Goal: Information Seeking & Learning: Learn about a topic

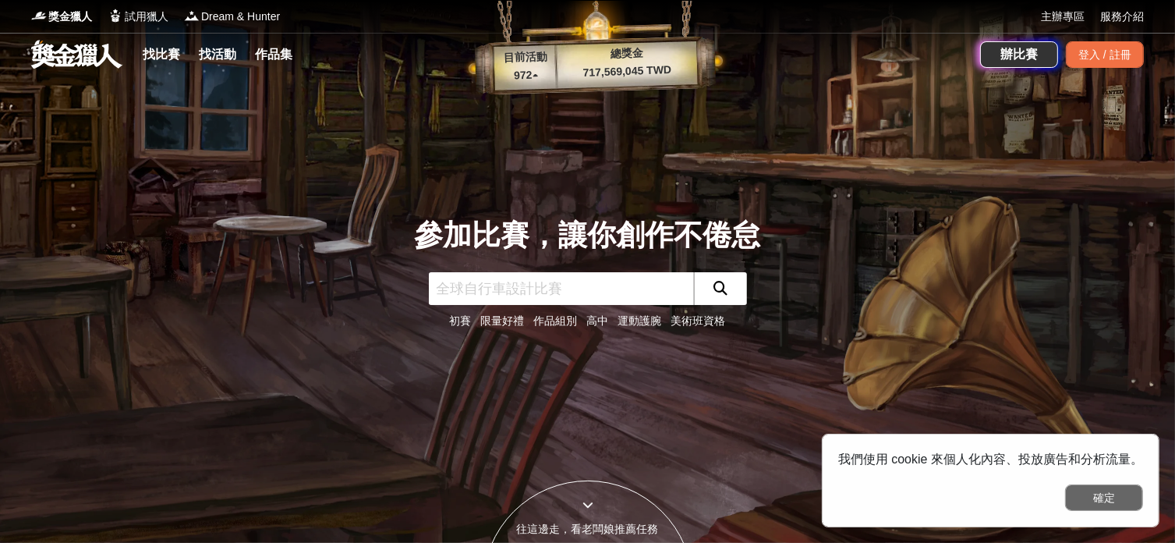
click at [1119, 493] on button "確定" at bounding box center [1104, 497] width 78 height 27
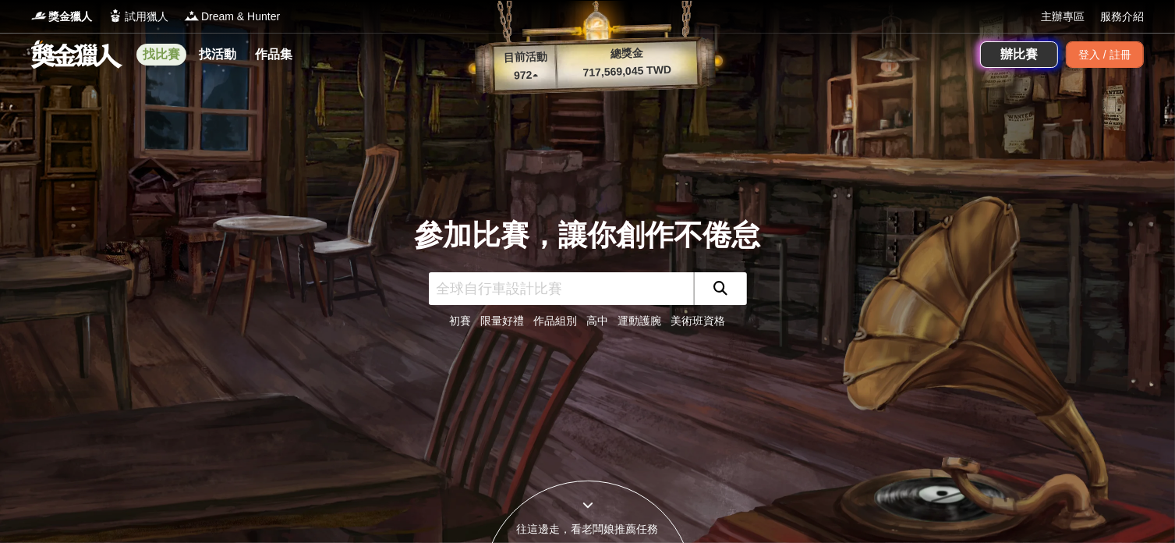
click at [150, 55] on link "找比賽" at bounding box center [161, 55] width 50 height 22
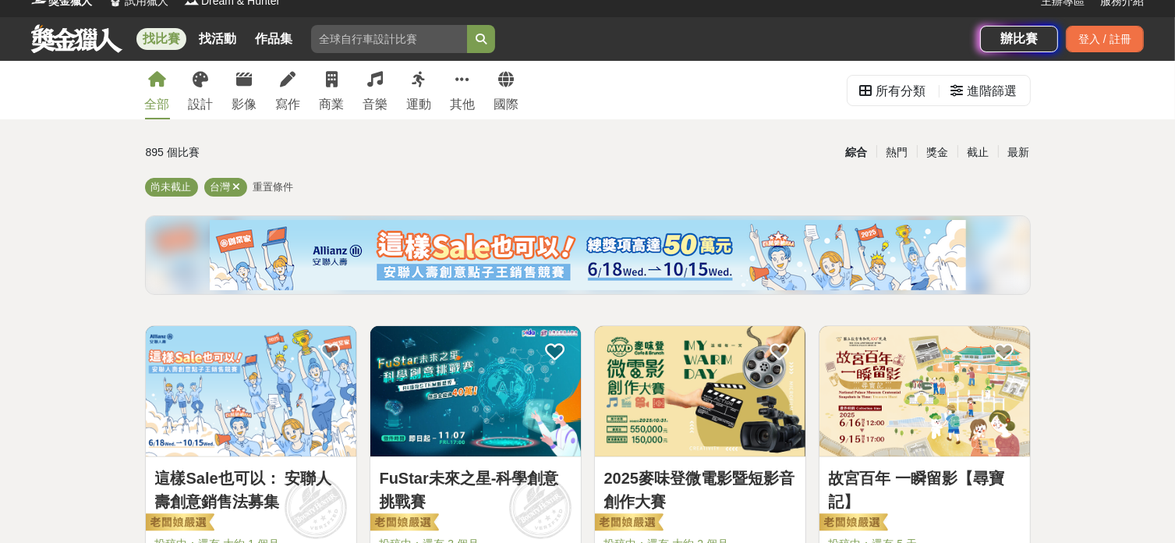
scroll to position [104, 0]
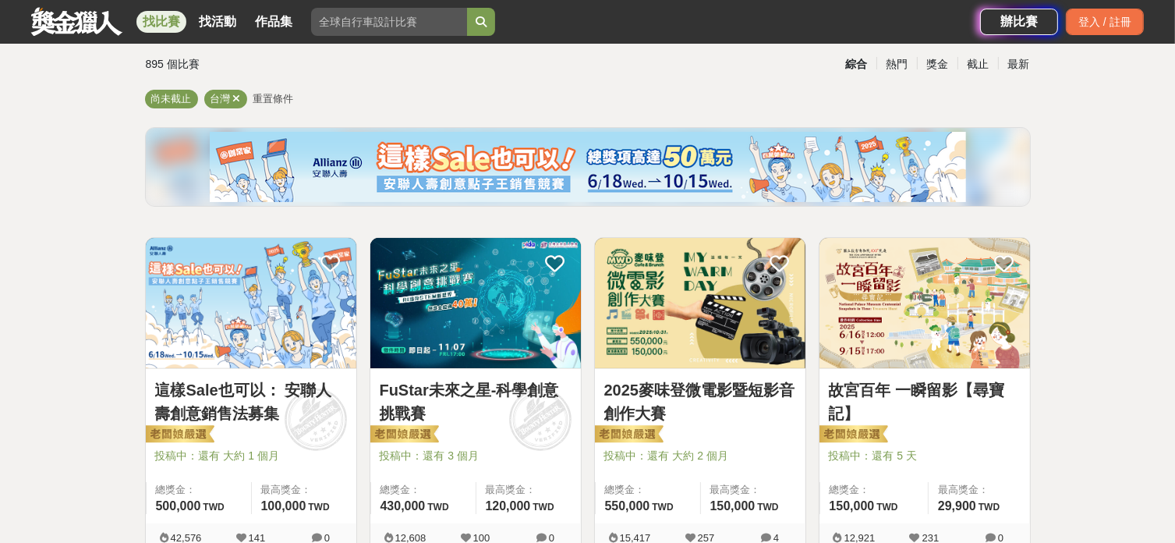
click at [918, 301] on img at bounding box center [924, 303] width 210 height 130
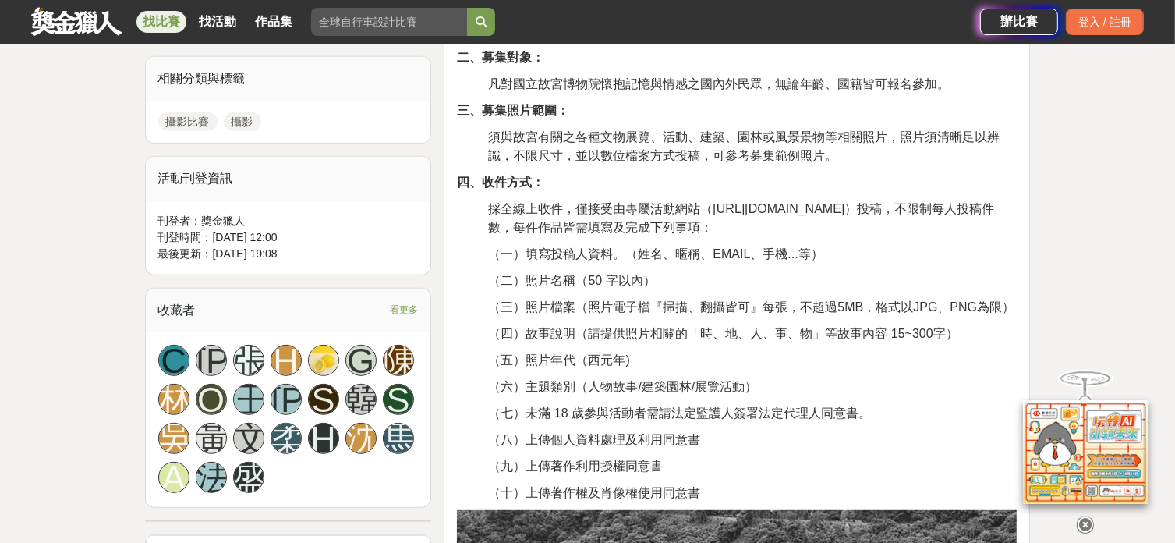
scroll to position [727, 0]
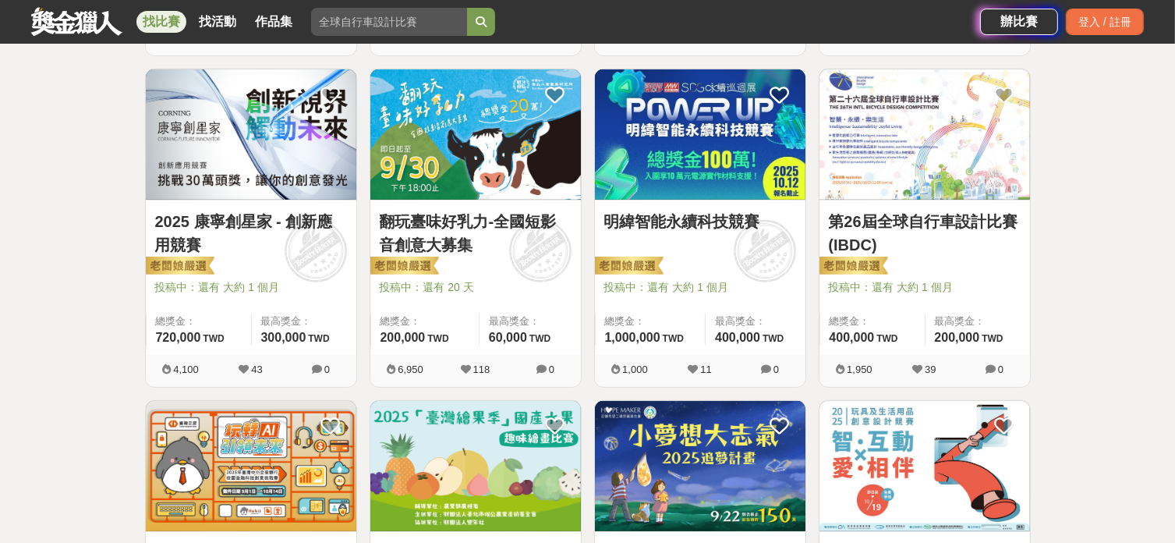
scroll to position [1144, 0]
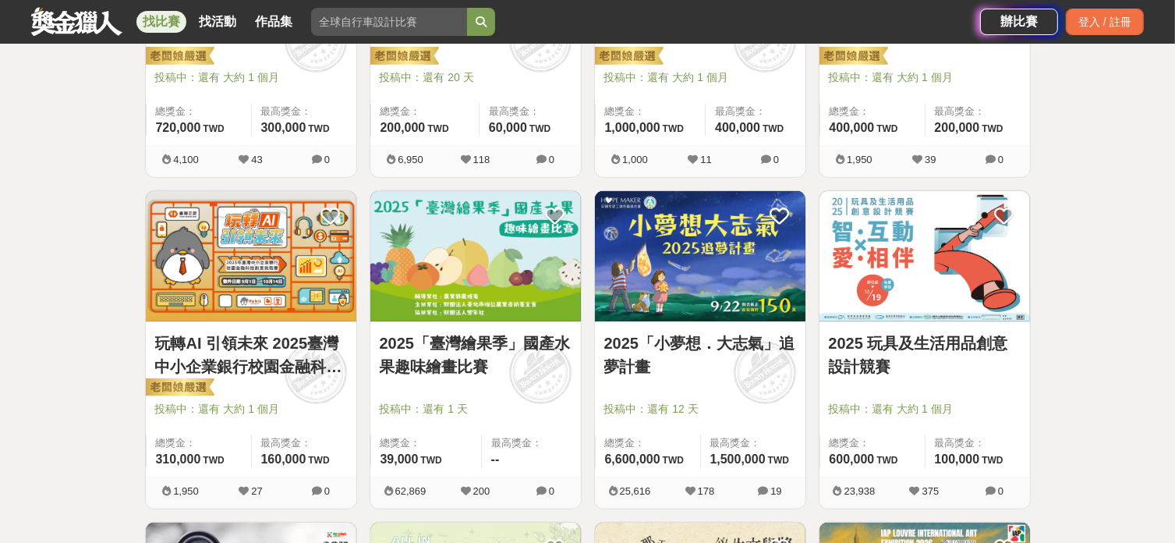
click at [528, 289] on img at bounding box center [475, 256] width 210 height 130
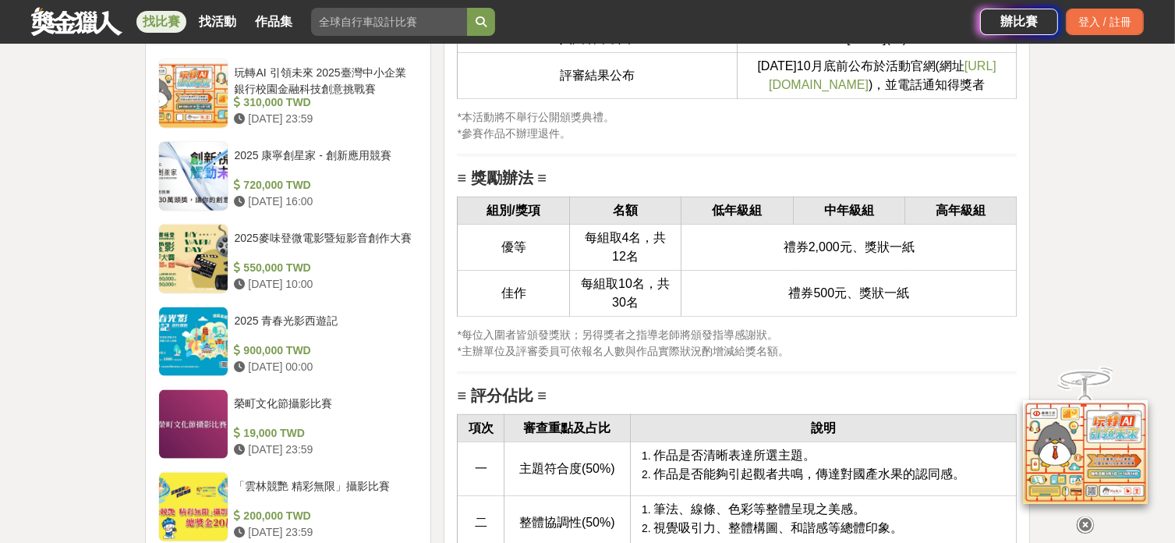
scroll to position [1871, 0]
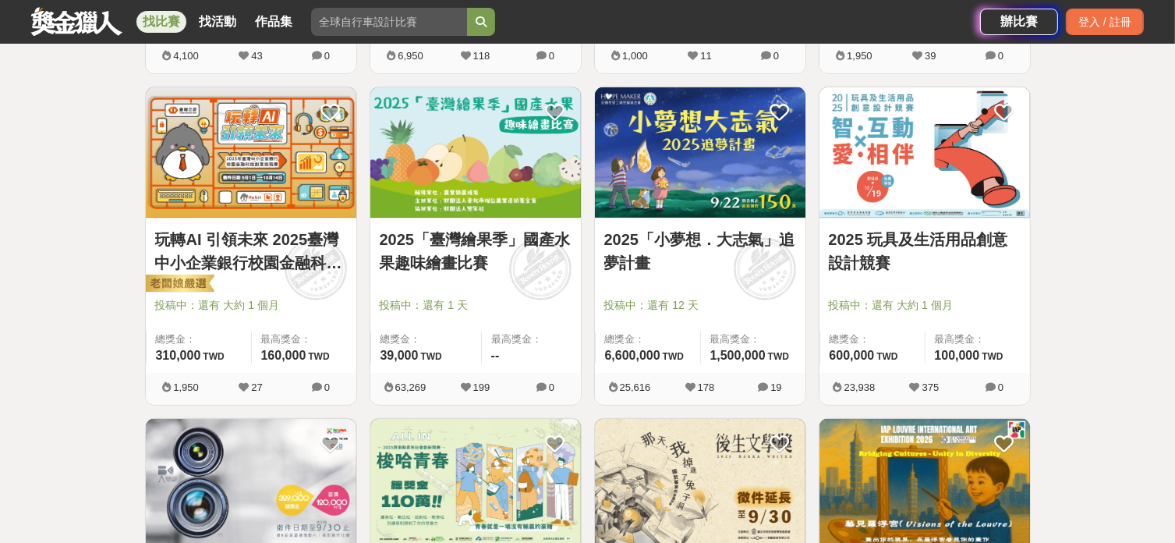
scroll to position [1455, 0]
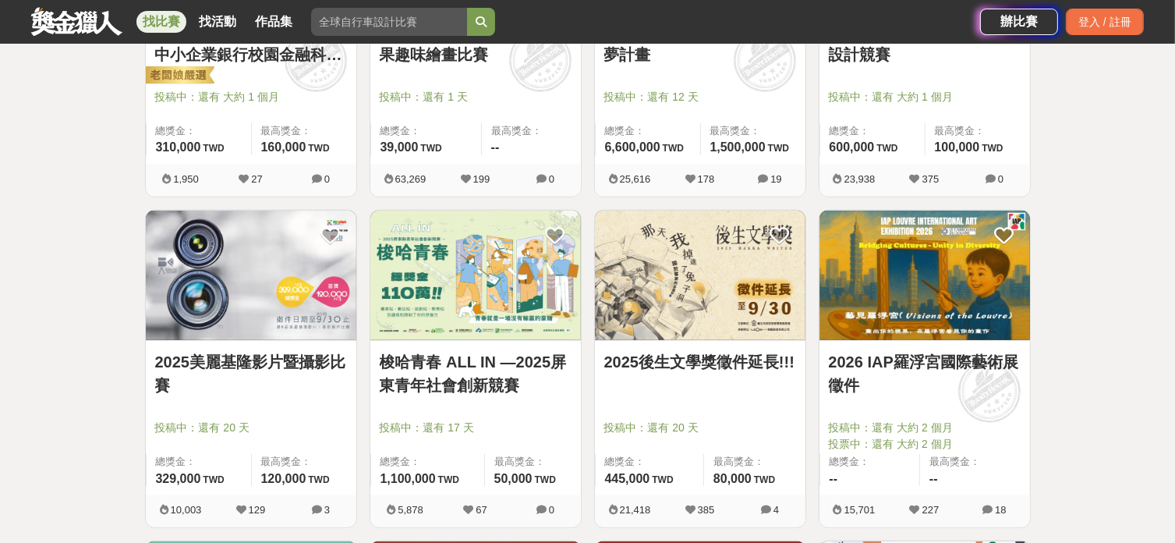
click at [698, 288] on img at bounding box center [700, 275] width 210 height 130
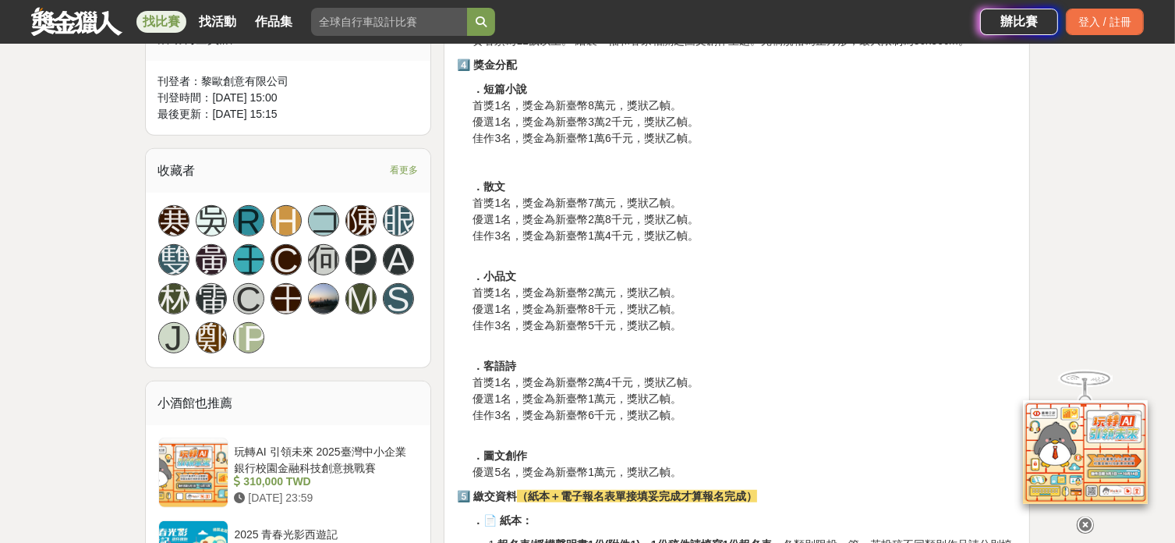
scroll to position [831, 0]
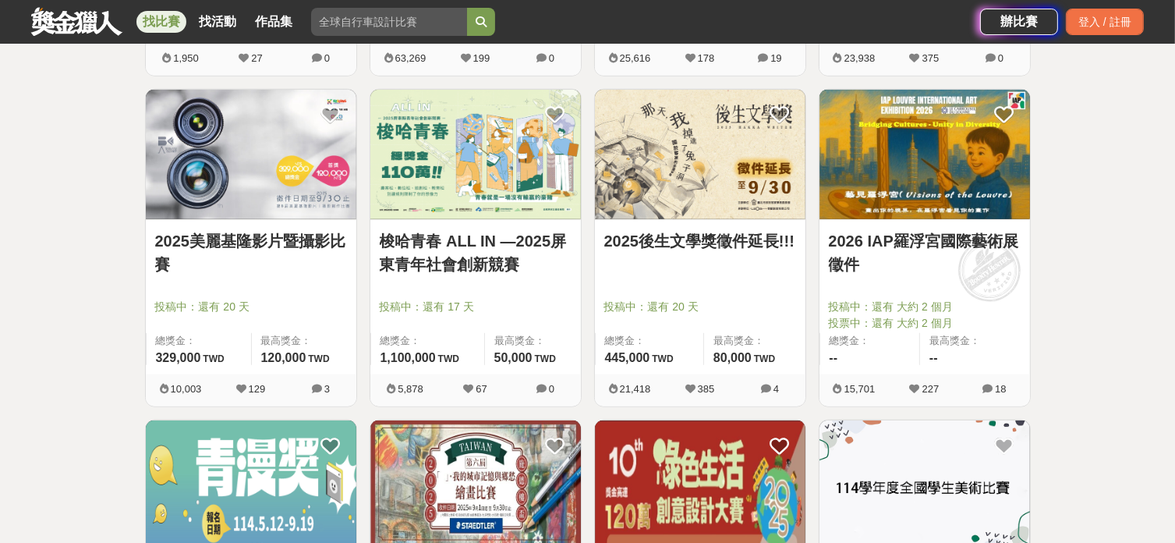
scroll to position [1767, 0]
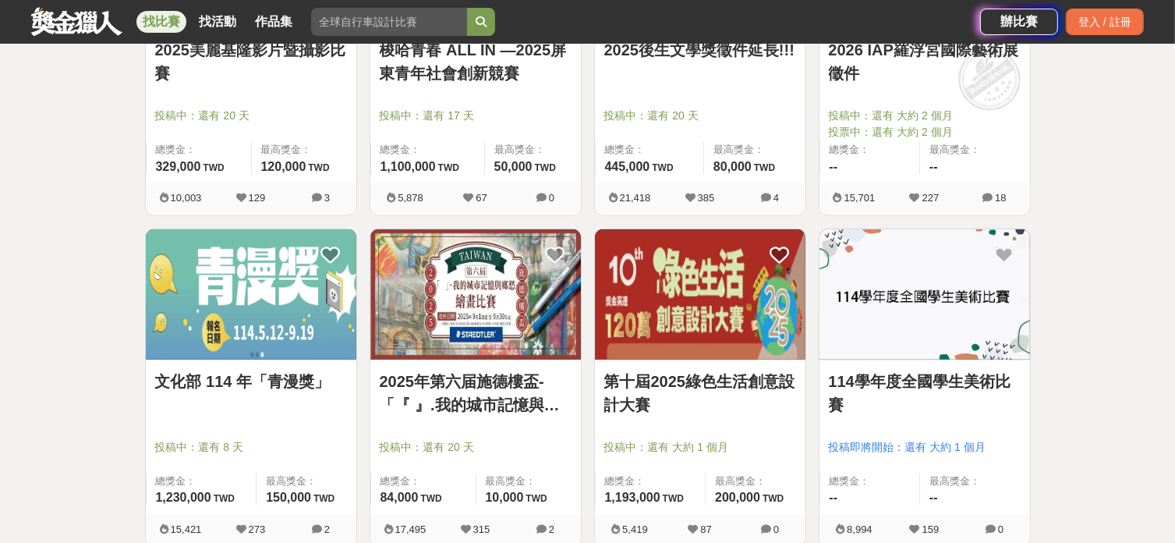
click at [489, 387] on link "2025年第六届施德樓盃-「『 』.我的城市記憶與鄉愁」繪畫比賽" at bounding box center [476, 393] width 192 height 47
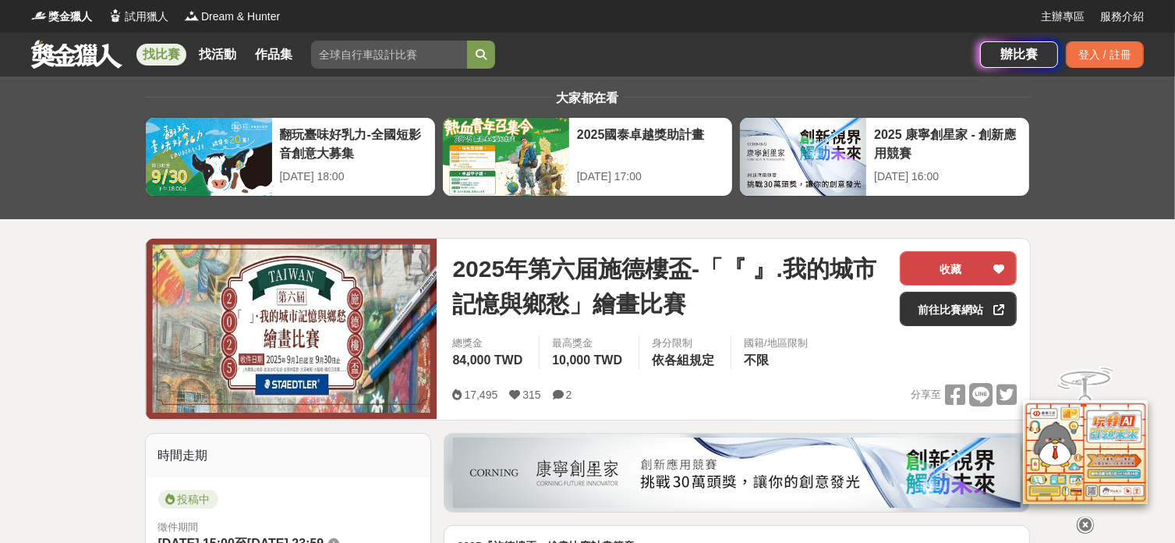
click at [950, 267] on button "收藏" at bounding box center [958, 268] width 117 height 34
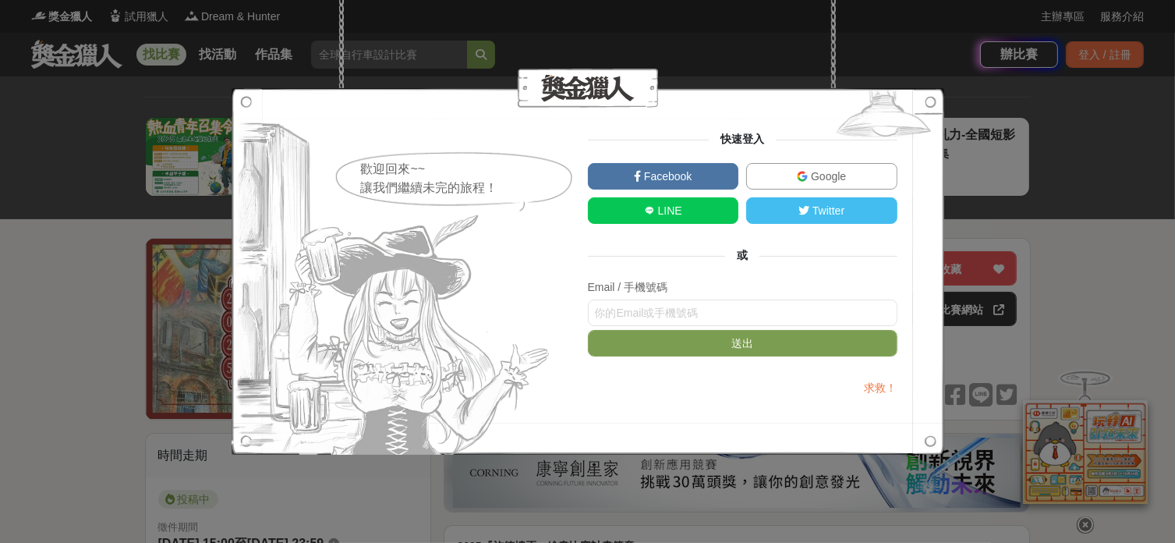
click at [805, 177] on img at bounding box center [802, 176] width 11 height 11
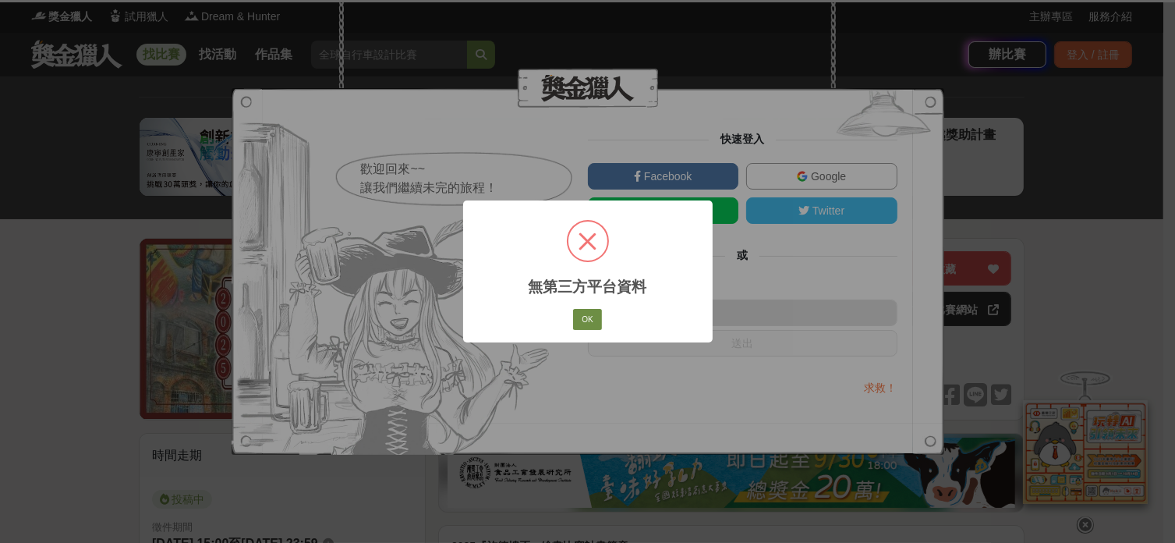
click at [595, 314] on button "OK" at bounding box center [587, 320] width 28 height 22
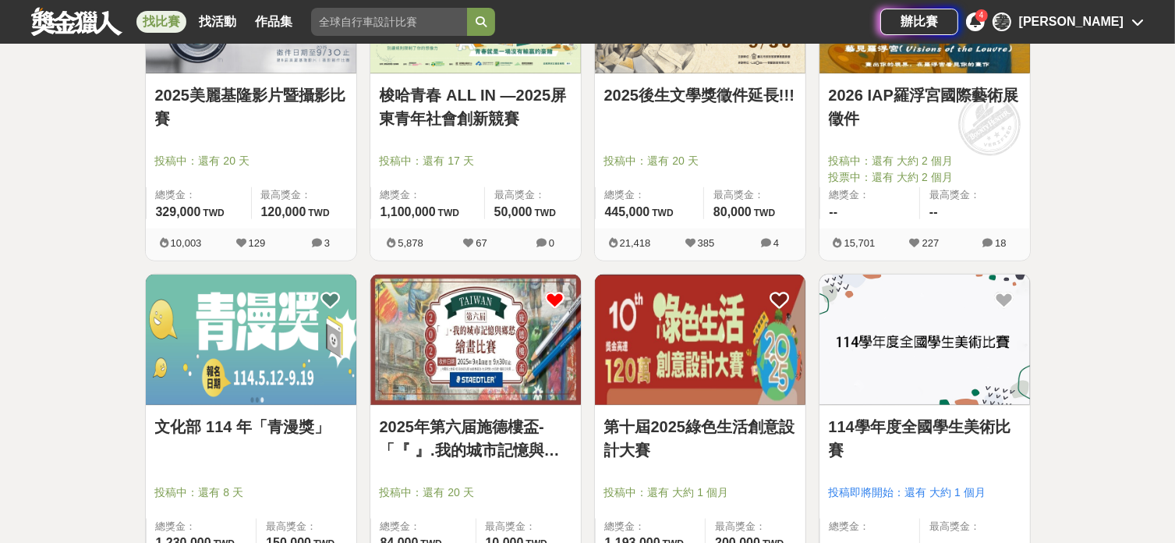
scroll to position [1767, 0]
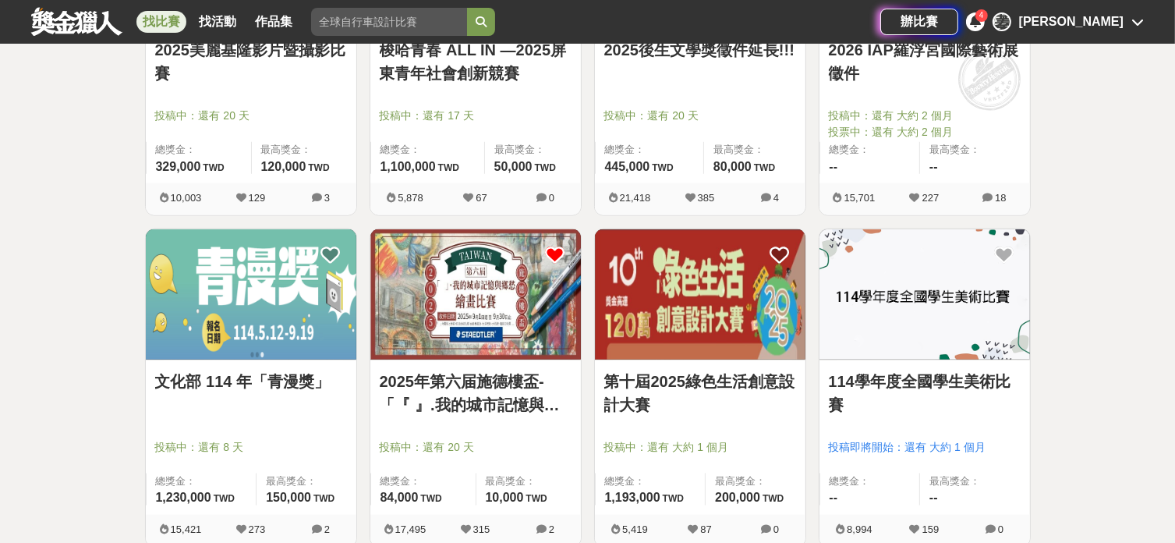
click at [729, 327] on img at bounding box center [700, 294] width 210 height 130
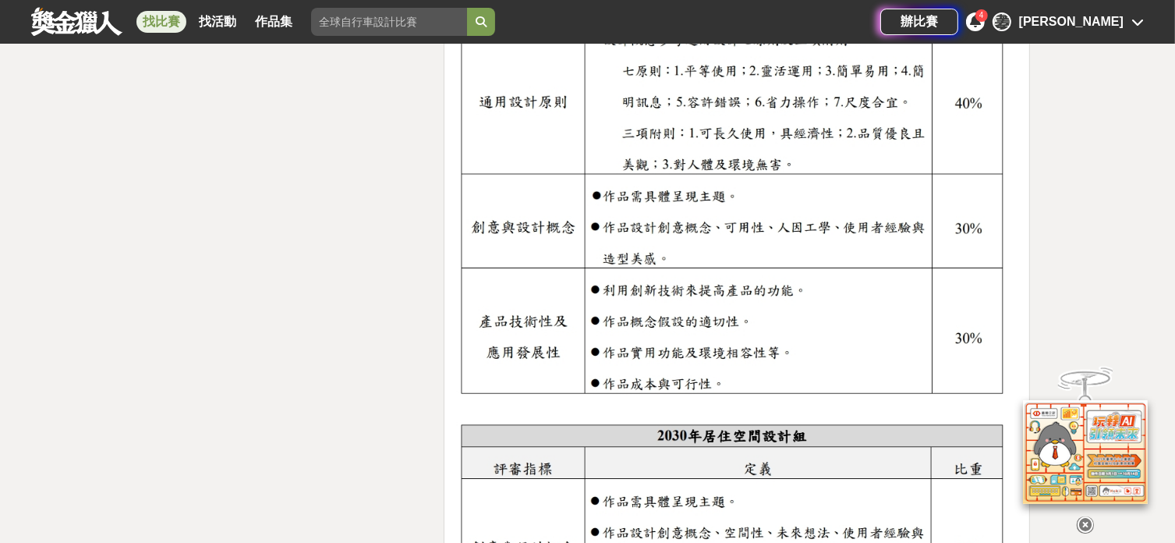
scroll to position [2910, 0]
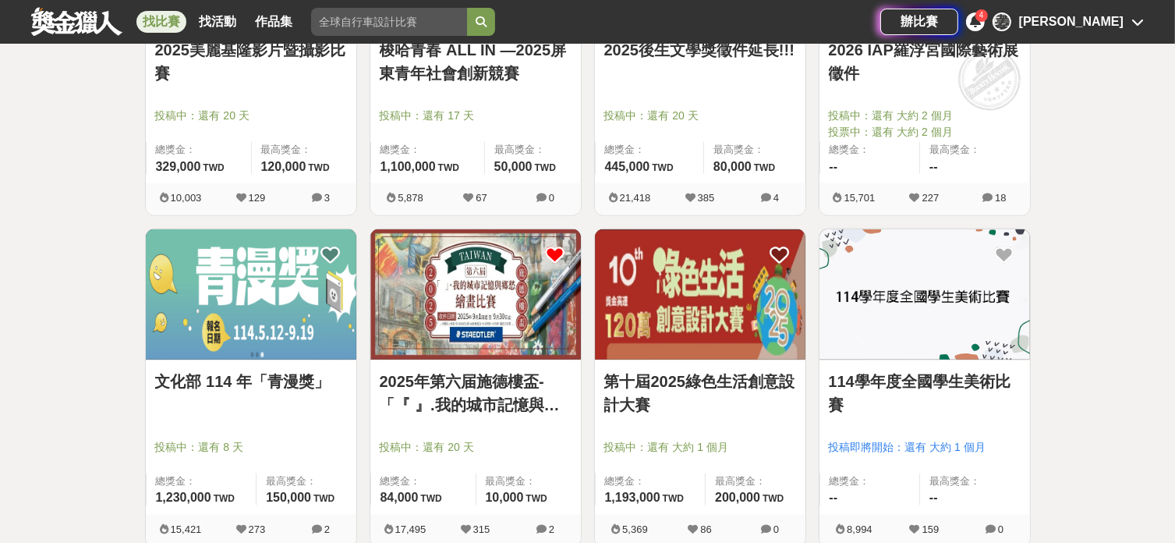
scroll to position [2079, 0]
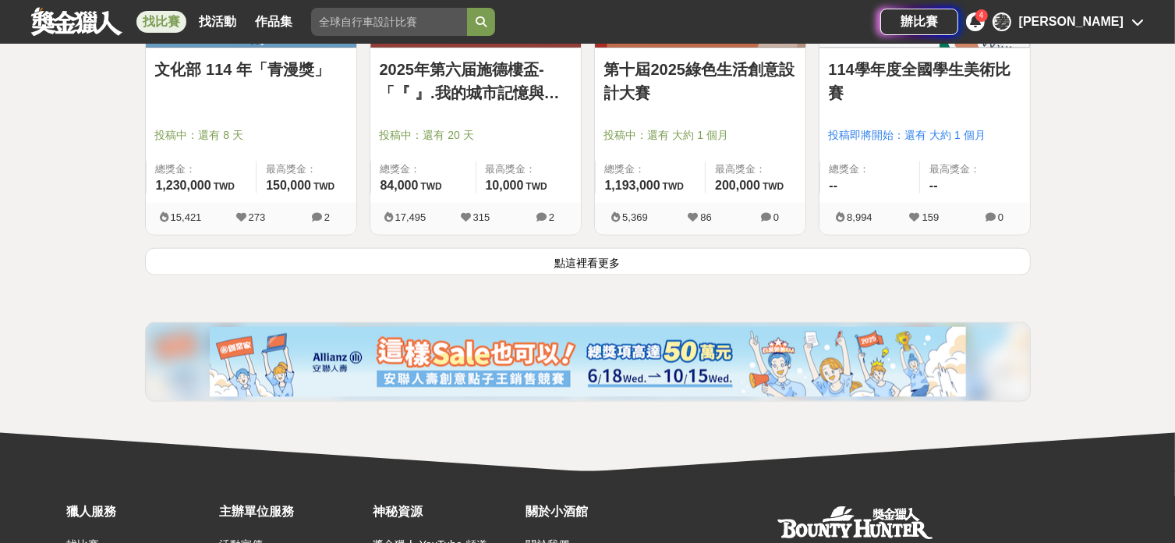
click at [612, 263] on button "點這裡看更多" at bounding box center [588, 261] width 886 height 27
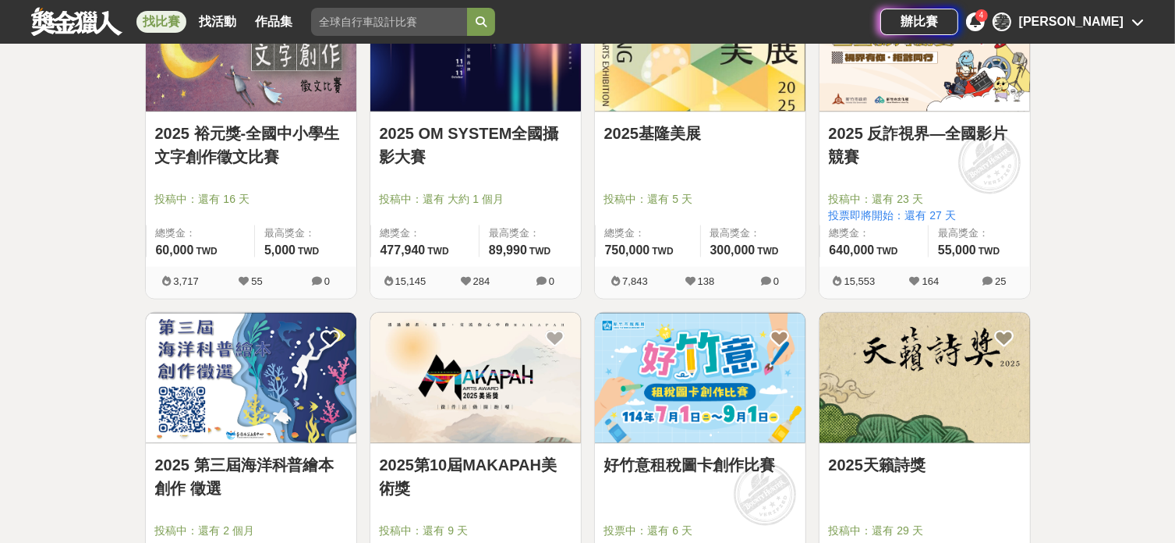
scroll to position [2391, 0]
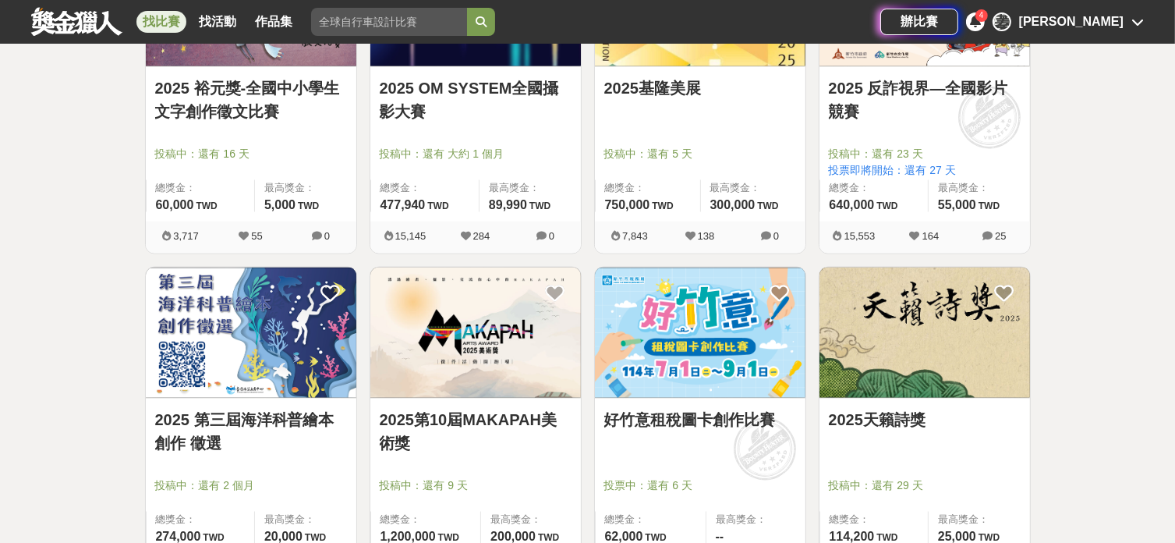
click at [851, 297] on img at bounding box center [924, 332] width 210 height 130
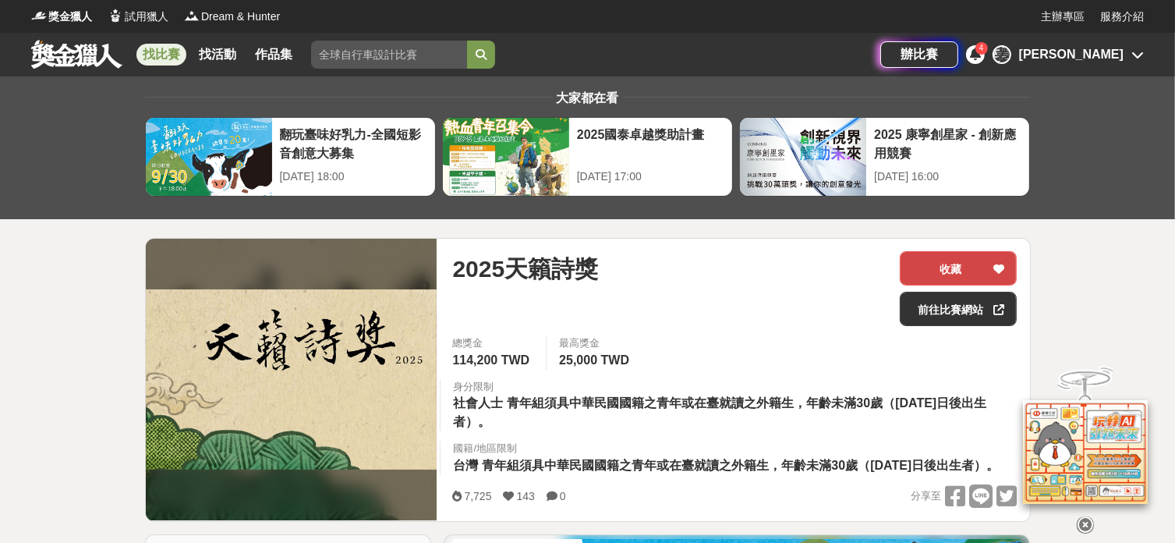
click at [941, 271] on button "收藏" at bounding box center [958, 268] width 117 height 34
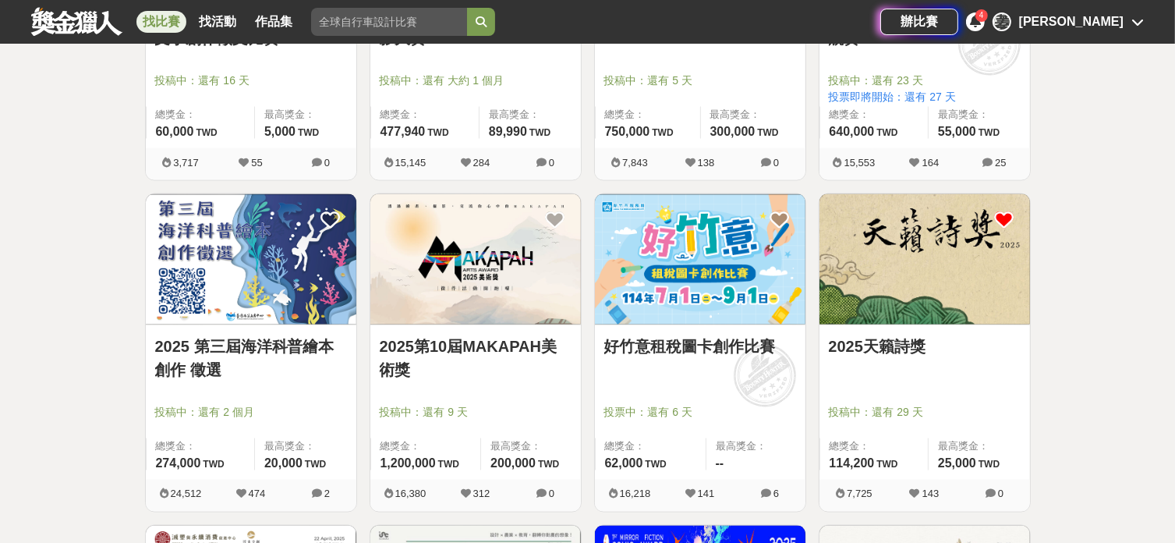
scroll to position [2495, 0]
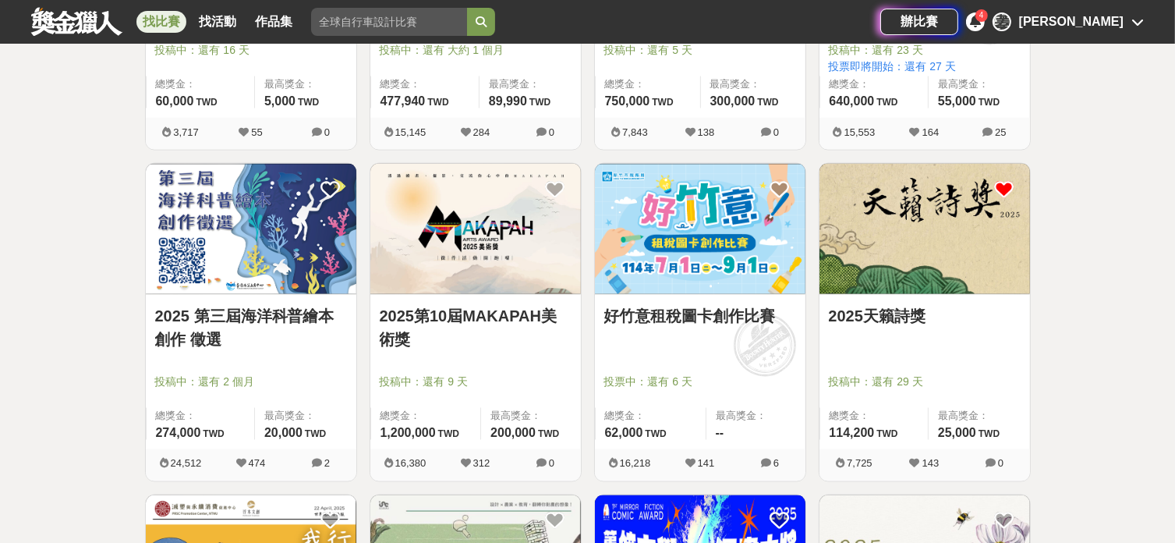
click at [682, 315] on link "好竹意租稅圖卡創作比賽" at bounding box center [700, 315] width 192 height 23
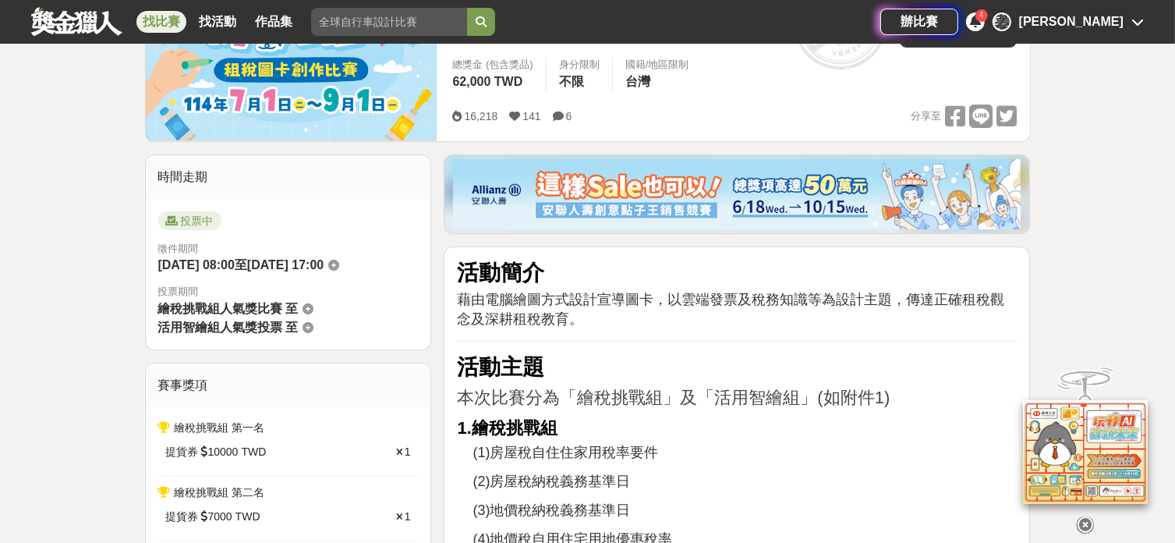
scroll to position [519, 0]
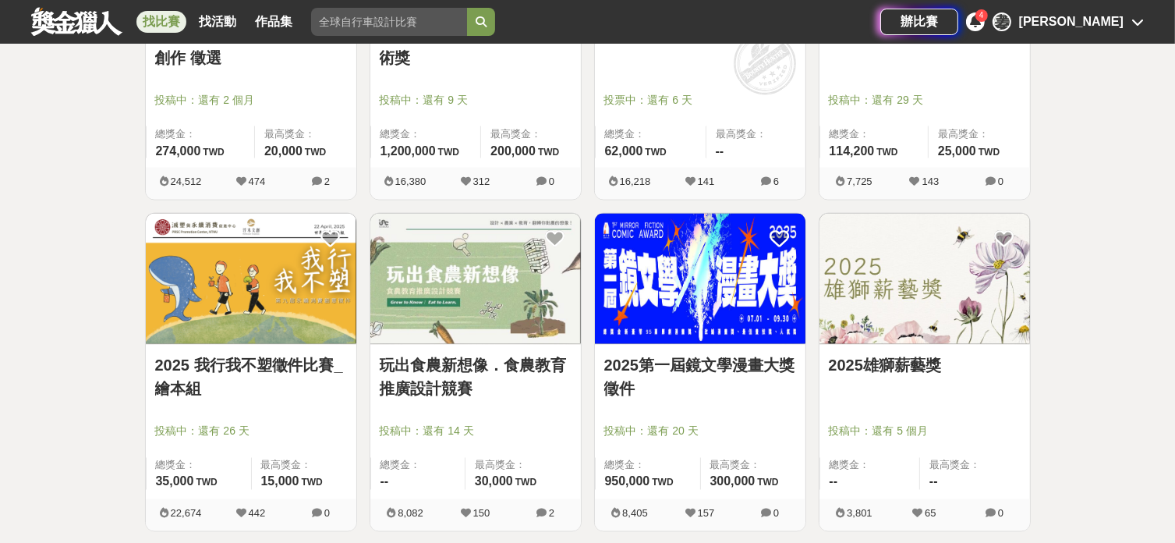
scroll to position [2806, 0]
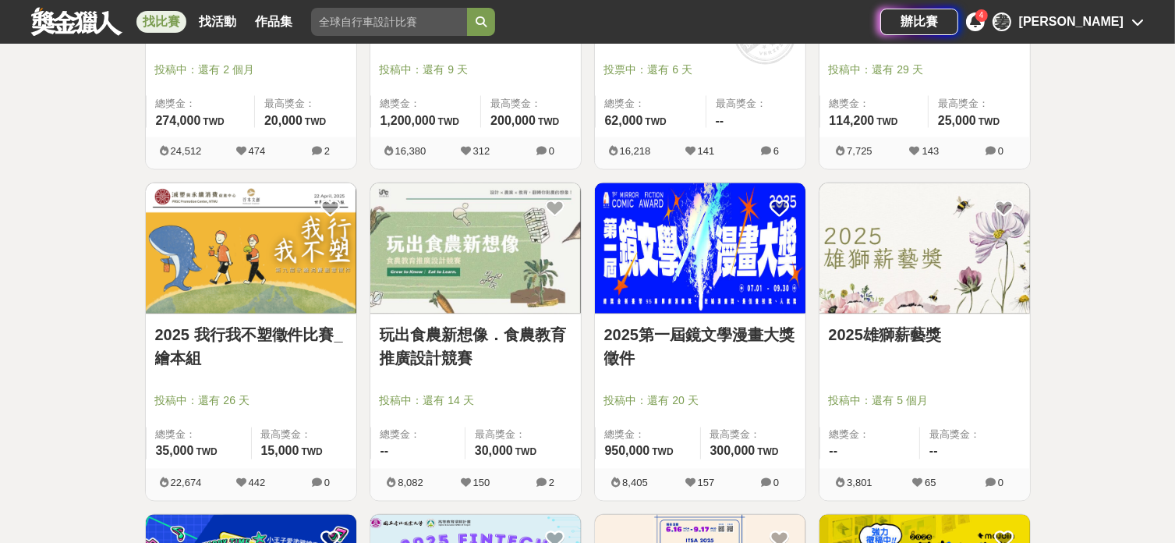
click at [219, 308] on img at bounding box center [251, 248] width 210 height 130
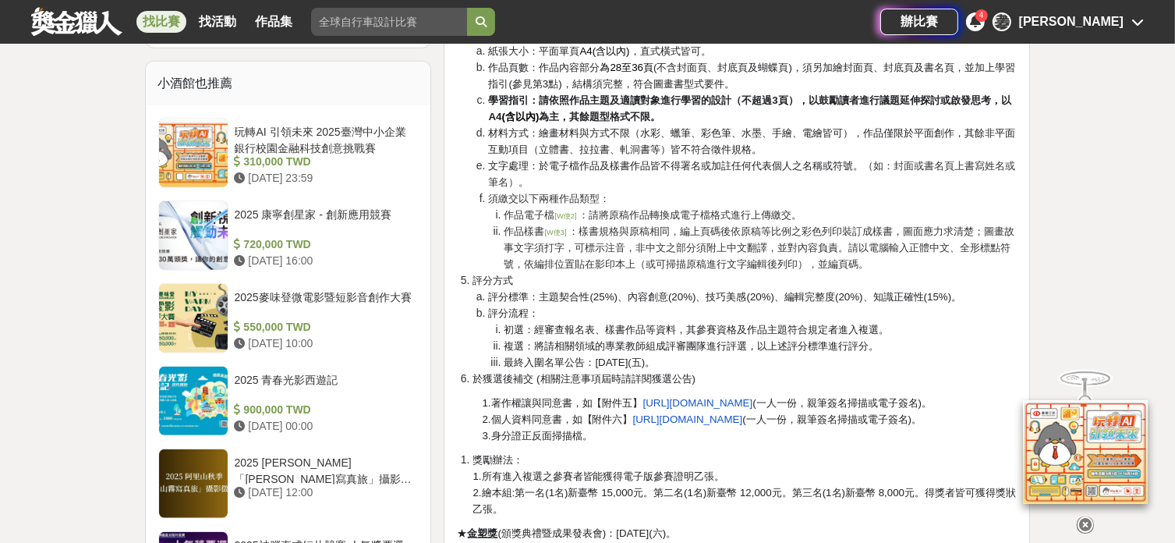
scroll to position [1351, 0]
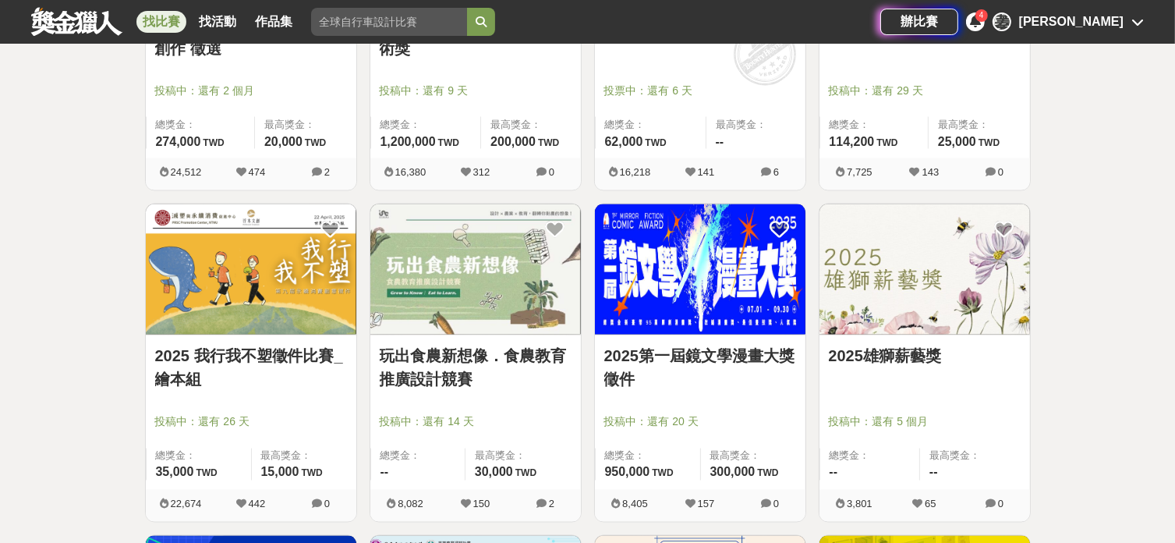
scroll to position [2806, 0]
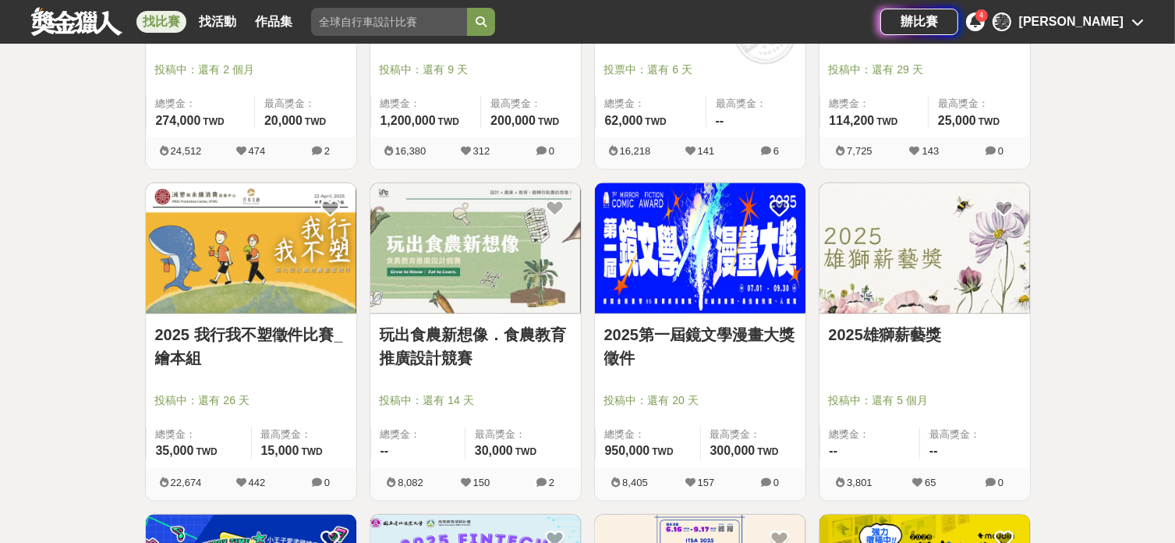
click at [692, 277] on img at bounding box center [700, 248] width 210 height 130
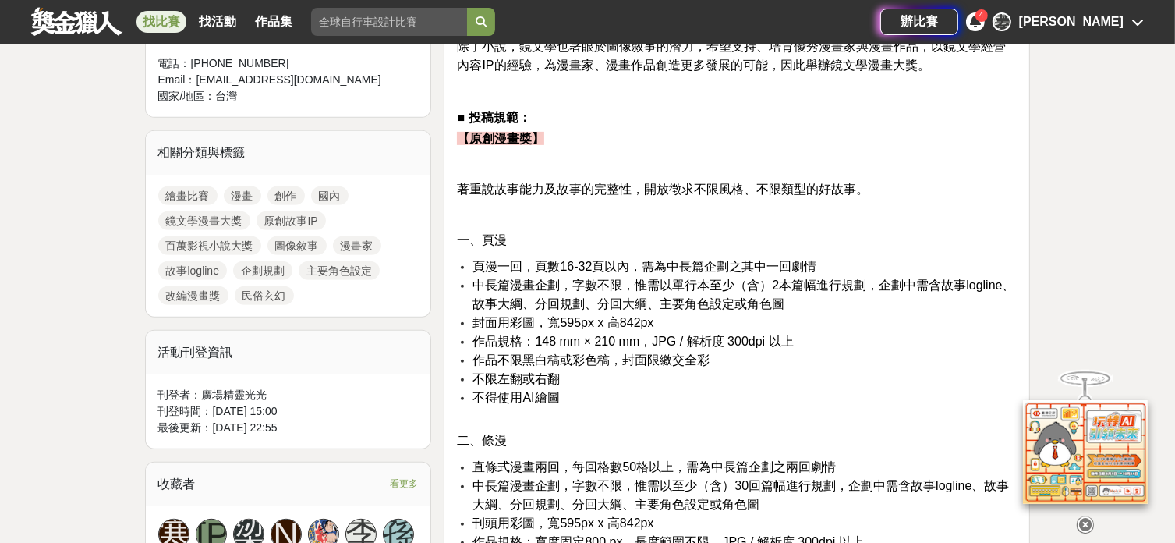
scroll to position [624, 0]
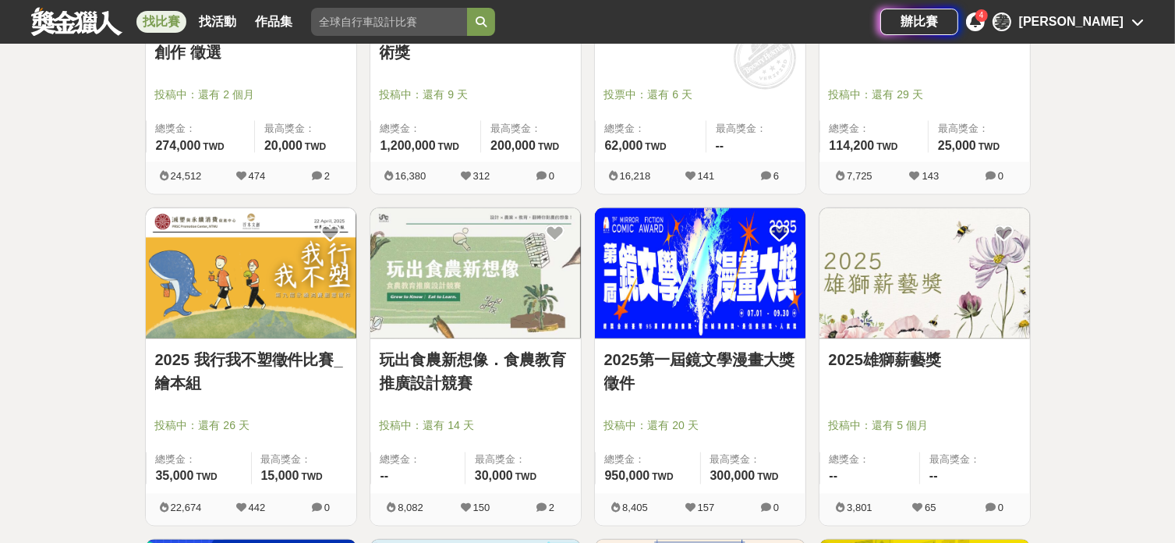
scroll to position [2806, 0]
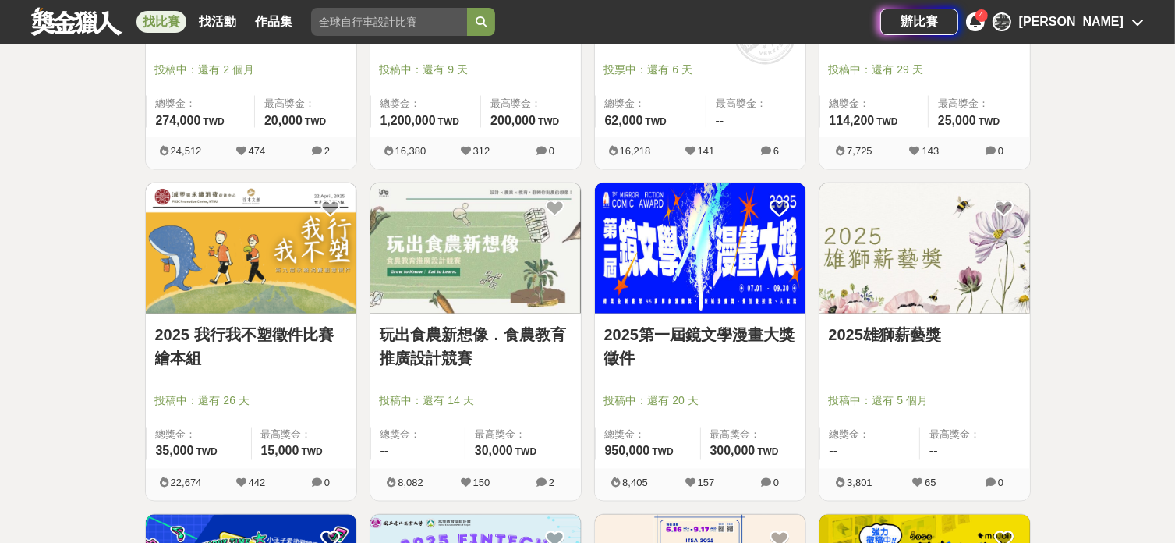
click at [865, 297] on img at bounding box center [924, 248] width 210 height 130
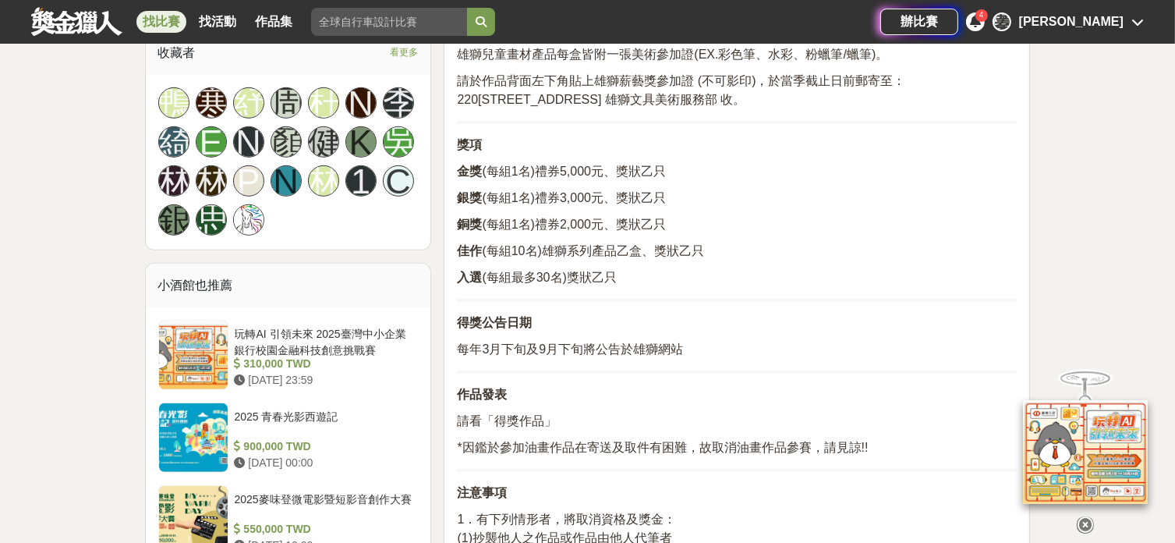
scroll to position [1039, 0]
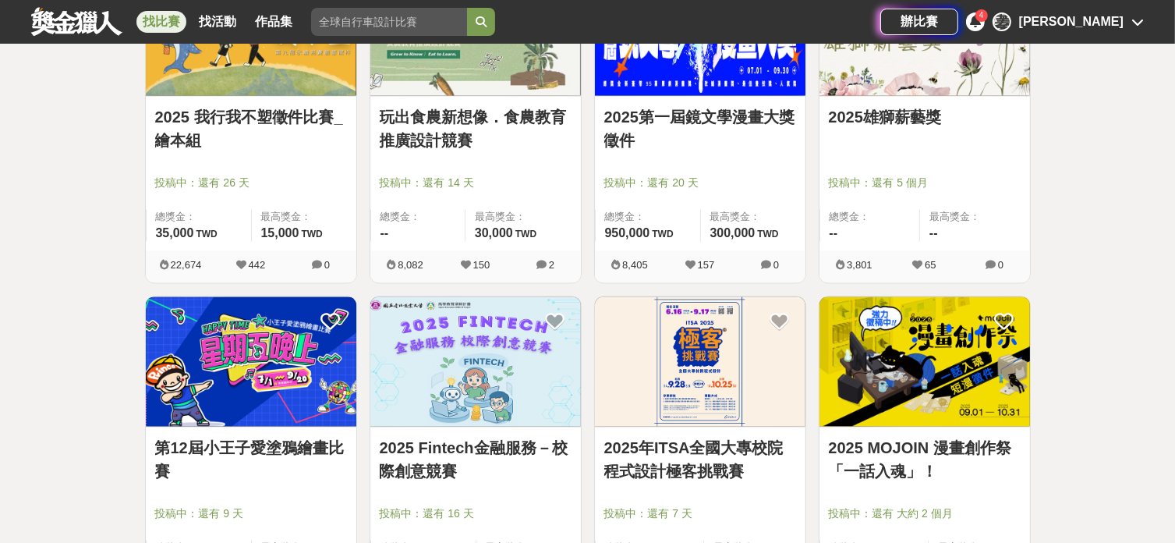
scroll to position [3118, 0]
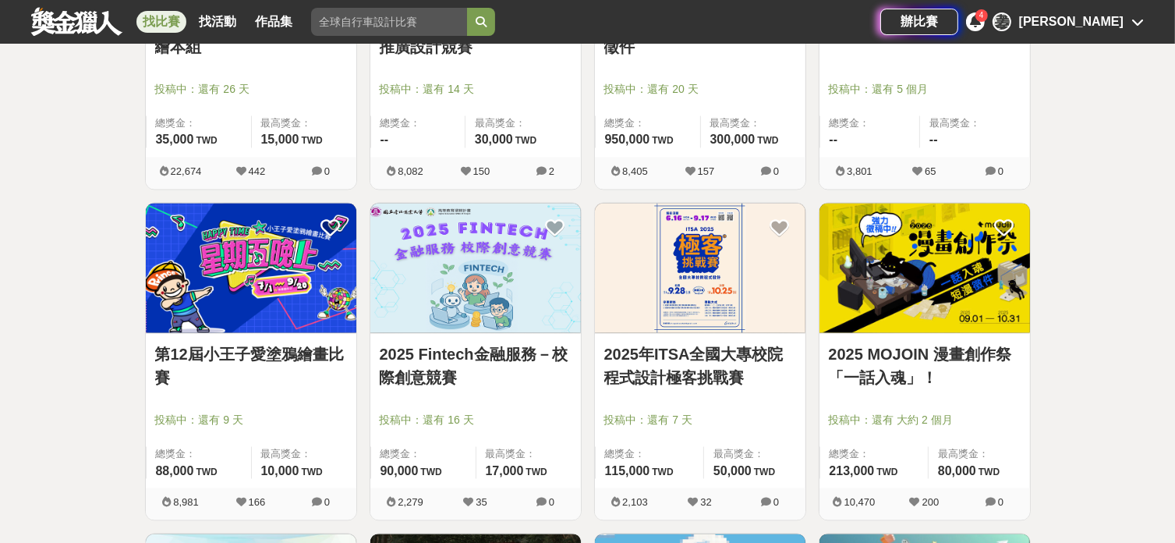
click at [249, 327] on img at bounding box center [251, 268] width 210 height 130
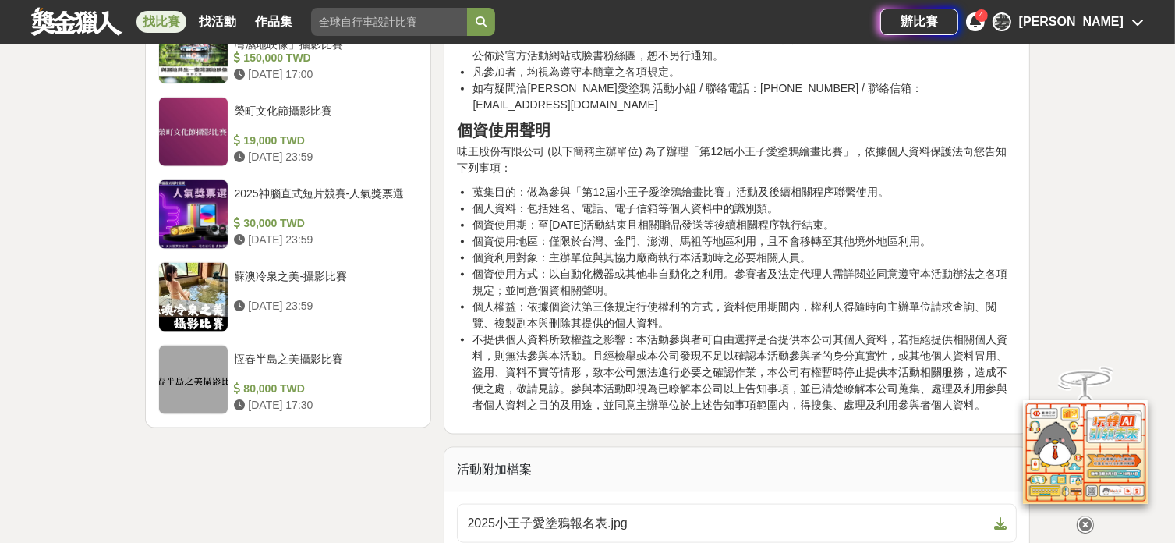
scroll to position [2286, 0]
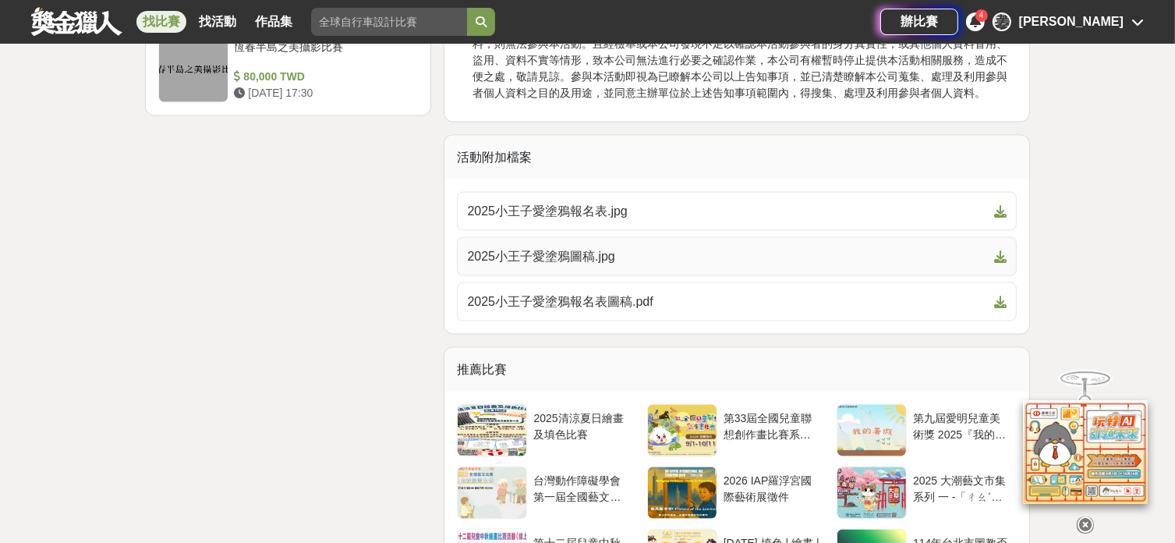
click at [585, 247] on span "2025小王子愛塗鴉圖稿.jpg" at bounding box center [727, 256] width 521 height 19
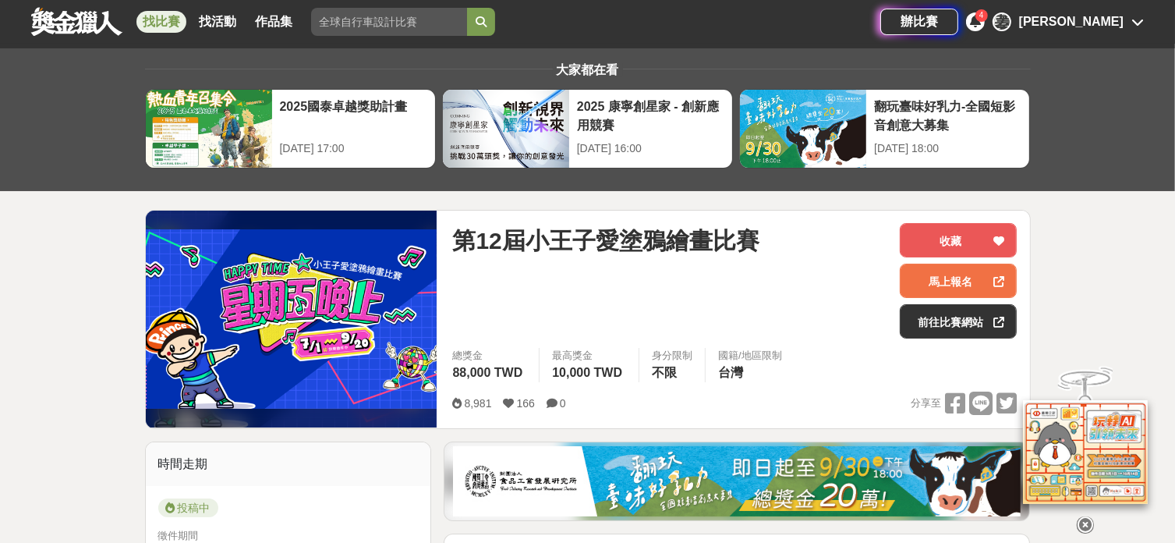
scroll to position [0, 0]
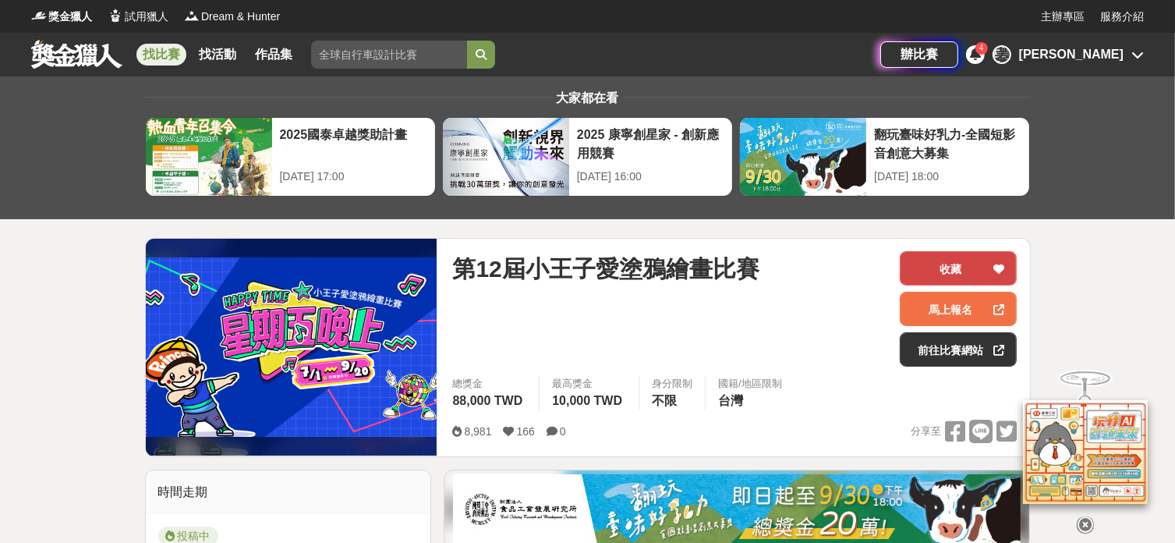
click at [957, 265] on button "收藏" at bounding box center [958, 268] width 117 height 34
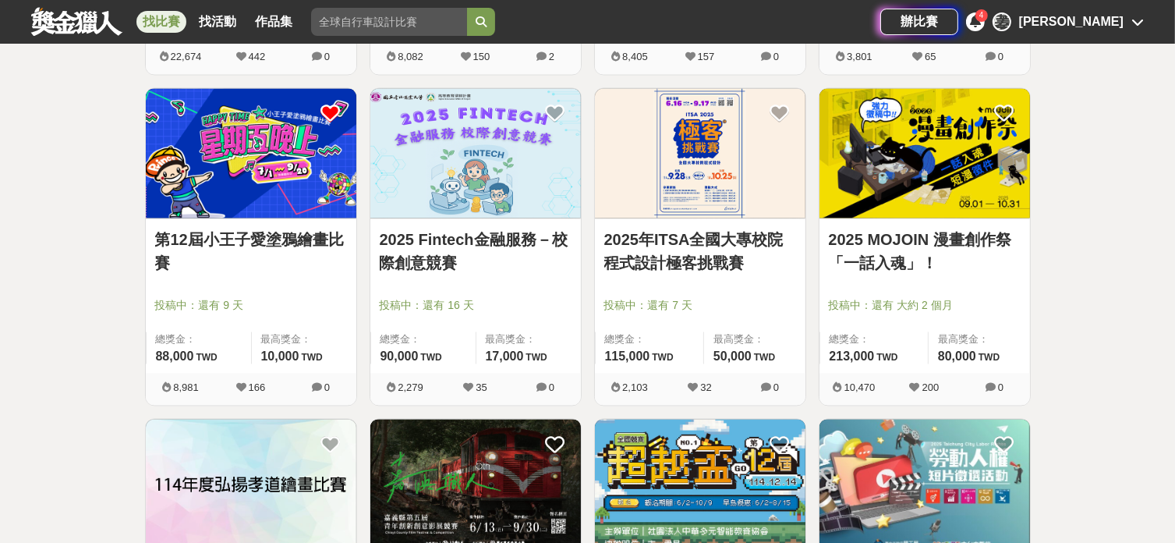
scroll to position [3430, 0]
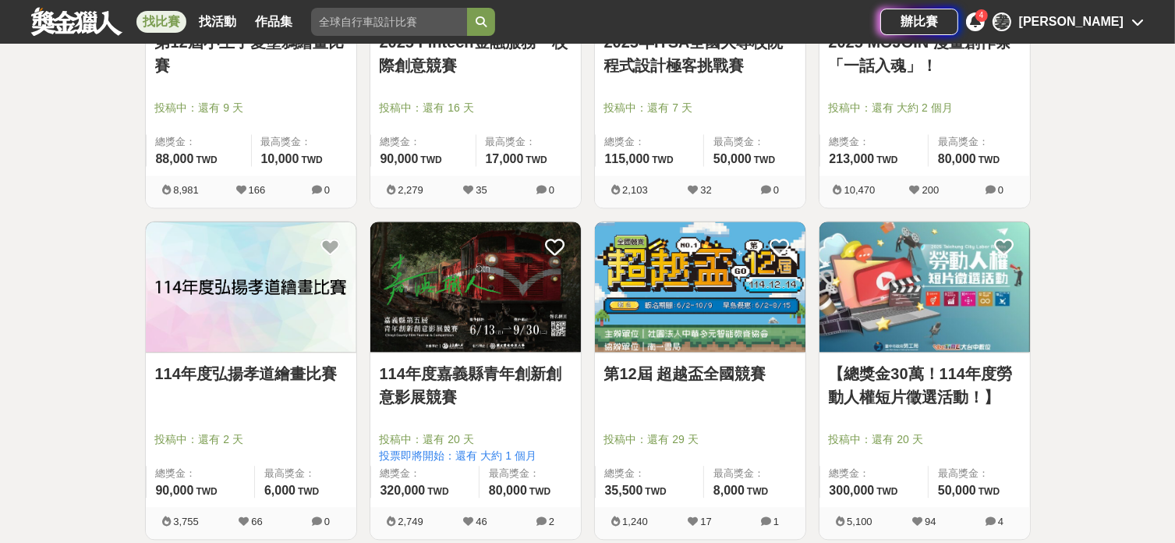
click at [306, 326] on img at bounding box center [251, 286] width 210 height 130
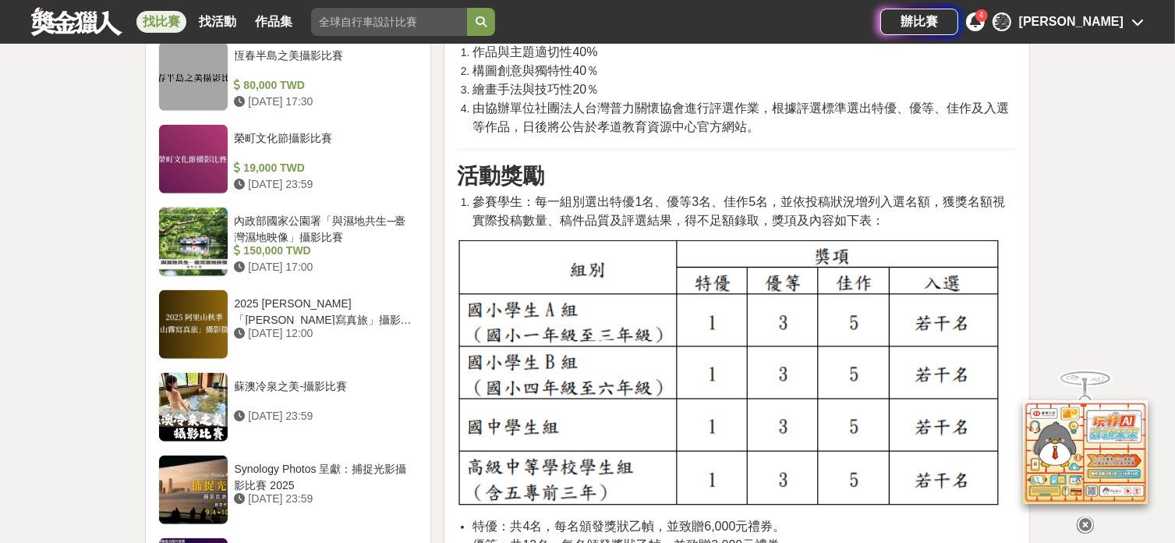
scroll to position [1871, 0]
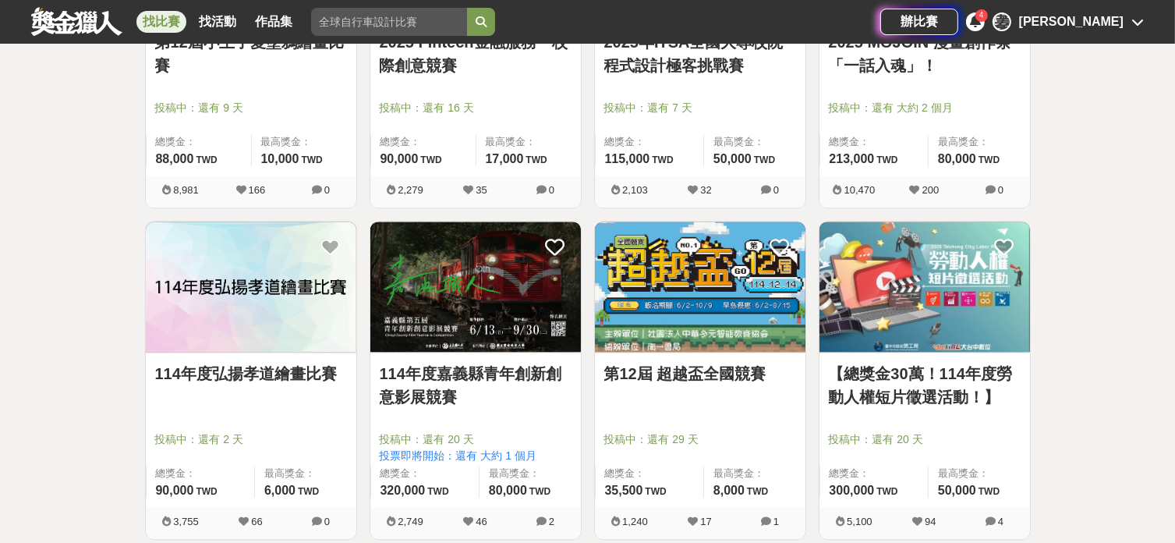
scroll to position [3535, 0]
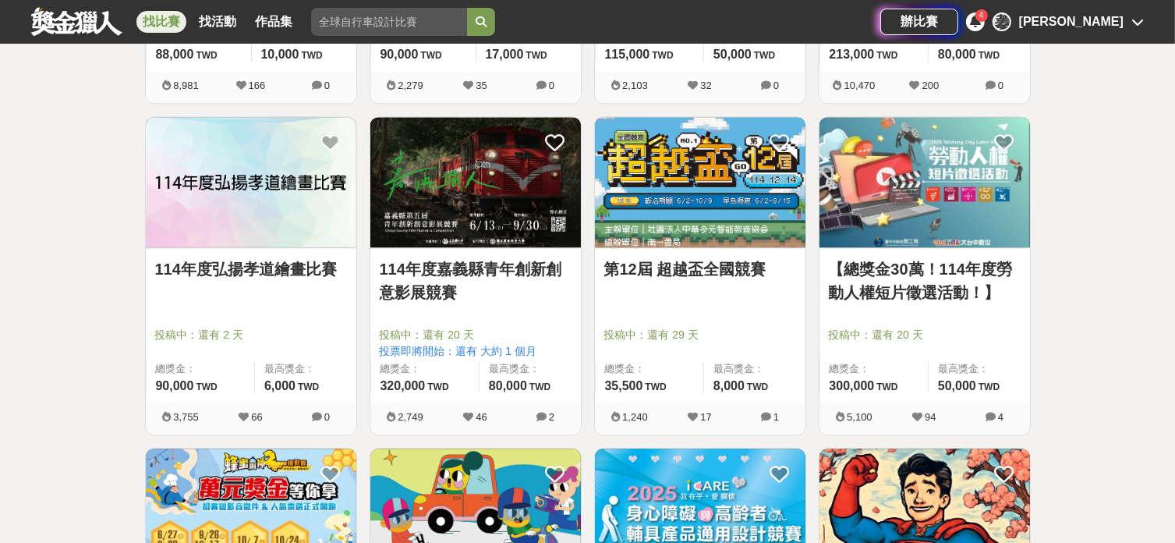
click at [668, 258] on link "第12屆 超越盃全國競賽" at bounding box center [700, 268] width 192 height 23
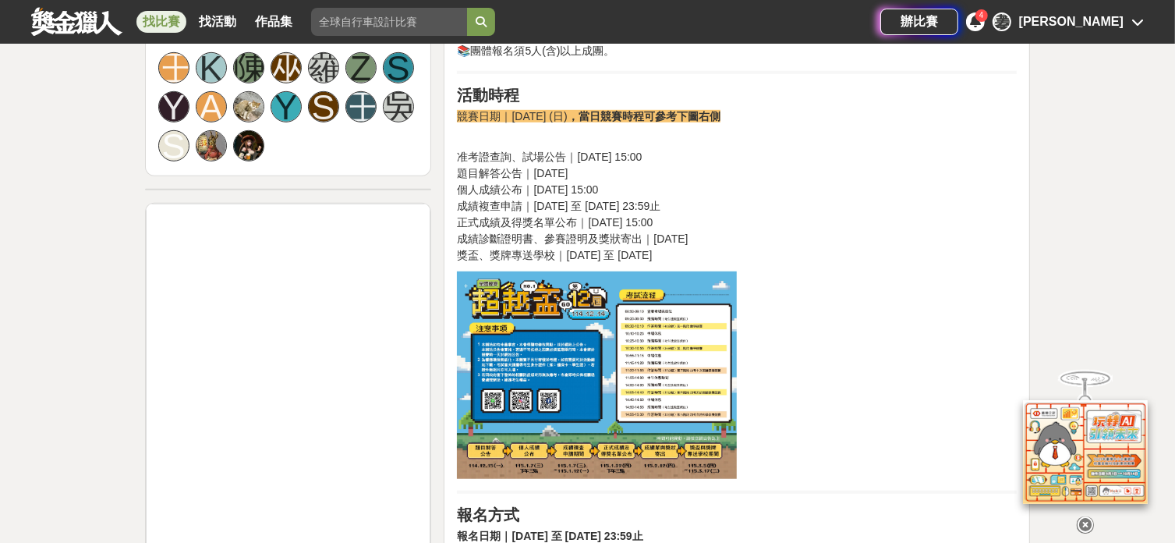
scroll to position [831, 0]
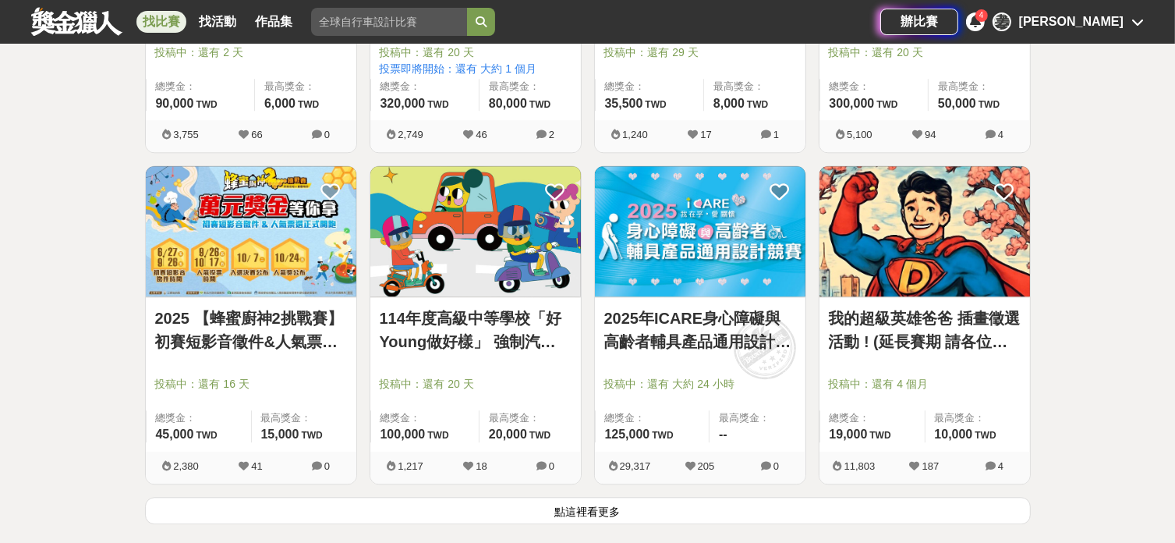
scroll to position [3846, 0]
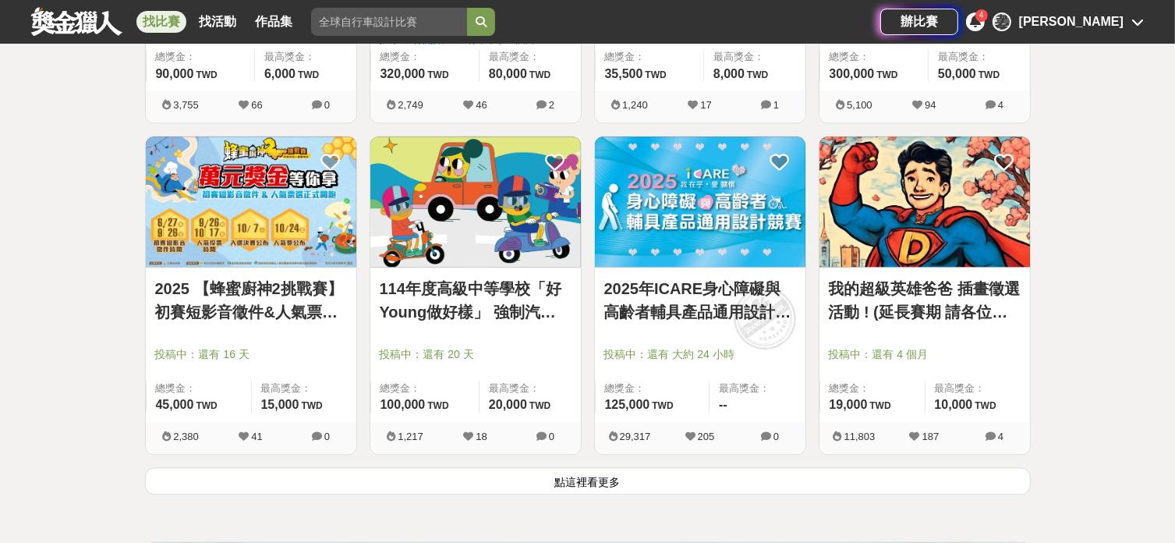
click at [822, 467] on button "點這裡看更多" at bounding box center [588, 480] width 886 height 27
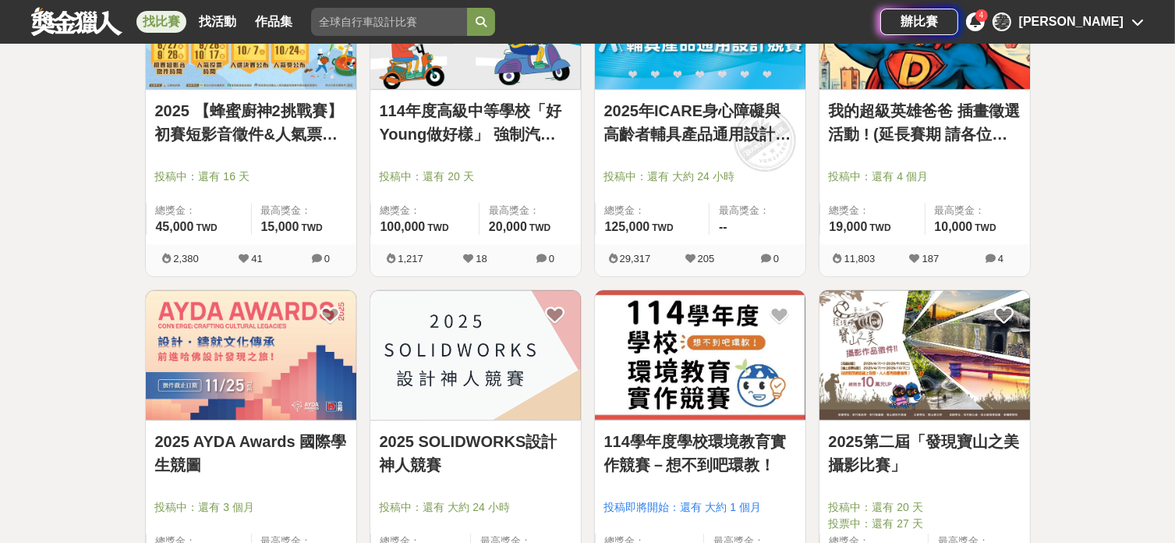
scroll to position [4054, 0]
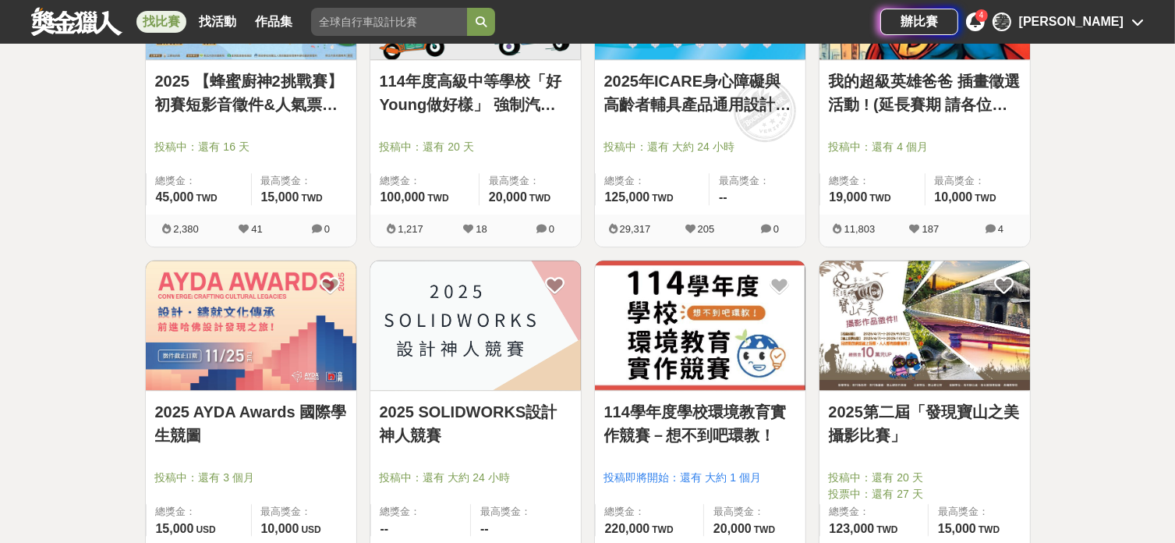
click at [909, 402] on link "2025第二屆「發現寶山之美攝影比賽」" at bounding box center [925, 423] width 192 height 47
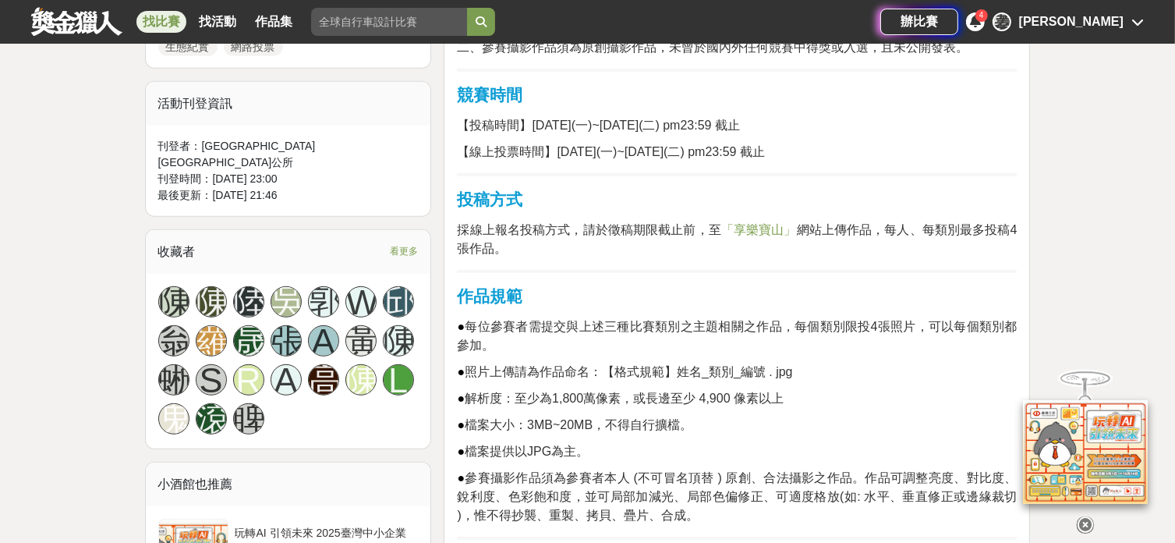
scroll to position [935, 0]
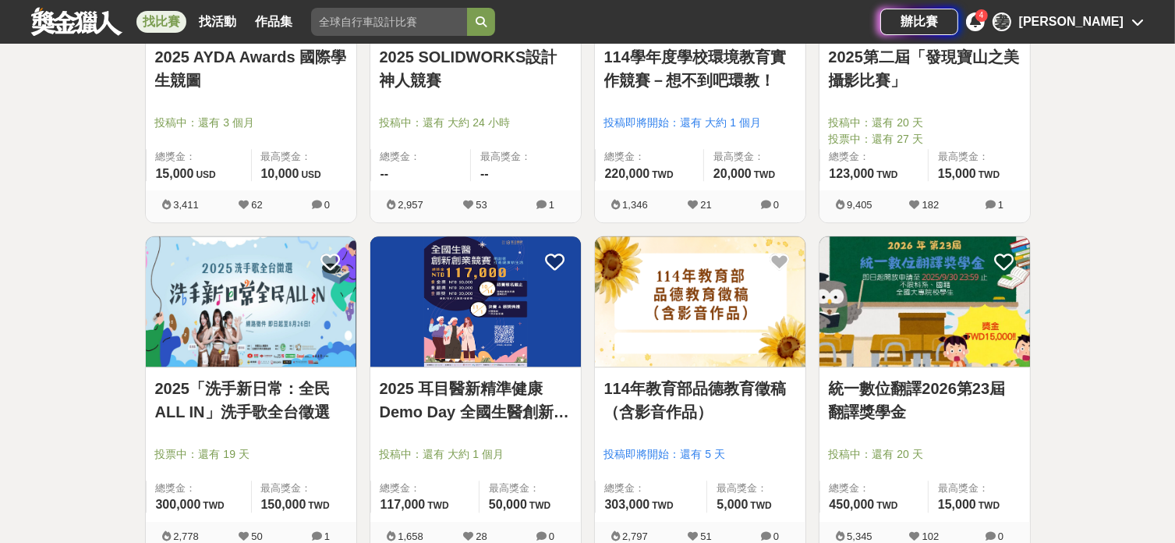
scroll to position [4470, 0]
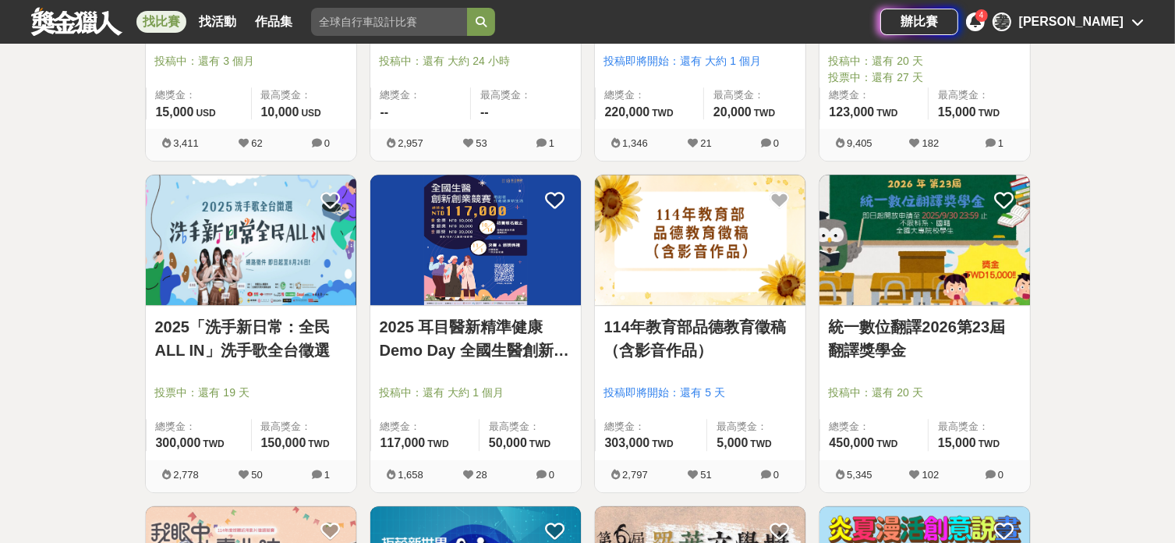
click at [923, 255] on img at bounding box center [924, 240] width 210 height 130
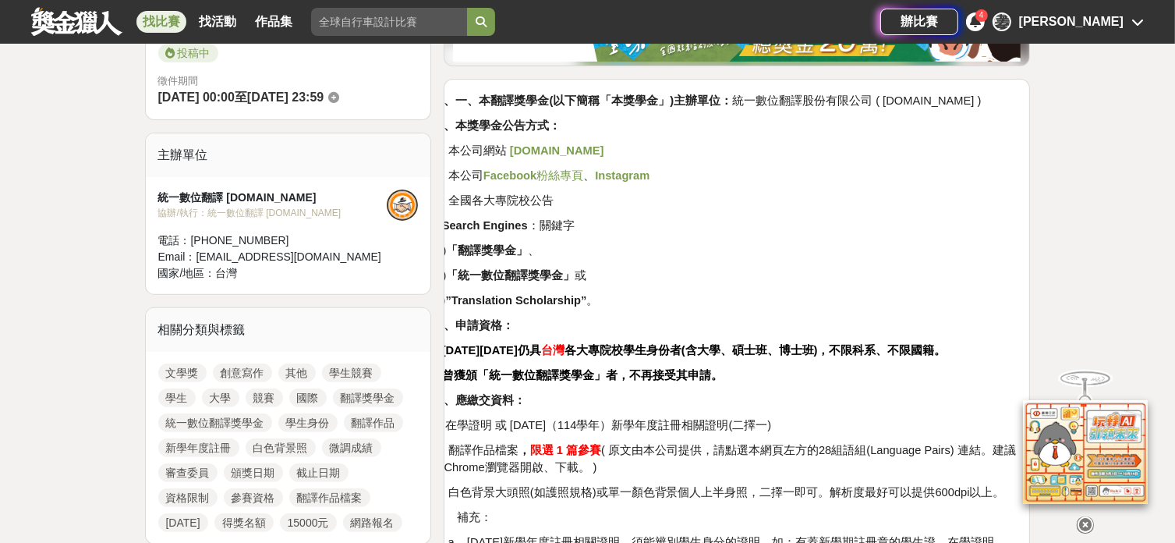
scroll to position [416, 0]
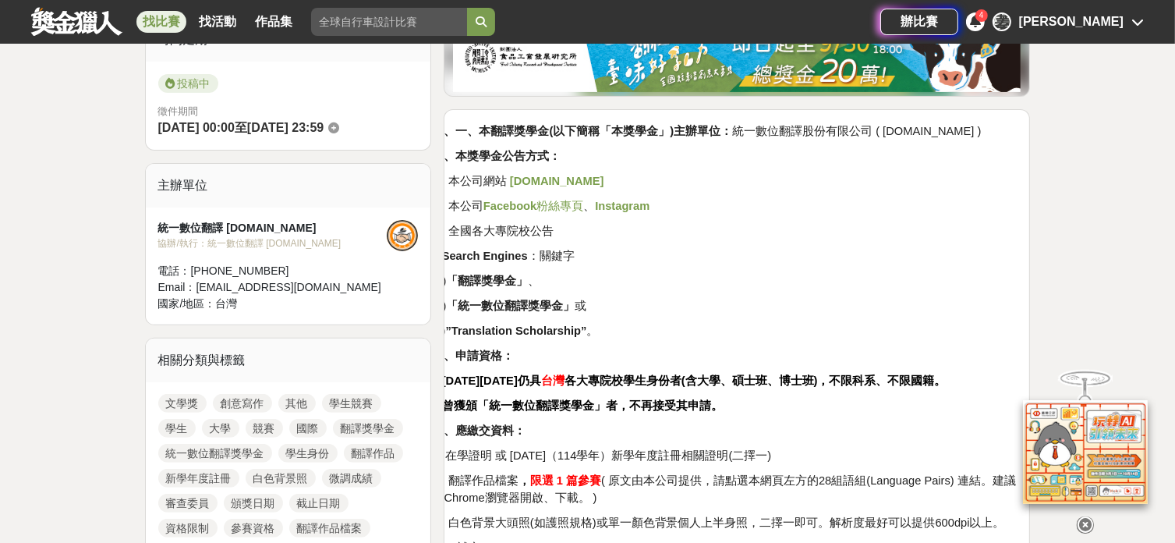
click at [578, 175] on strong "[DOMAIN_NAME]" at bounding box center [557, 181] width 94 height 12
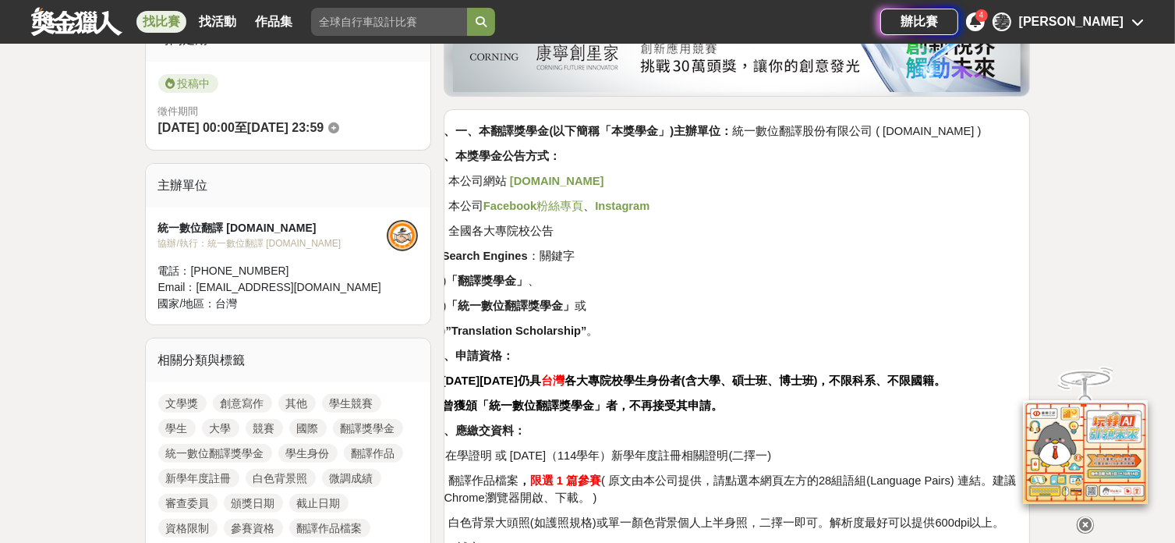
scroll to position [0, 0]
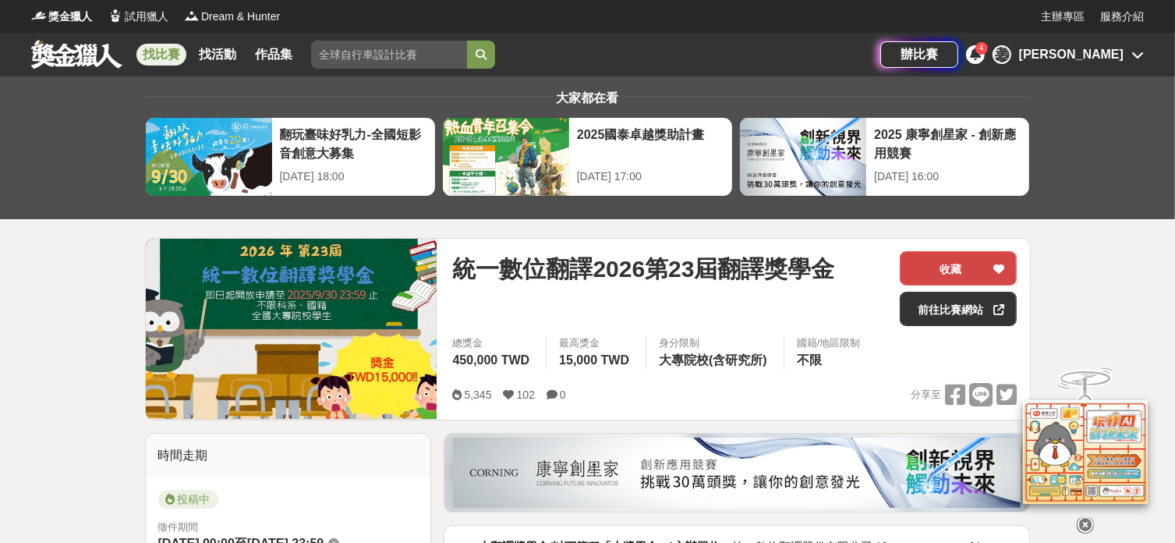
click at [957, 263] on button "收藏" at bounding box center [958, 268] width 117 height 34
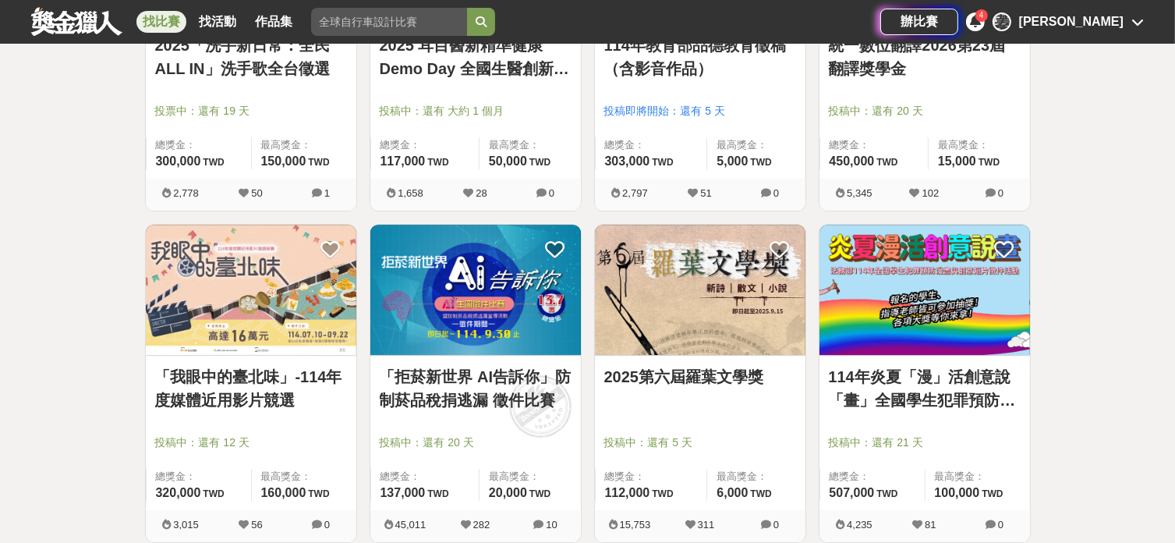
scroll to position [4782, 0]
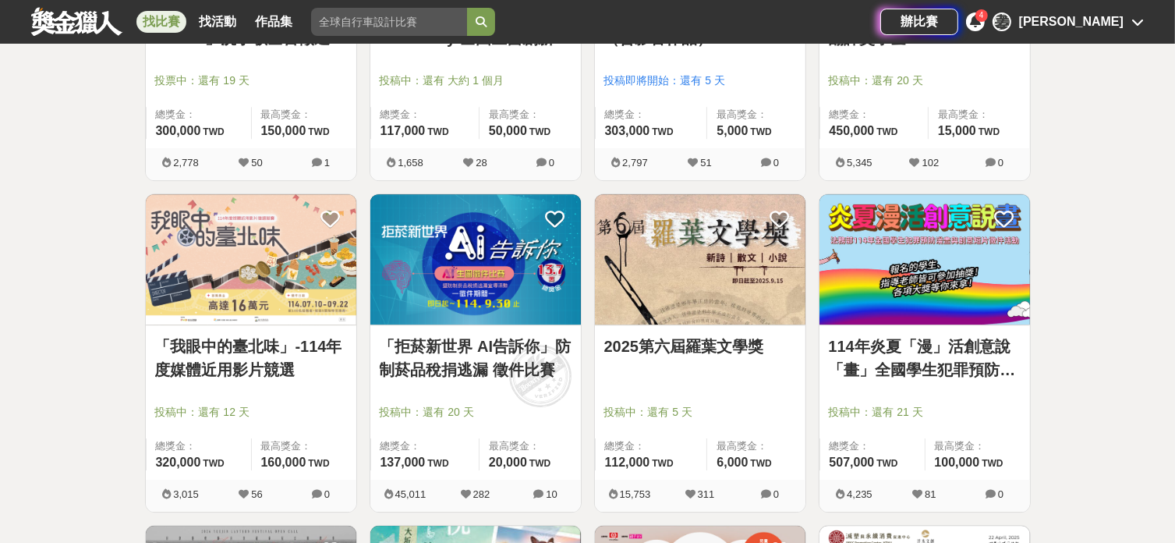
click at [639, 241] on img at bounding box center [700, 259] width 210 height 130
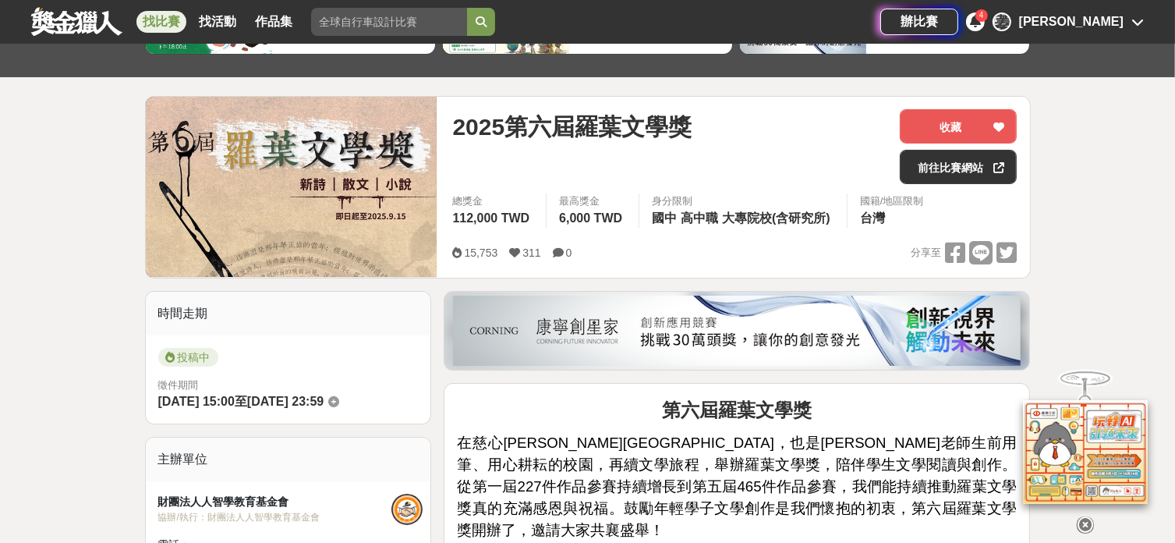
scroll to position [104, 0]
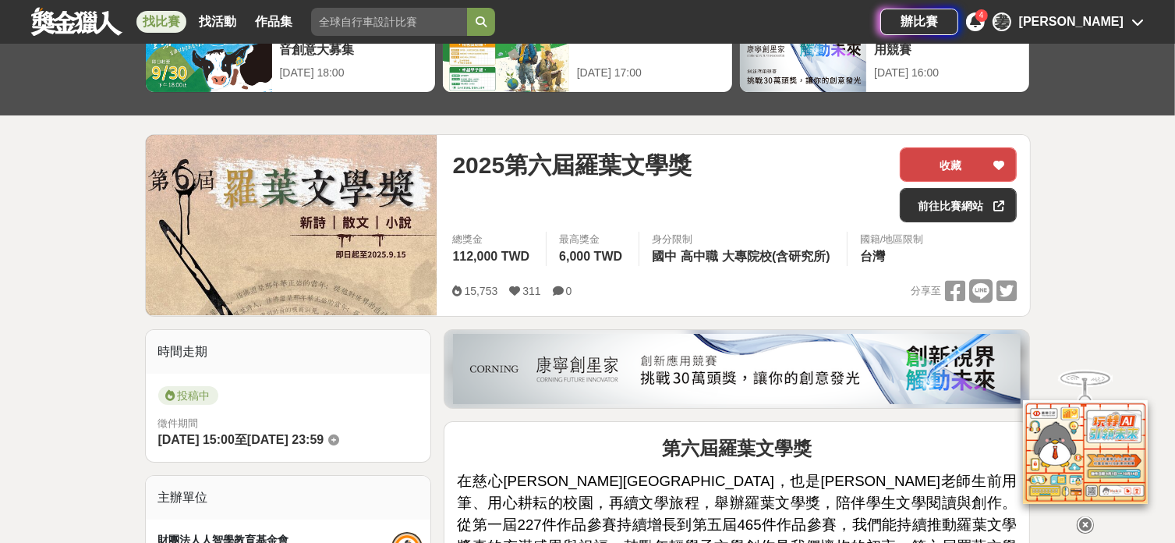
click at [947, 157] on button "收藏" at bounding box center [958, 164] width 117 height 34
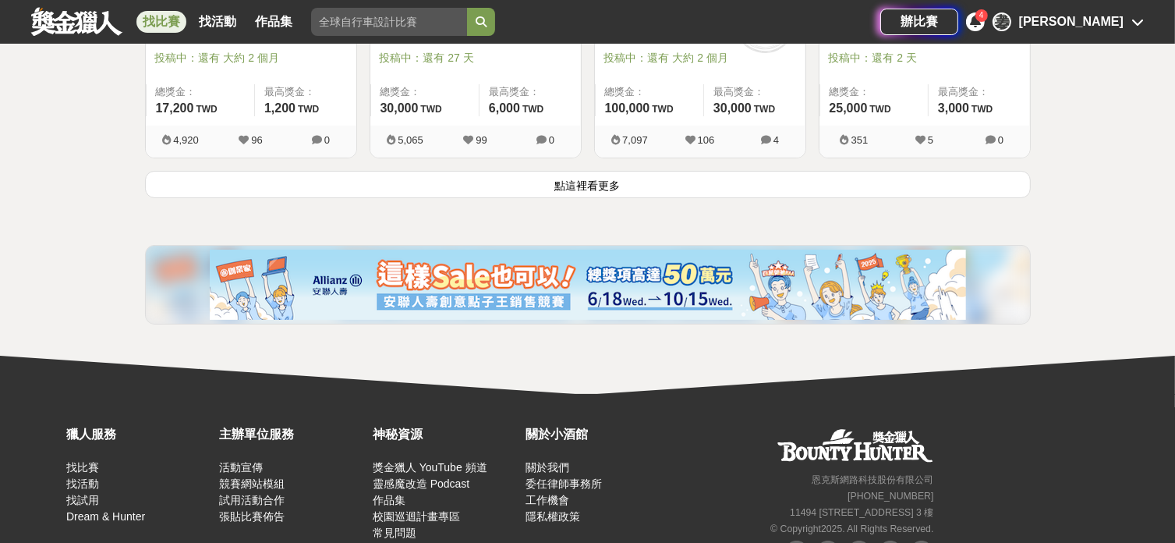
scroll to position [6134, 0]
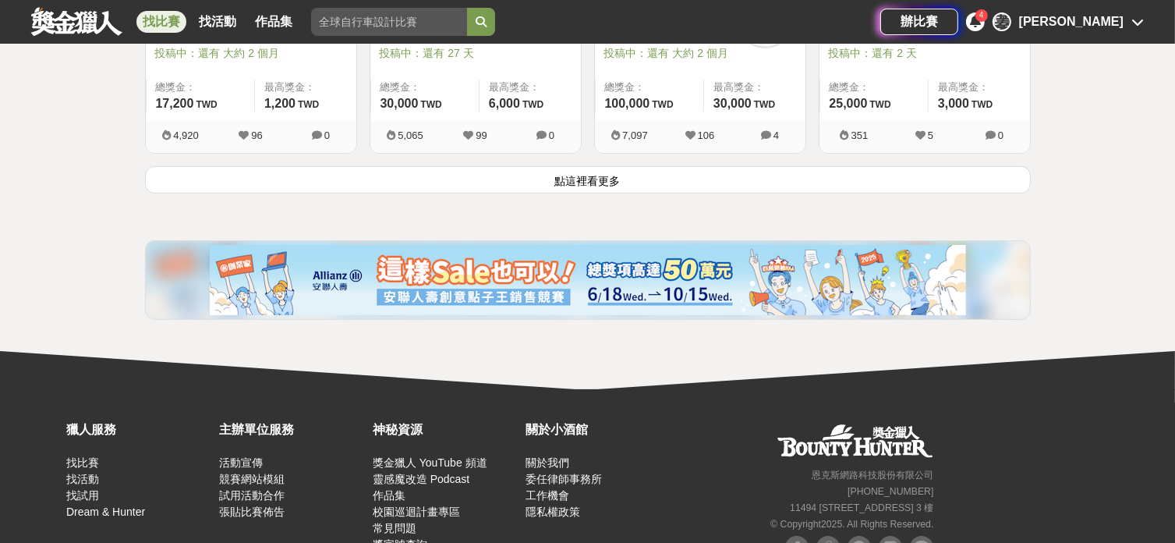
click at [683, 183] on button "點這裡看更多" at bounding box center [588, 179] width 886 height 27
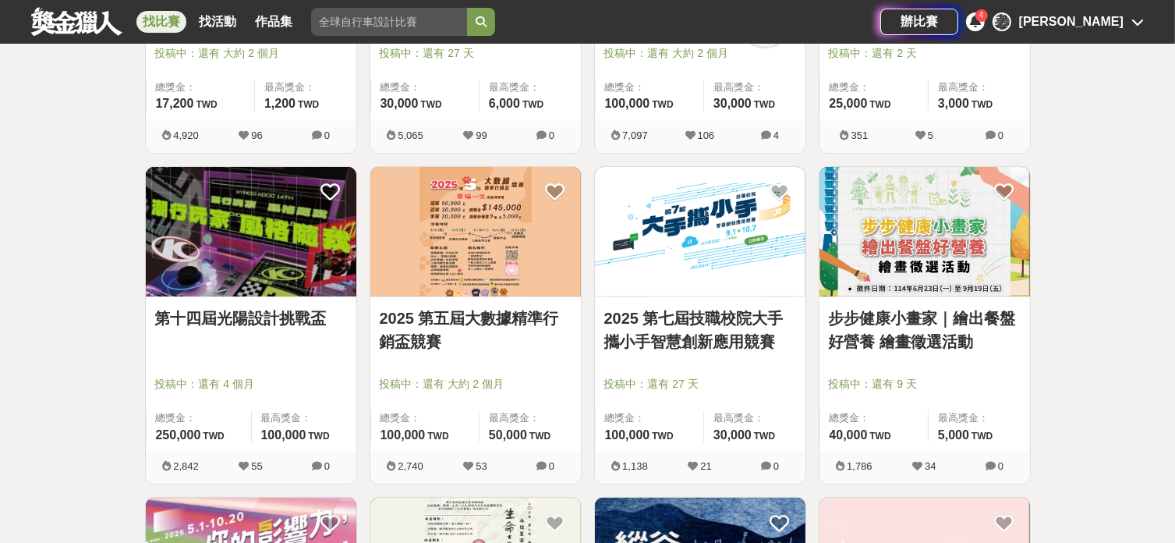
click at [942, 221] on img at bounding box center [924, 232] width 210 height 130
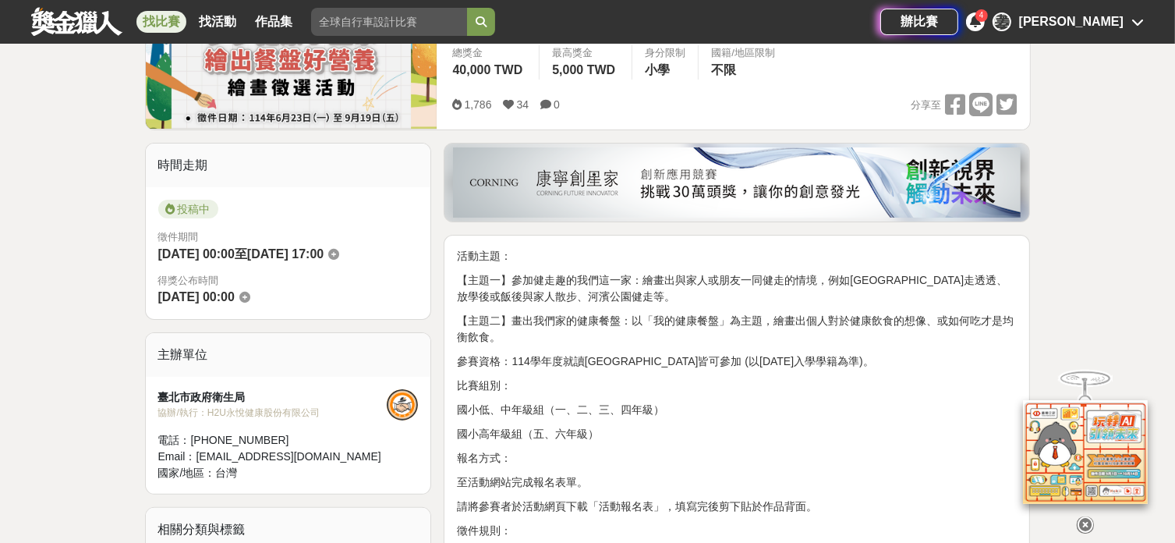
scroll to position [416, 0]
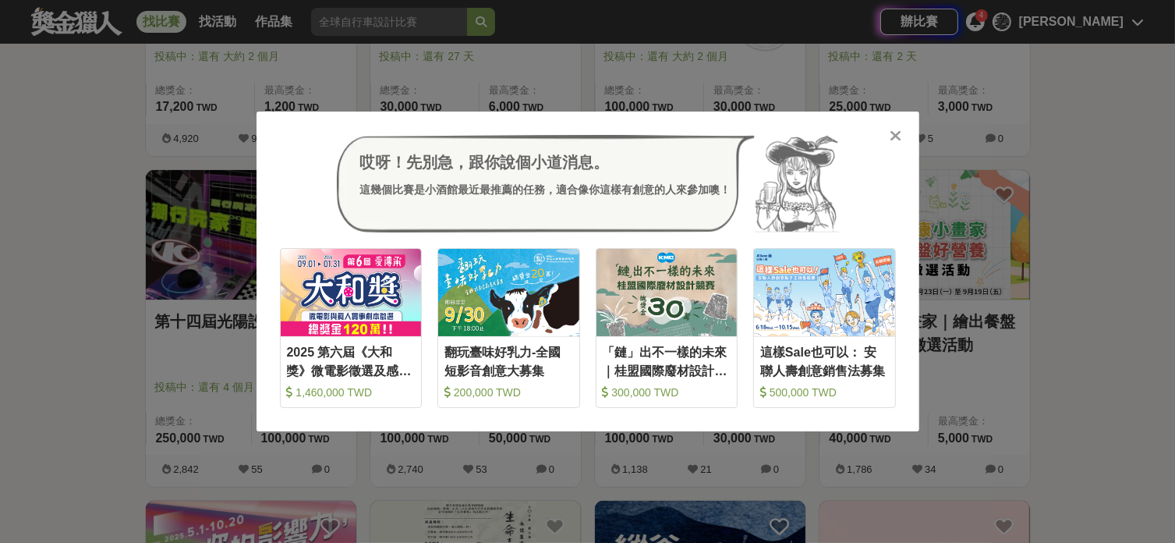
scroll to position [6134, 0]
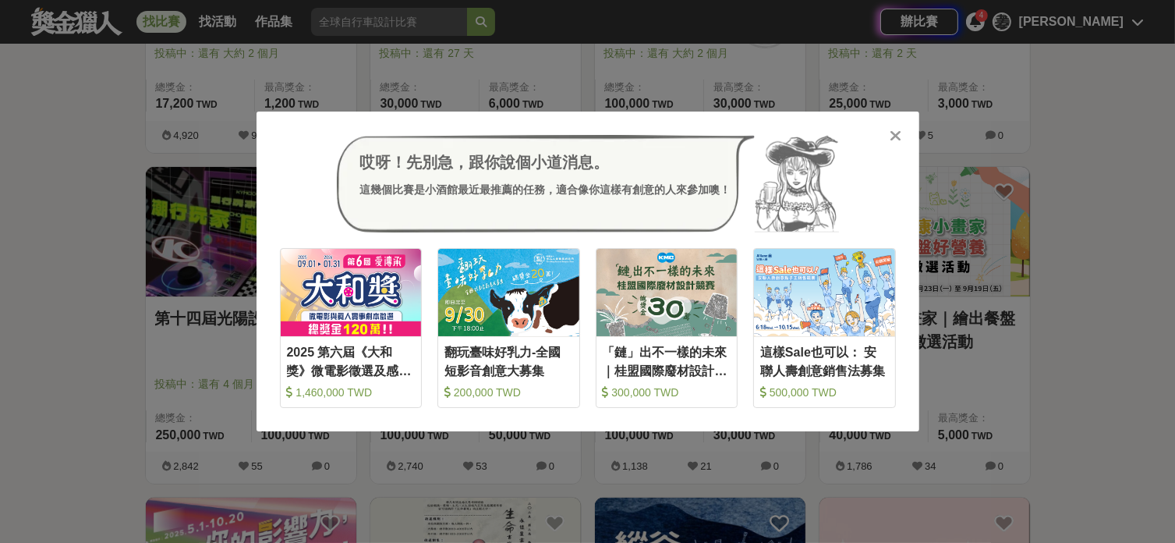
click at [888, 134] on div at bounding box center [896, 135] width 16 height 16
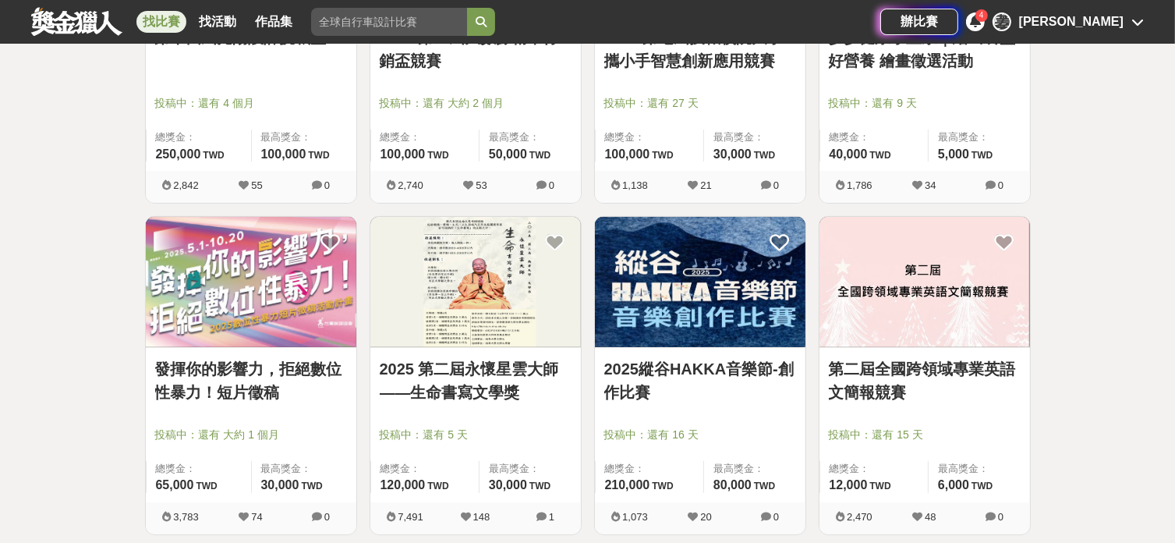
scroll to position [6445, 0]
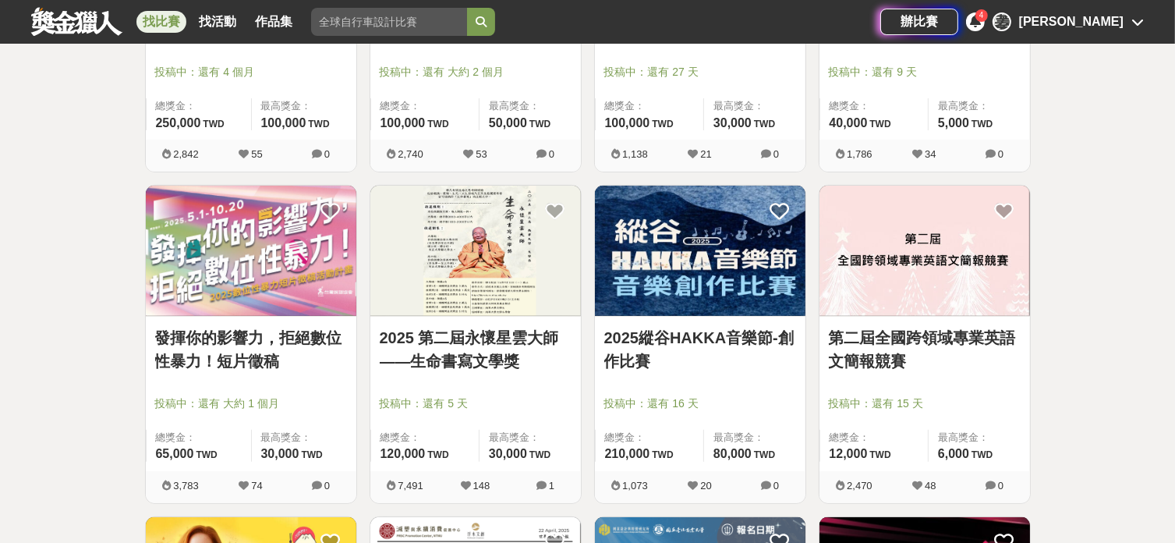
click at [495, 281] on img at bounding box center [475, 251] width 210 height 130
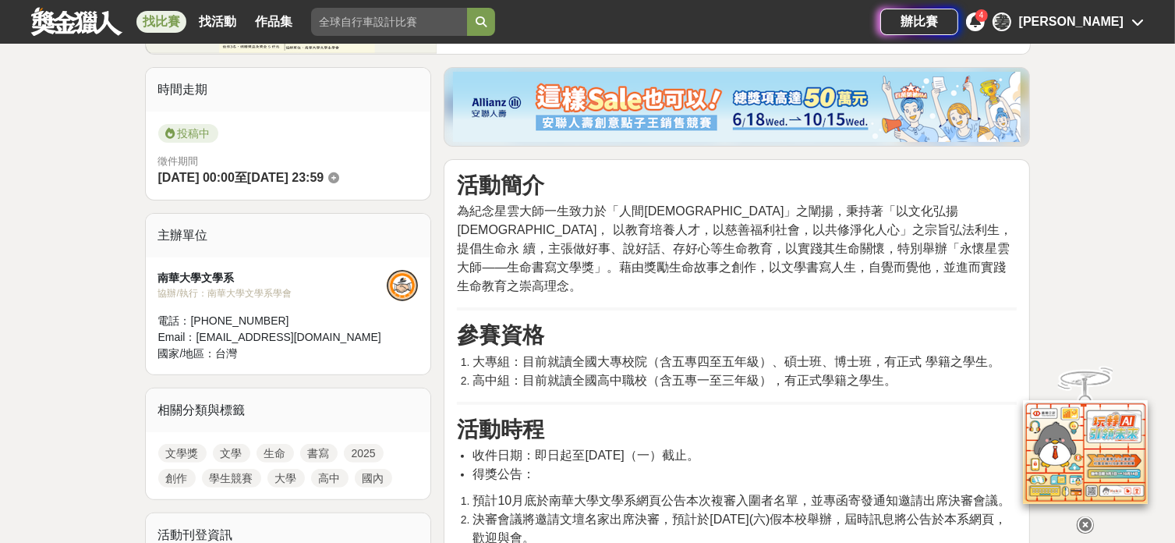
scroll to position [312, 0]
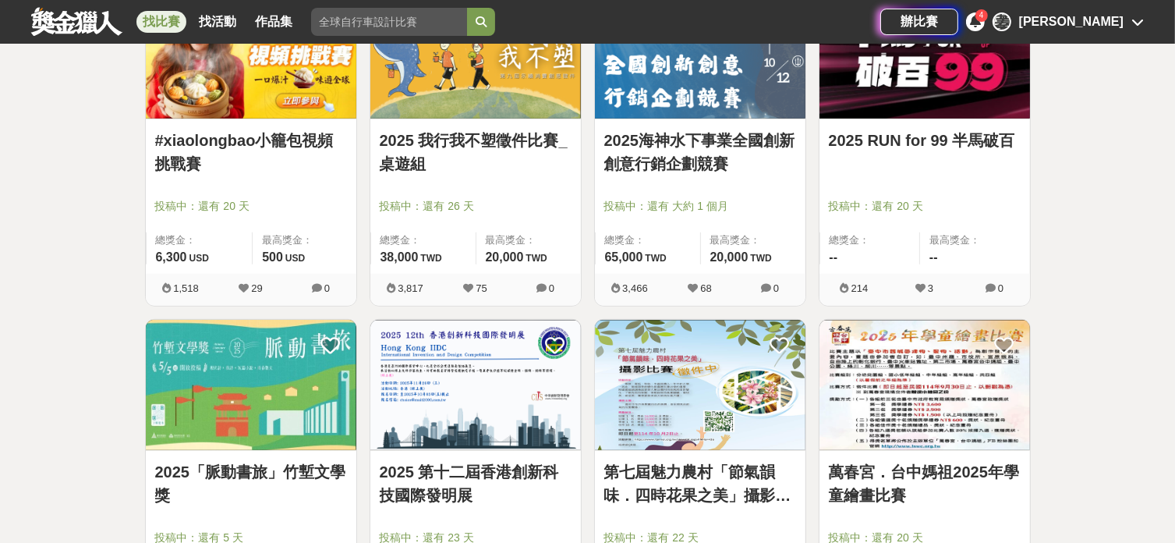
scroll to position [7069, 0]
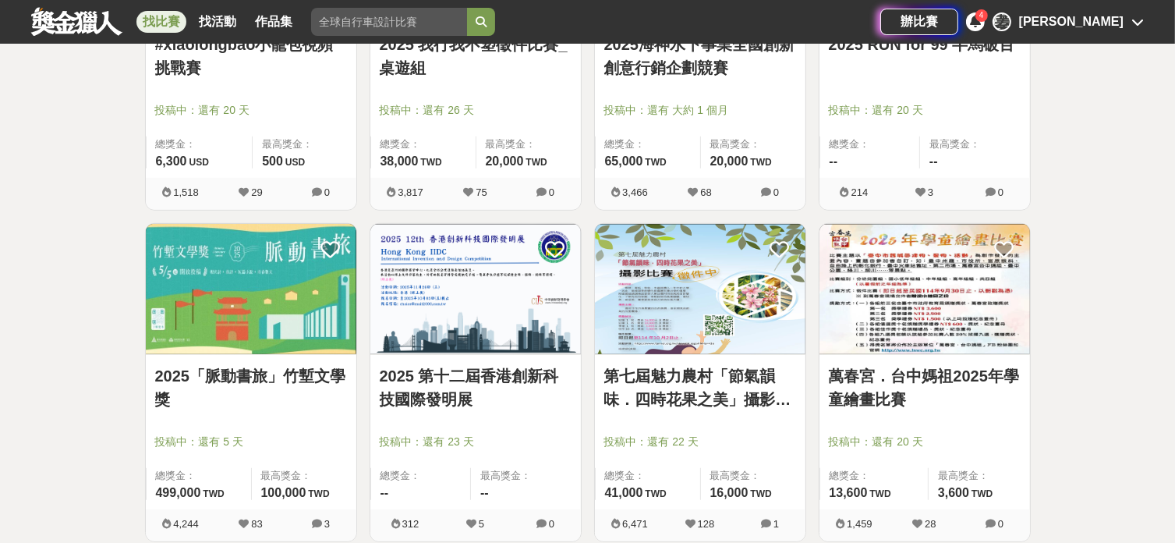
click at [218, 346] on img at bounding box center [251, 289] width 210 height 130
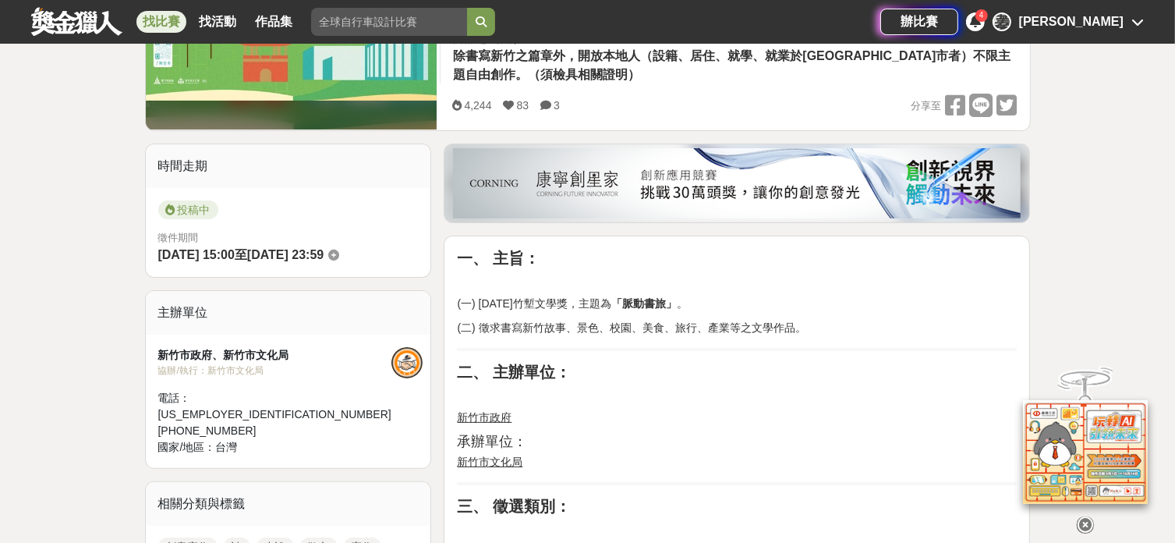
scroll to position [104, 0]
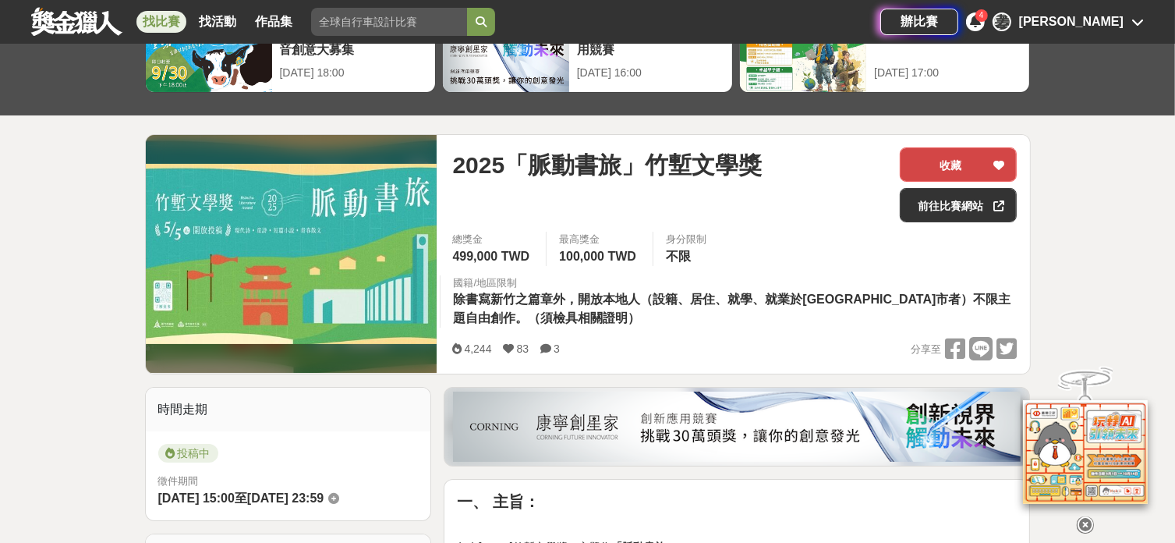
click at [960, 164] on button "收藏" at bounding box center [958, 164] width 117 height 34
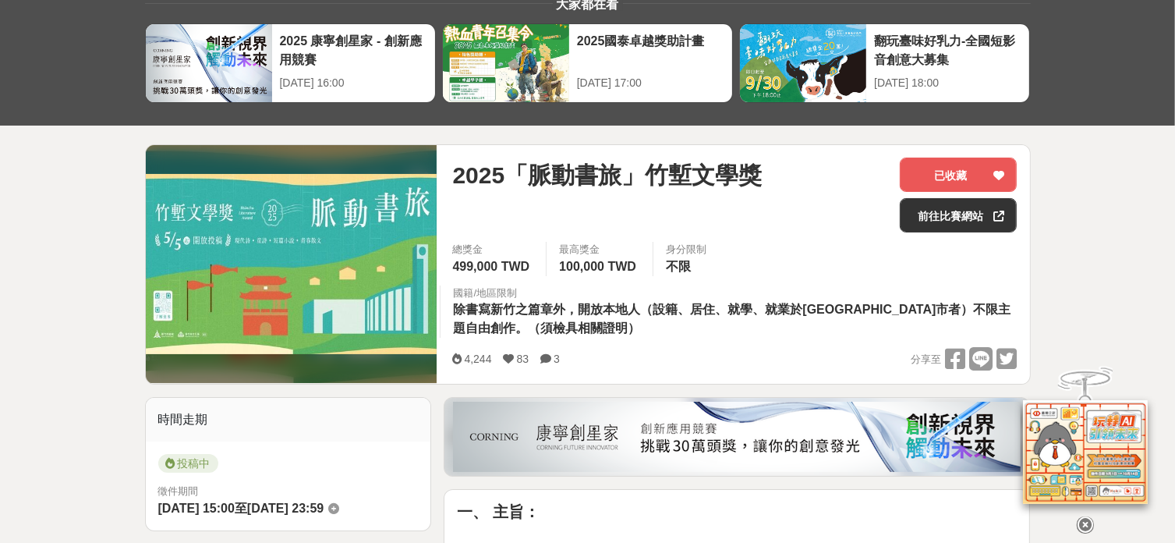
scroll to position [0, 0]
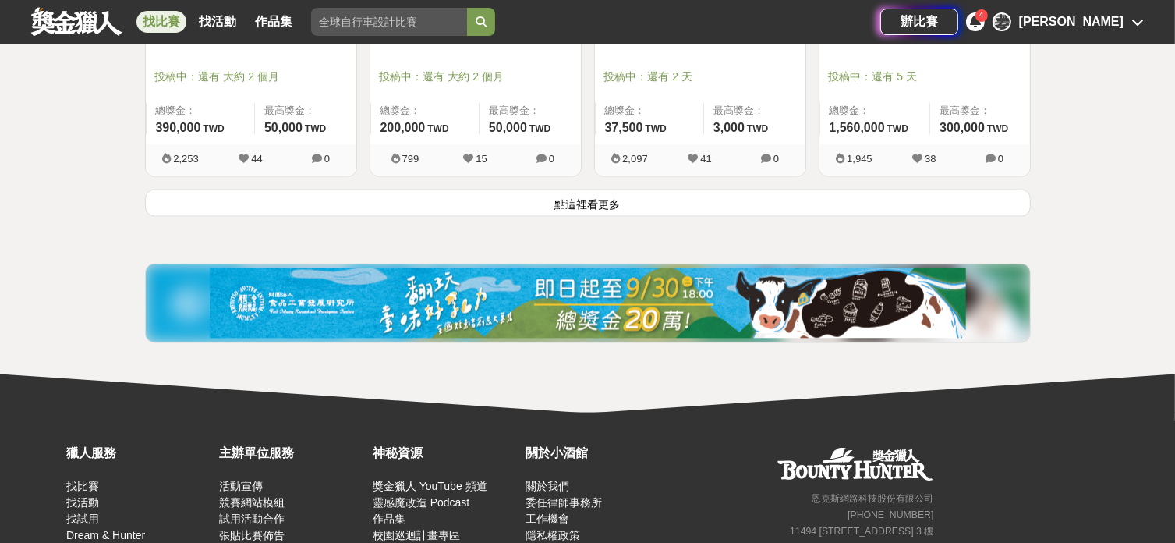
scroll to position [8177, 0]
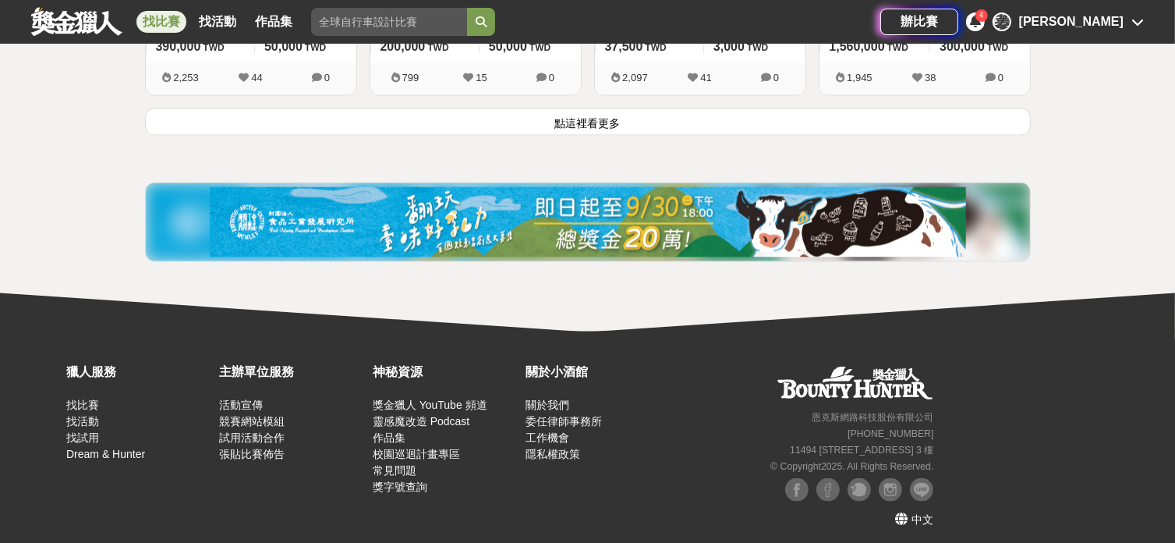
click at [640, 126] on button "點這裡看更多" at bounding box center [588, 121] width 886 height 27
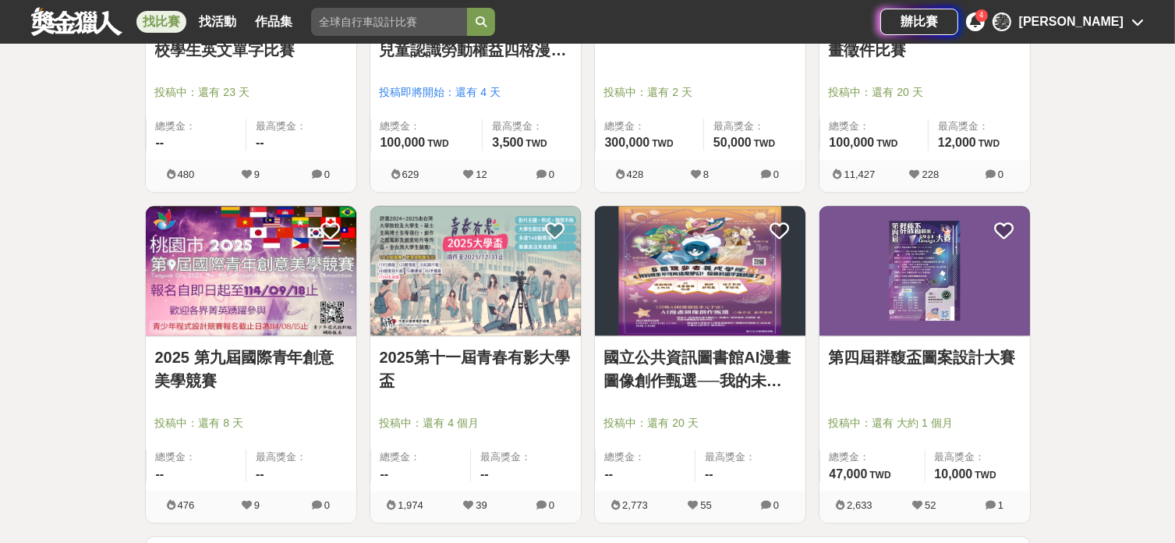
scroll to position [9944, 0]
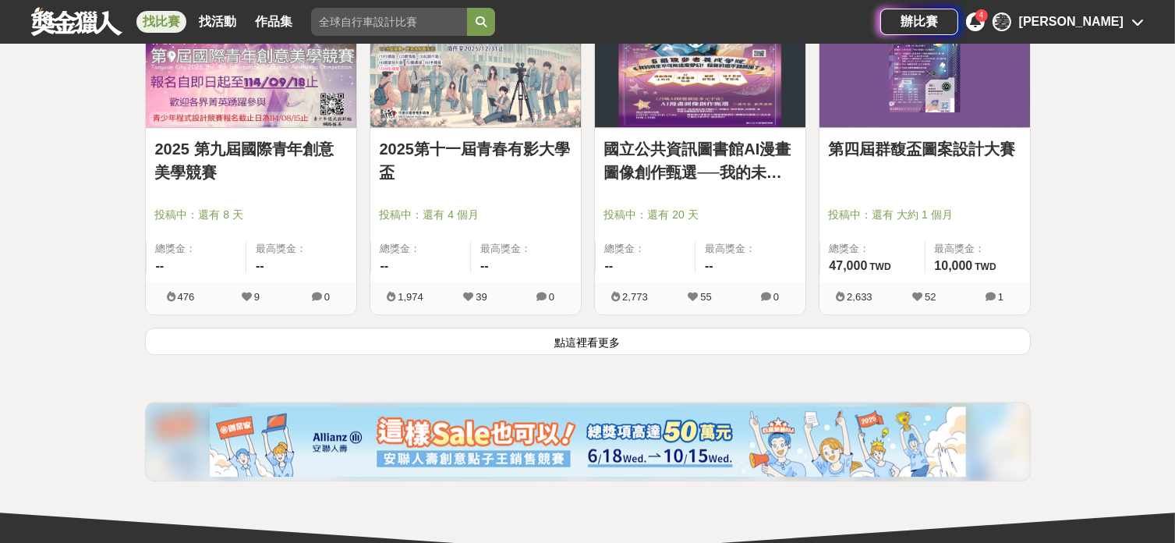
click at [618, 340] on button "點這裡看更多" at bounding box center [588, 340] width 886 height 27
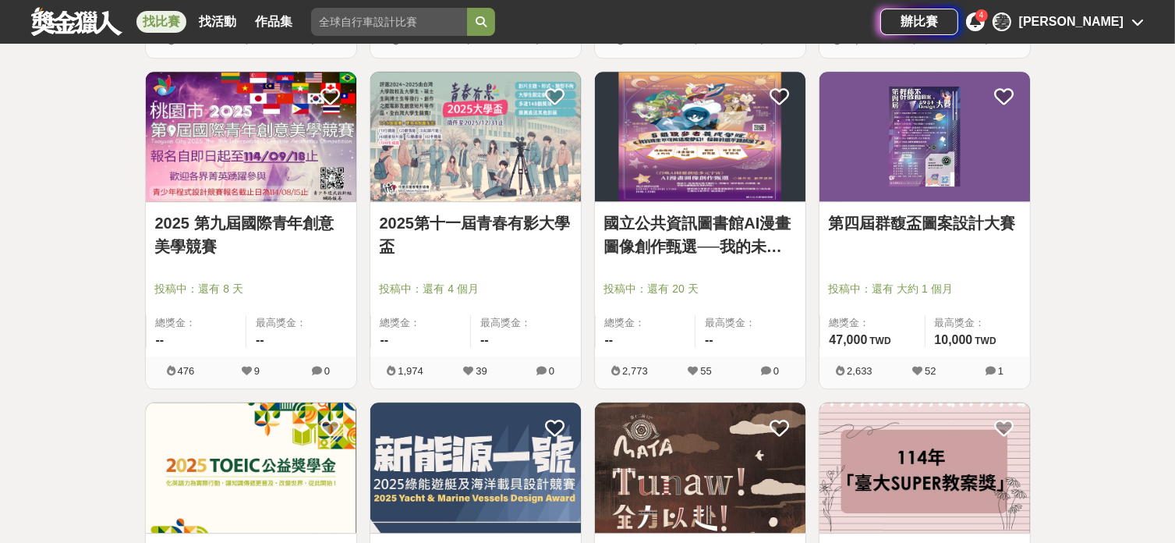
scroll to position [9840, 0]
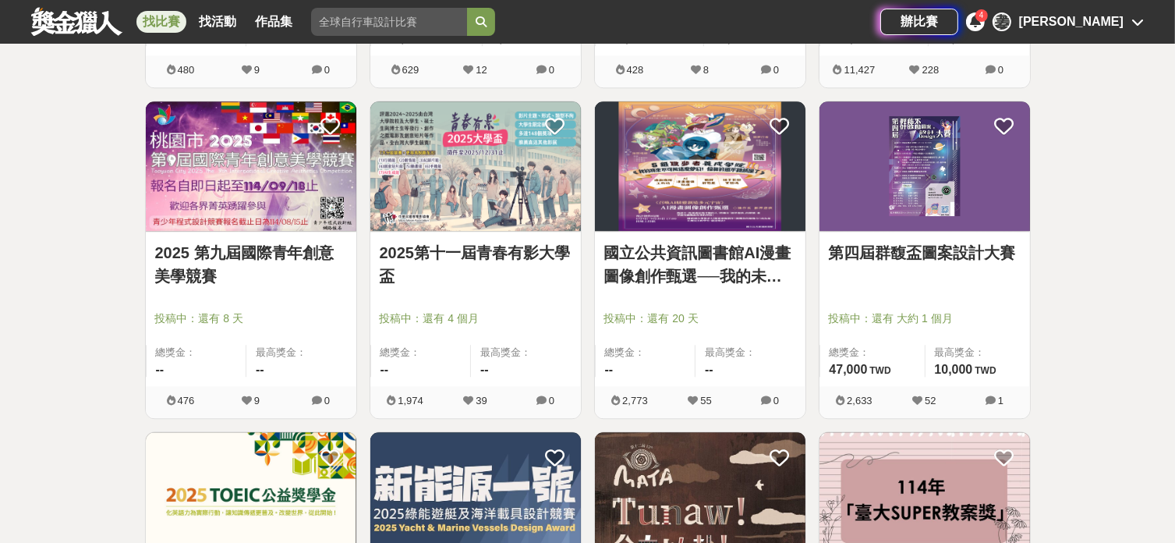
click at [740, 196] on img at bounding box center [700, 166] width 210 height 130
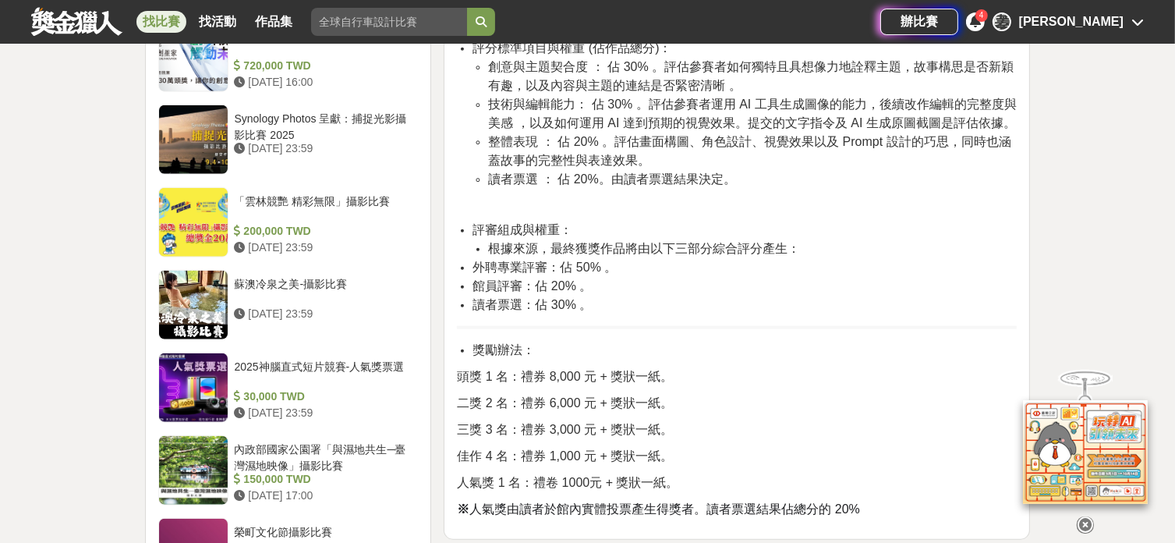
scroll to position [1663, 0]
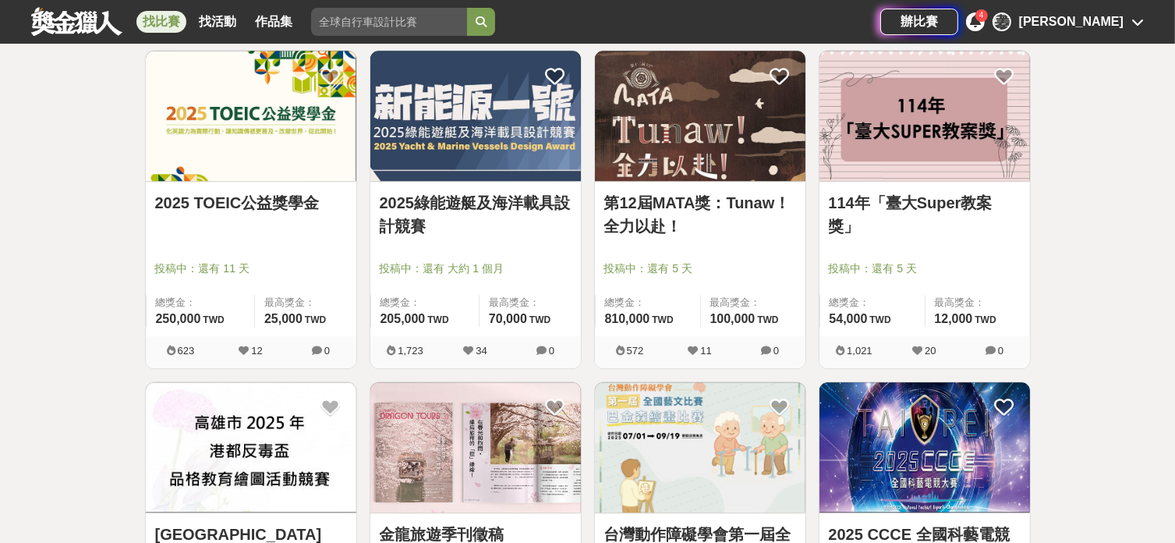
scroll to position [10360, 0]
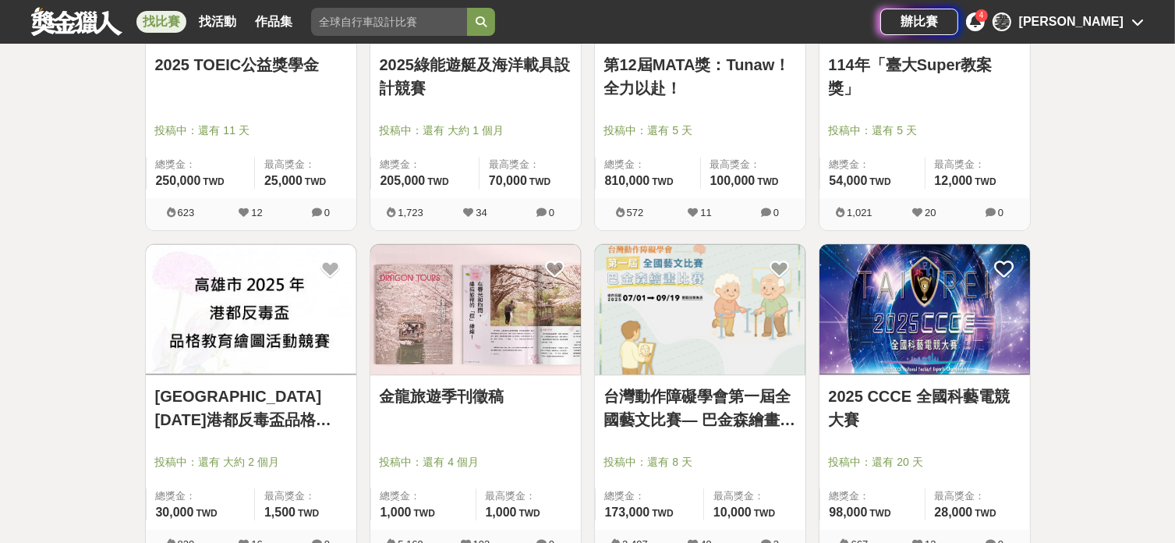
click at [449, 375] on div "金龍旅遊季刊徵稿 投稿中：還有 4 個月 總獎金： 1,000 1,000 TWD 最高獎金： 1,000 TWD" at bounding box center [475, 452] width 210 height 154
click at [458, 391] on link "金龍旅遊季刊徵稿" at bounding box center [476, 395] width 192 height 23
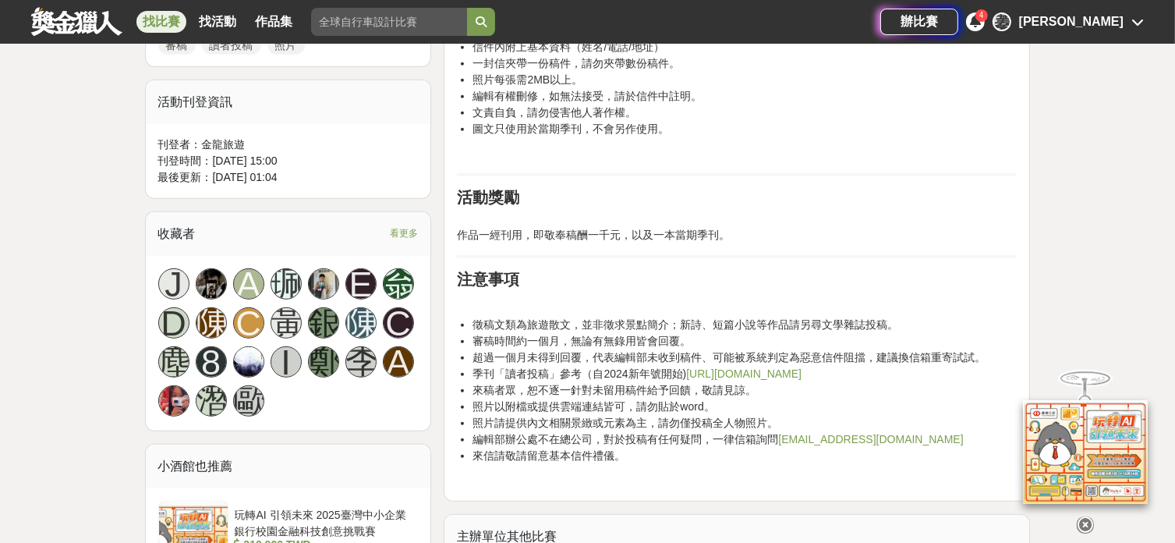
scroll to position [831, 0]
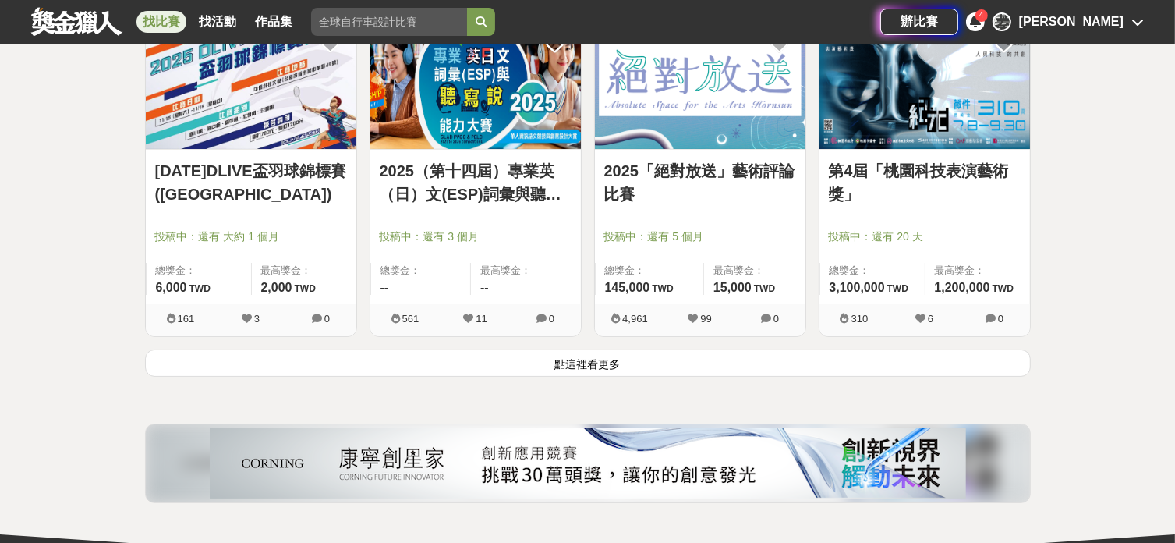
scroll to position [11919, 0]
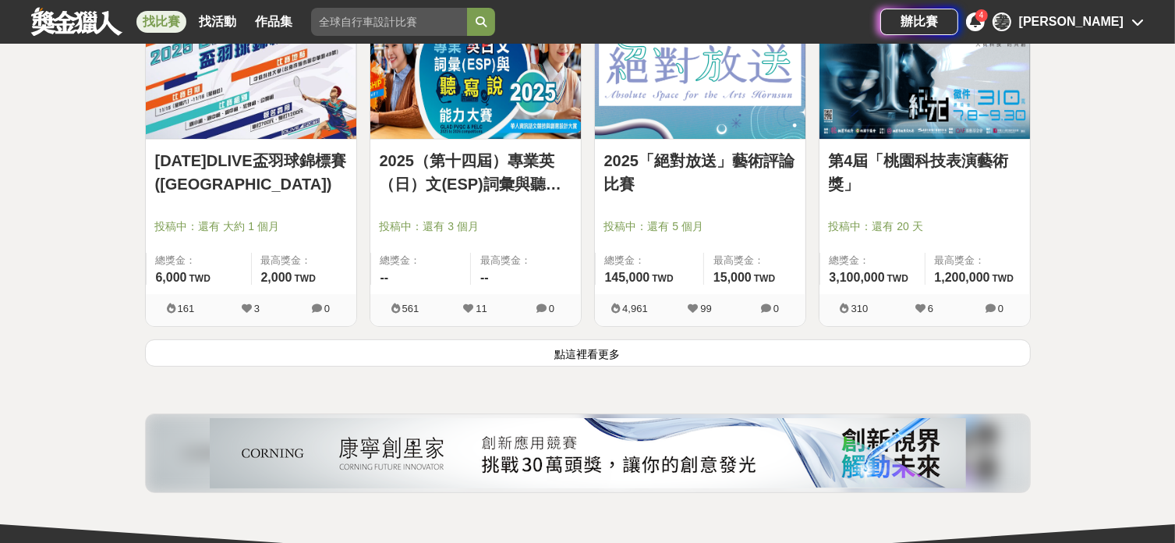
click at [616, 345] on button "點這裡看更多" at bounding box center [588, 352] width 886 height 27
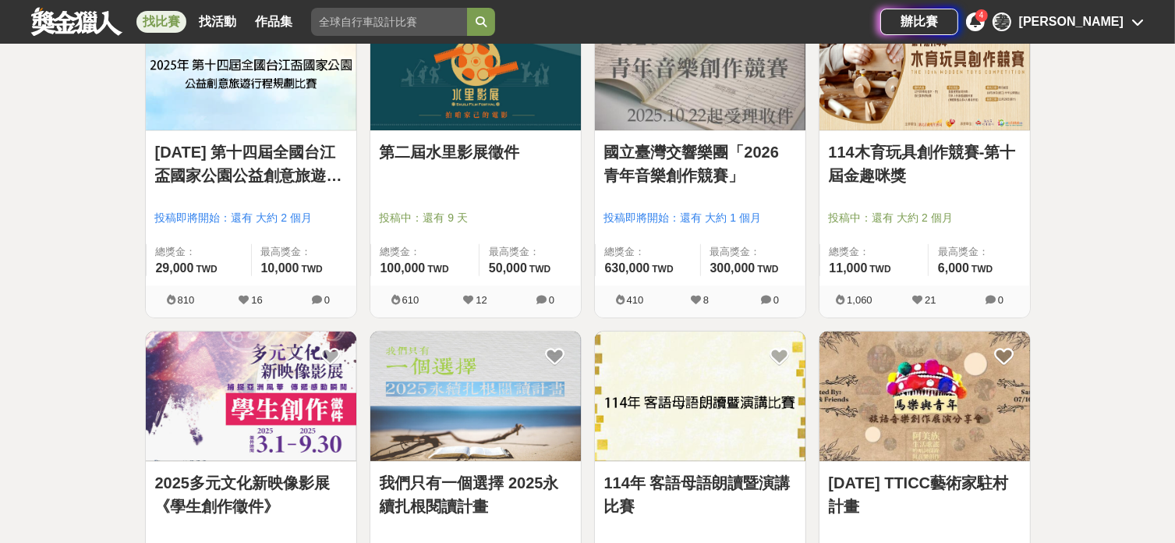
scroll to position [12439, 0]
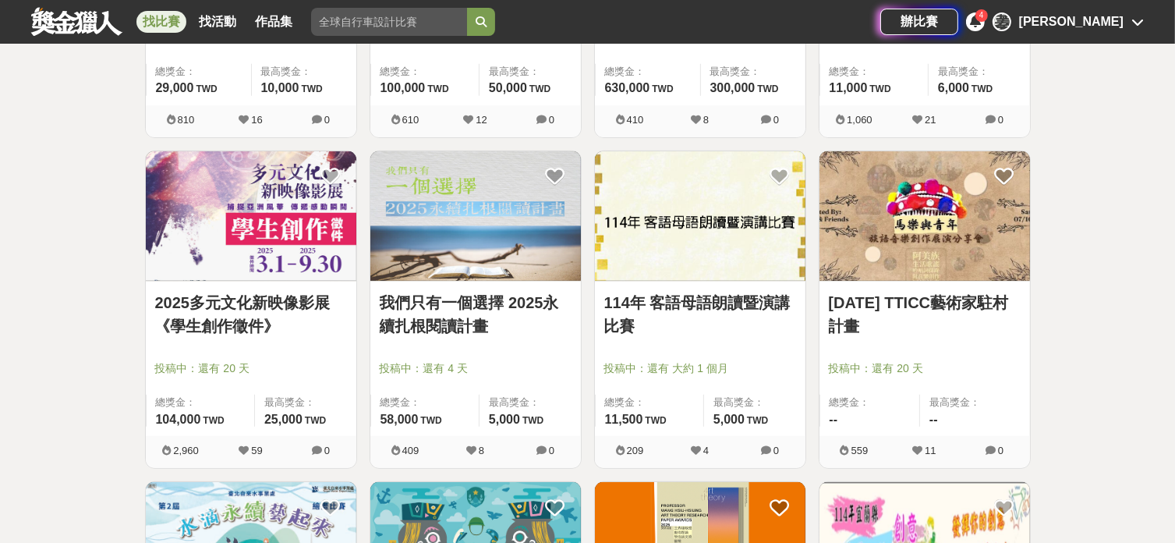
click at [518, 317] on link "我們只有一個選擇 2025永續扎根閱讀計畫" at bounding box center [476, 314] width 192 height 47
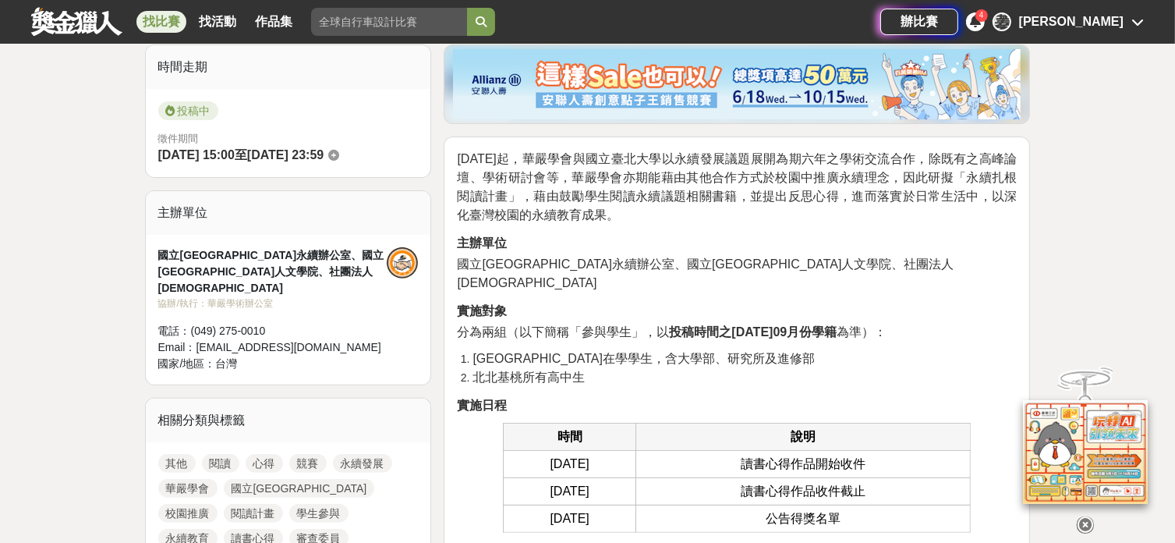
scroll to position [519, 0]
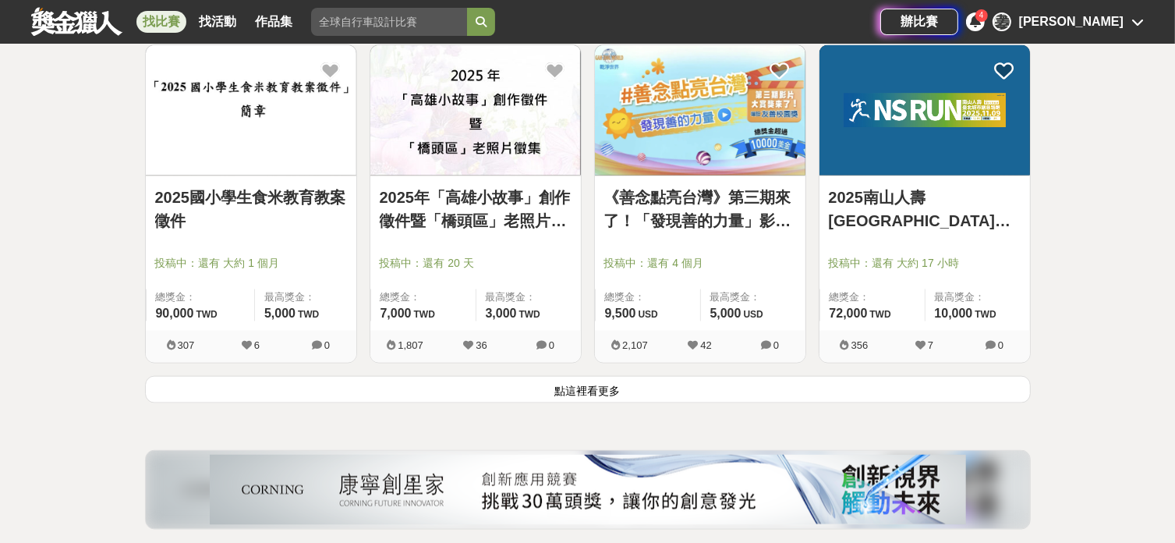
scroll to position [13998, 0]
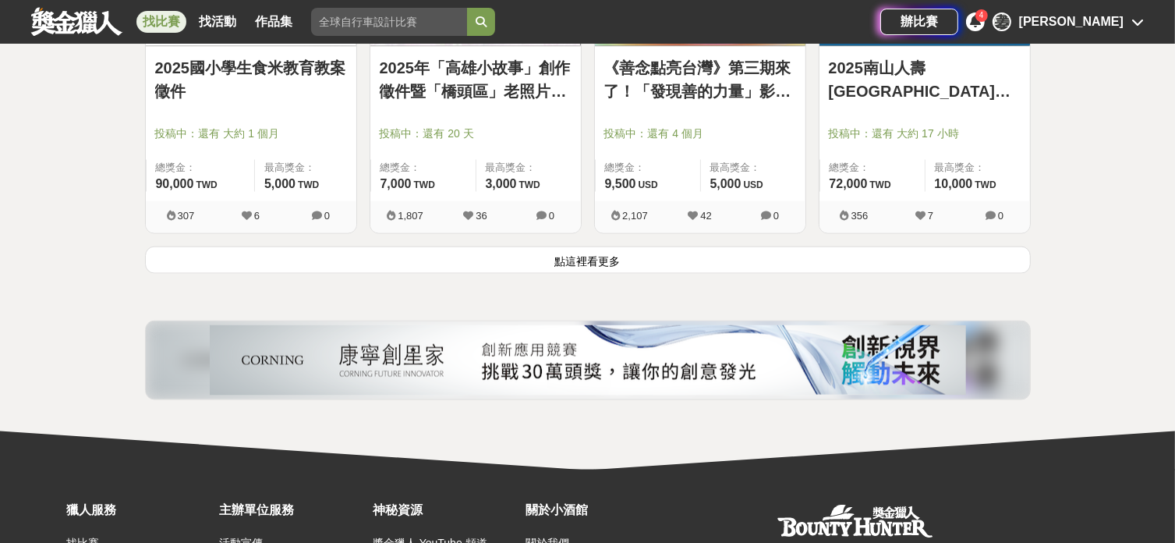
click at [574, 246] on button "點這裡看更多" at bounding box center [588, 259] width 886 height 27
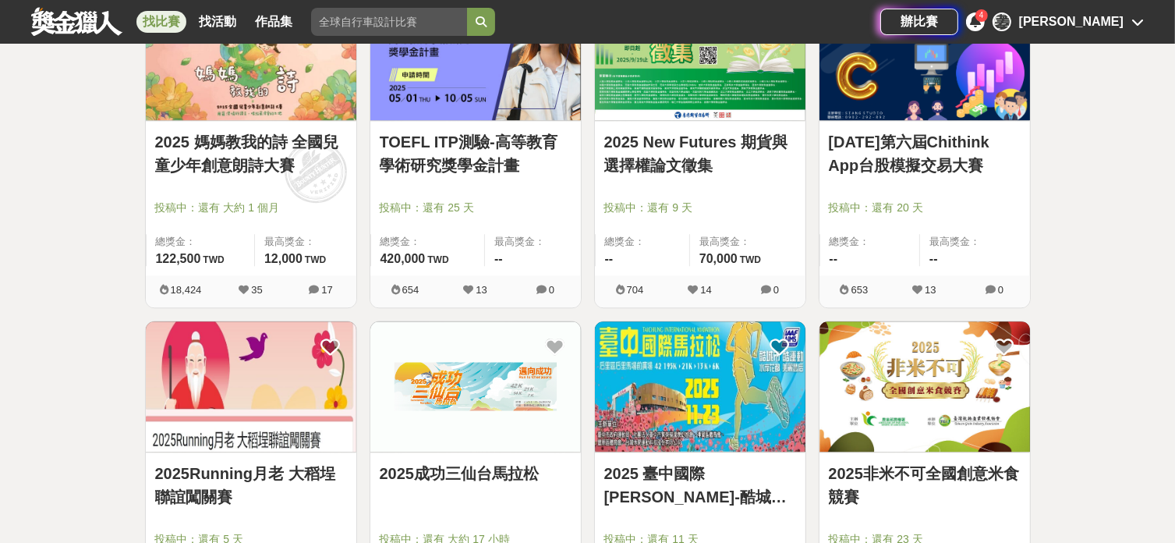
scroll to position [15764, 0]
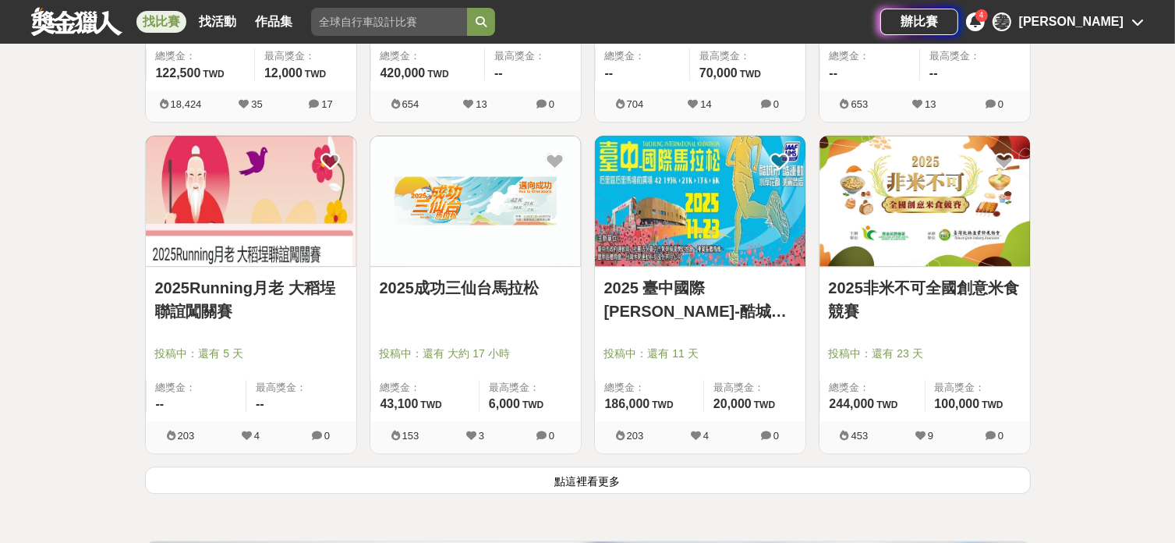
click at [574, 469] on button "點這裡看更多" at bounding box center [588, 479] width 886 height 27
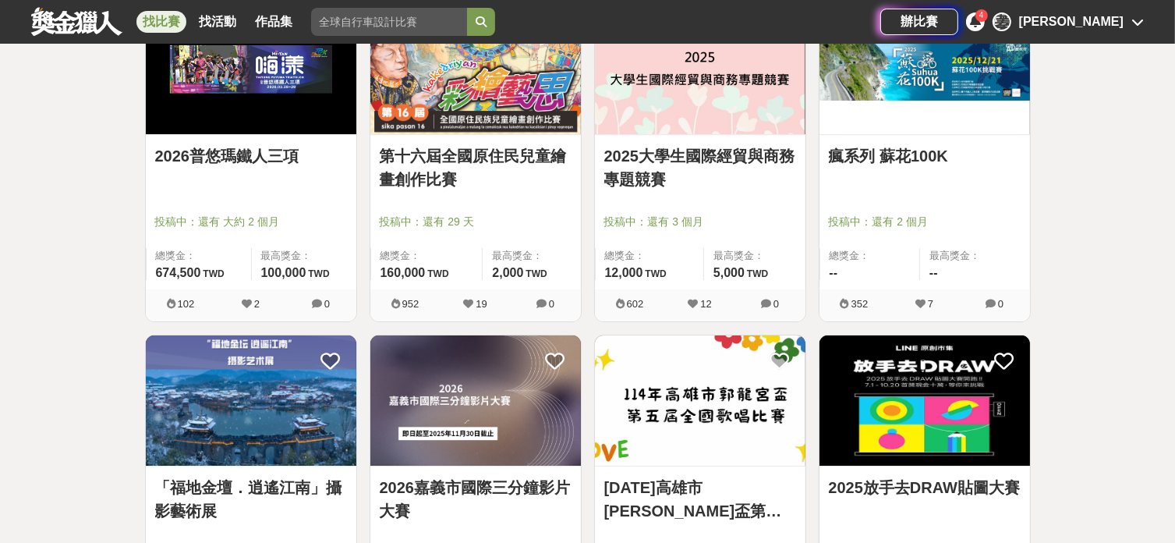
scroll to position [17323, 0]
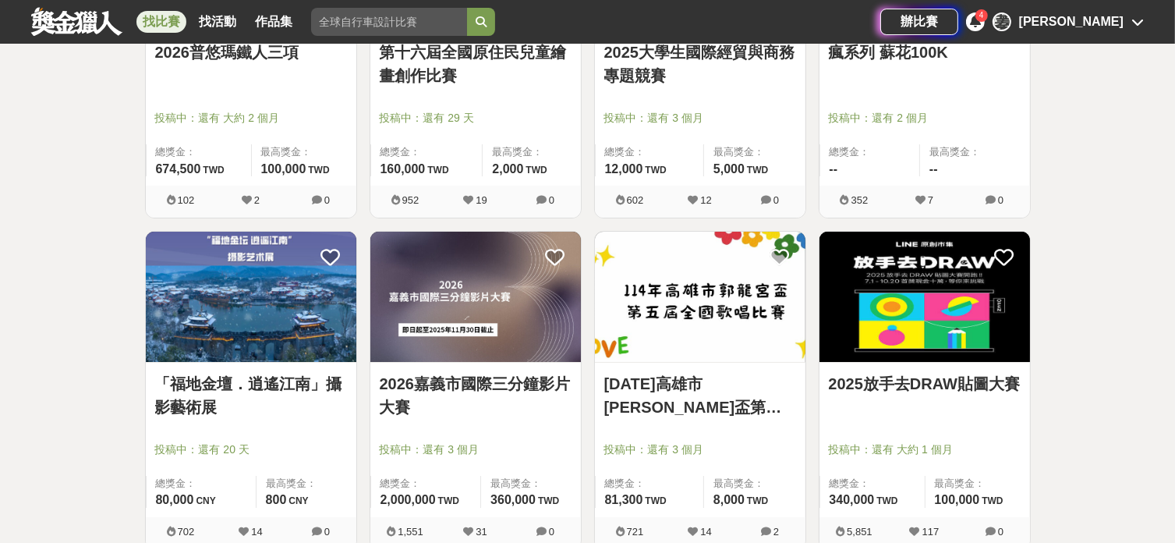
click at [875, 286] on img at bounding box center [924, 297] width 210 height 130
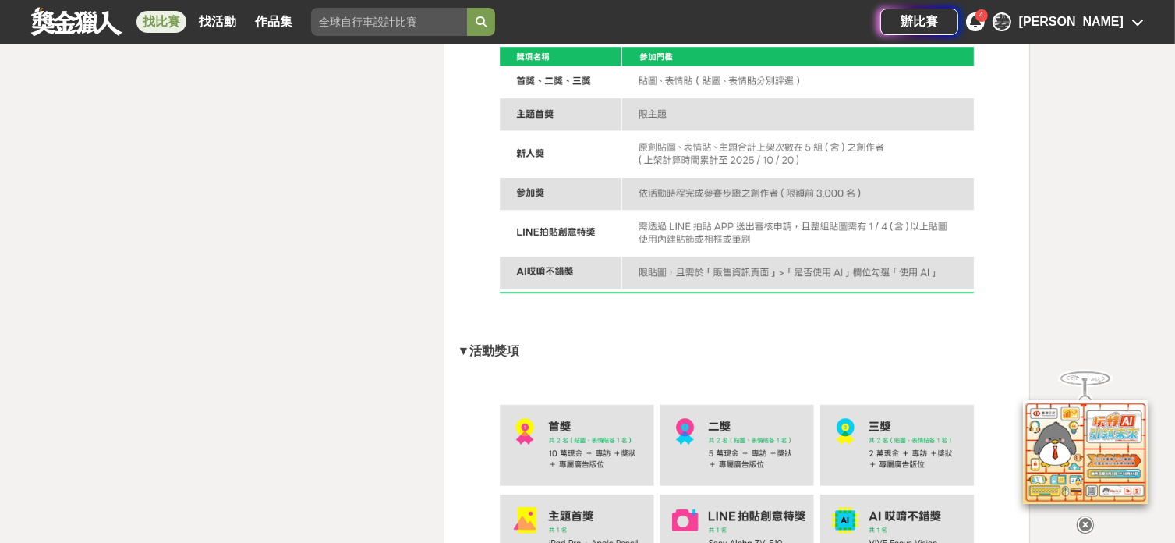
scroll to position [3222, 0]
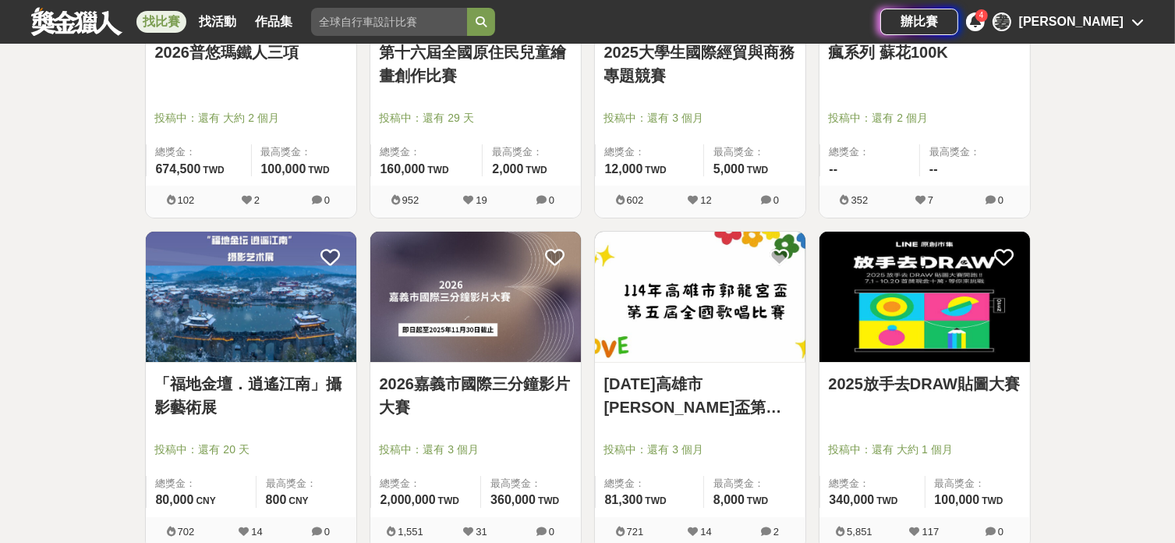
scroll to position [17531, 0]
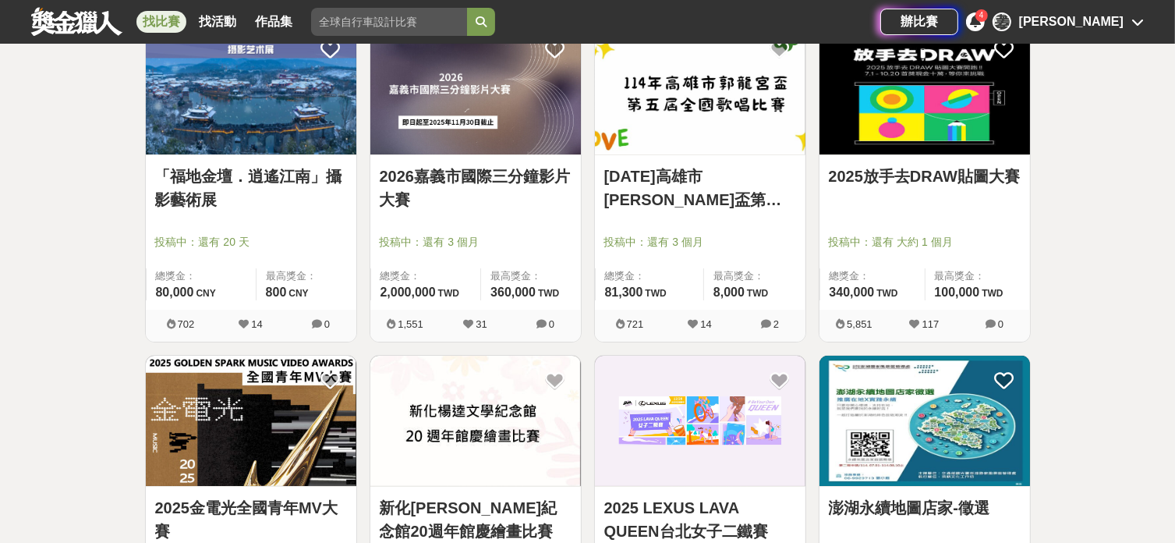
click at [493, 389] on img at bounding box center [475, 420] width 210 height 130
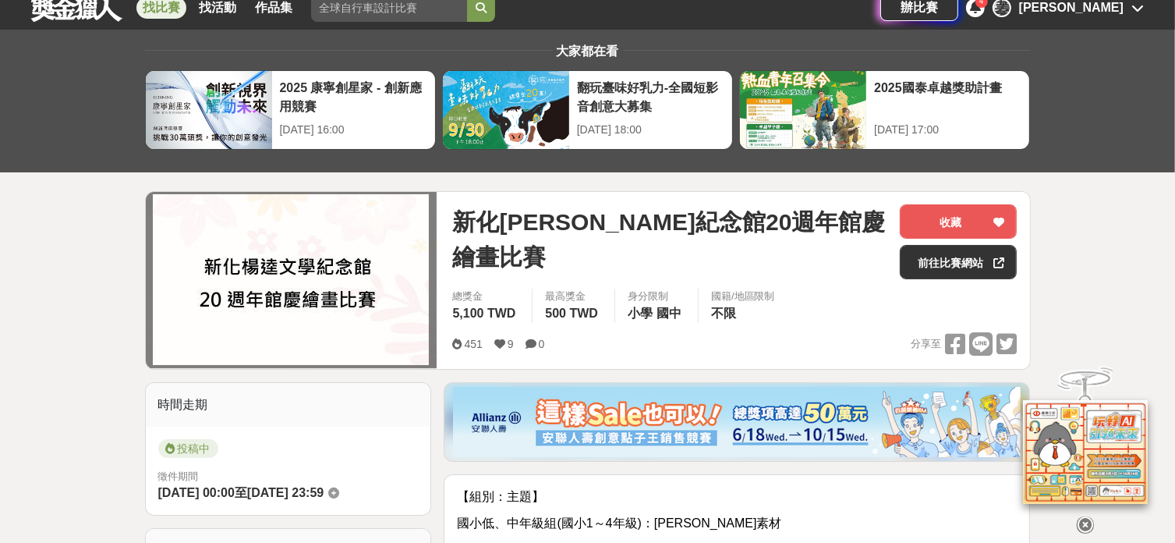
scroll to position [207, 0]
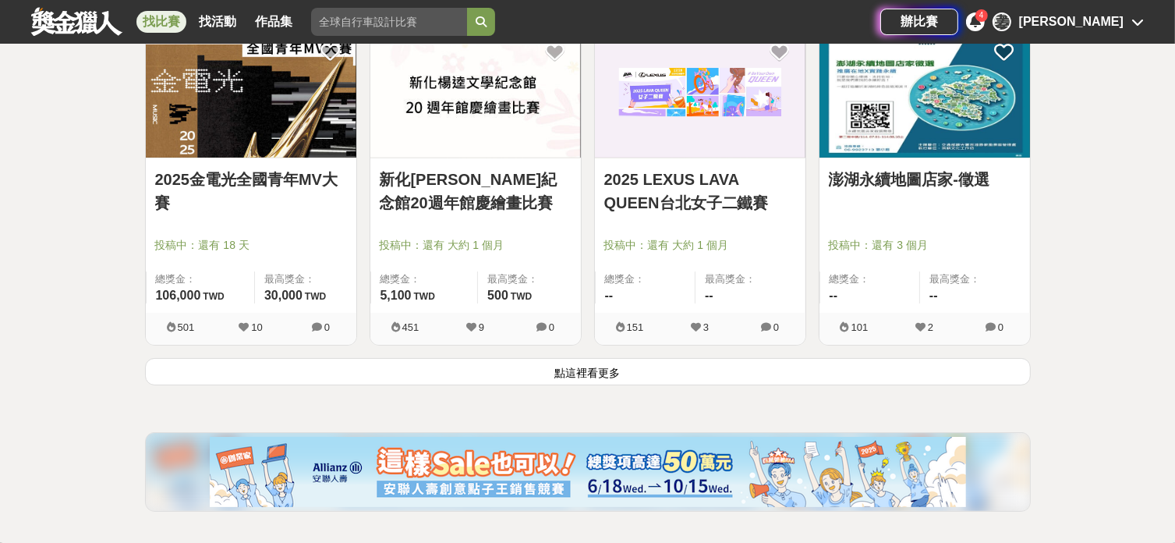
scroll to position [17947, 0]
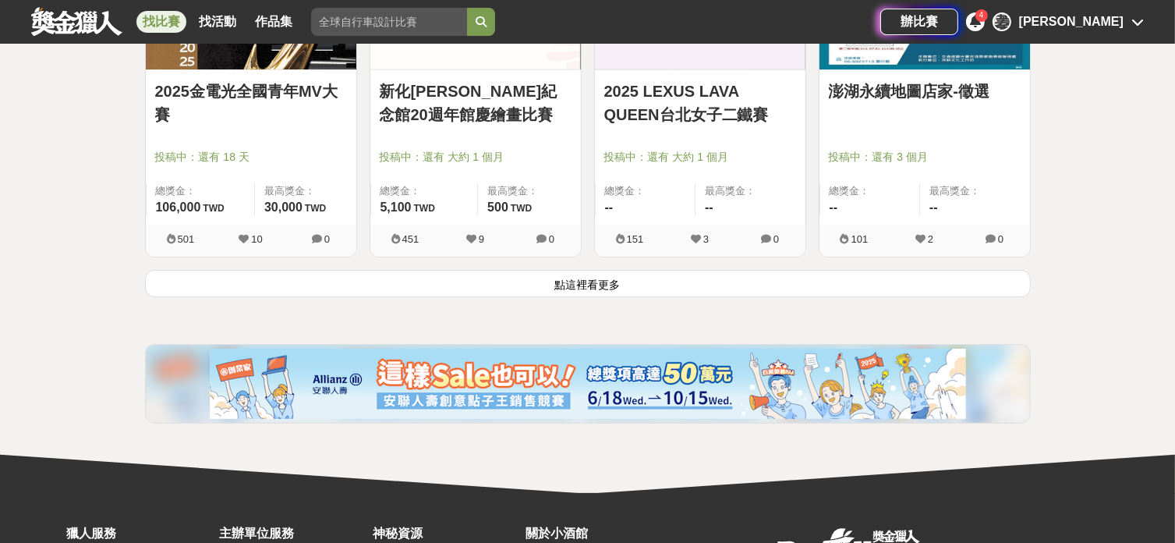
click at [480, 273] on button "點這裡看更多" at bounding box center [588, 283] width 886 height 27
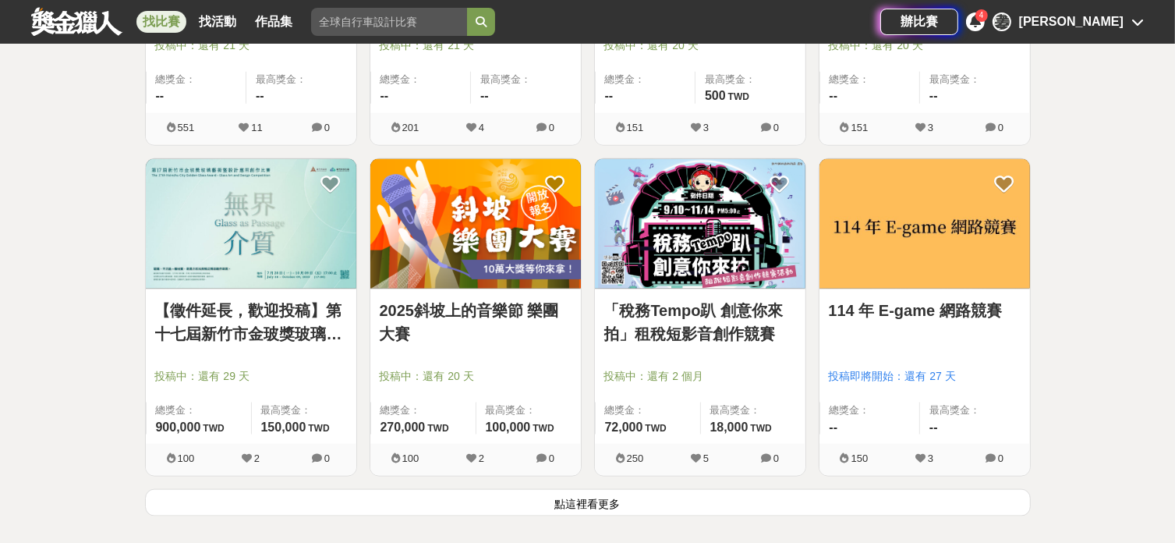
scroll to position [19818, 0]
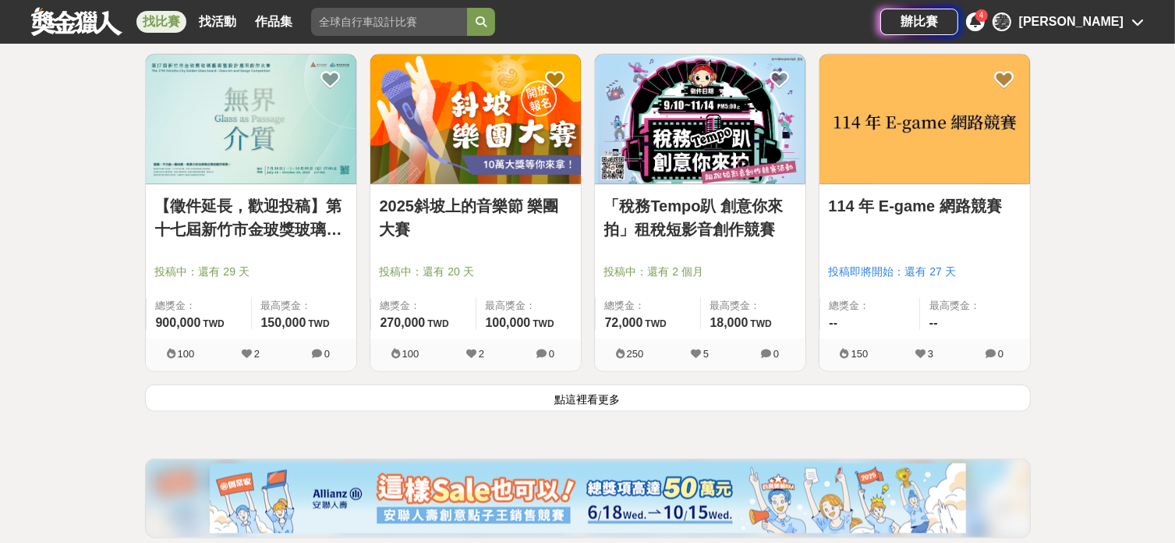
click at [306, 384] on button "點這裡看更多" at bounding box center [588, 397] width 886 height 27
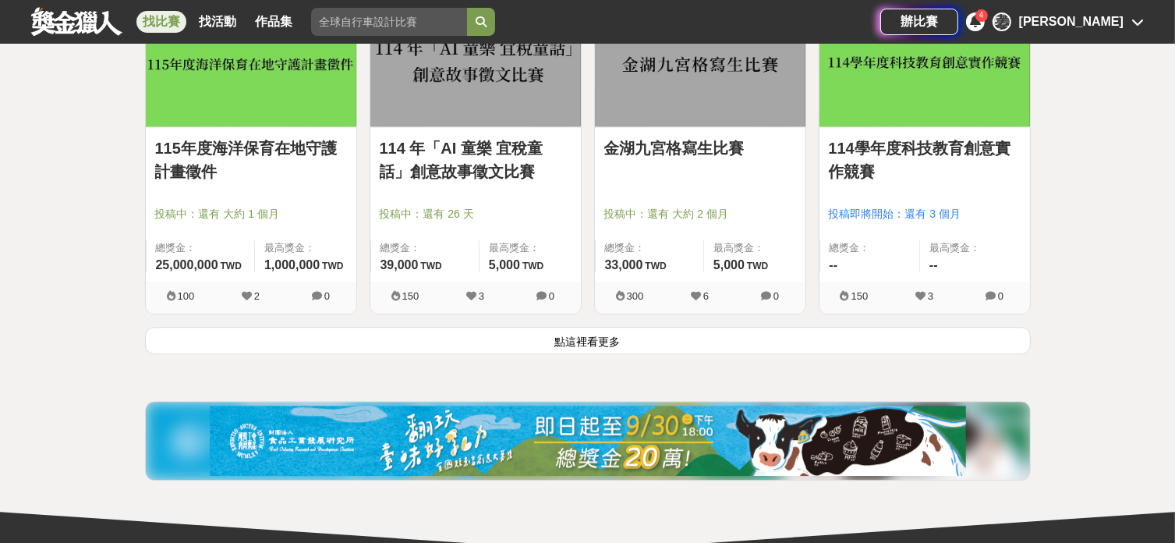
scroll to position [21896, 0]
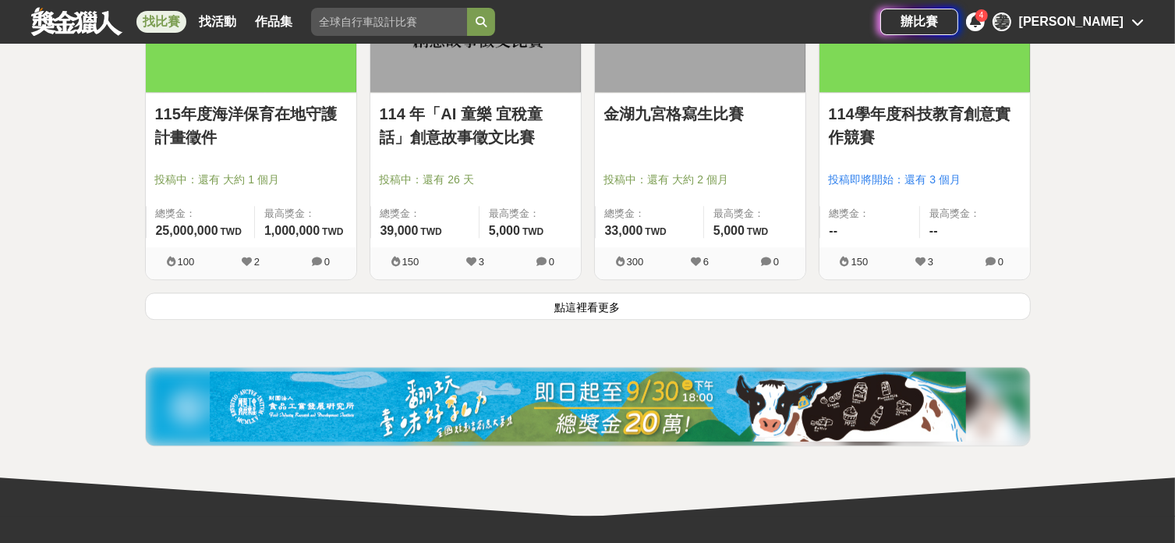
click at [645, 292] on button "點這裡看更多" at bounding box center [588, 305] width 886 height 27
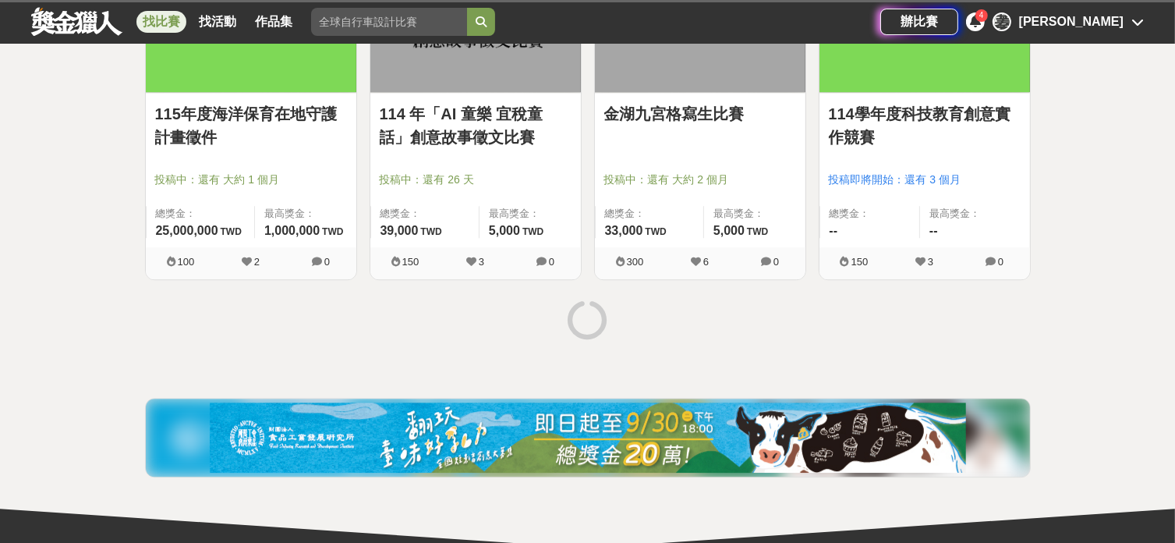
click at [686, 172] on span "投稿中：還有 大約 2 個月" at bounding box center [700, 180] width 192 height 16
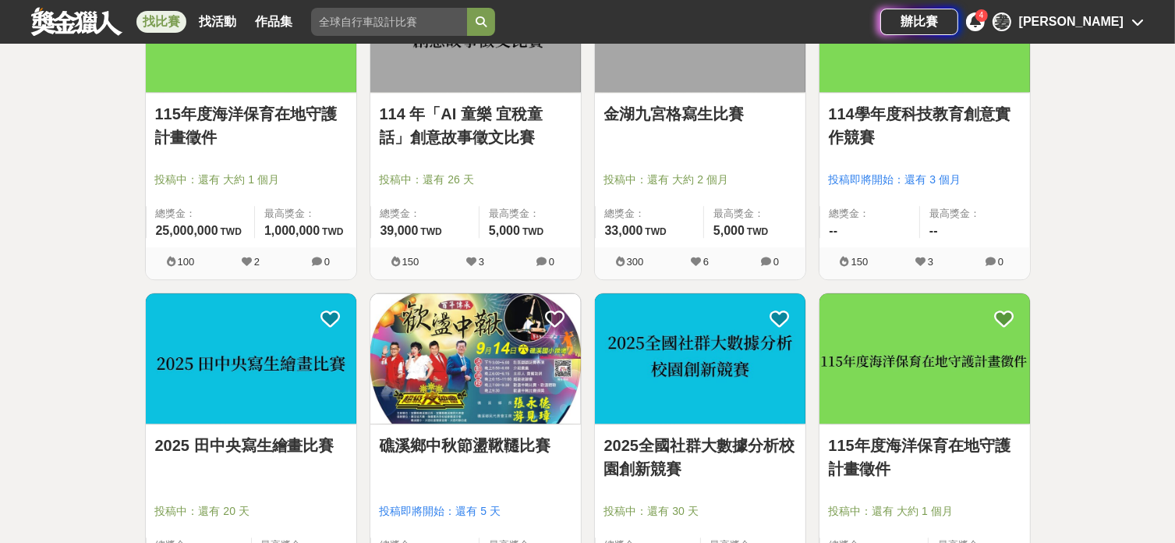
click at [677, 102] on link "金湖九宮格寫生比賽" at bounding box center [700, 113] width 192 height 23
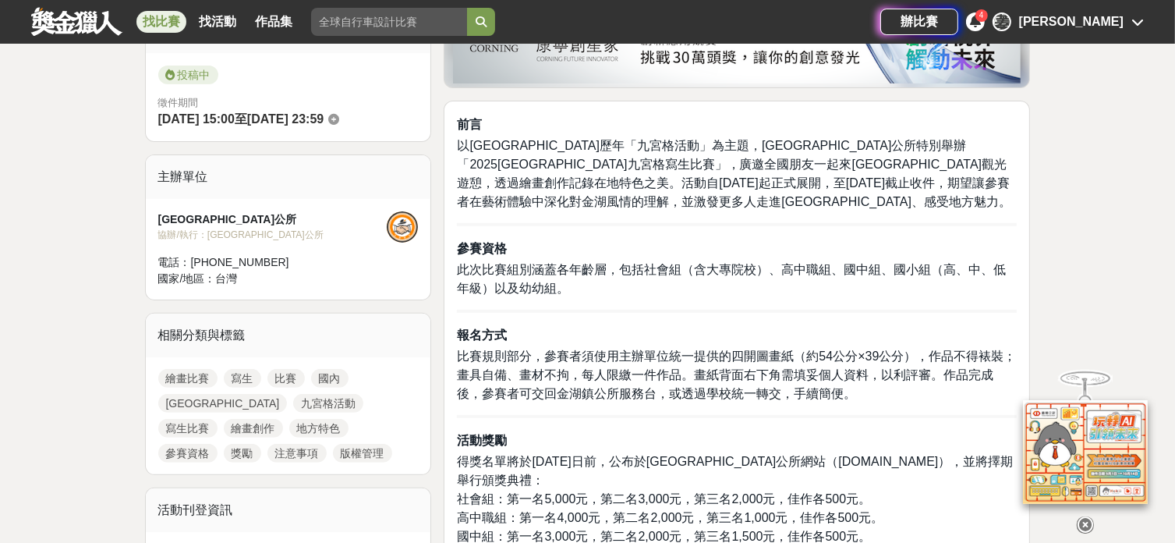
scroll to position [416, 0]
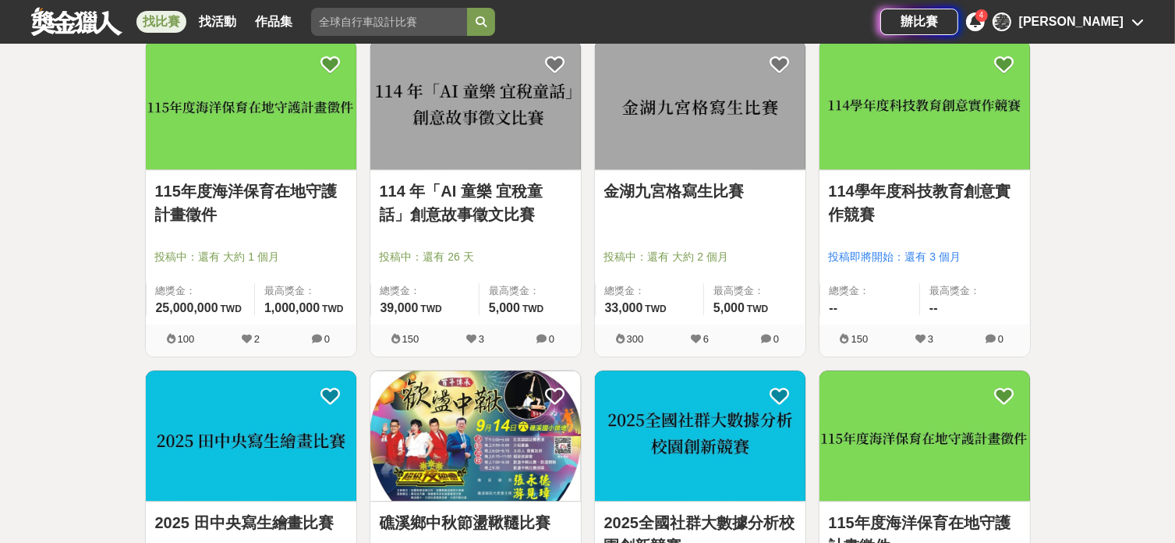
scroll to position [21896, 0]
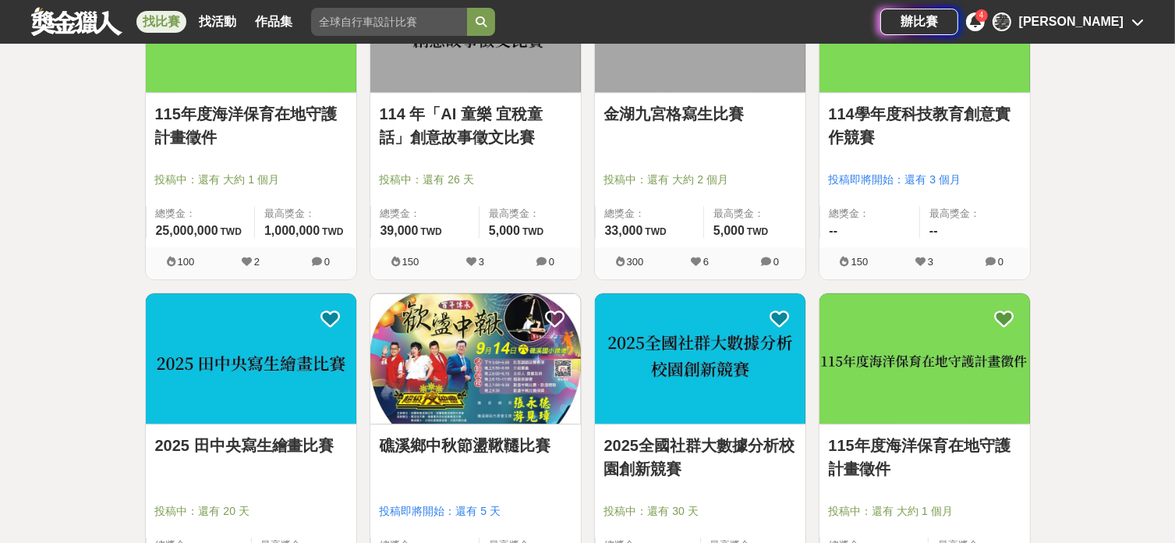
click at [250, 387] on img at bounding box center [251, 358] width 210 height 130
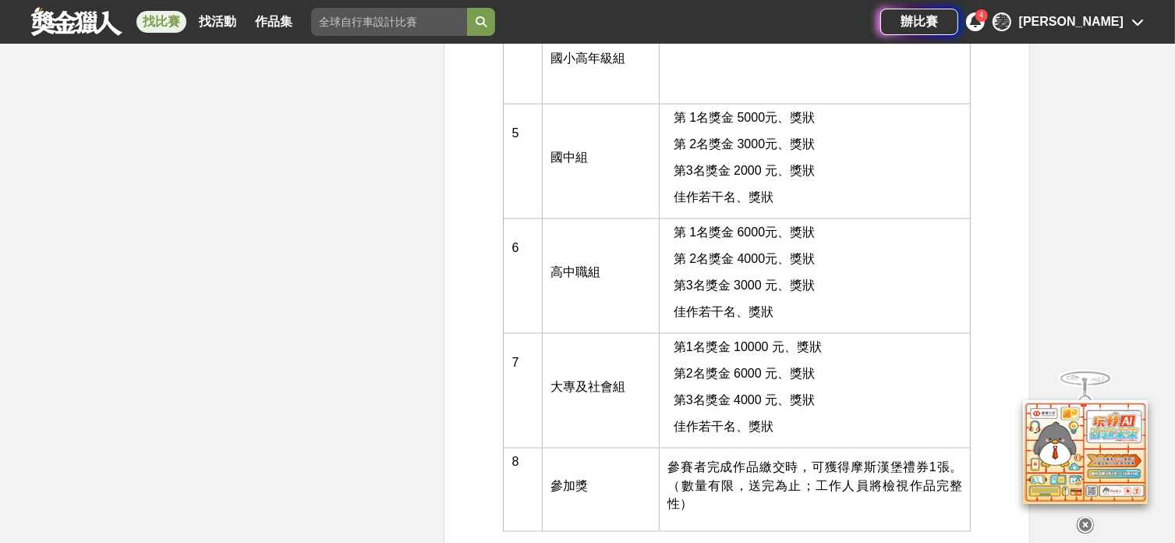
scroll to position [2495, 0]
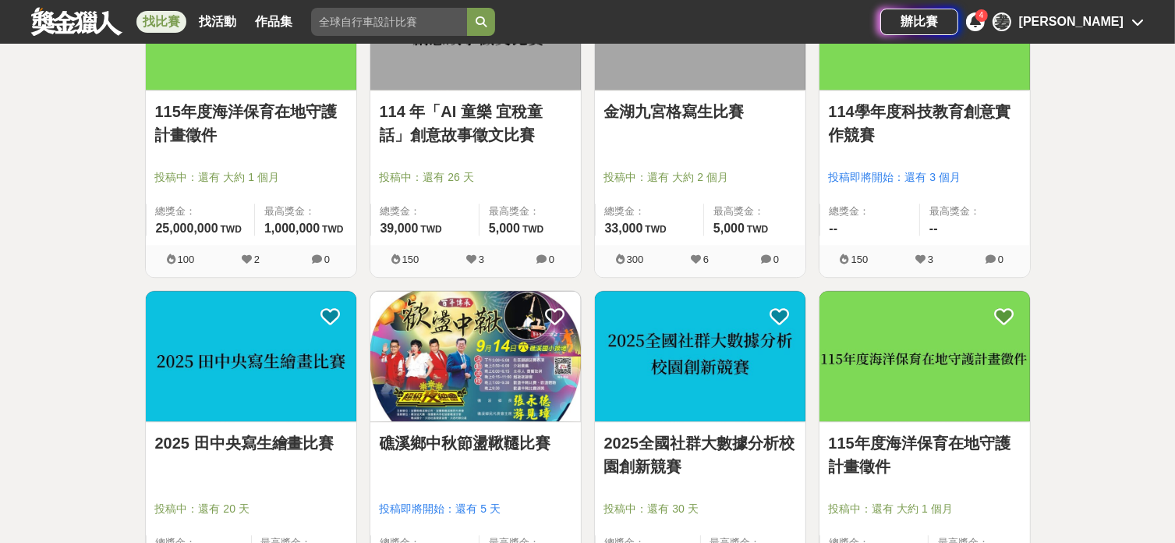
scroll to position [22313, 0]
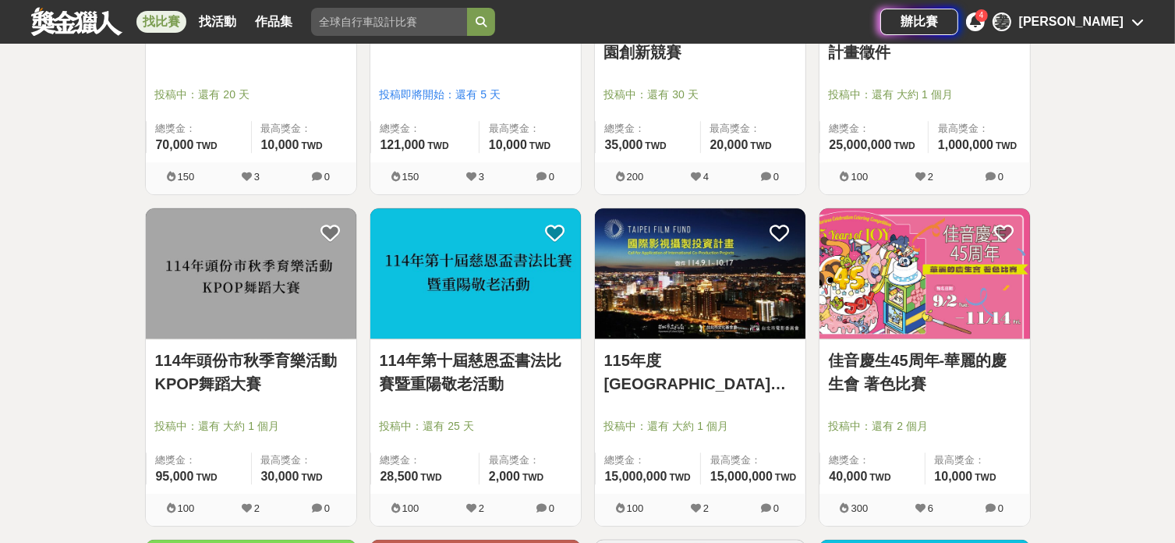
click at [865, 348] on link "佳音慶生45周年-華麗的慶生會 著色比賽" at bounding box center [925, 371] width 192 height 47
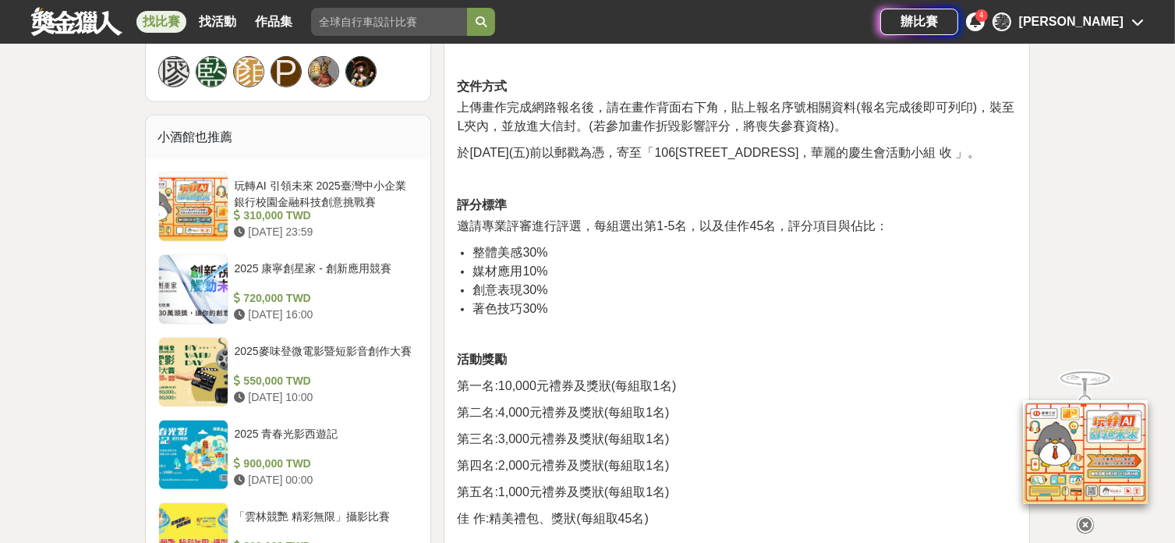
scroll to position [1039, 0]
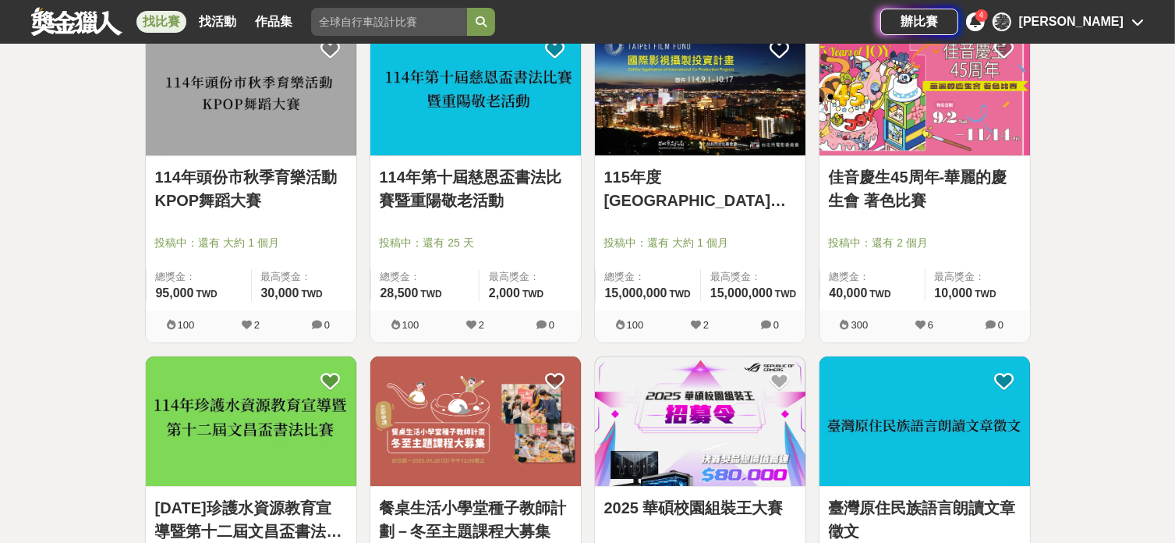
scroll to position [22729, 0]
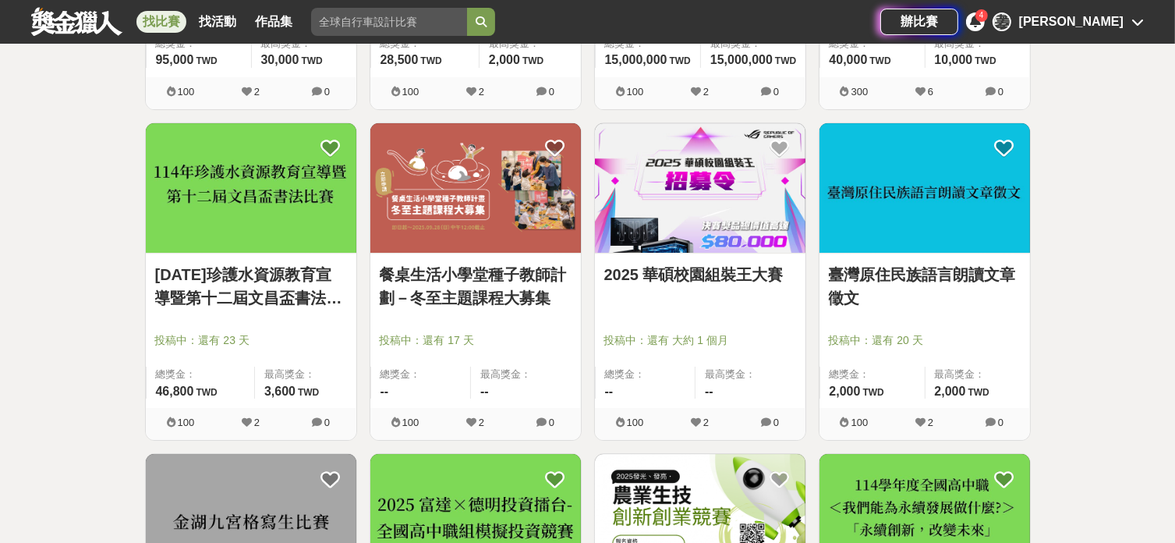
click at [306, 271] on link "[DATE]珍護水資源教育宣導暨第十二屆文昌盃書法比賽" at bounding box center [251, 286] width 192 height 47
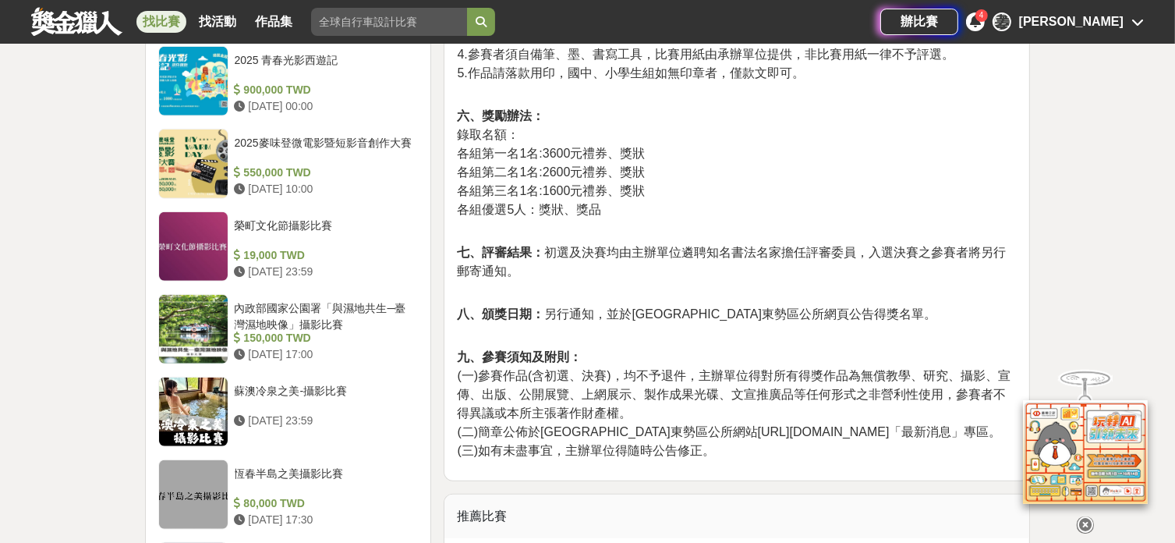
scroll to position [1559, 0]
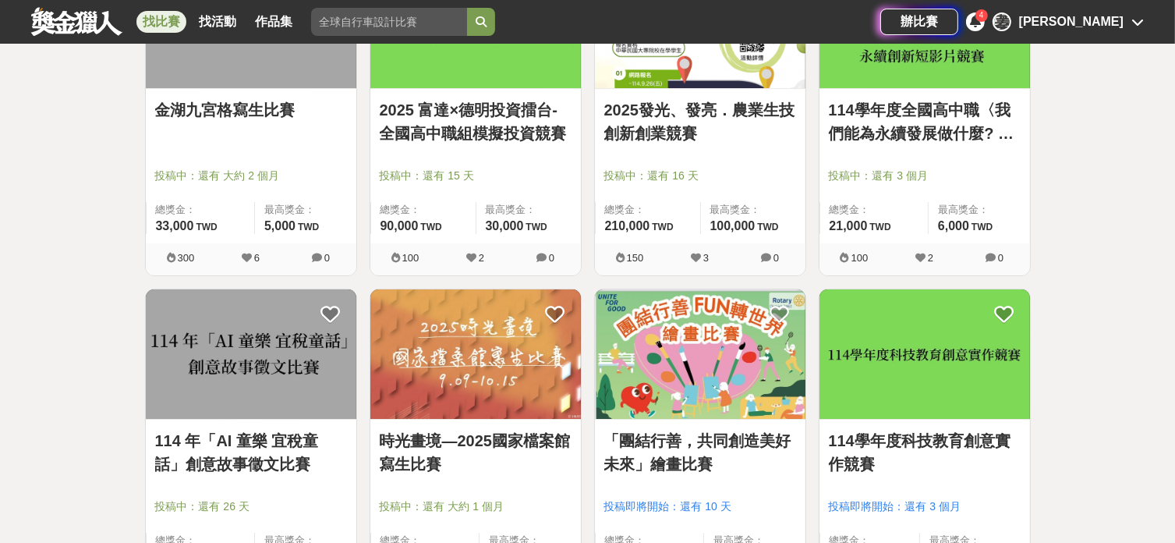
scroll to position [23353, 0]
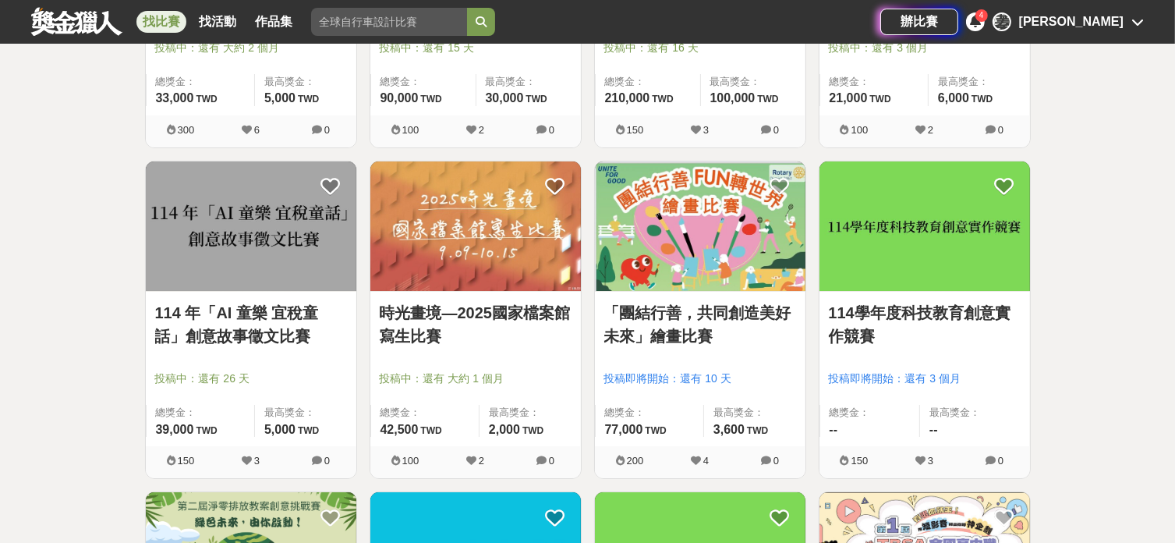
click at [695, 313] on link "「團結行善，共同創造美好未來」繪畫比賽" at bounding box center [700, 324] width 192 height 47
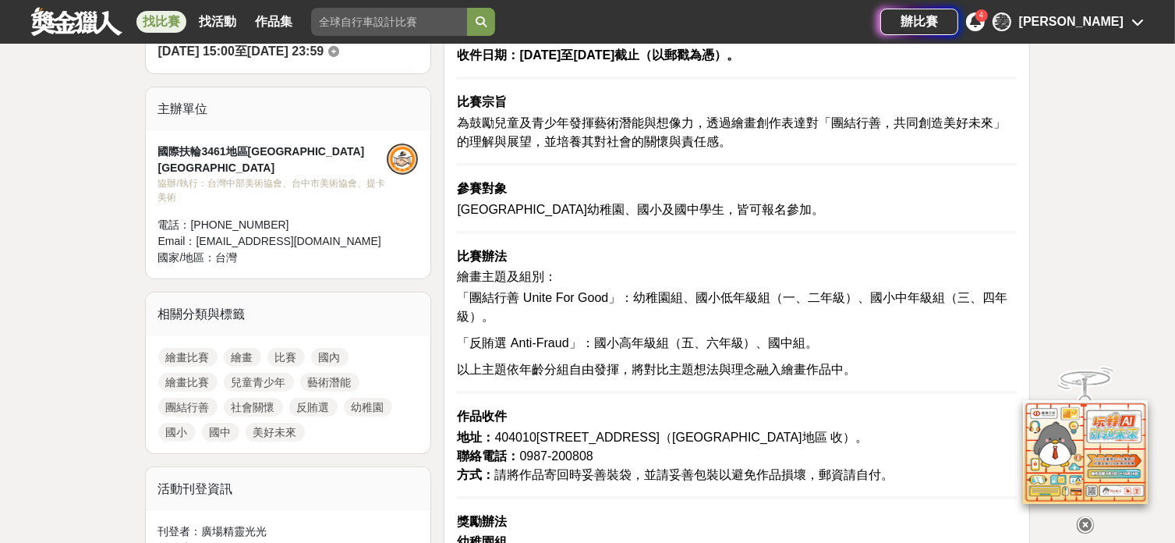
scroll to position [519, 0]
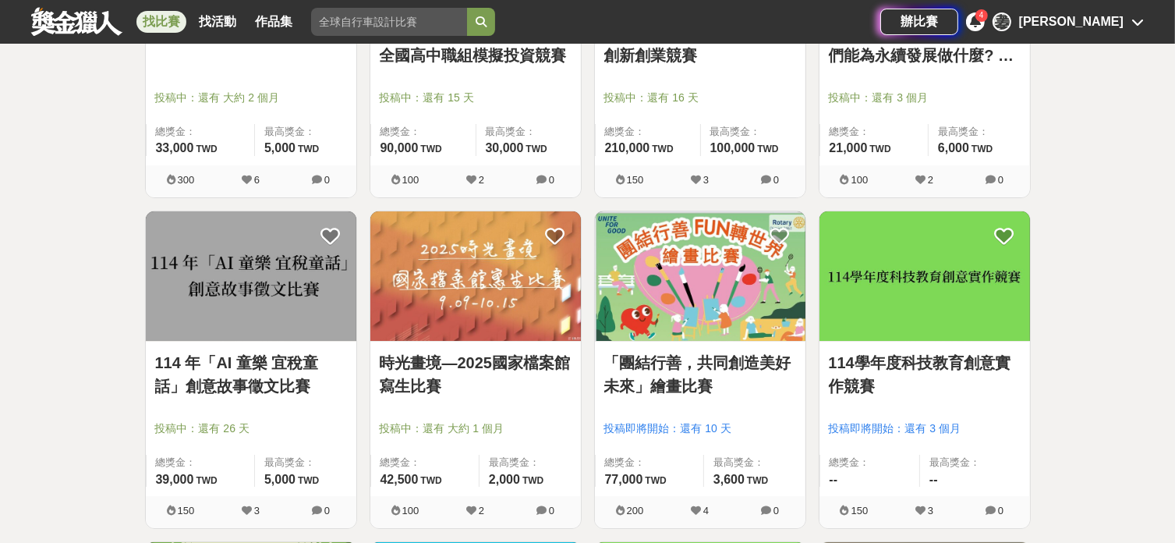
scroll to position [23353, 0]
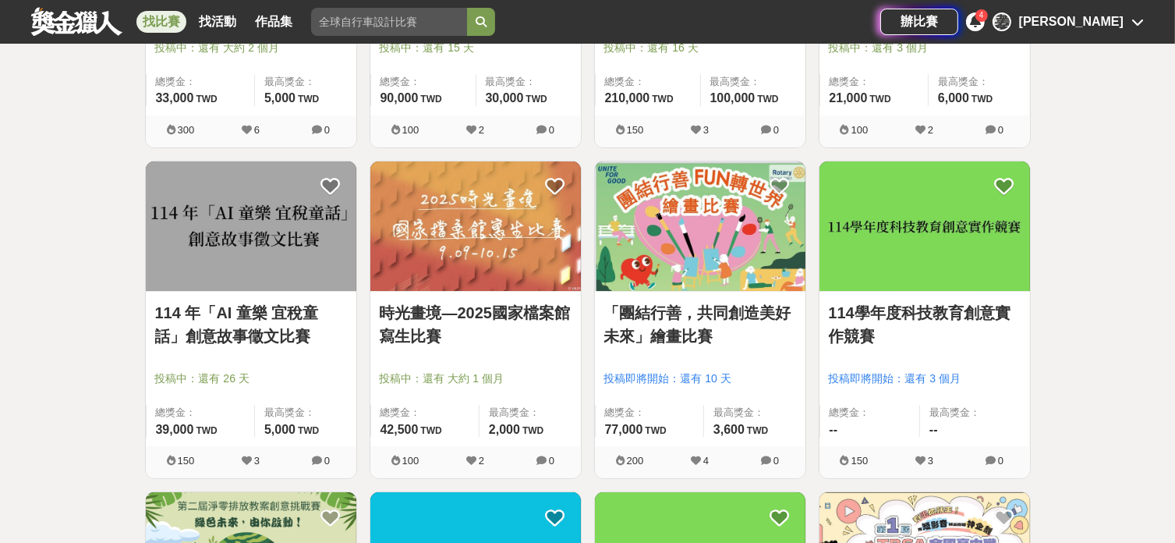
click at [246, 308] on link "114 年「AI 童樂 宜稅童話」創意故事徵文比賽" at bounding box center [251, 324] width 192 height 47
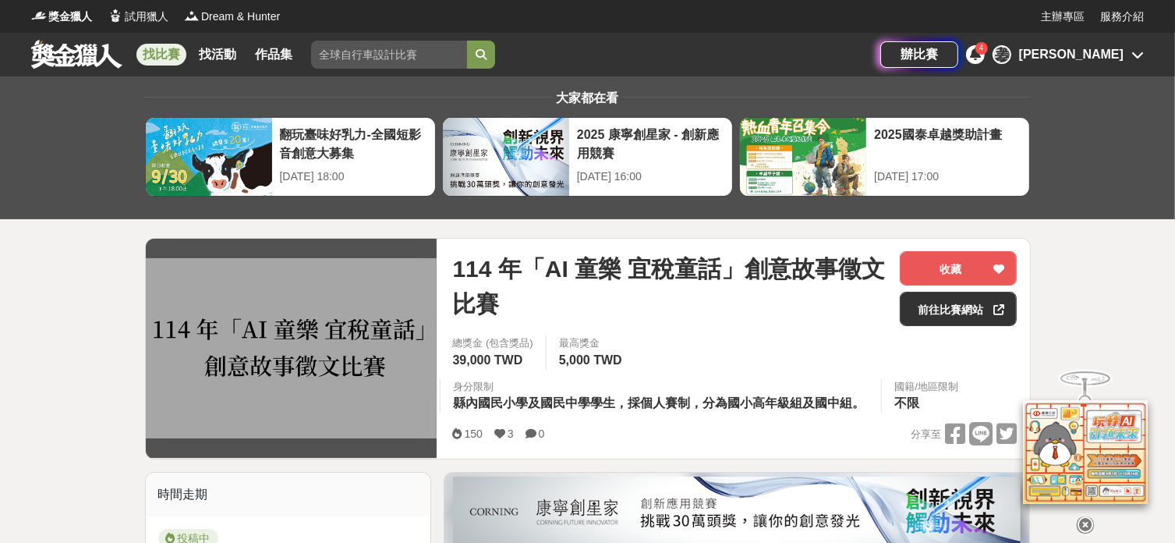
scroll to position [312, 0]
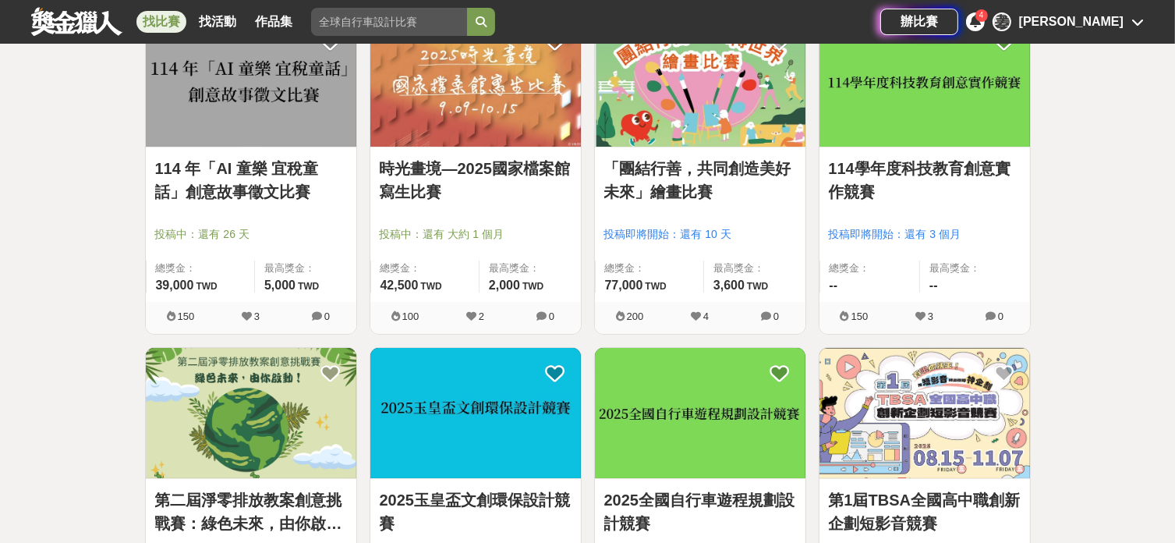
scroll to position [23664, 0]
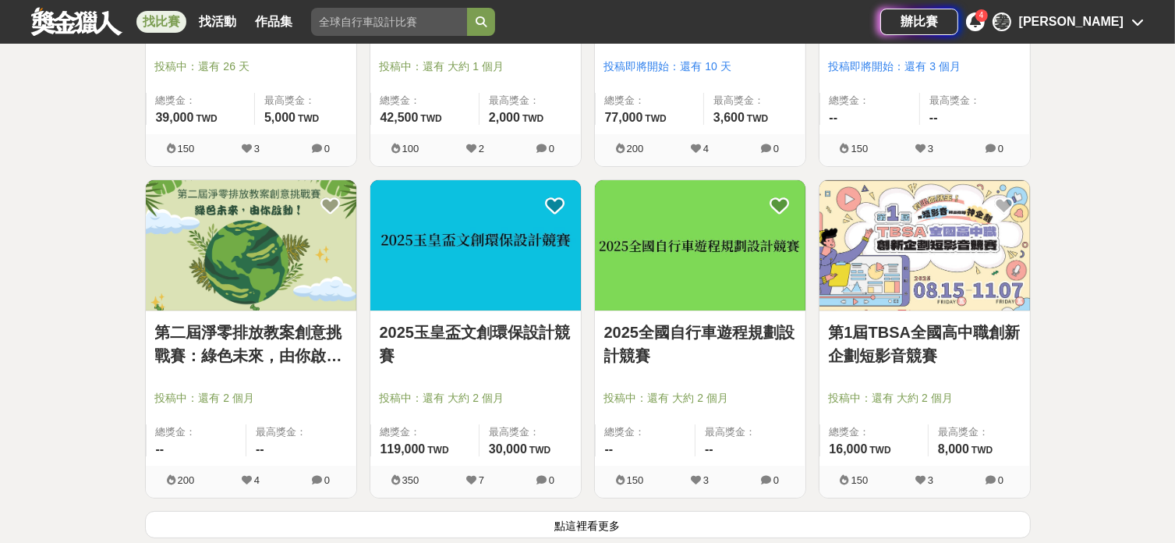
click at [496, 320] on link "2025玉皇盃文創環保設計競賽" at bounding box center [476, 343] width 192 height 47
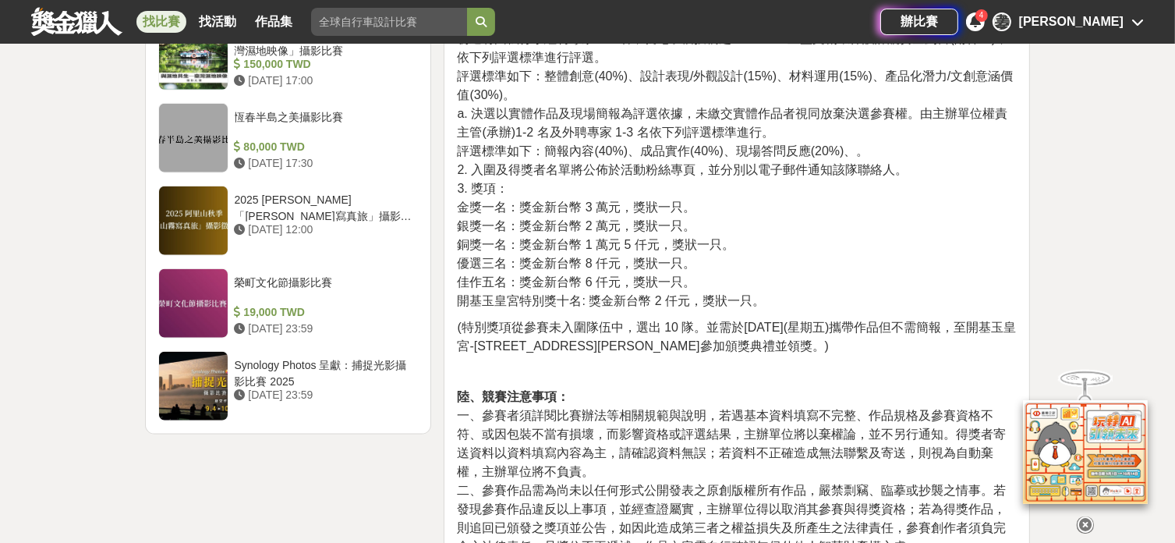
scroll to position [1975, 0]
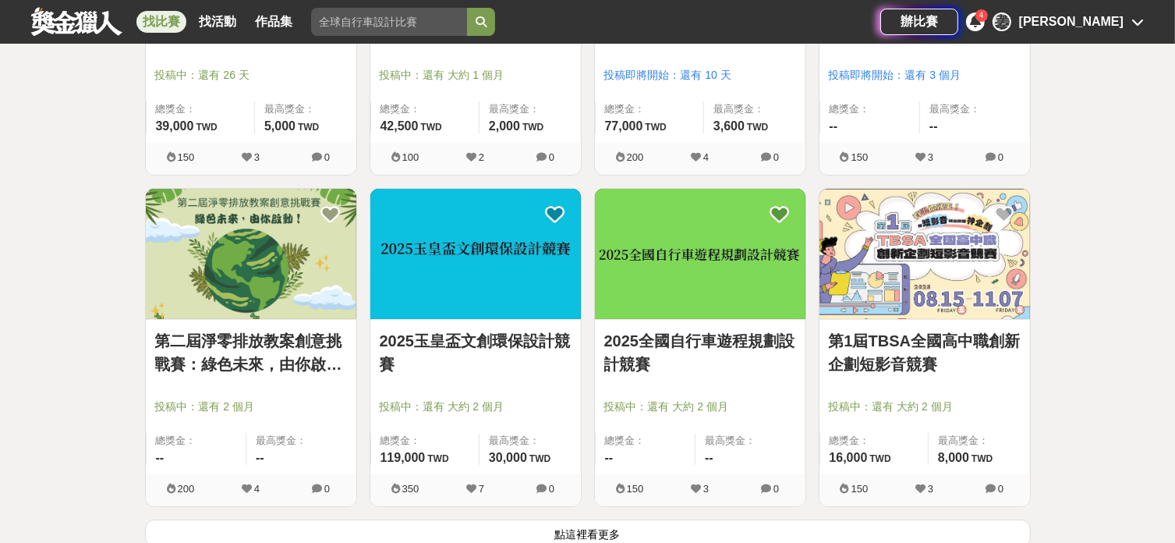
scroll to position [23664, 0]
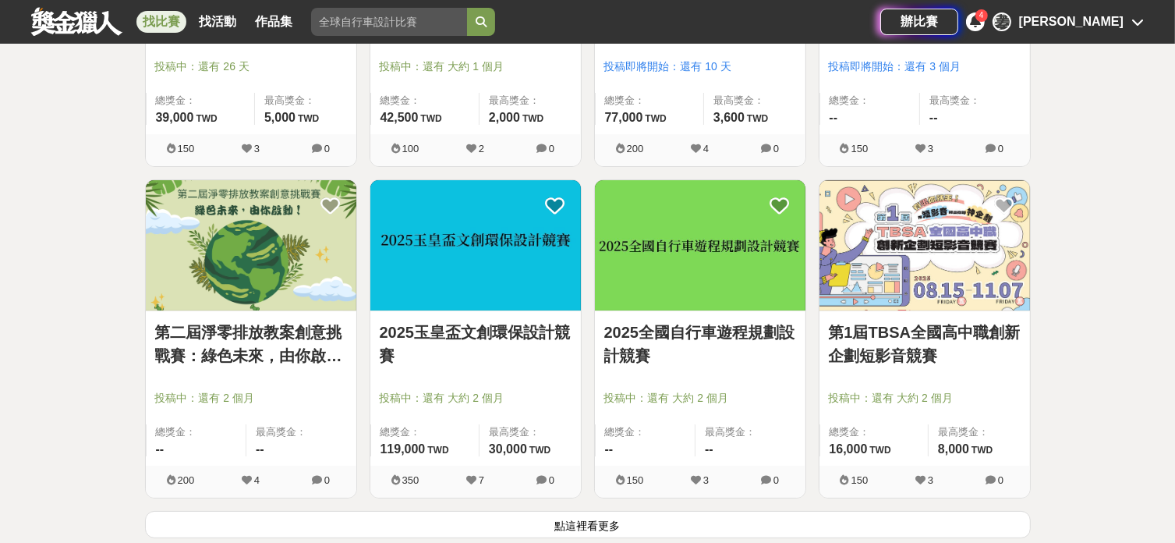
click at [585, 512] on button "點這裡看更多" at bounding box center [588, 524] width 886 height 27
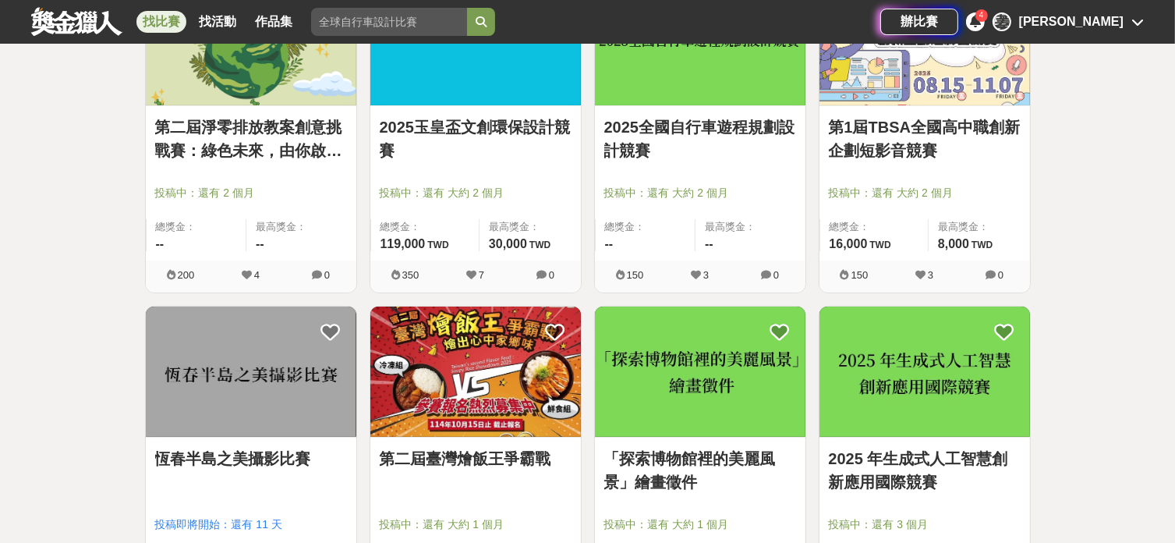
scroll to position [23976, 0]
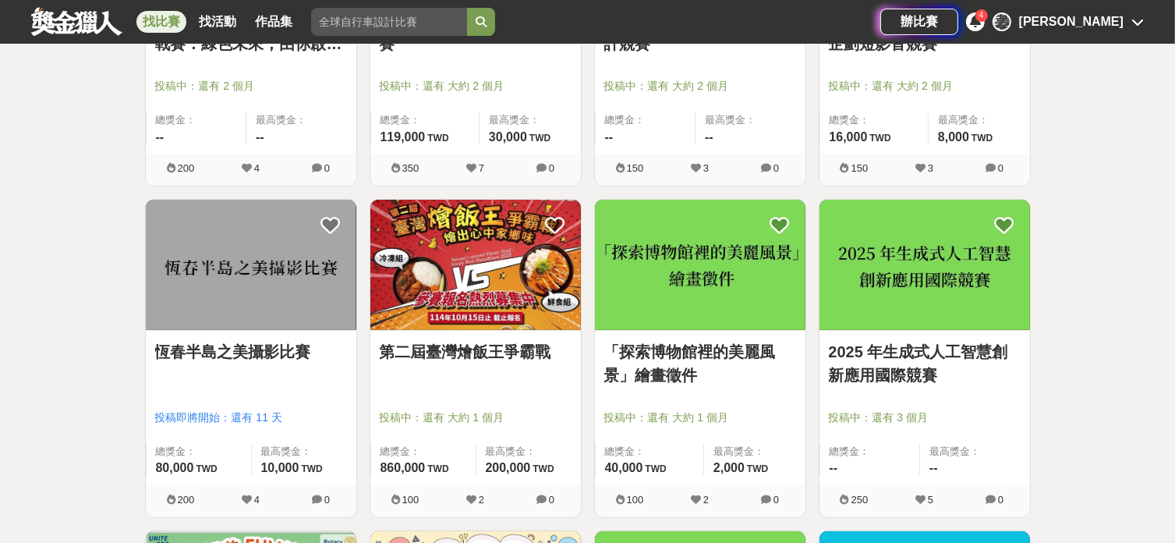
click at [672, 355] on link "「探索博物館裡的美麗風景」繪畫徵件" at bounding box center [700, 363] width 192 height 47
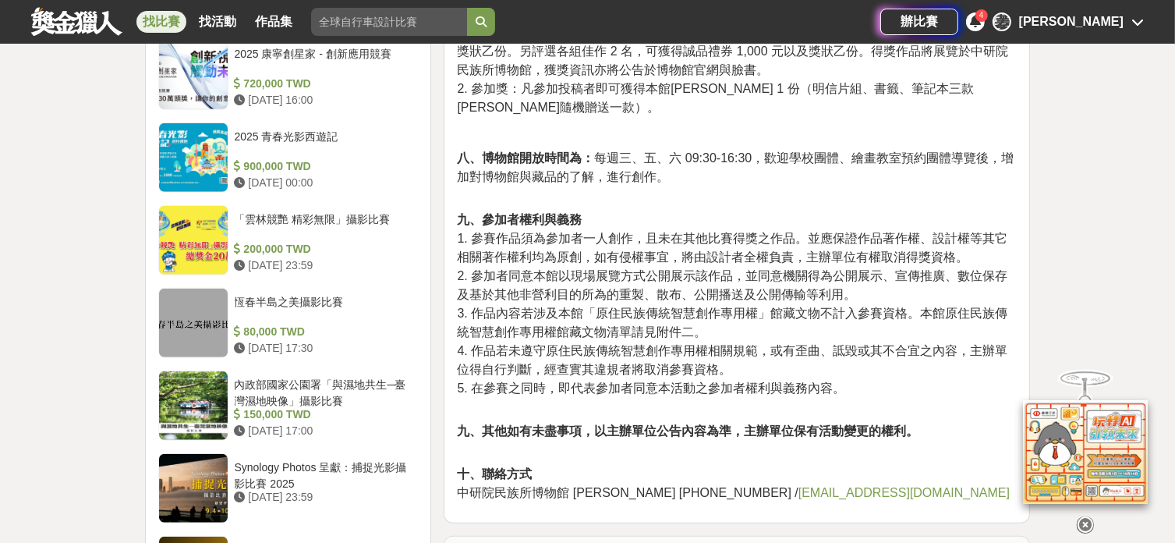
scroll to position [1455, 0]
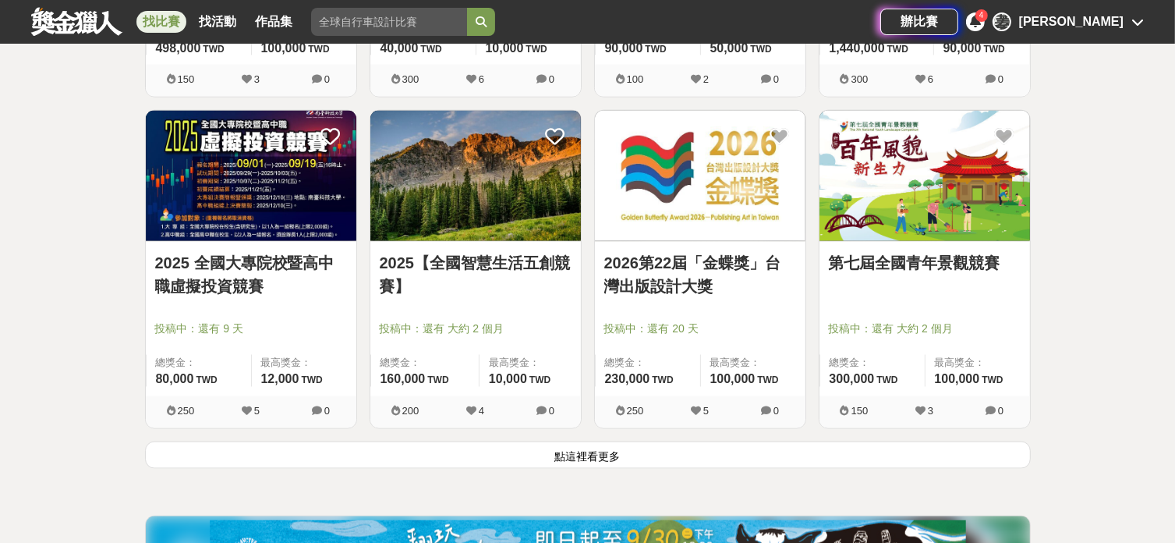
scroll to position [25847, 0]
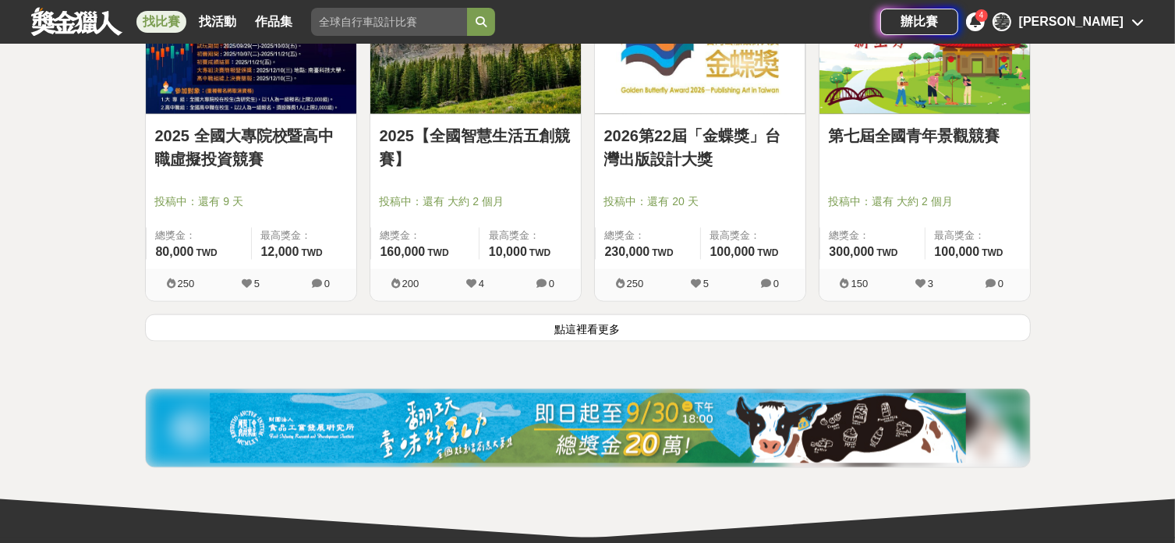
click at [566, 314] on button "點這裡看更多" at bounding box center [588, 327] width 886 height 27
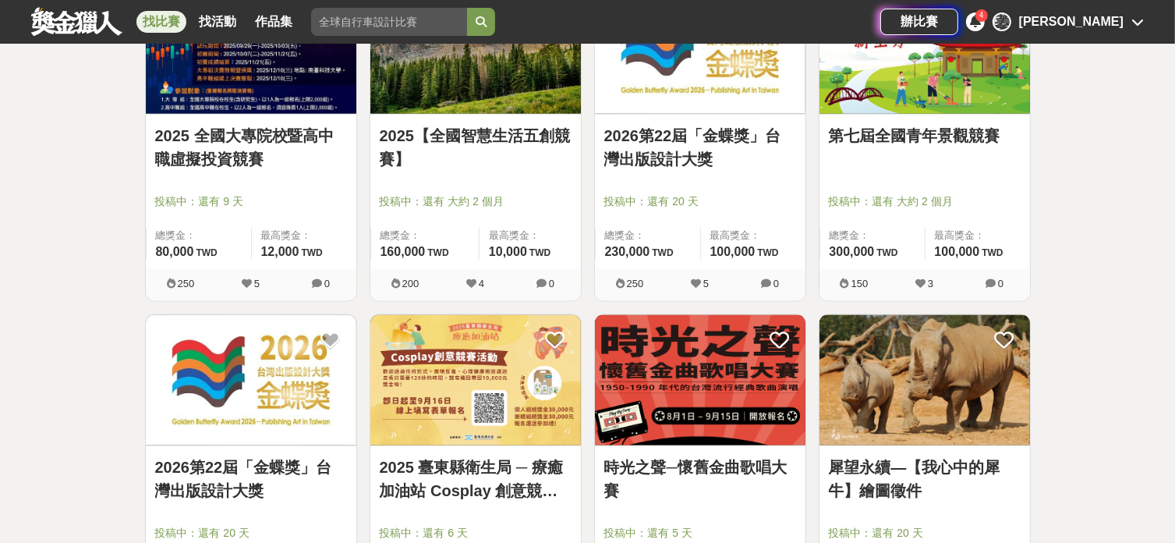
click at [865, 361] on img at bounding box center [924, 380] width 210 height 130
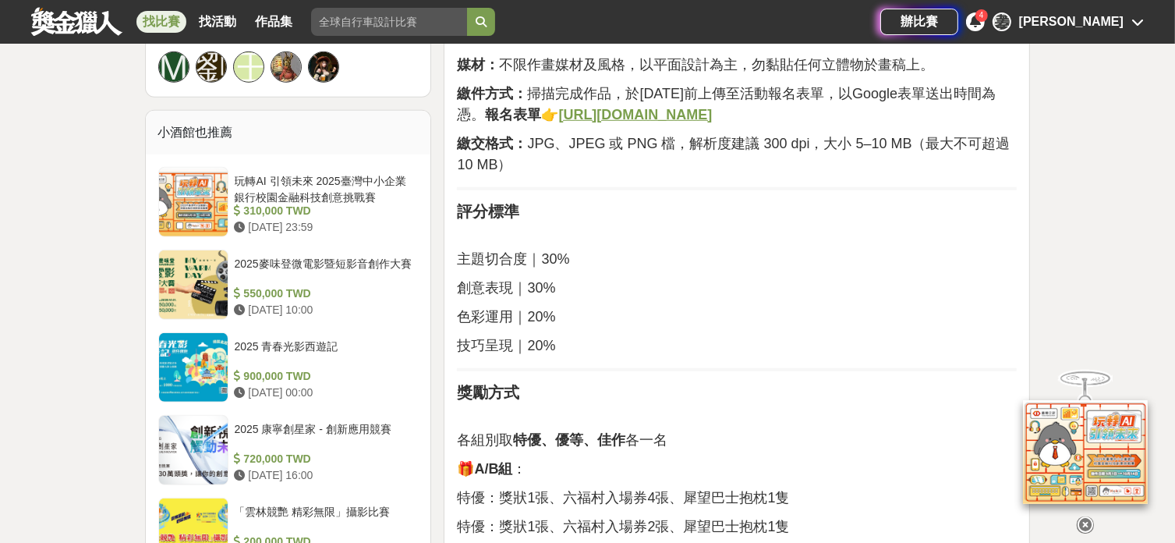
scroll to position [1766, 0]
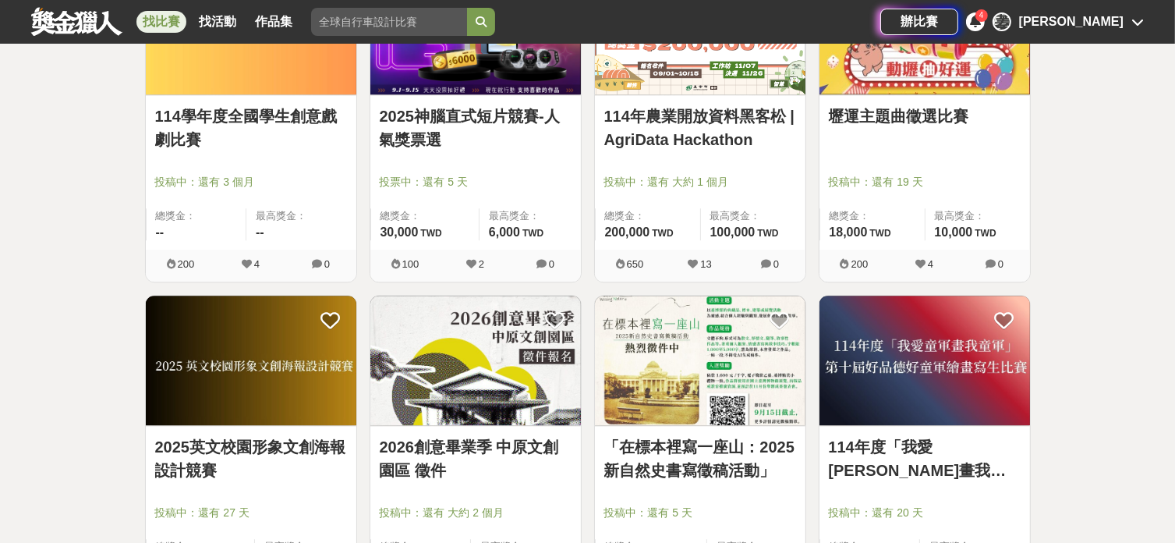
scroll to position [27302, 0]
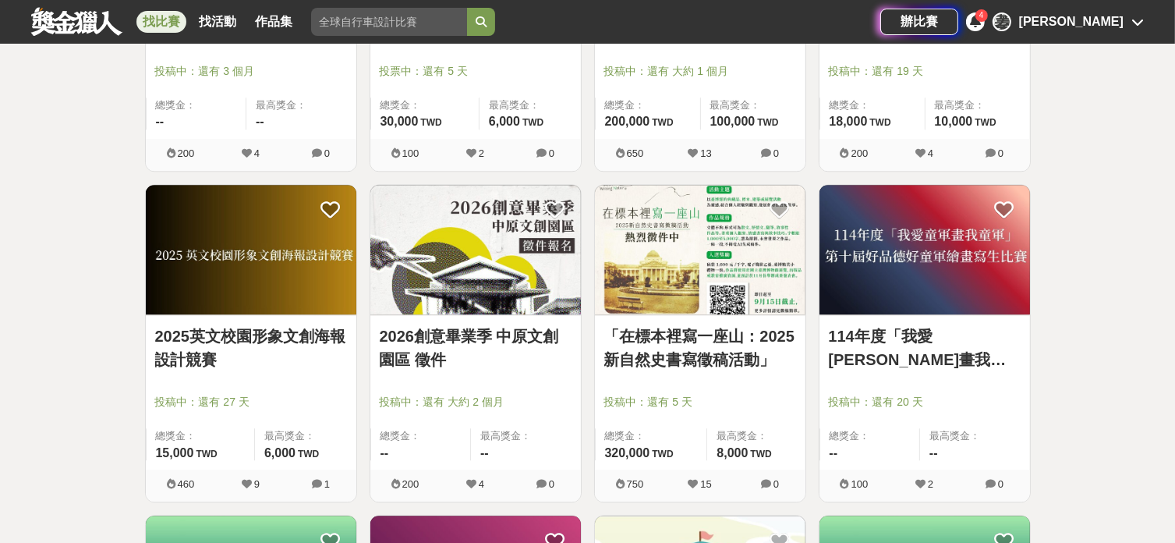
click at [524, 273] on img at bounding box center [475, 250] width 210 height 130
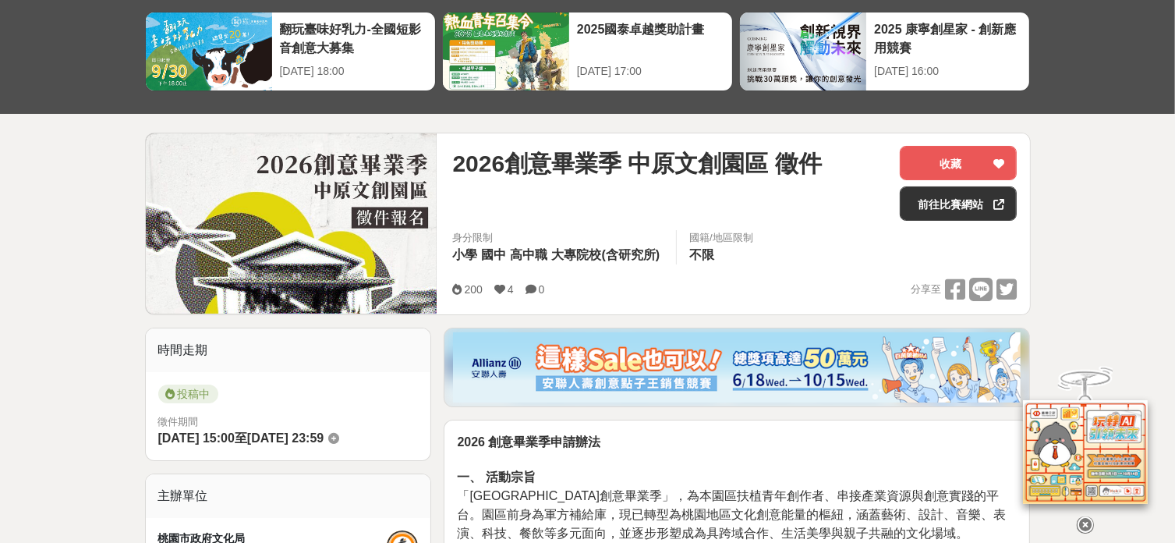
scroll to position [624, 0]
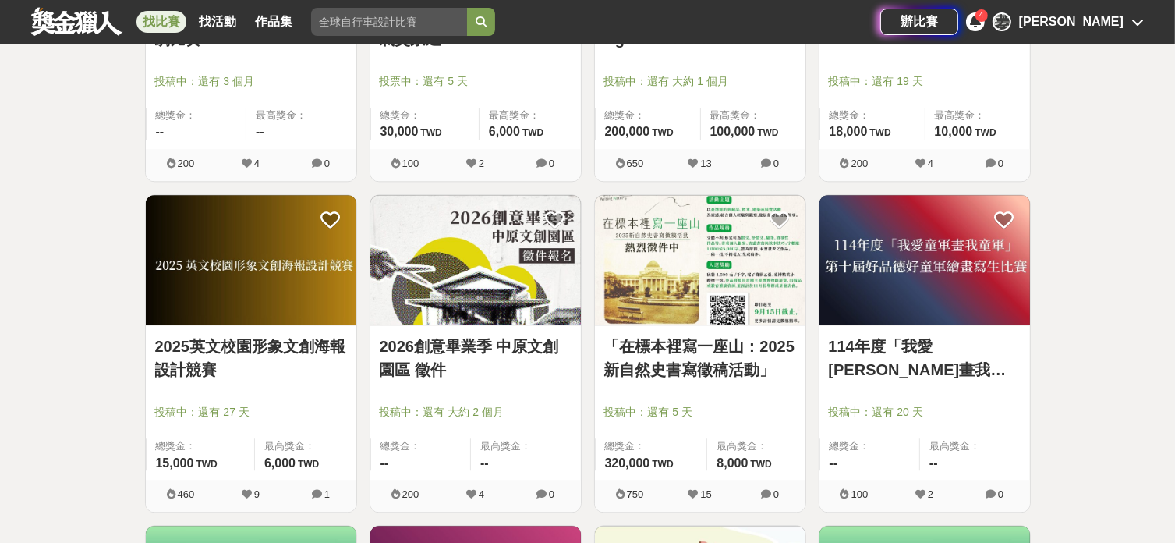
scroll to position [27302, 0]
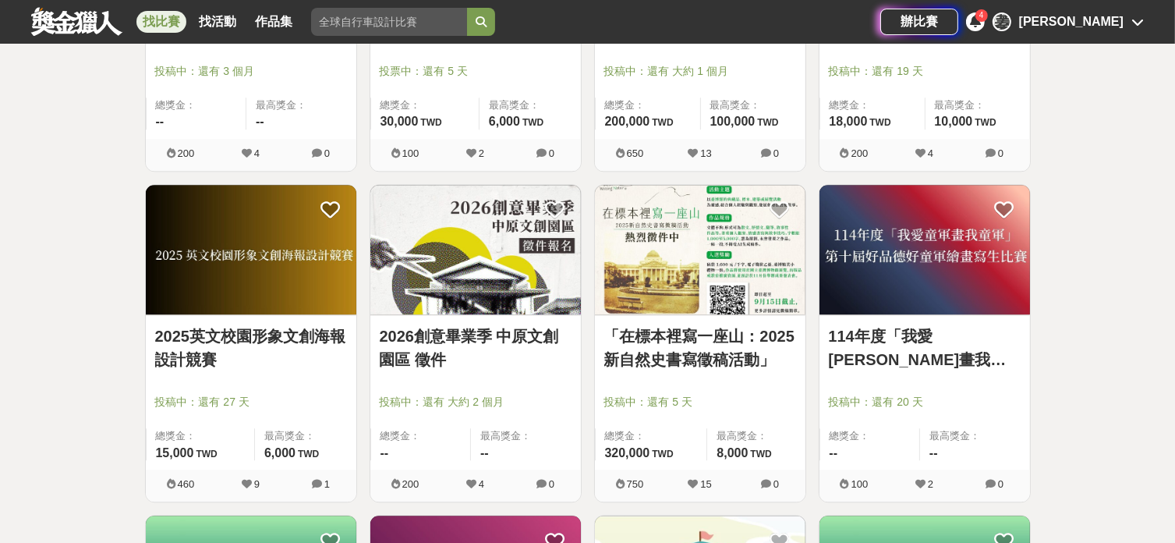
click at [262, 258] on img at bounding box center [251, 250] width 210 height 130
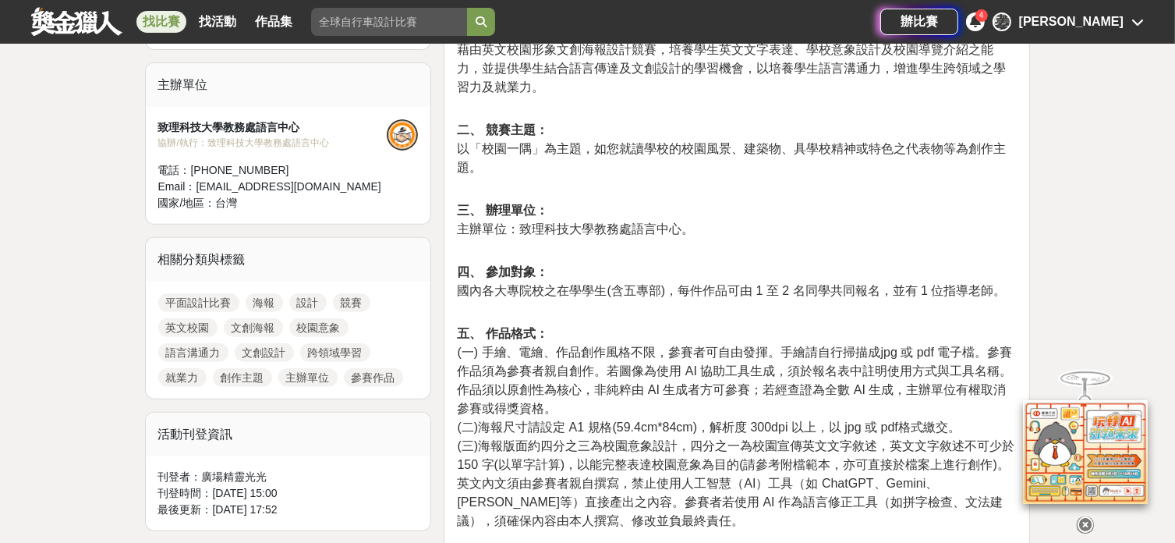
scroll to position [416, 0]
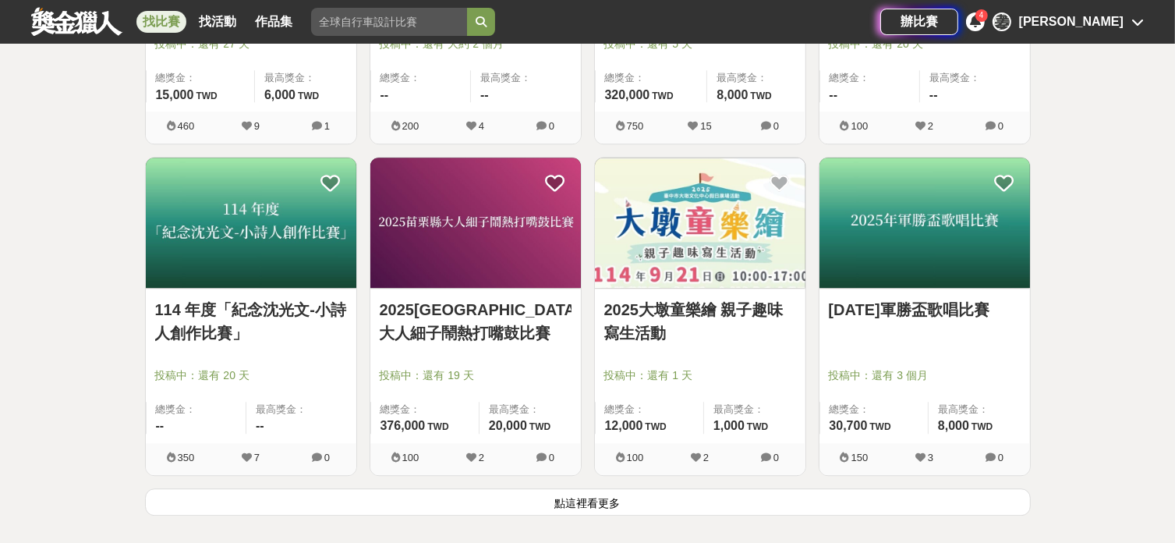
scroll to position [27718, 0]
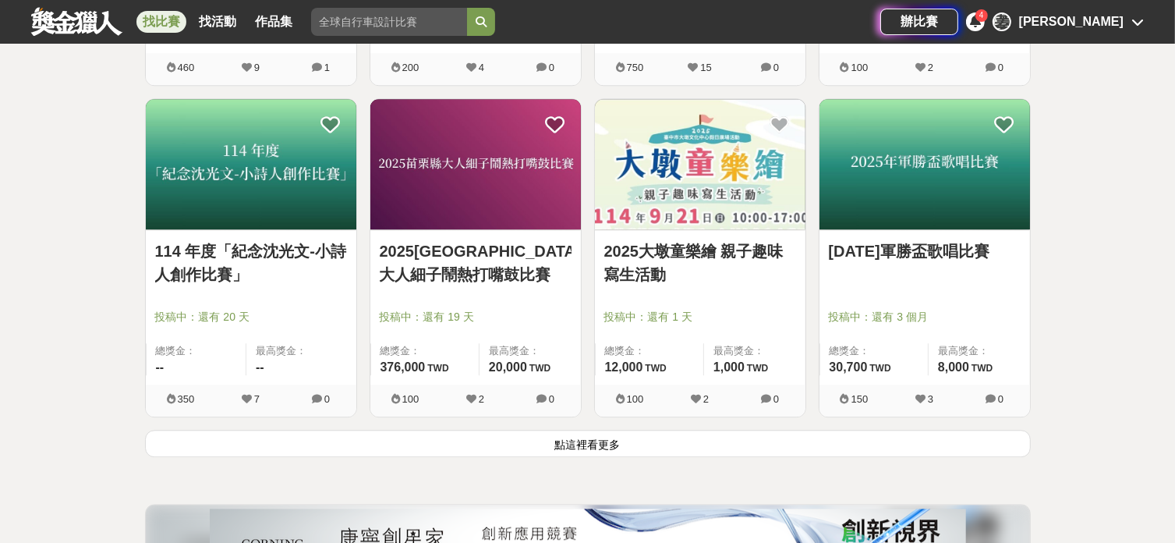
click at [626, 430] on button "點這裡看更多" at bounding box center [588, 443] width 886 height 27
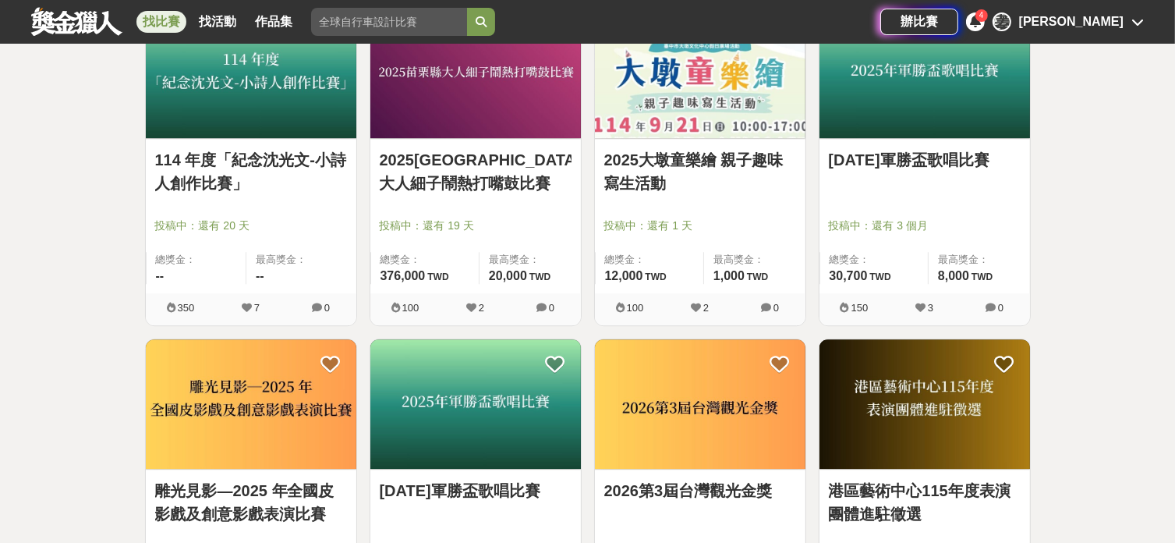
scroll to position [27926, 0]
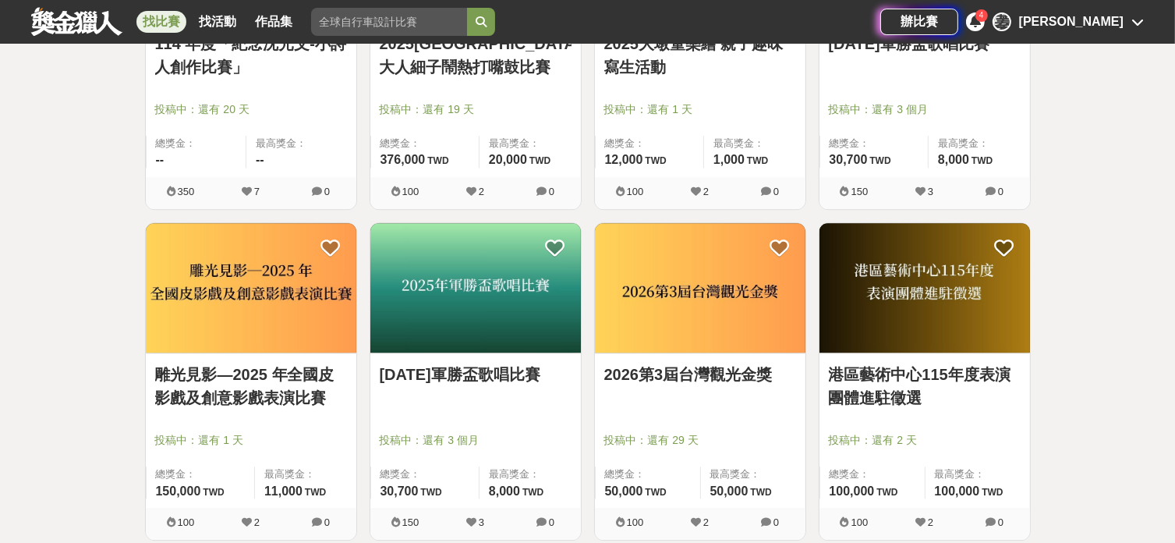
click at [646, 371] on div "2026第3屆台灣觀光金獎" at bounding box center [700, 382] width 192 height 41
click at [652, 362] on link "2026第3屆台灣觀光金獎" at bounding box center [700, 373] width 192 height 23
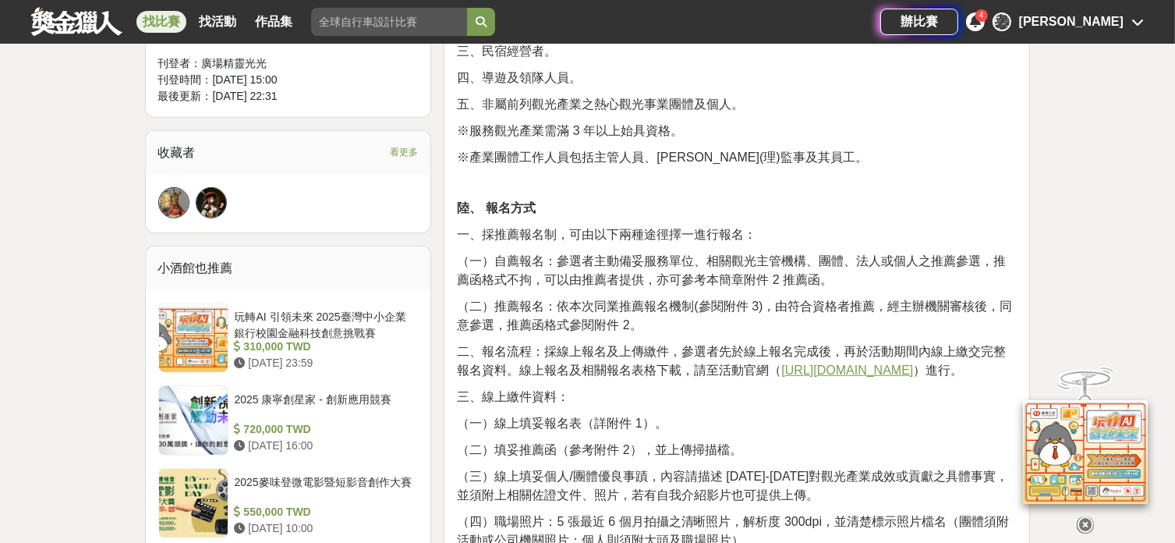
scroll to position [935, 0]
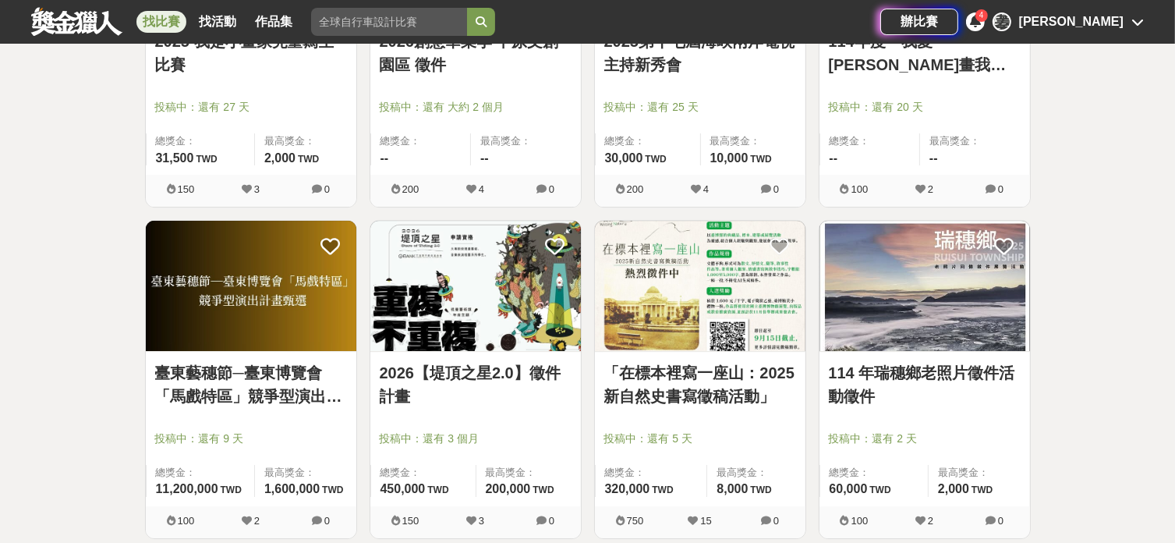
scroll to position [28757, 0]
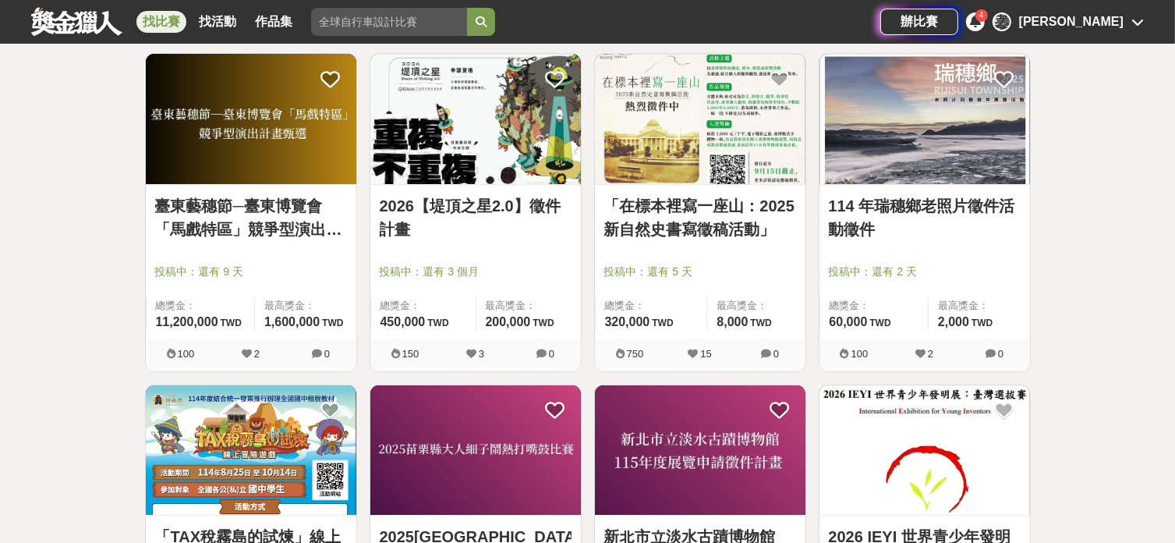
click at [698, 194] on link "「在標本裡寫一座山：2025新自然史書寫徵稿活動」" at bounding box center [700, 217] width 192 height 47
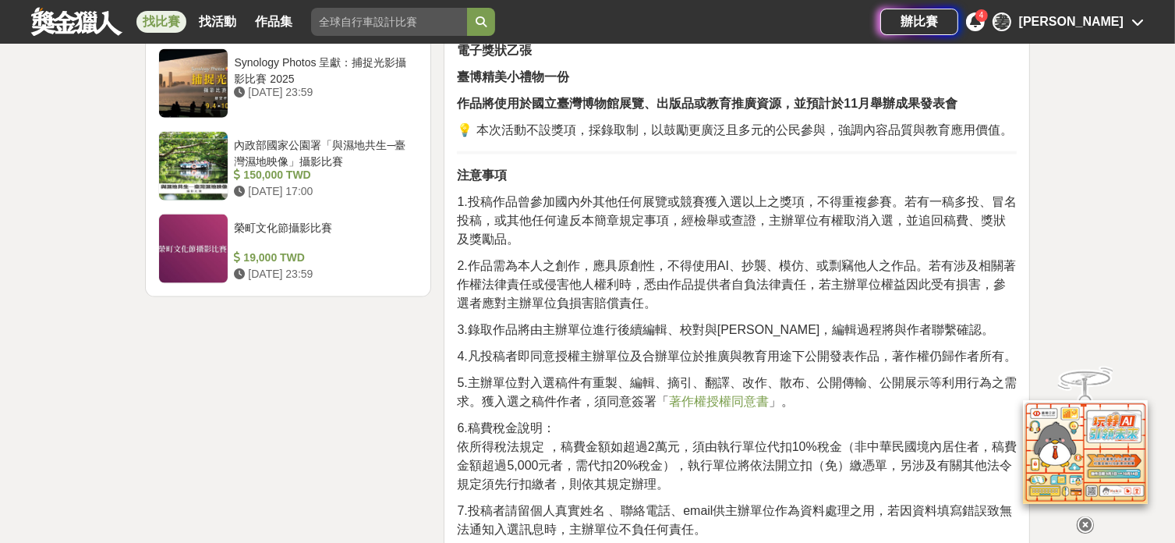
scroll to position [1975, 0]
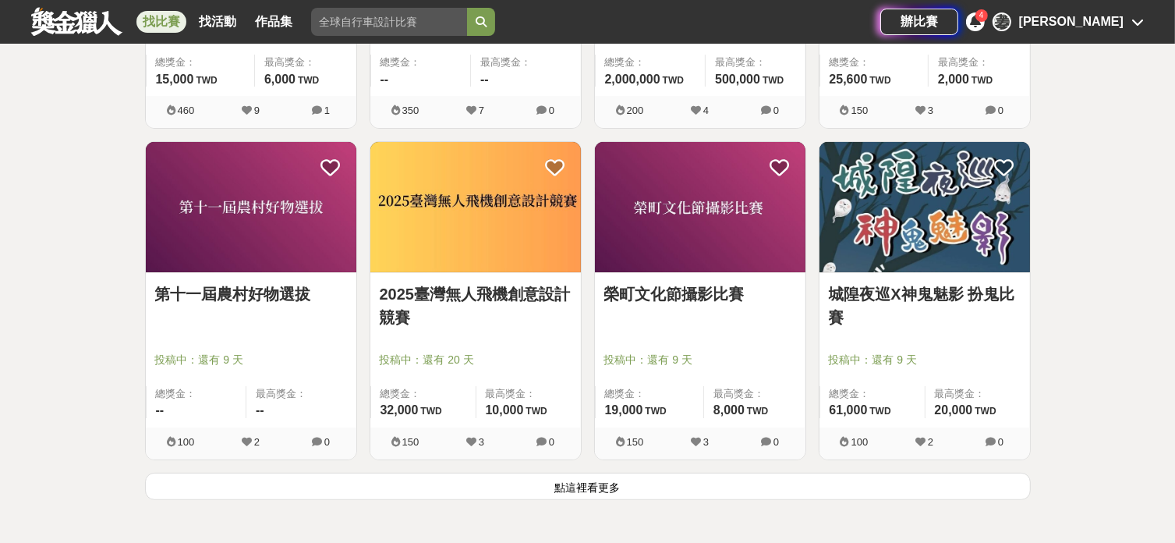
scroll to position [29692, 0]
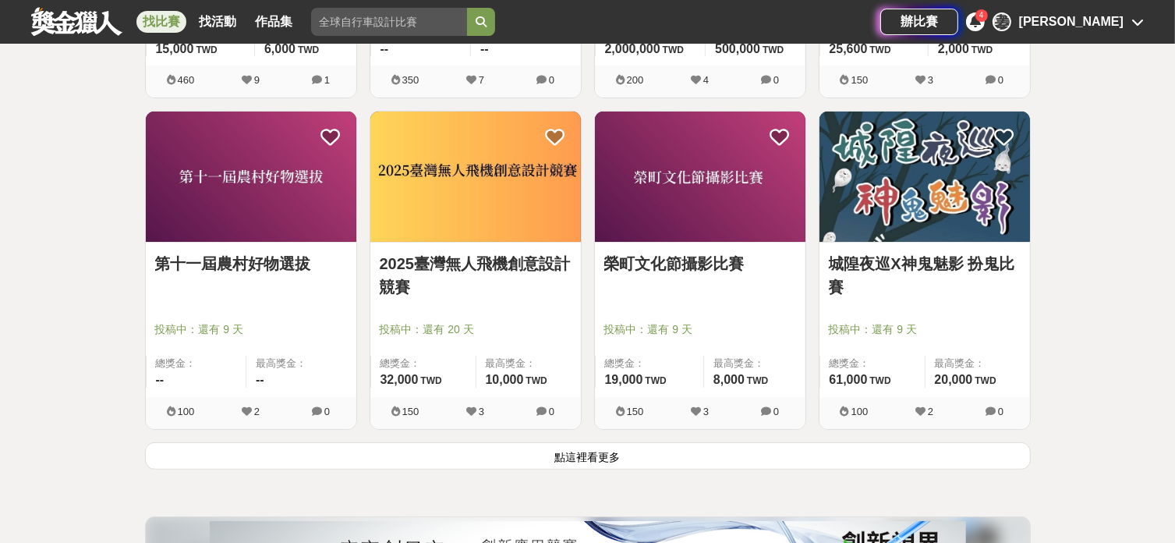
click at [803, 442] on button "點這裡看更多" at bounding box center [588, 455] width 886 height 27
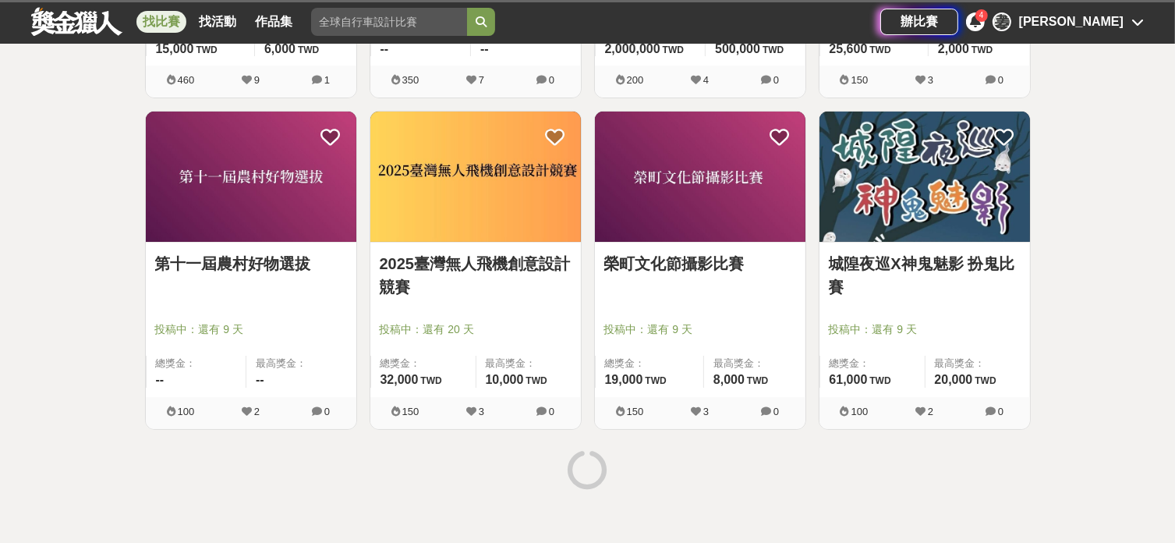
click at [899, 252] on link "城隍夜巡X神鬼魅影 扮鬼比賽" at bounding box center [925, 275] width 192 height 47
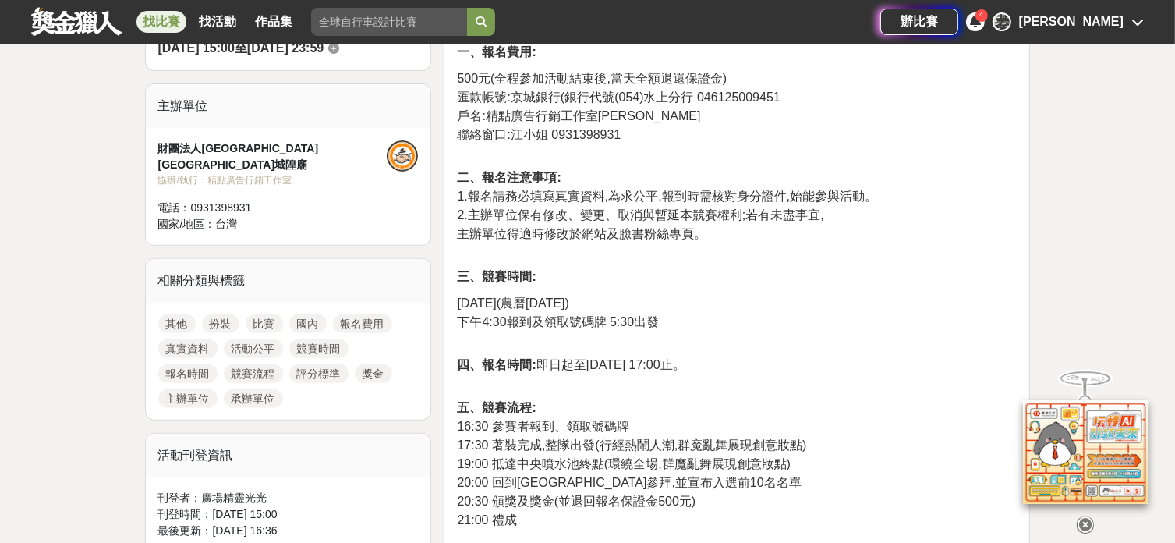
scroll to position [312, 0]
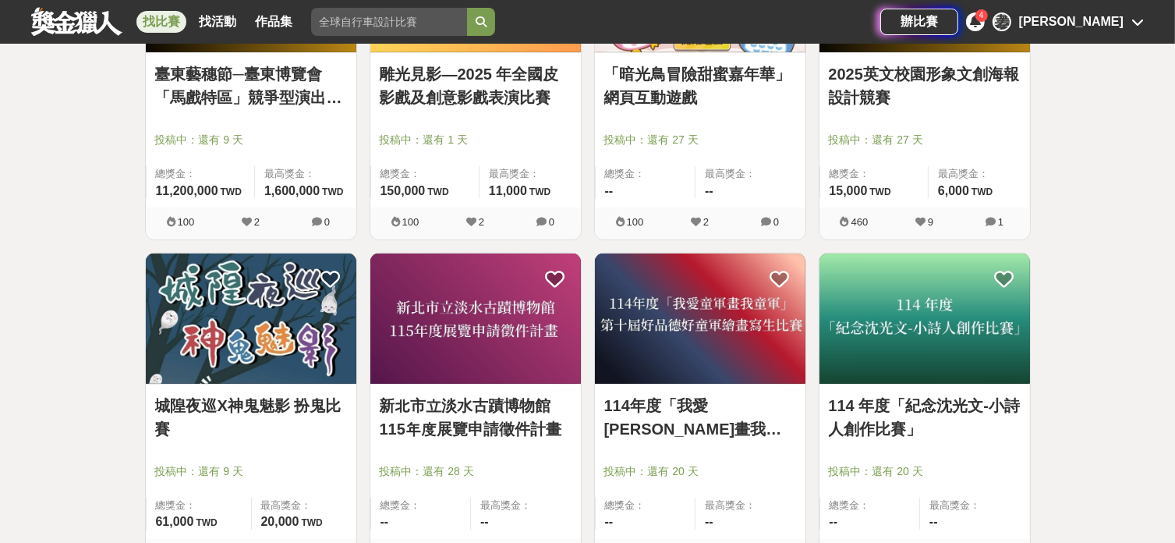
scroll to position [30627, 0]
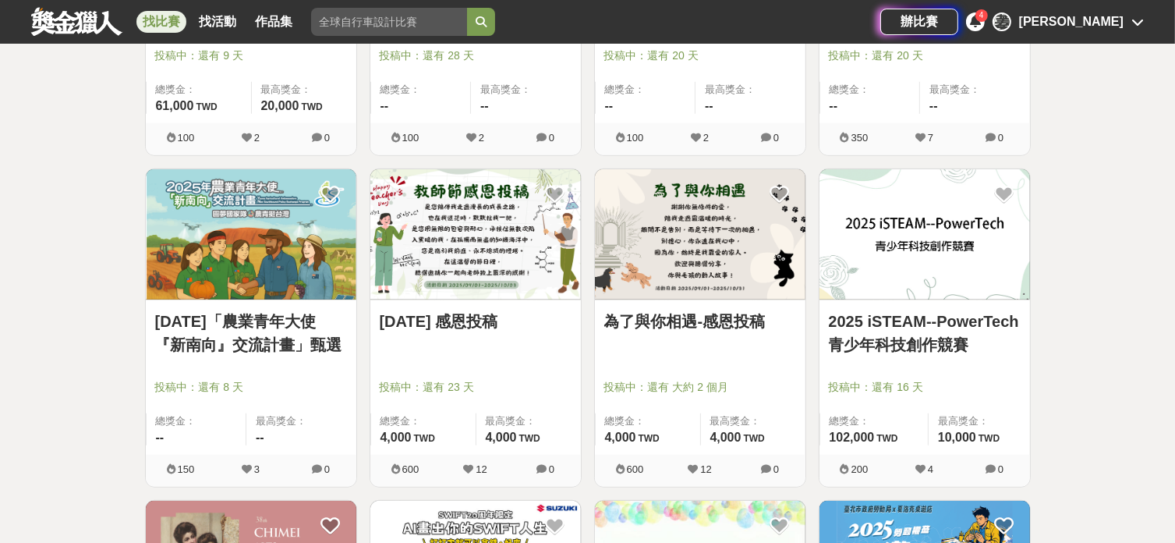
click at [744, 309] on link "為了與你相遇-感恩投稿" at bounding box center [700, 320] width 192 height 23
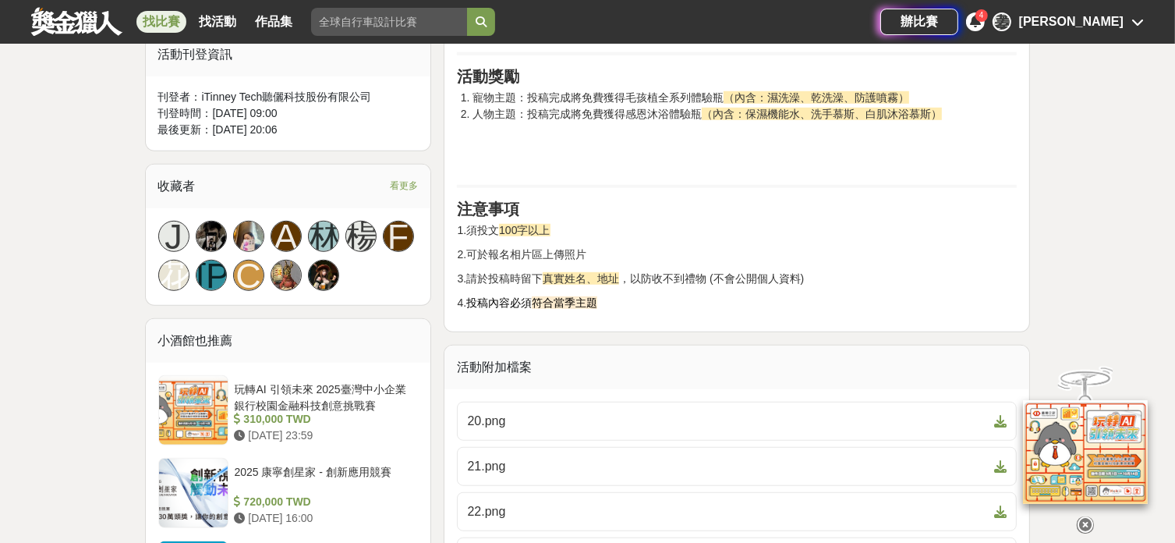
scroll to position [1143, 0]
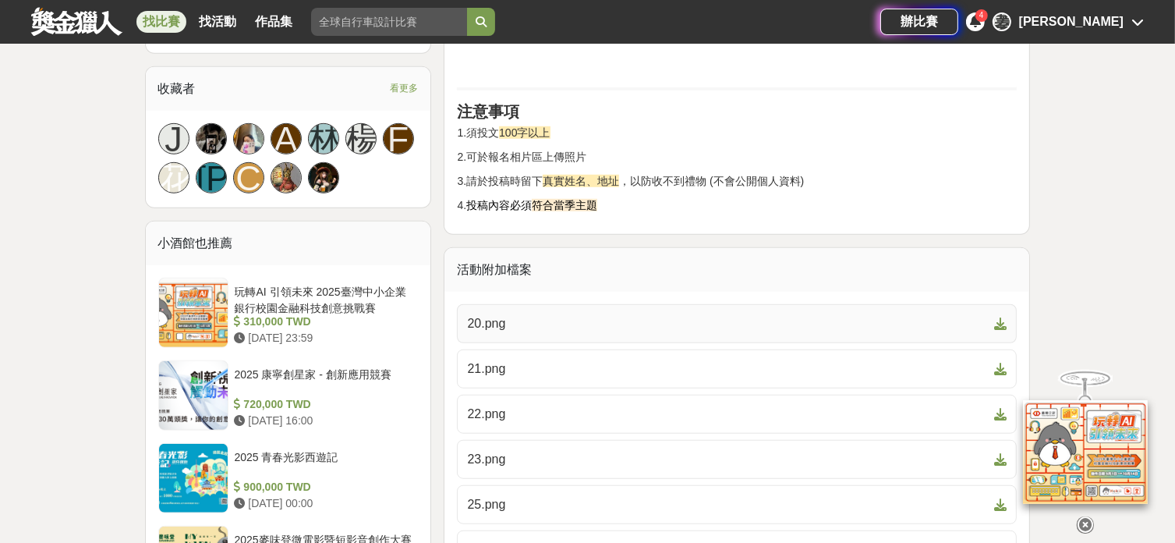
click at [574, 333] on span "20.png" at bounding box center [727, 323] width 521 height 19
click at [543, 378] on span "21.png" at bounding box center [727, 368] width 521 height 19
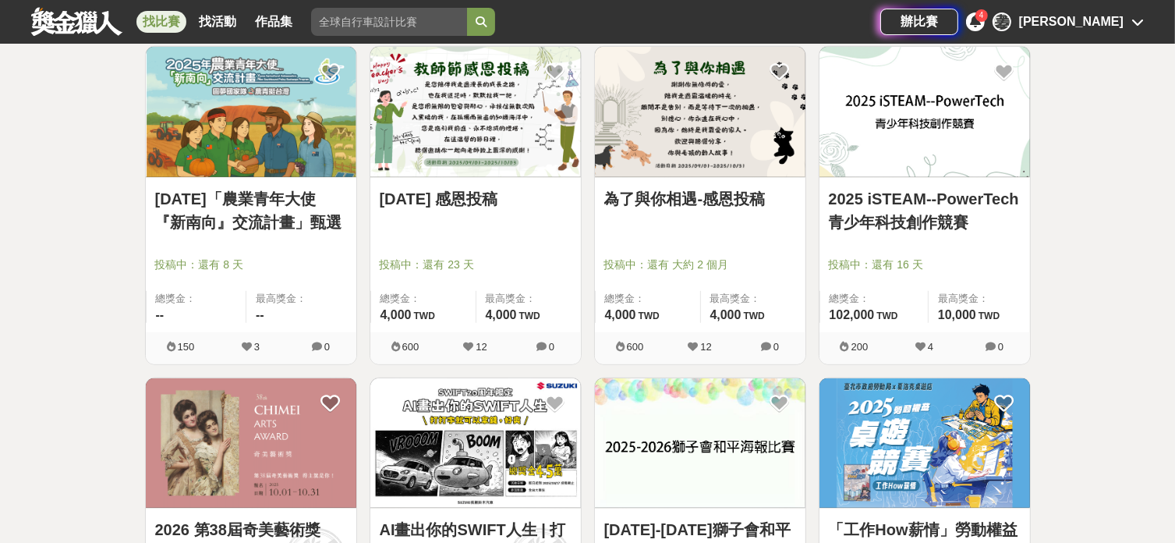
scroll to position [30836, 0]
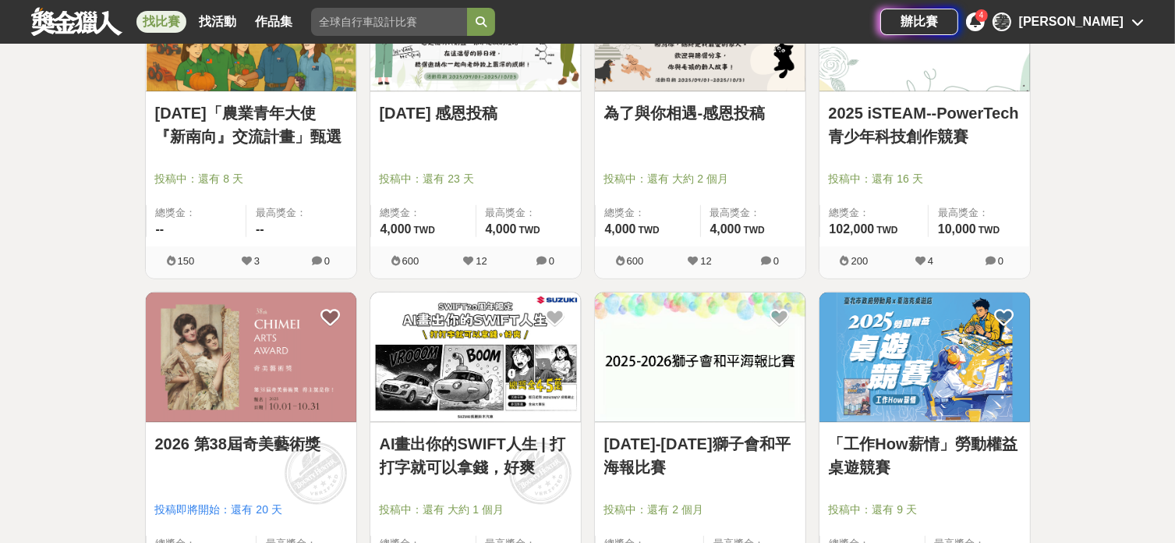
click at [321, 340] on img at bounding box center [251, 357] width 210 height 130
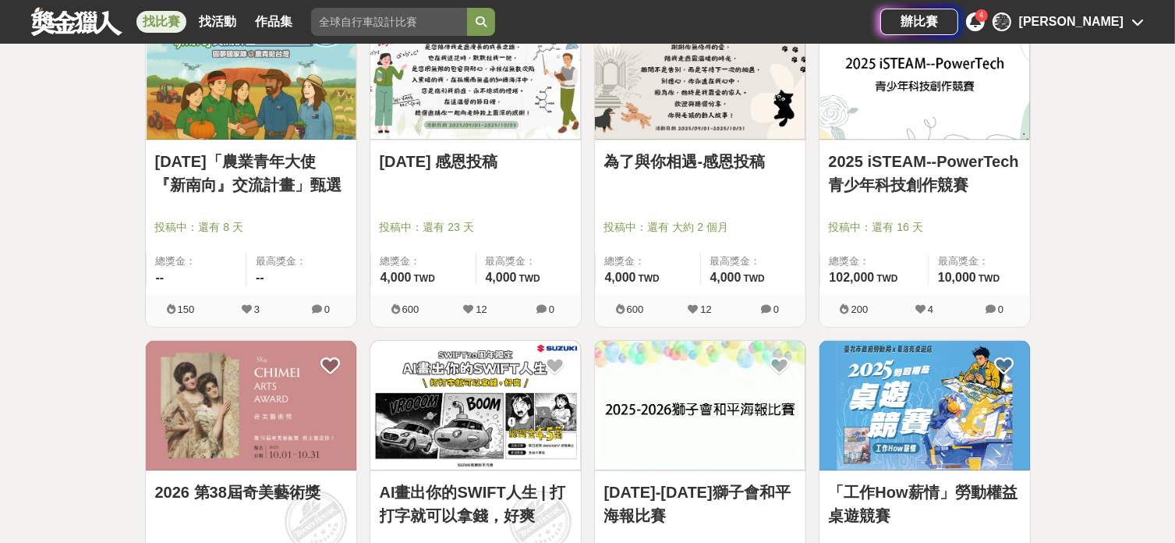
scroll to position [30836, 0]
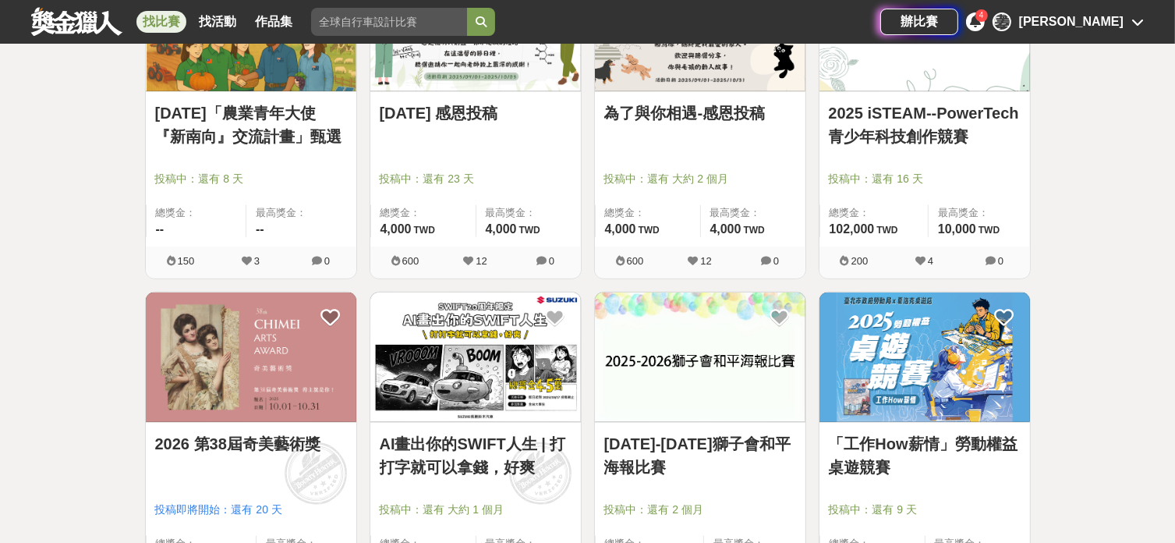
click at [502, 432] on link "AI畫出你的SWIFT人生 | 打打字就可以拿錢，好爽" at bounding box center [476, 455] width 192 height 47
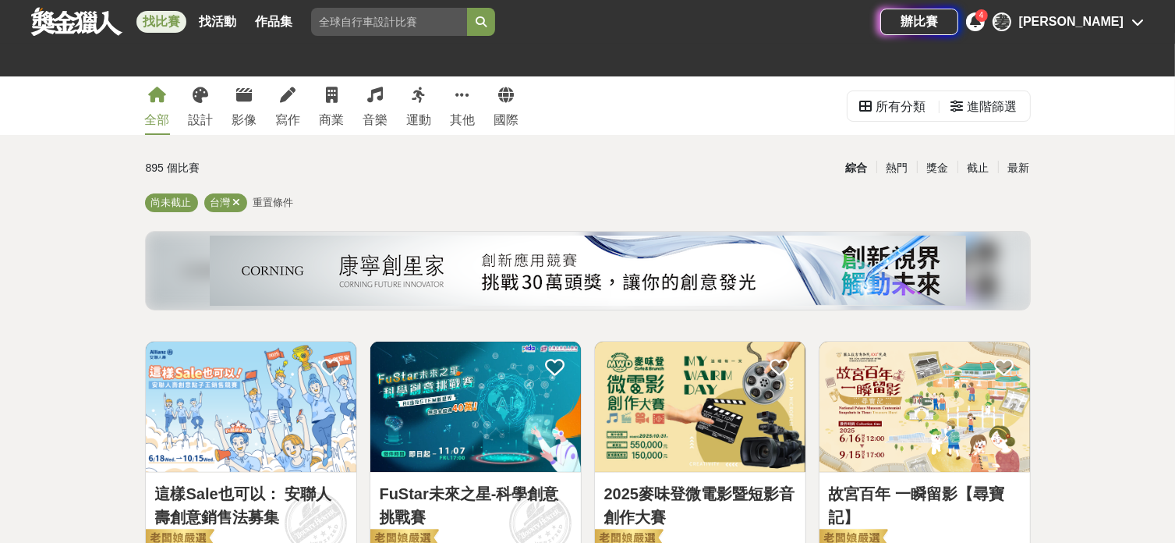
scroll to position [30836, 0]
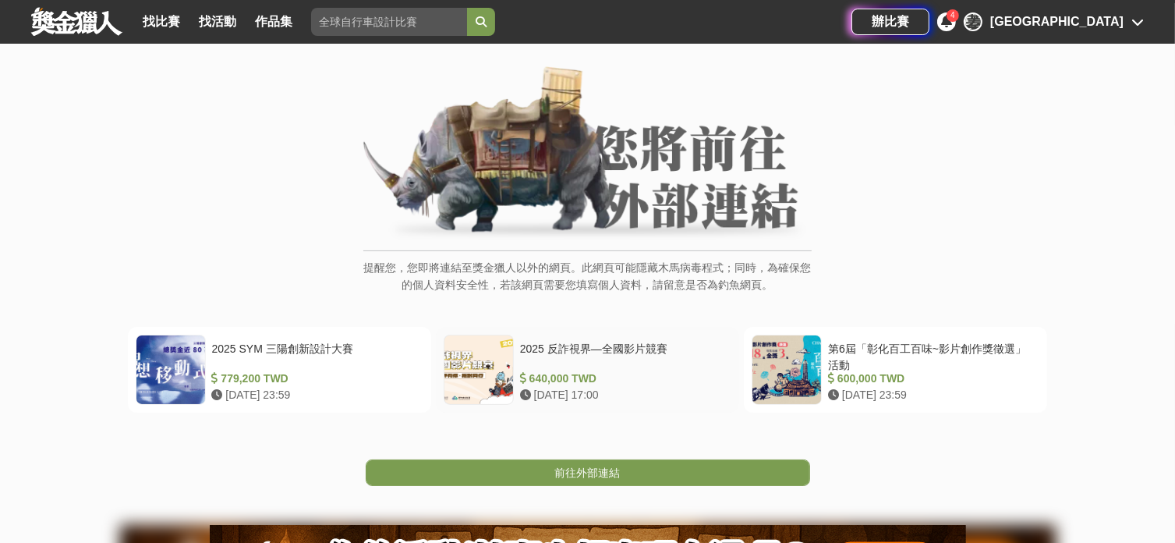
scroll to position [104, 0]
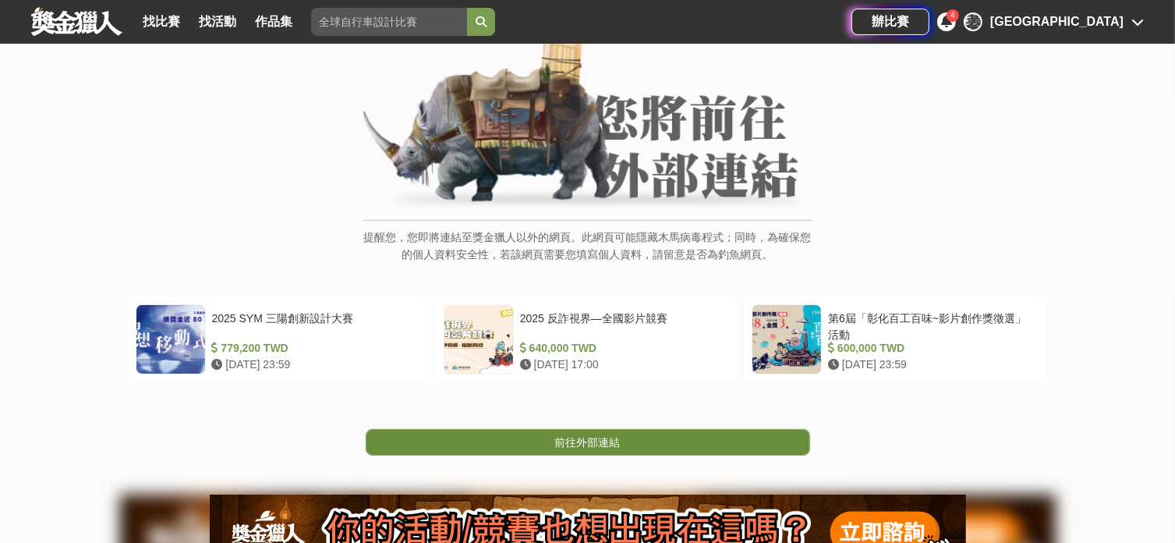
click at [589, 439] on span "前往外部連結" at bounding box center [587, 442] width 65 height 12
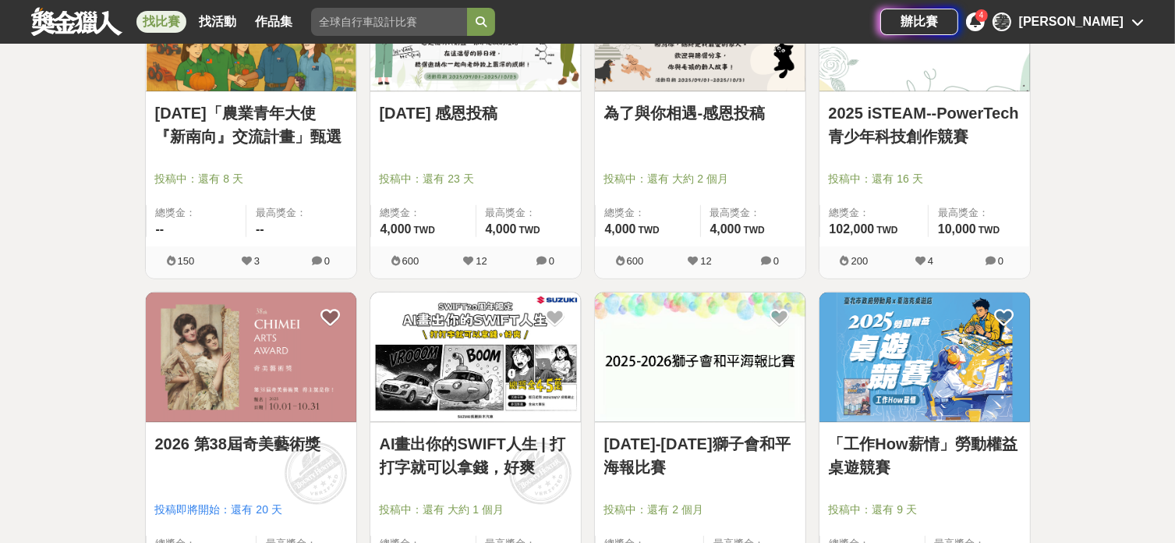
scroll to position [30836, 0]
click at [709, 432] on link "[DATE]-[DATE]獅子會和平海報比賽" at bounding box center [700, 455] width 192 height 47
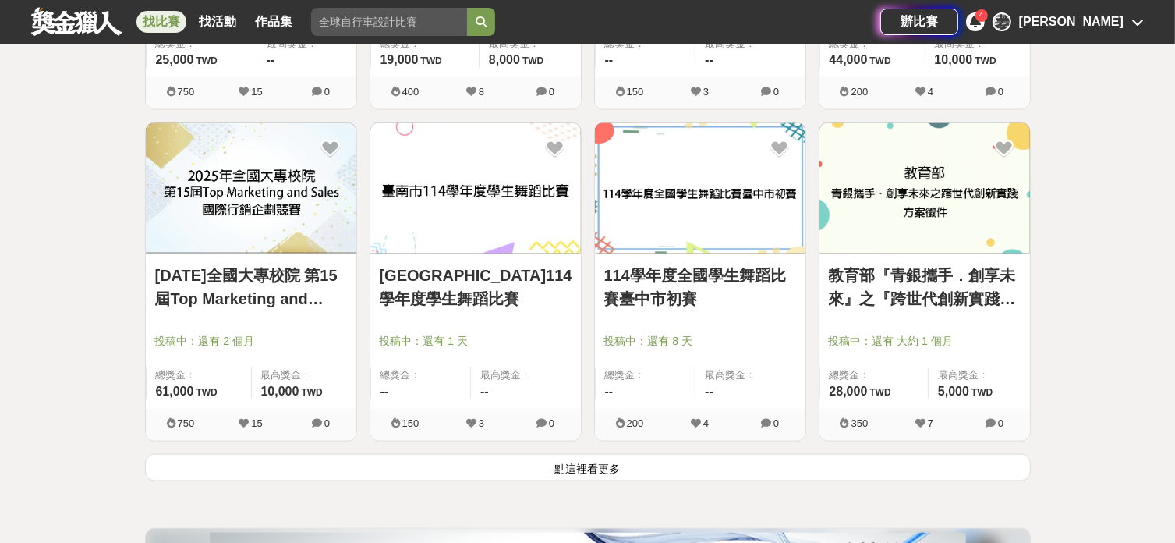
scroll to position [31875, 0]
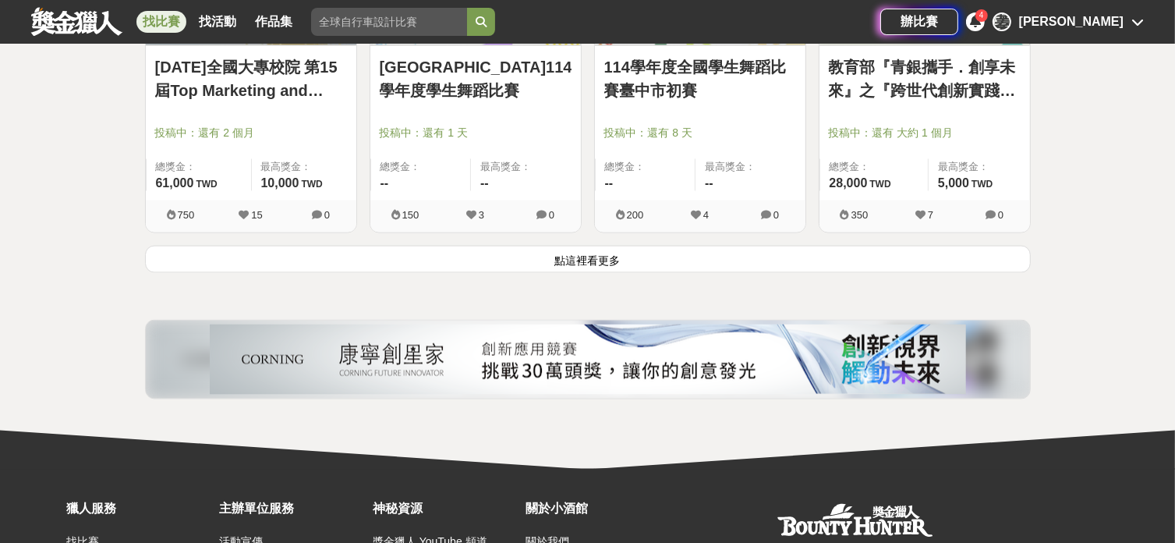
click at [755, 246] on button "點這裡看更多" at bounding box center [588, 259] width 886 height 27
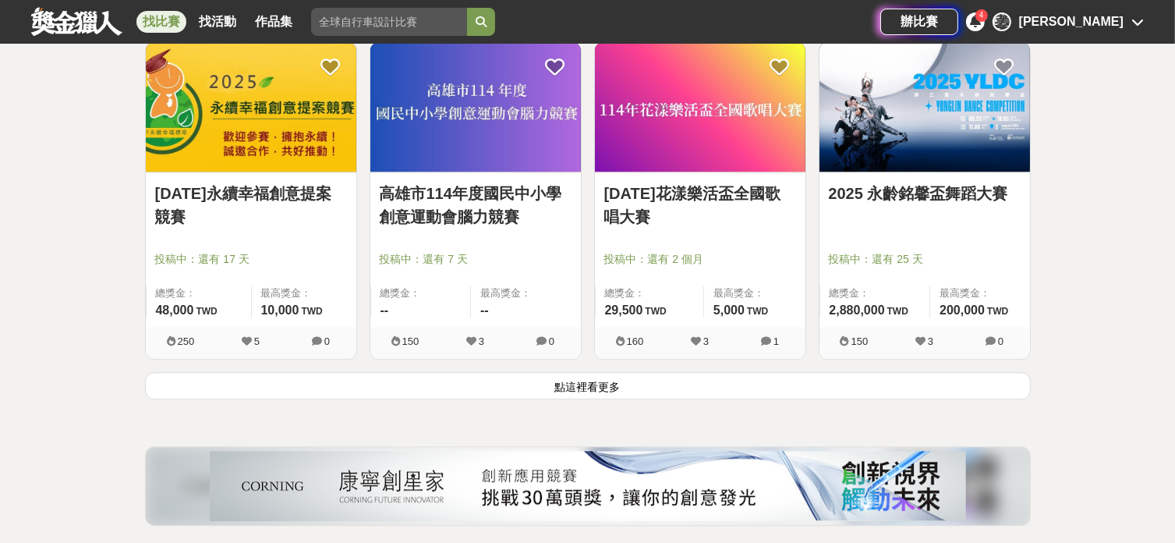
scroll to position [33954, 0]
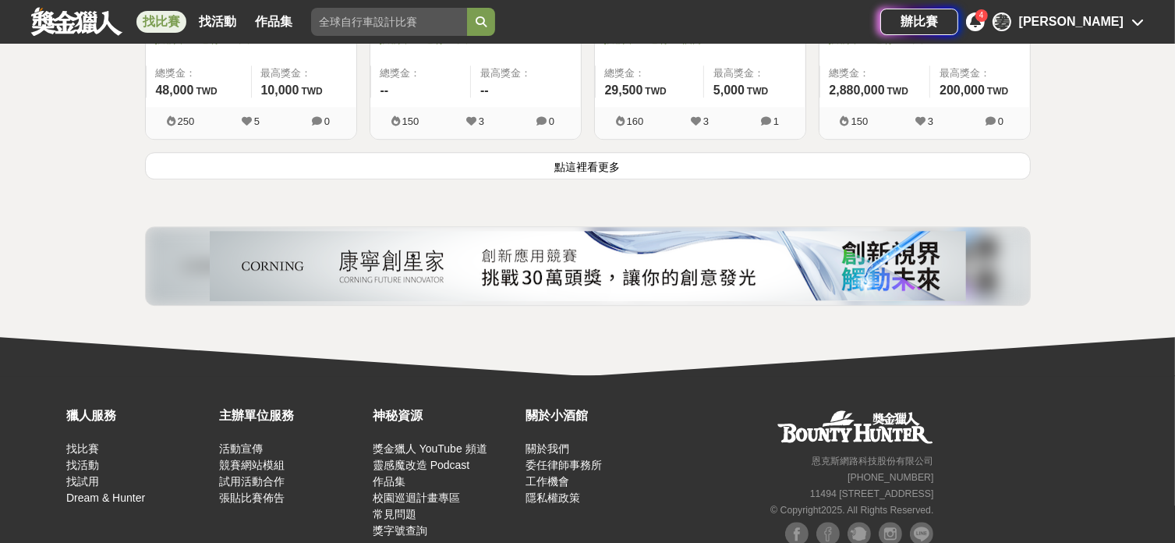
click at [729, 152] on button "點這裡看更多" at bounding box center [588, 165] width 886 height 27
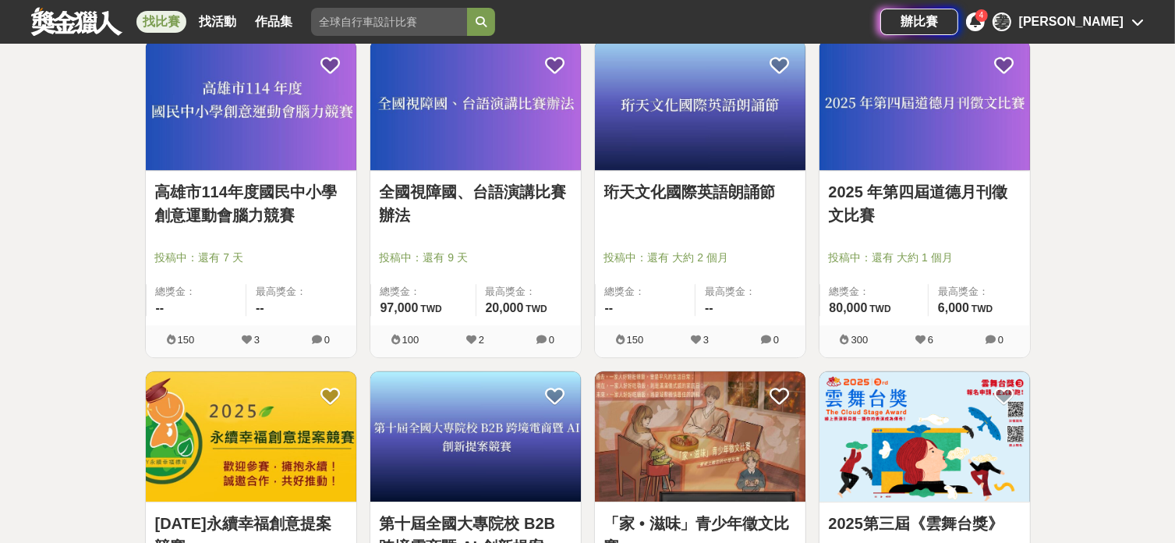
scroll to position [34266, 0]
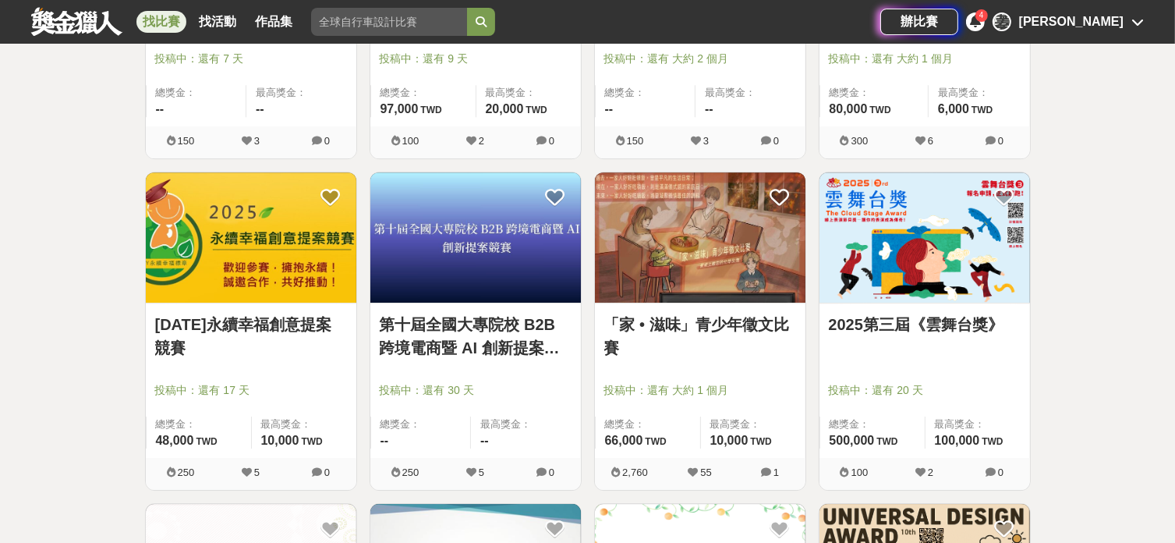
click at [670, 217] on img at bounding box center [700, 237] width 210 height 130
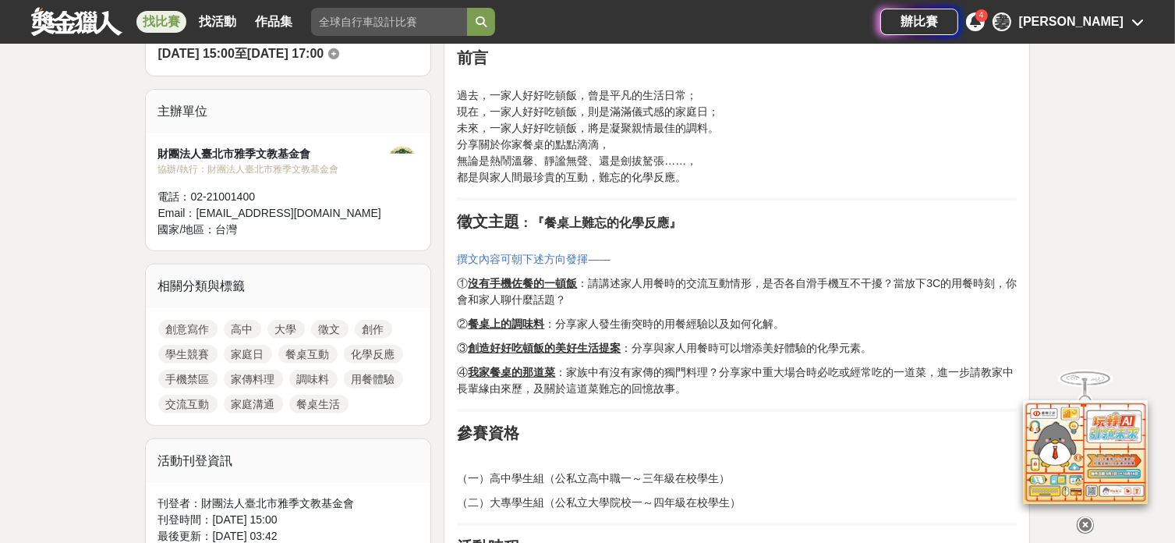
scroll to position [519, 0]
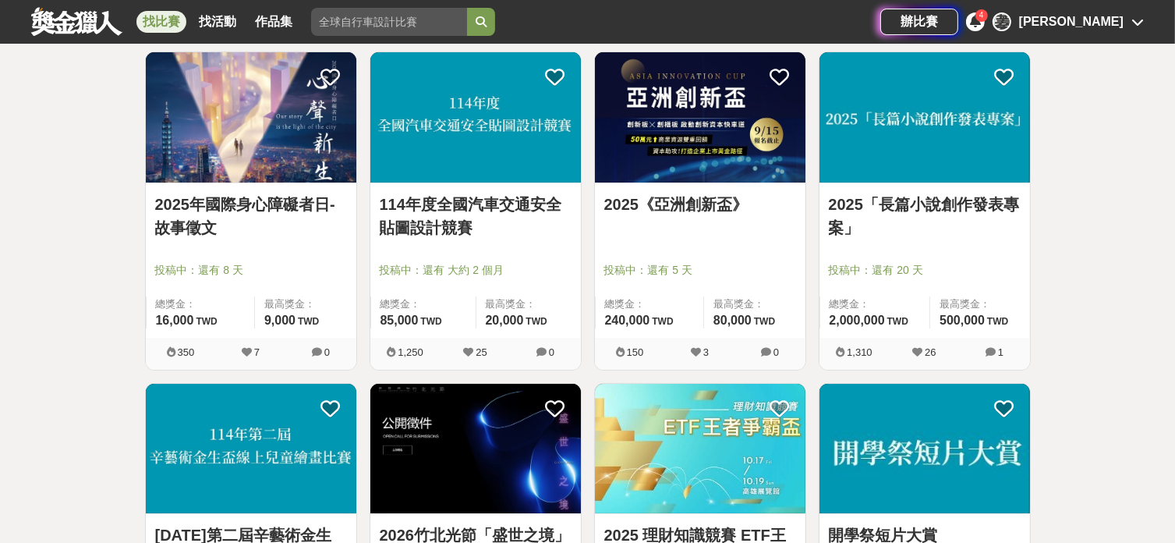
scroll to position [35409, 0]
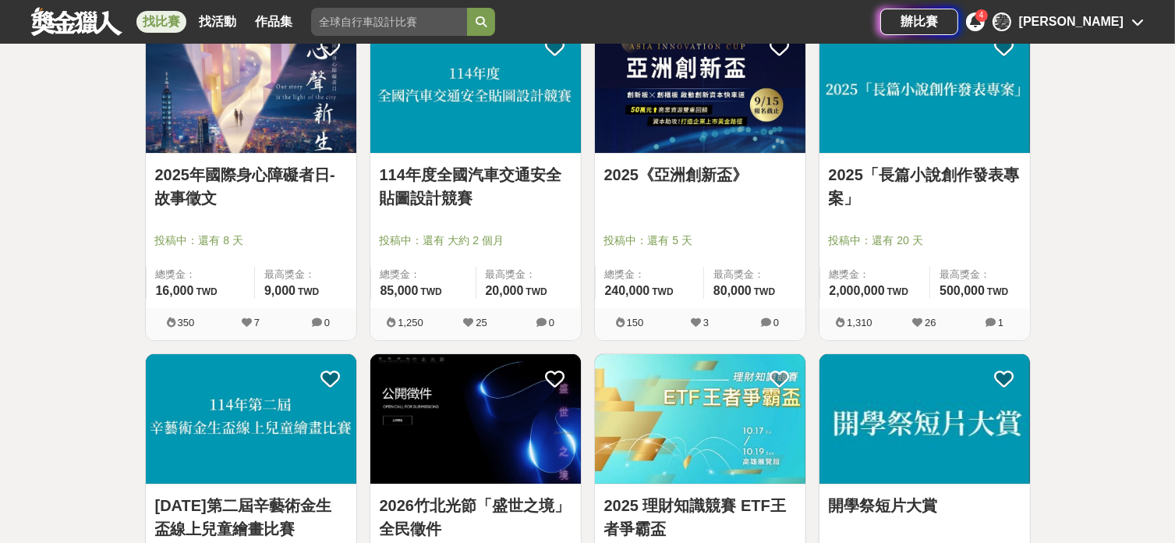
click at [532, 163] on link "114年度全國汽車交通安全貼圖設計競賽" at bounding box center [476, 186] width 192 height 47
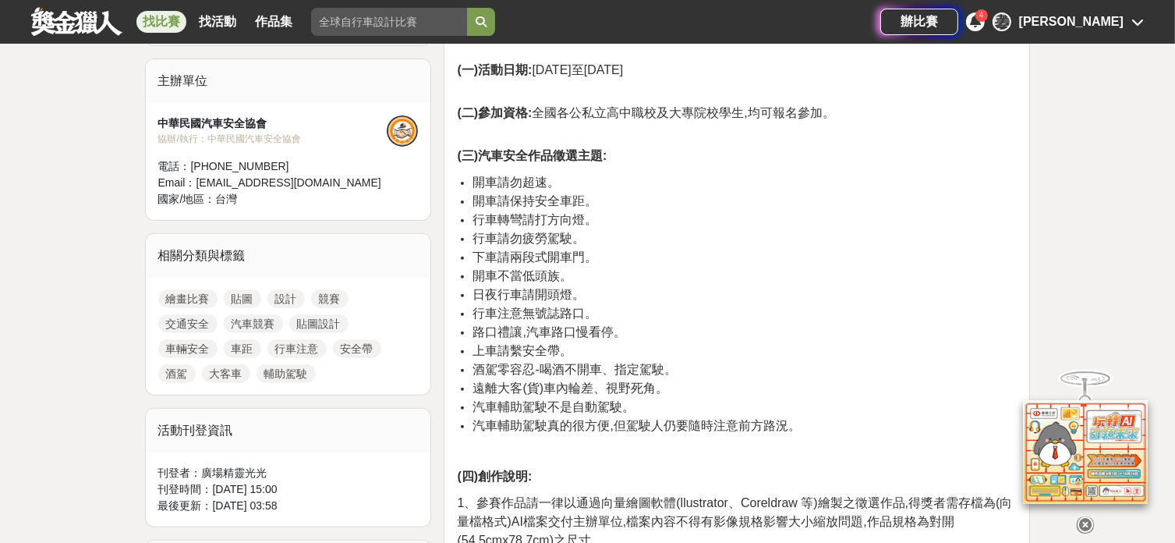
scroll to position [831, 0]
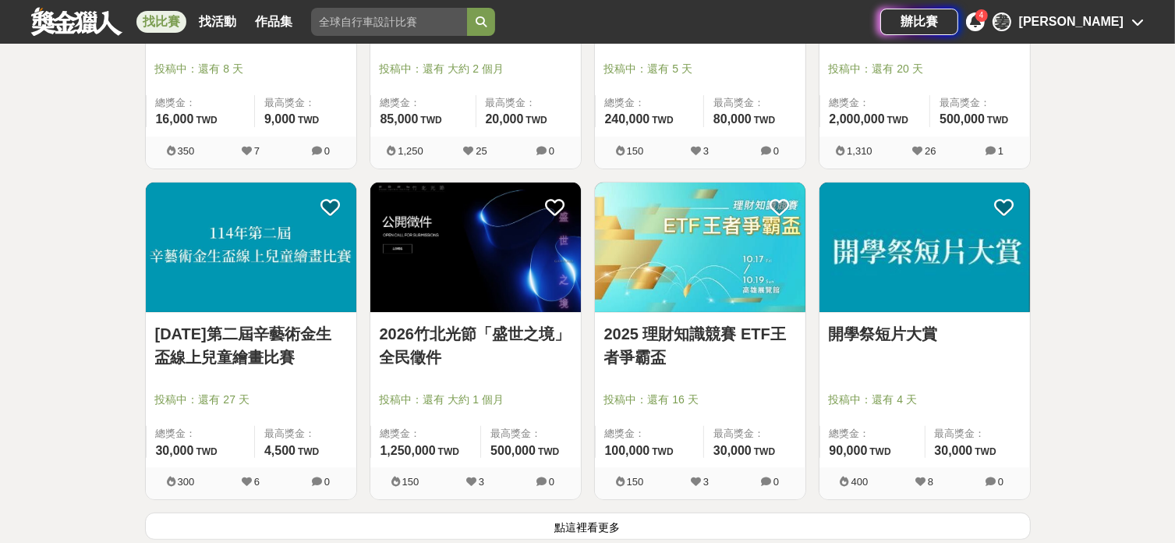
scroll to position [35720, 0]
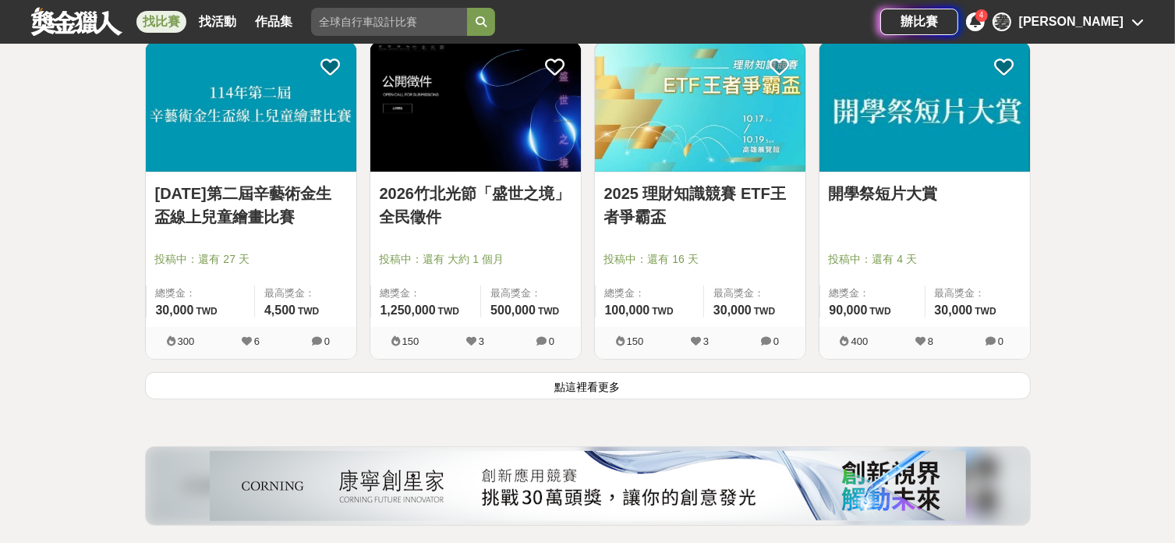
click at [380, 372] on button "點這裡看更多" at bounding box center [588, 385] width 886 height 27
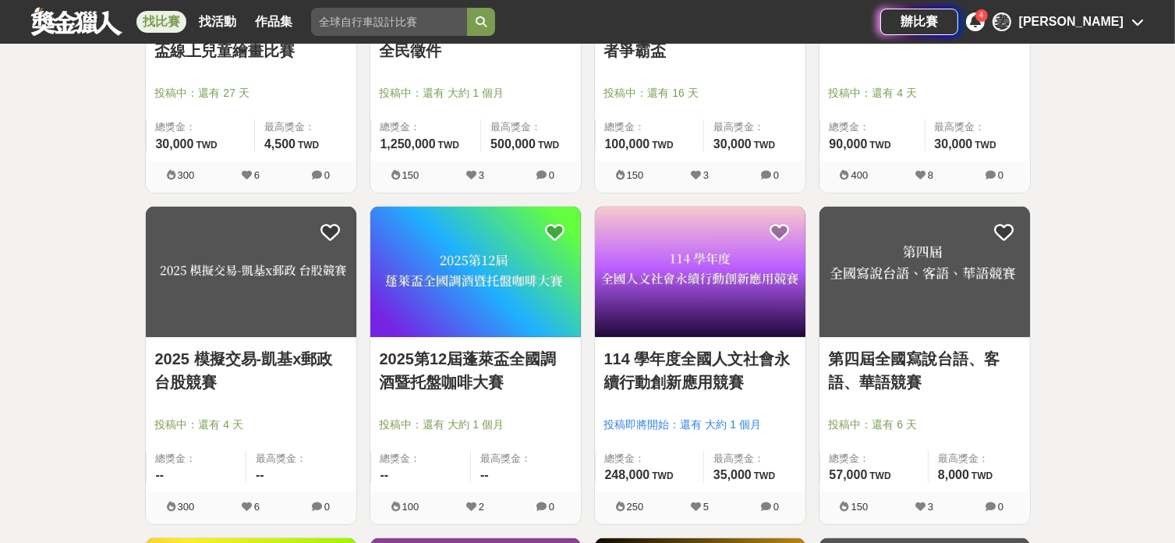
scroll to position [35825, 0]
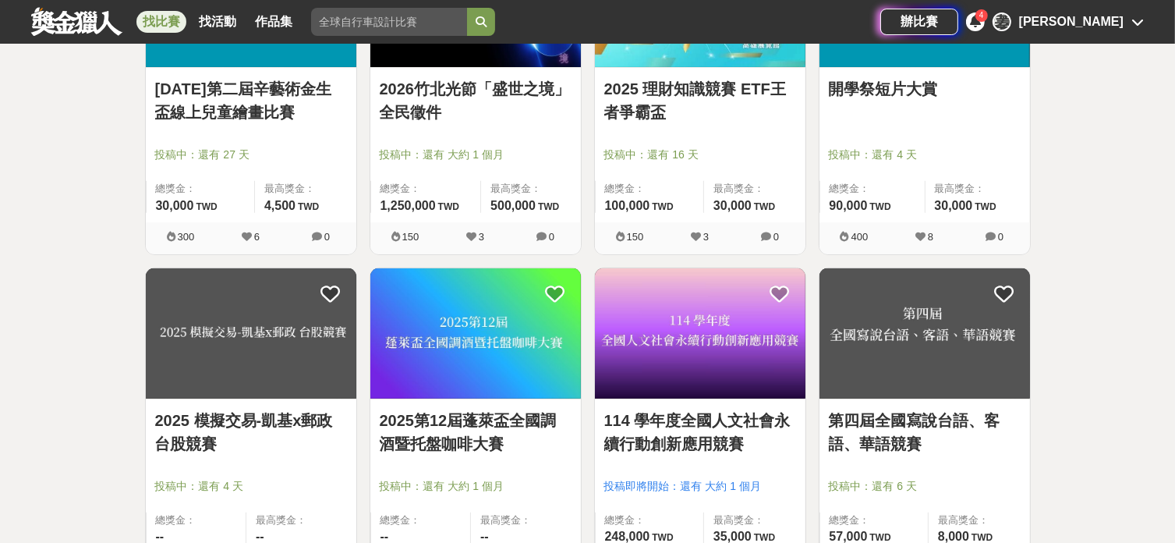
click at [260, 86] on link "[DATE]第二屆辛藝術金生盃線上兒童繪畫比賽" at bounding box center [251, 100] width 192 height 47
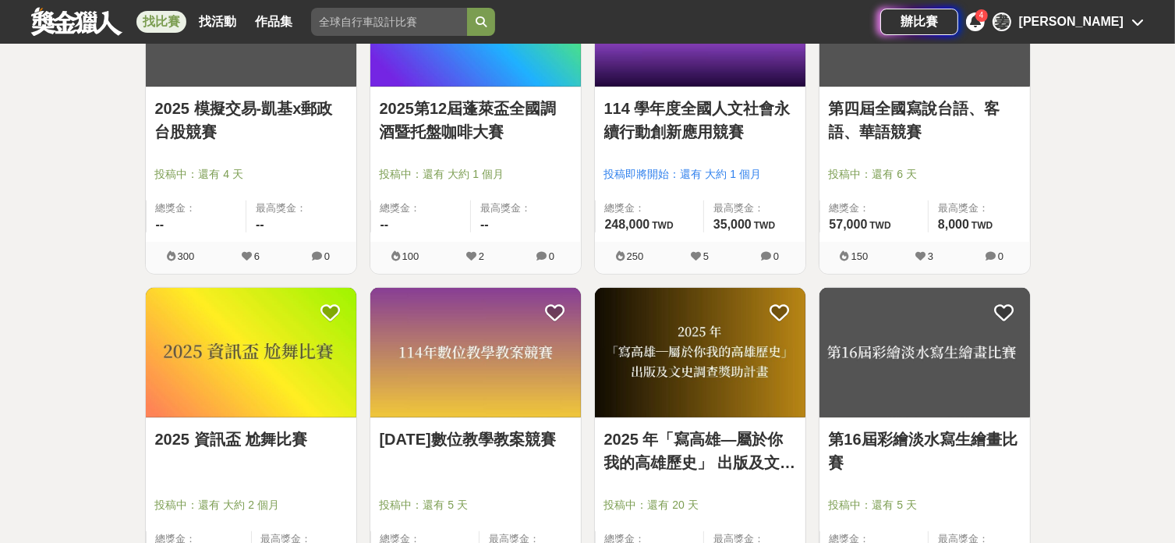
scroll to position [36240, 0]
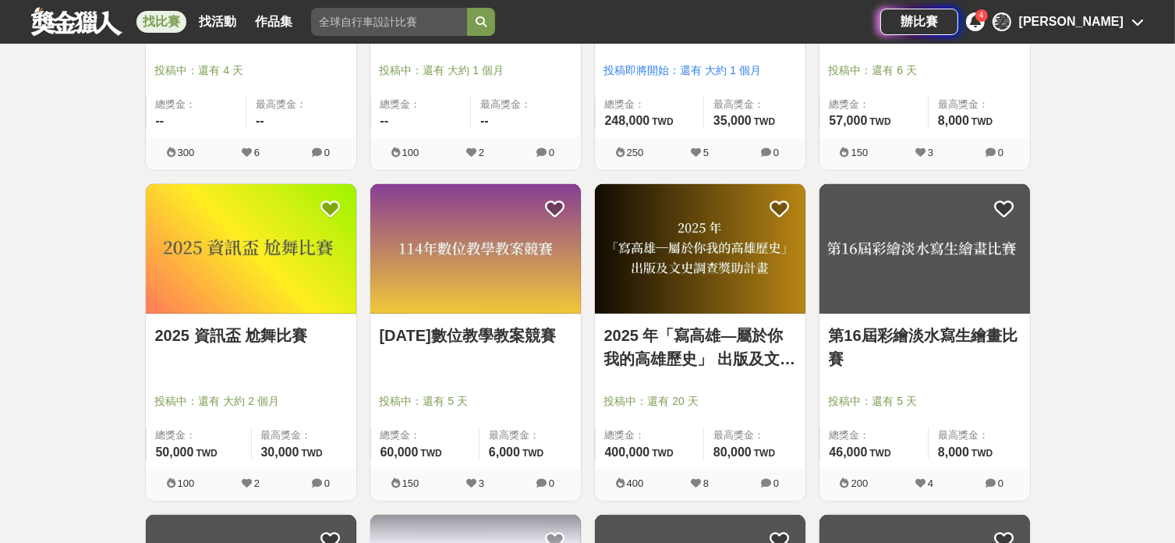
click at [925, 324] on link "第16屆彩繪淡水寫生繪畫比賽" at bounding box center [925, 347] width 192 height 47
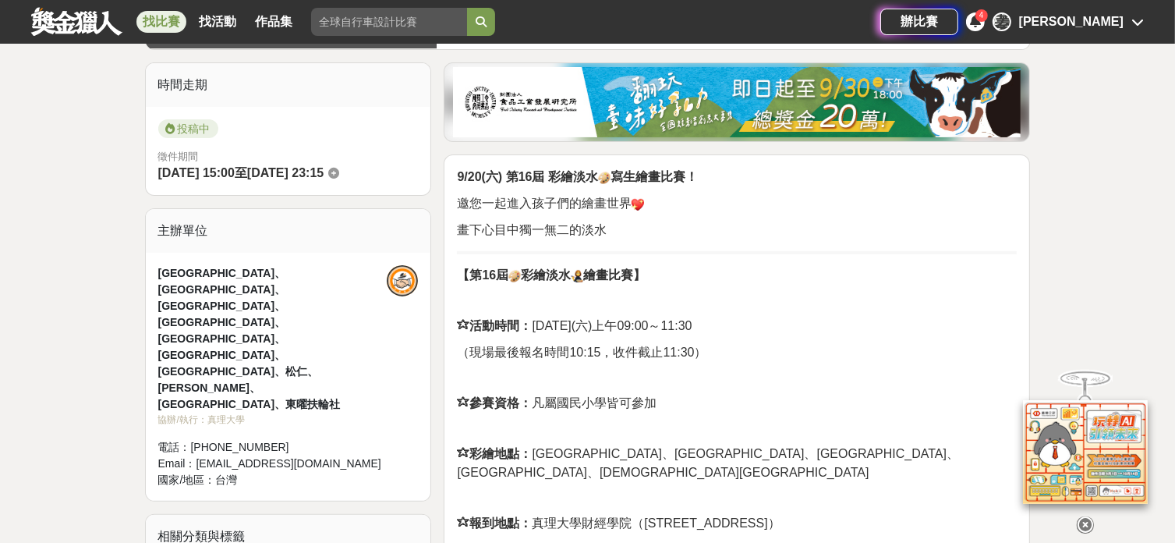
scroll to position [416, 0]
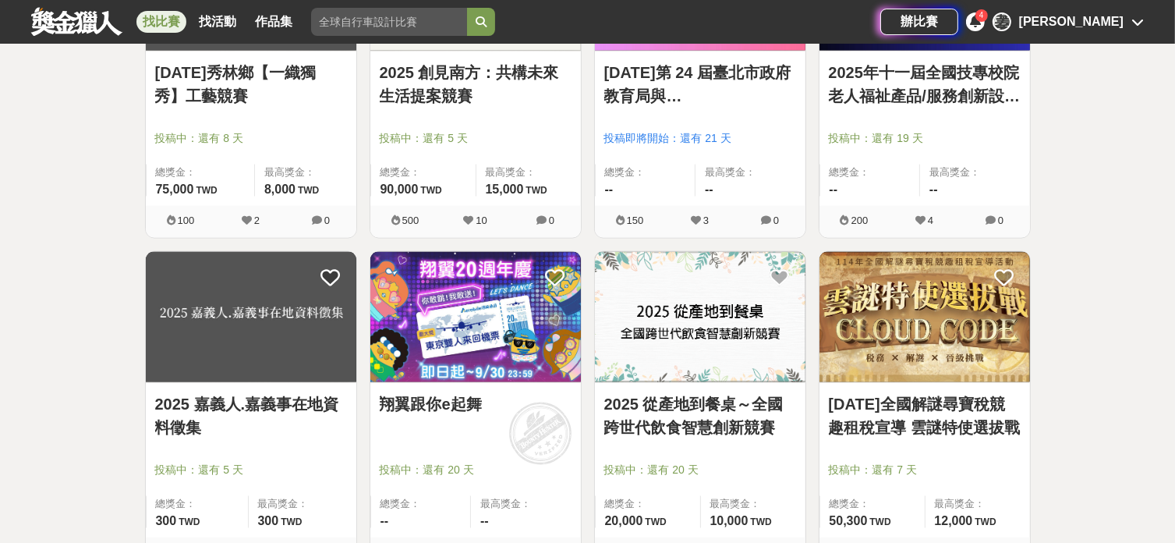
scroll to position [37904, 0]
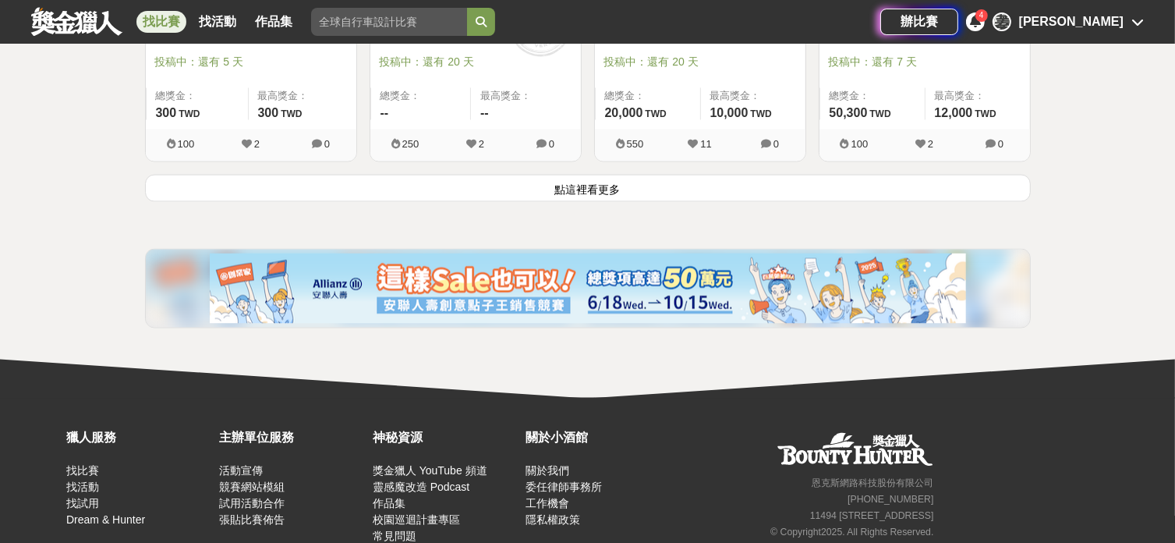
click at [723, 175] on button "點這裡看更多" at bounding box center [588, 188] width 886 height 27
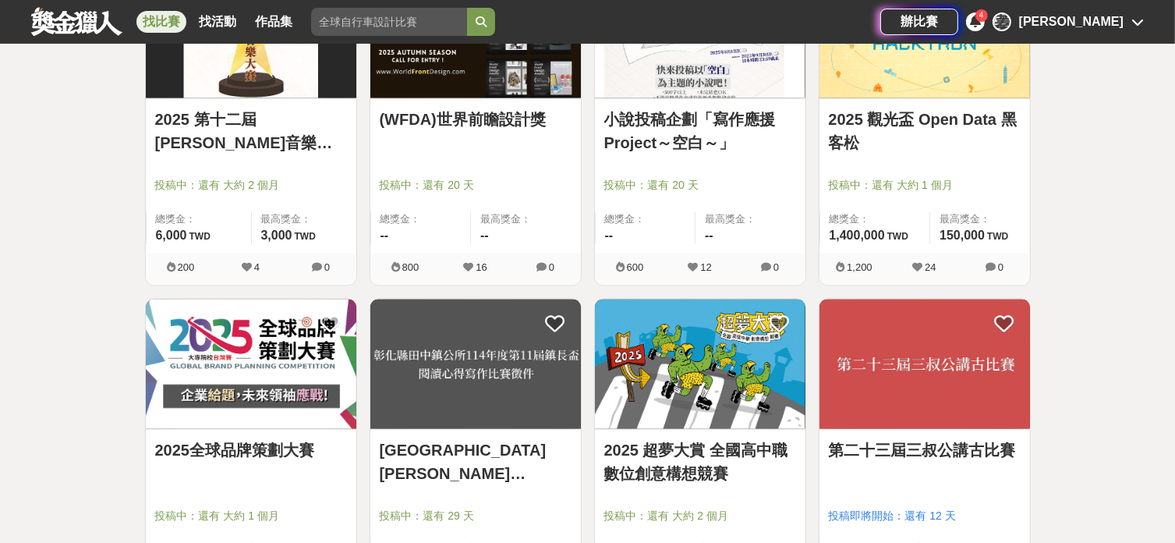
scroll to position [38111, 0]
click at [474, 338] on img at bounding box center [475, 364] width 210 height 130
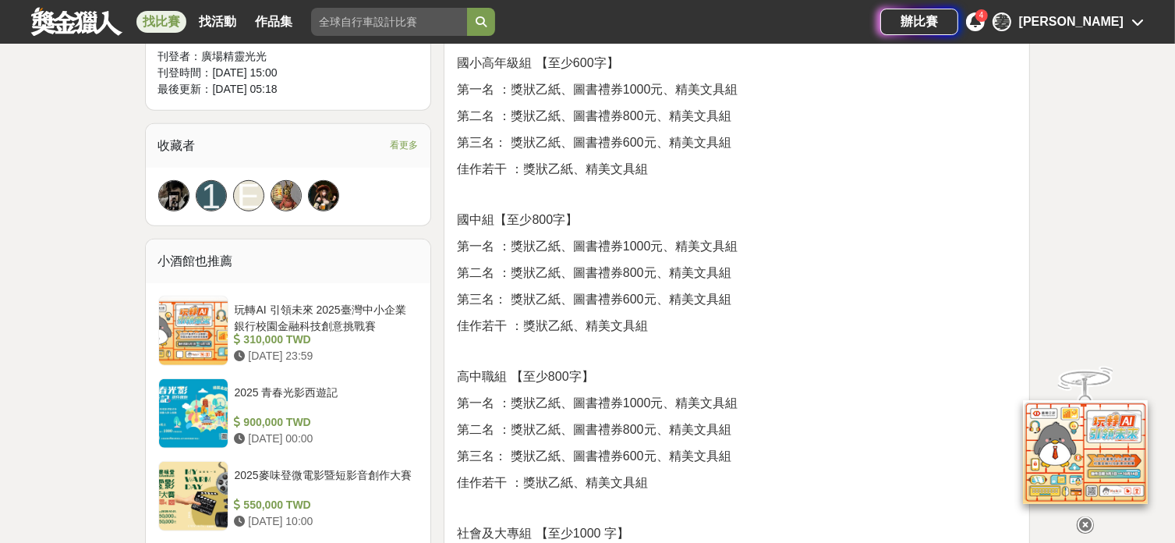
scroll to position [1247, 0]
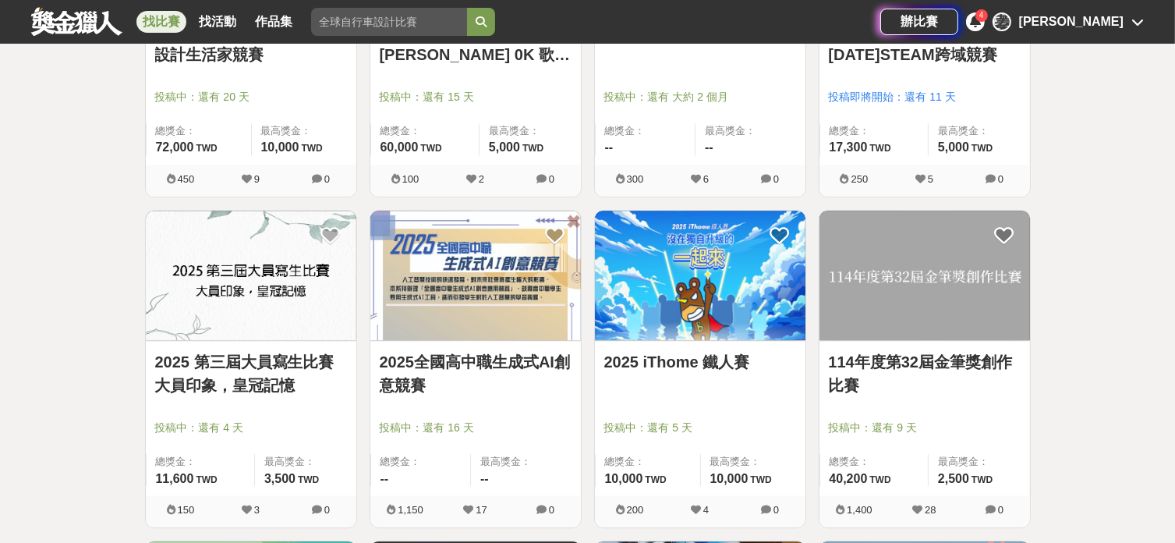
scroll to position [39255, 0]
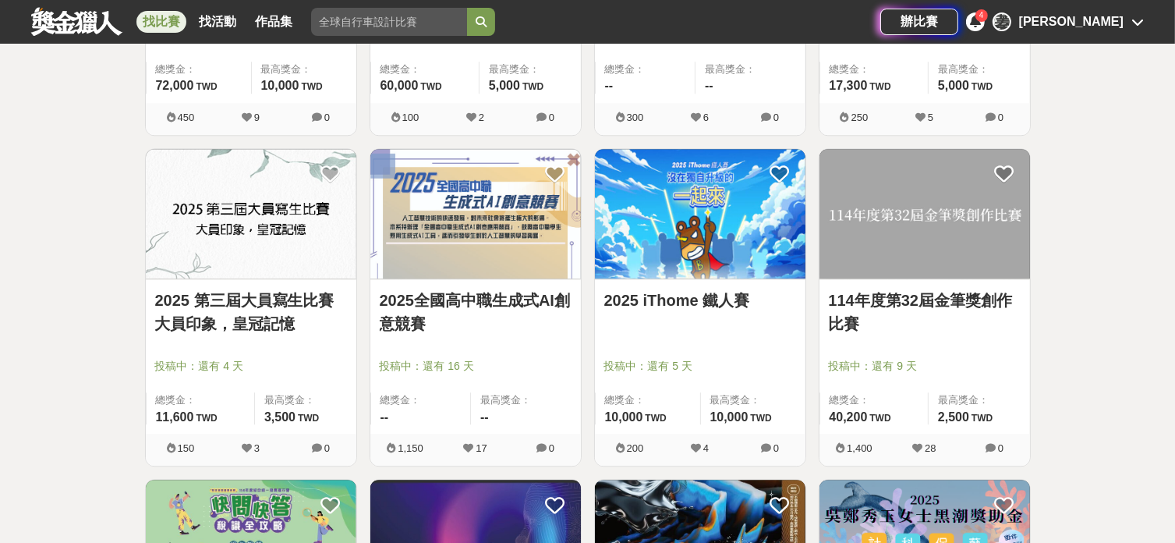
click at [897, 288] on link "114年度第32屆金筆獎創作比賽" at bounding box center [925, 311] width 192 height 47
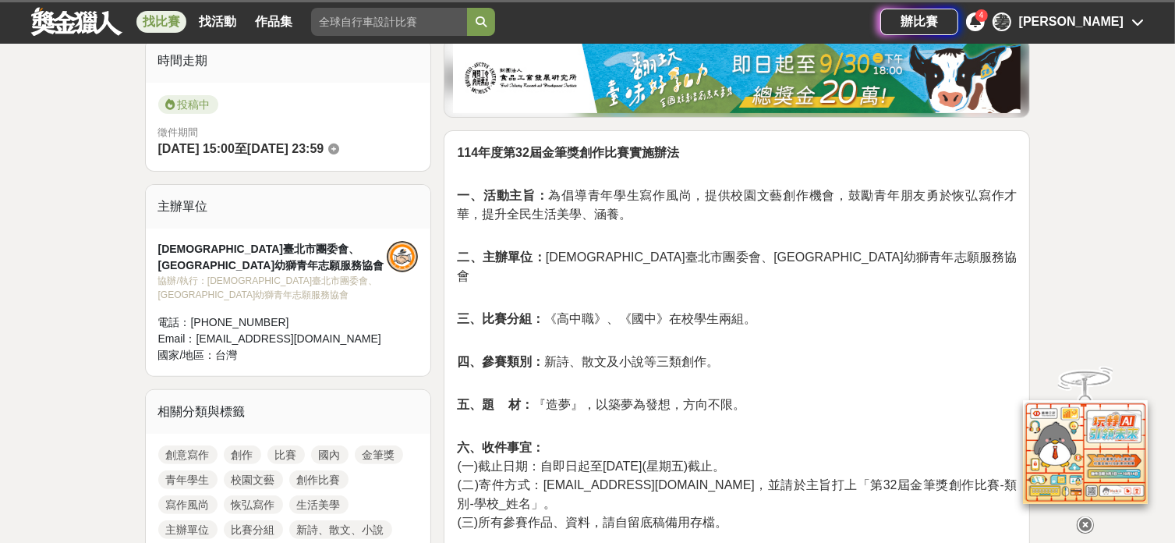
scroll to position [416, 0]
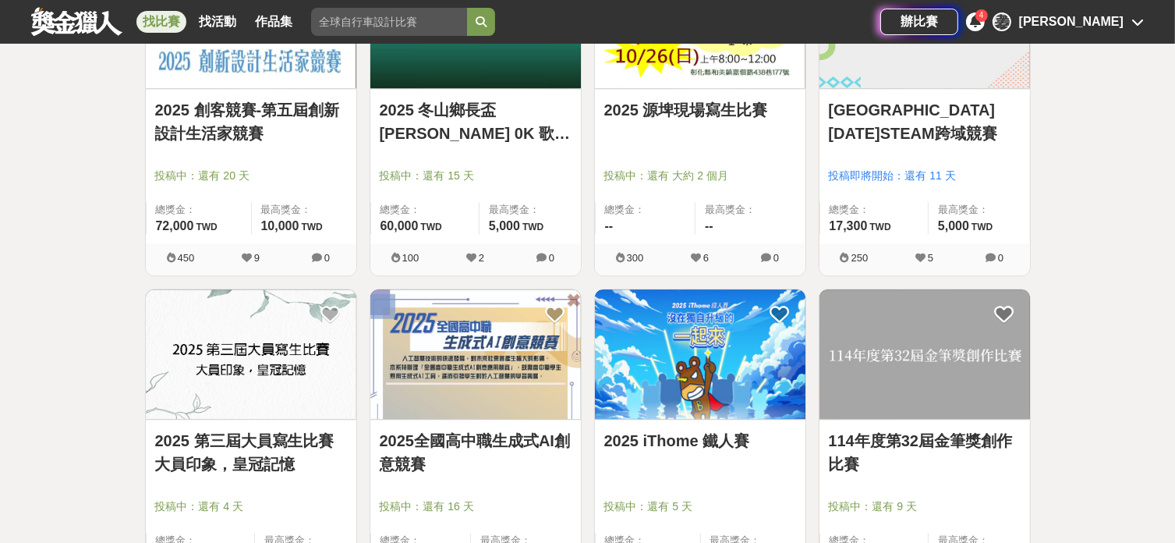
scroll to position [39255, 0]
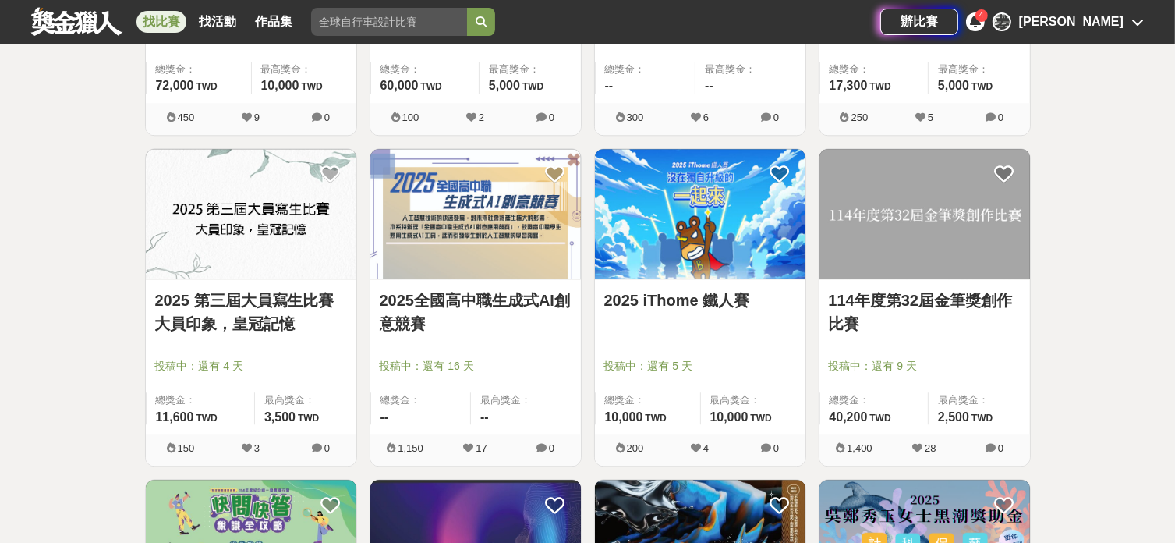
click at [246, 293] on link "2025 第三屆大員寫生比賽 大員印象，皇冠記憶" at bounding box center [251, 311] width 192 height 47
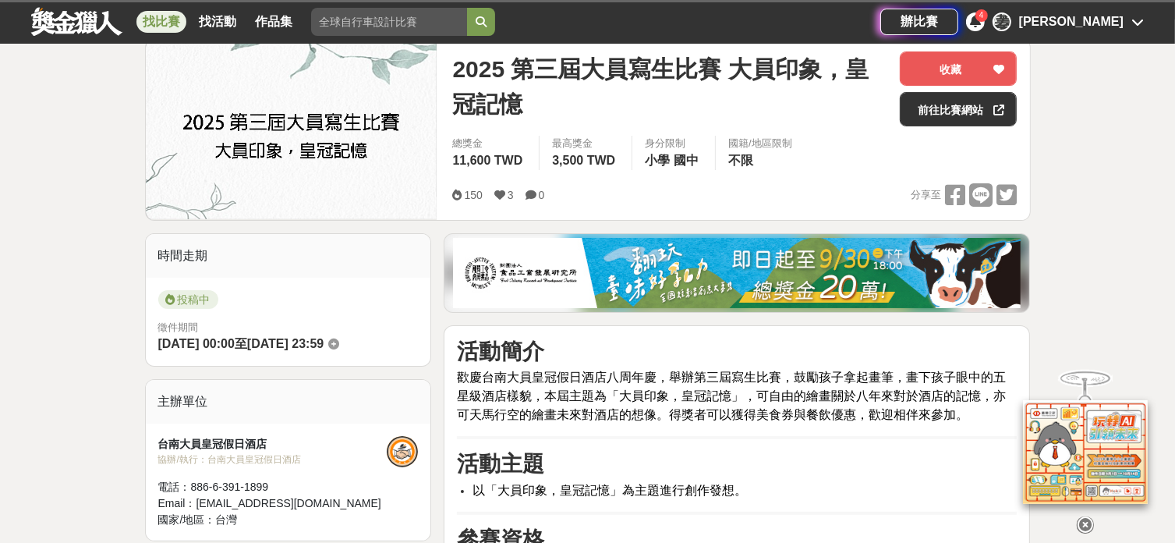
scroll to position [416, 0]
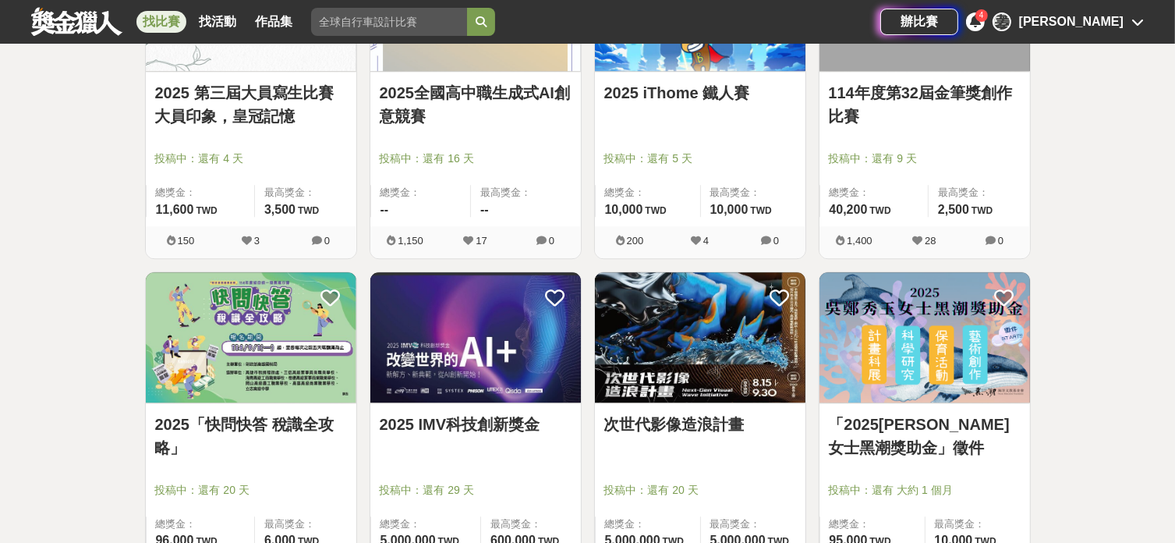
scroll to position [39567, 0]
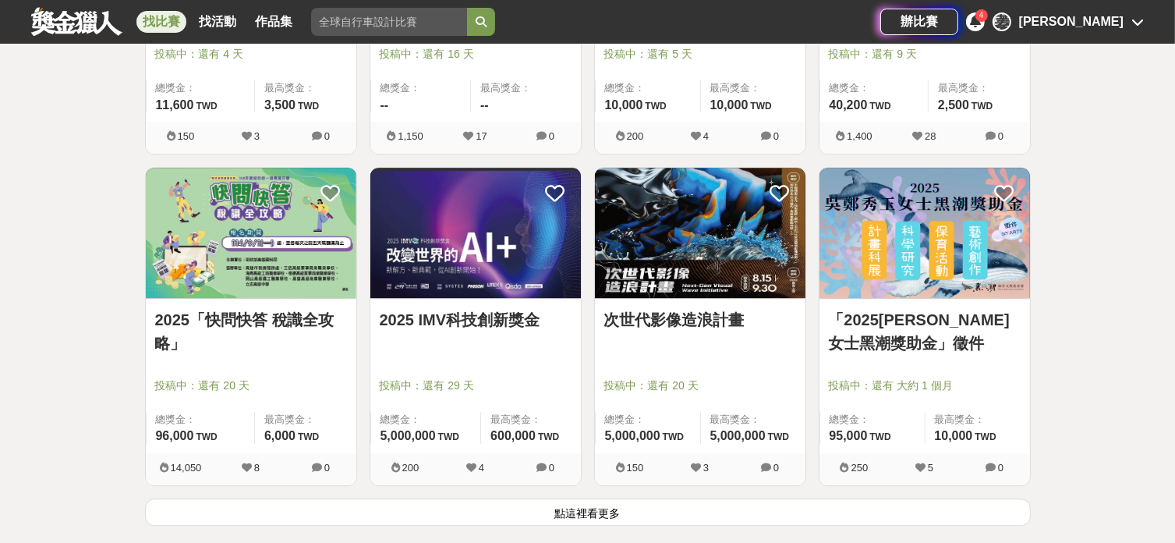
click at [519, 498] on button "點這裡看更多" at bounding box center [588, 511] width 886 height 27
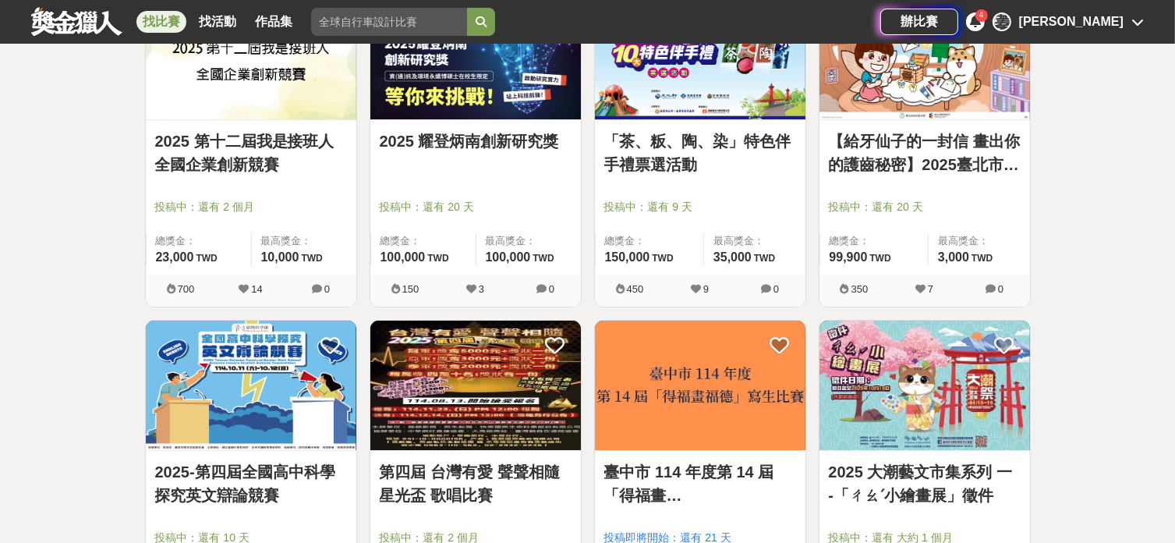
scroll to position [40814, 0]
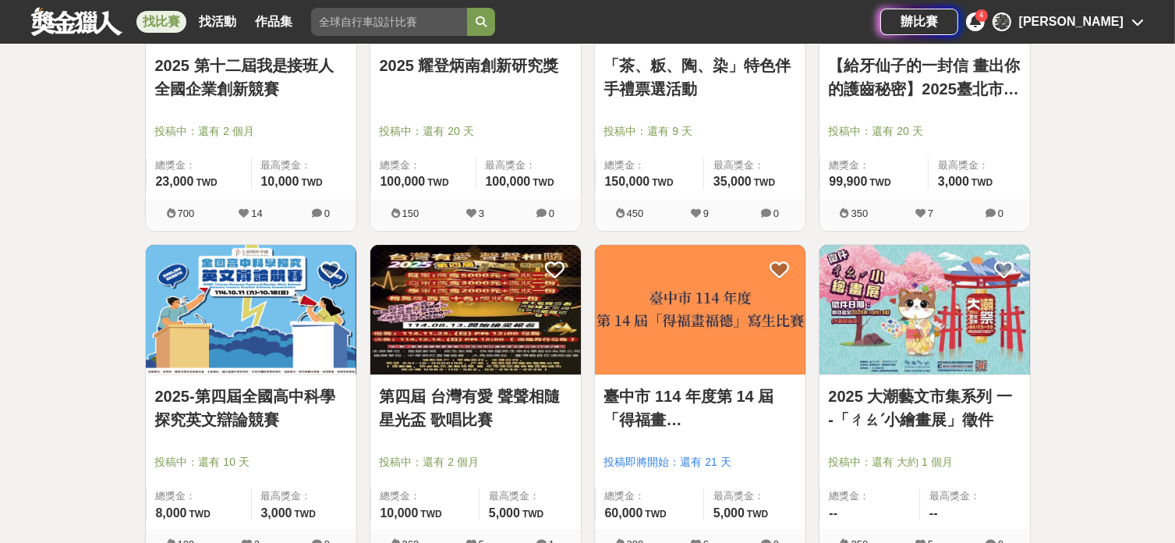
click at [738, 375] on div "臺中市 114 年度第 14 屆「得福畫福德」寫生比賽 投稿即將開始：還有 21 天 總獎金： 60,000 60,000 TWD 最高獎金： 5,000 T…" at bounding box center [700, 452] width 210 height 154
click at [736, 384] on link "臺中市 114 年度第 14 屆「得福畫福德」寫生比賽" at bounding box center [700, 407] width 192 height 47
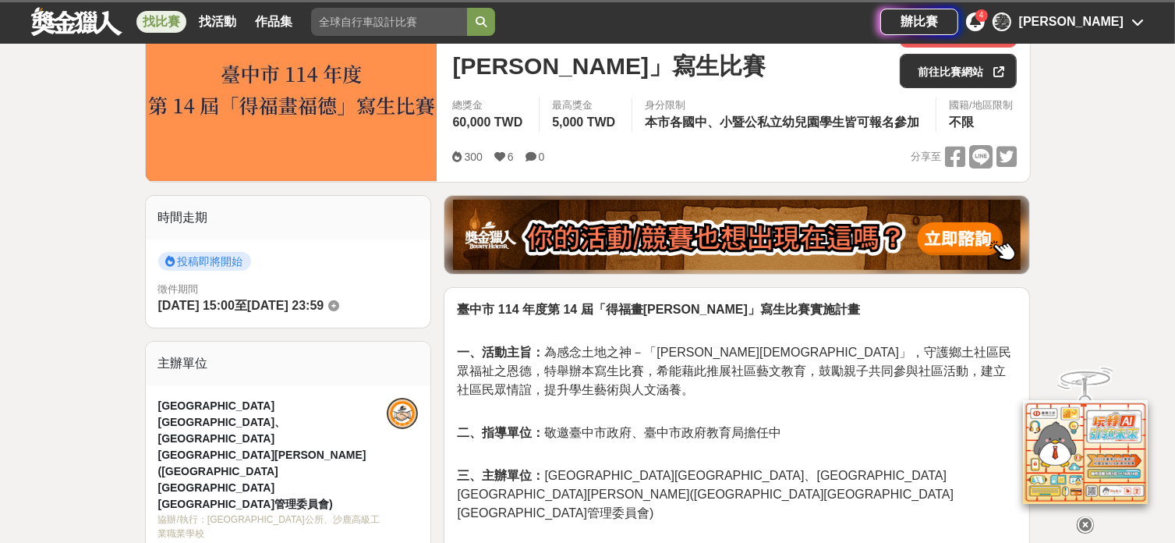
scroll to position [207, 0]
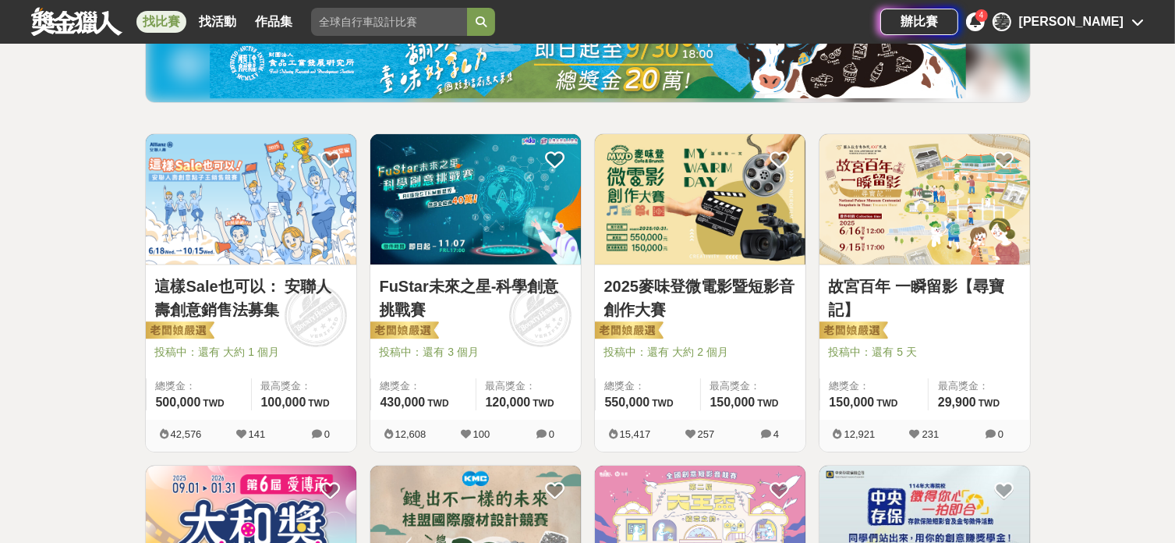
scroll to position [40814, 0]
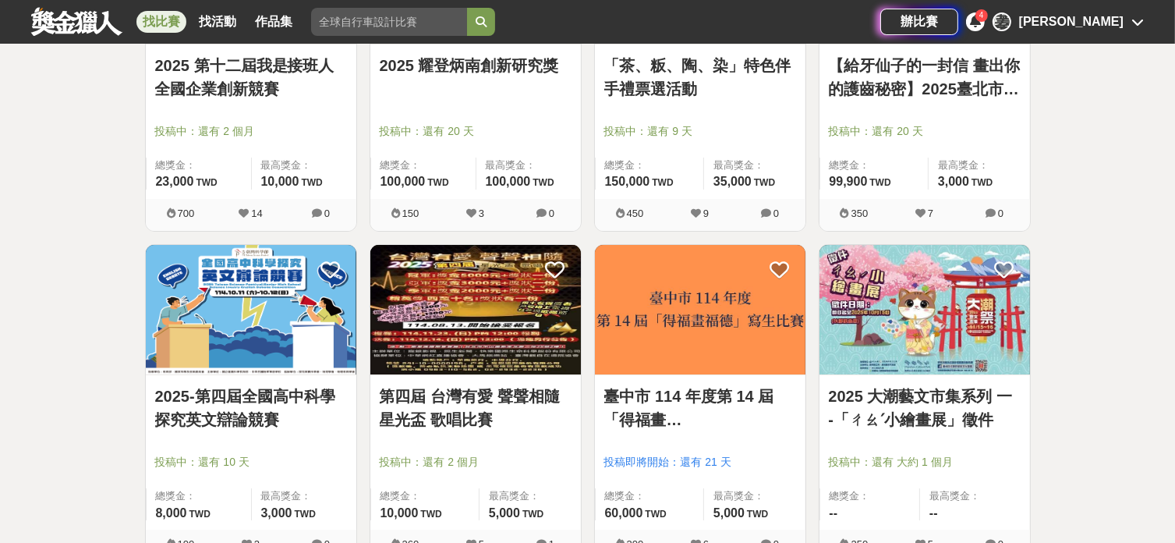
click at [943, 385] on link "2025 大潮藝文市集系列 一 -「ㄔㄠˊ小繪畫展」徵件" at bounding box center [925, 407] width 192 height 47
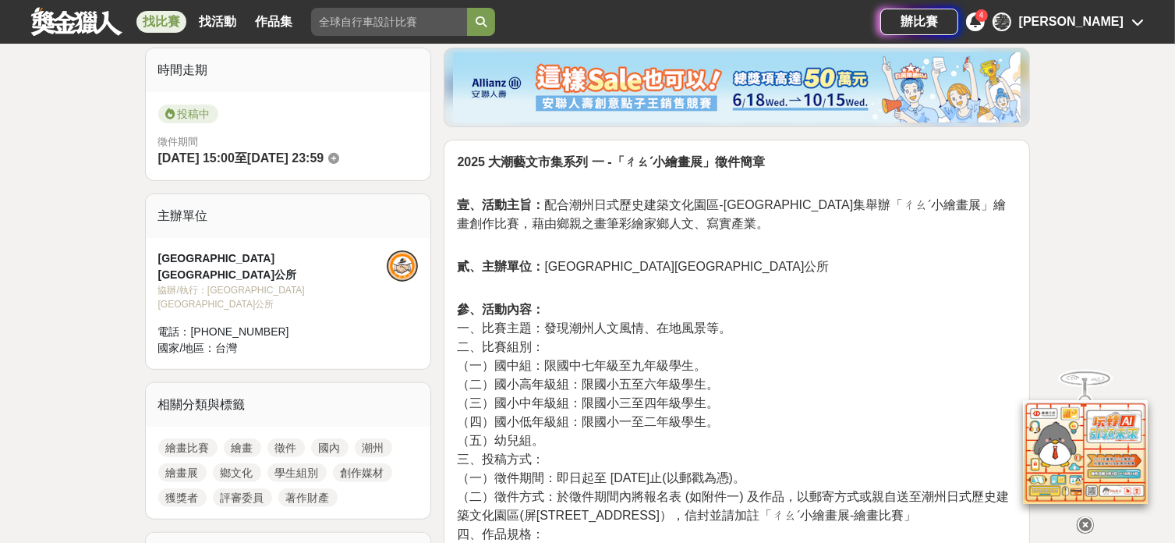
scroll to position [416, 0]
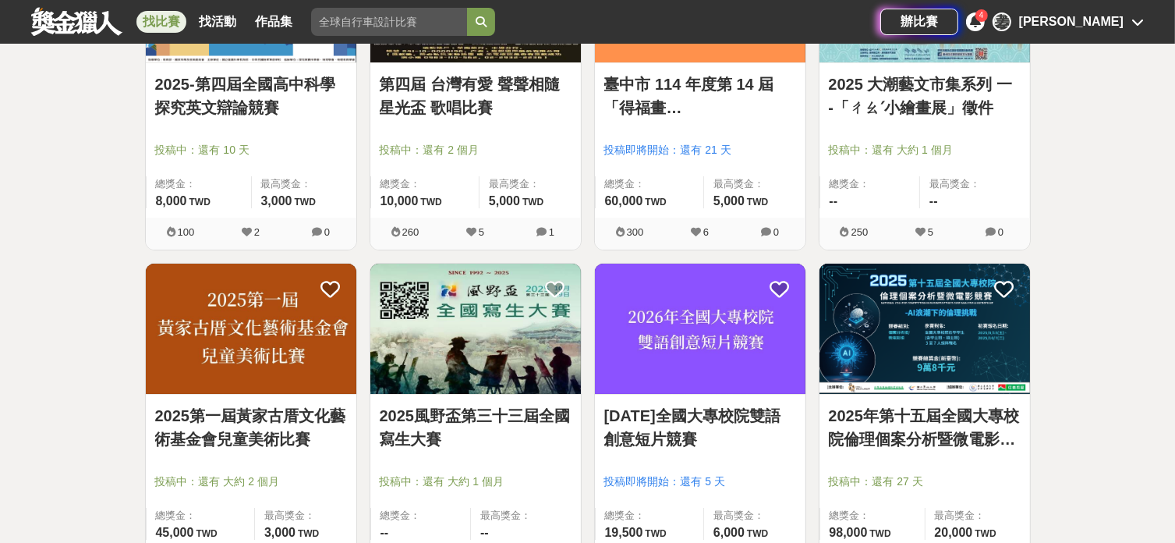
scroll to position [41230, 0]
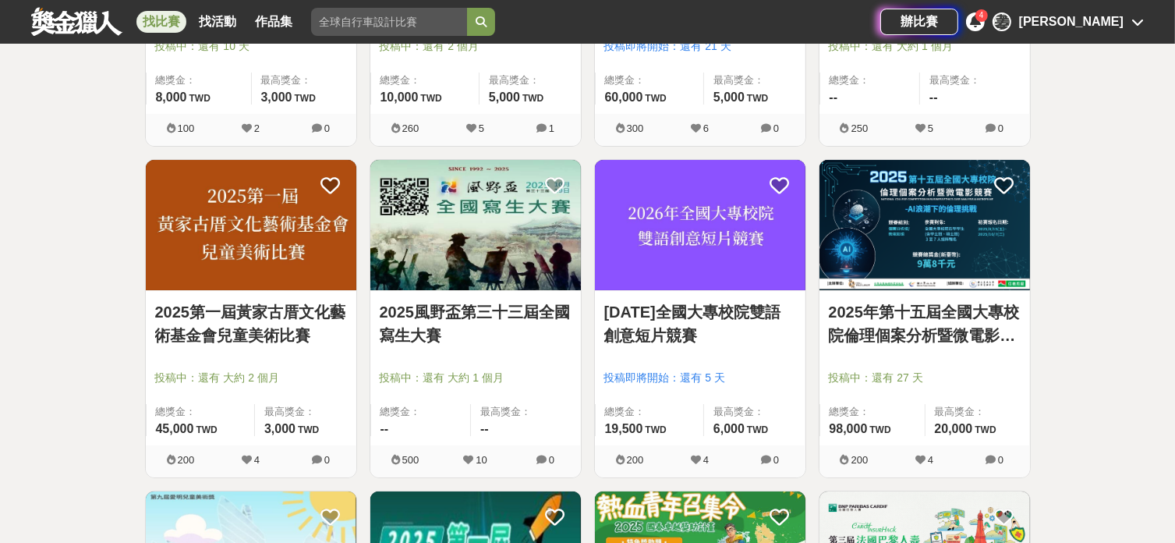
click at [248, 300] on link "2025第一屆黃家古厝文化藝術基金會兒童美術比賽" at bounding box center [251, 323] width 192 height 47
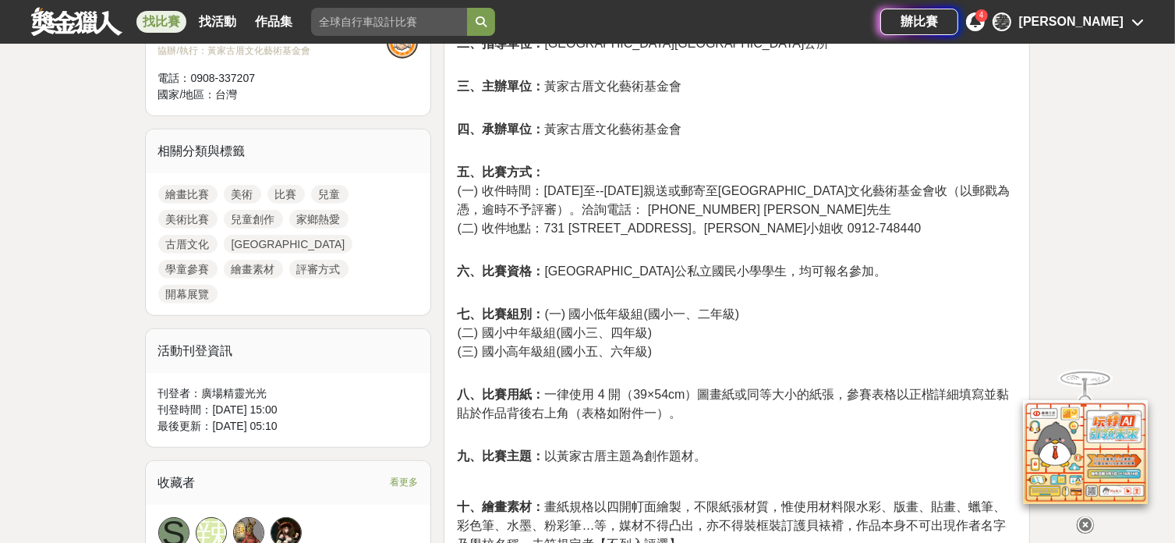
scroll to position [831, 0]
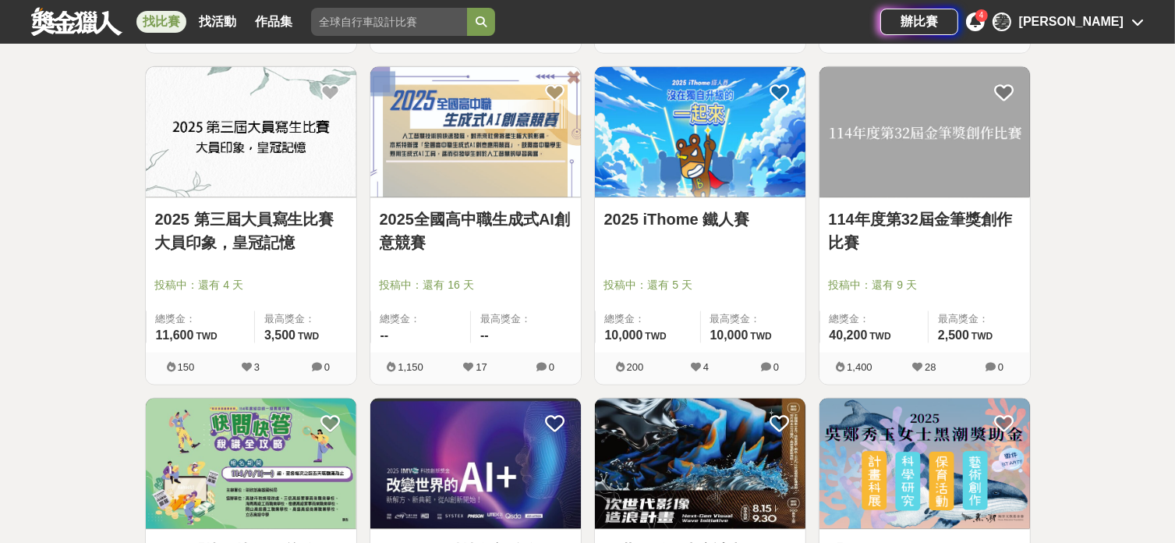
scroll to position [43620, 0]
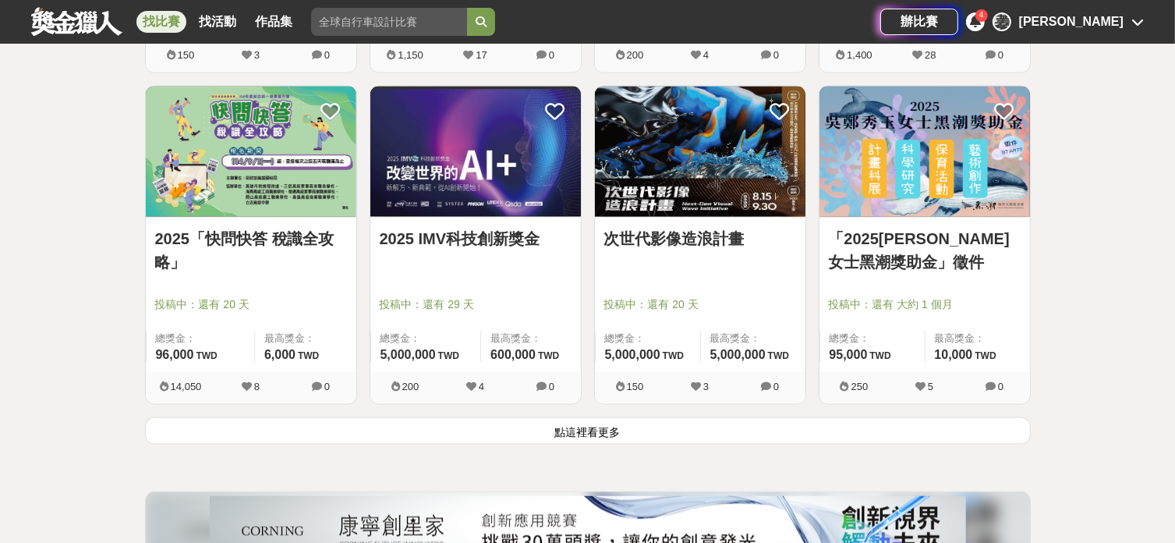
click at [608, 417] on button "點這裡看更多" at bounding box center [588, 430] width 886 height 27
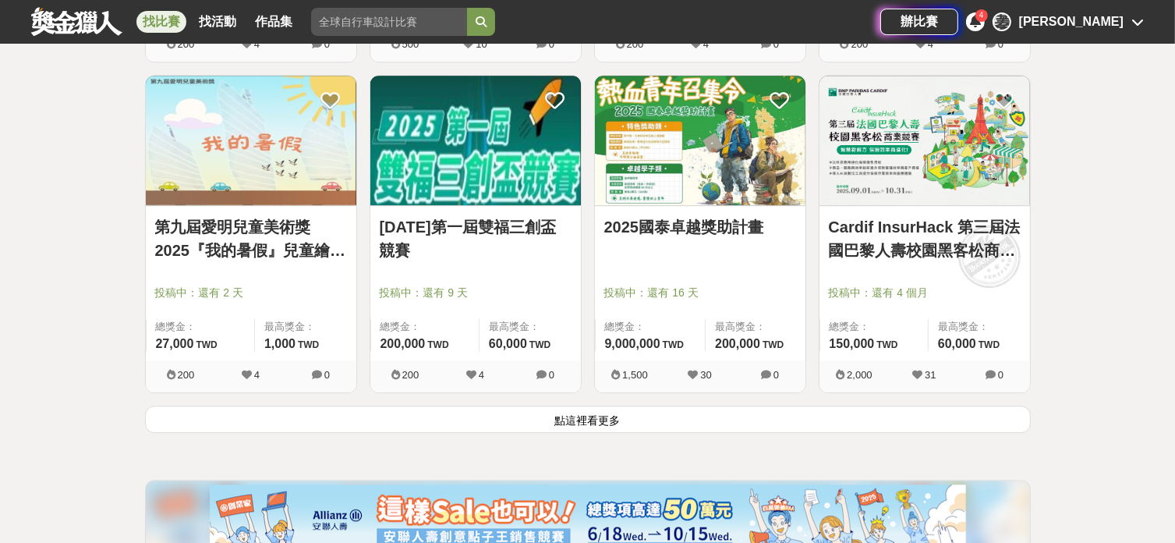
scroll to position [45699, 0]
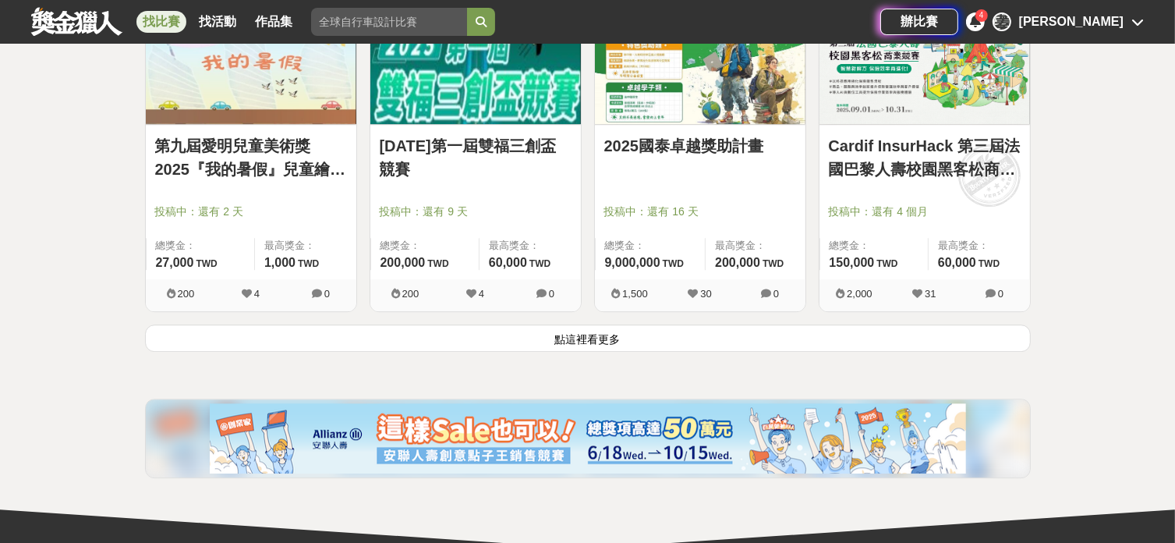
click at [1119, 18] on div "[PERSON_NAME]" at bounding box center [1071, 21] width 104 height 19
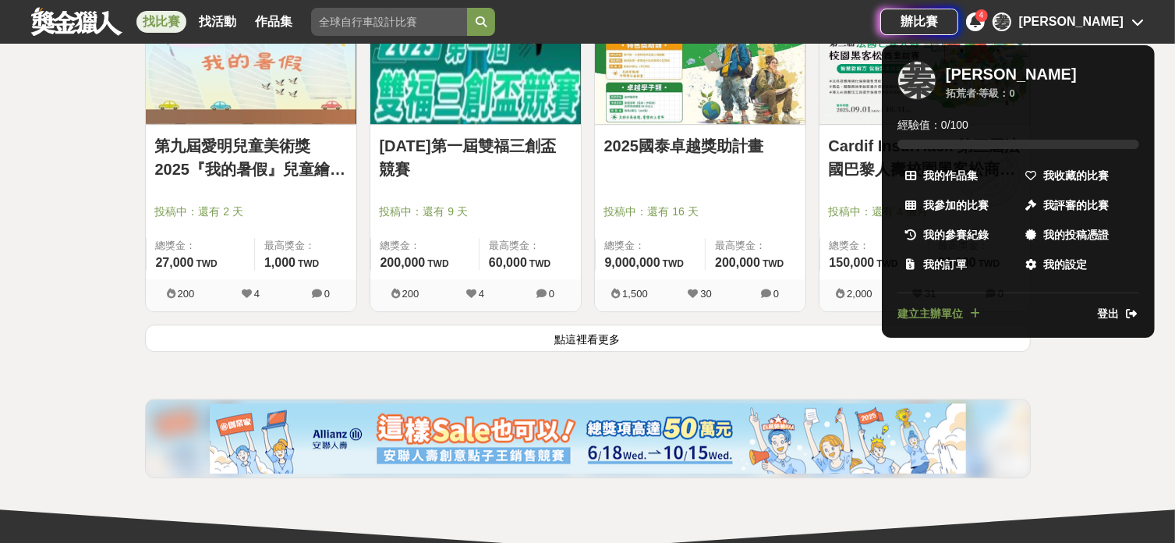
click at [206, 23] on div at bounding box center [587, 271] width 1175 height 543
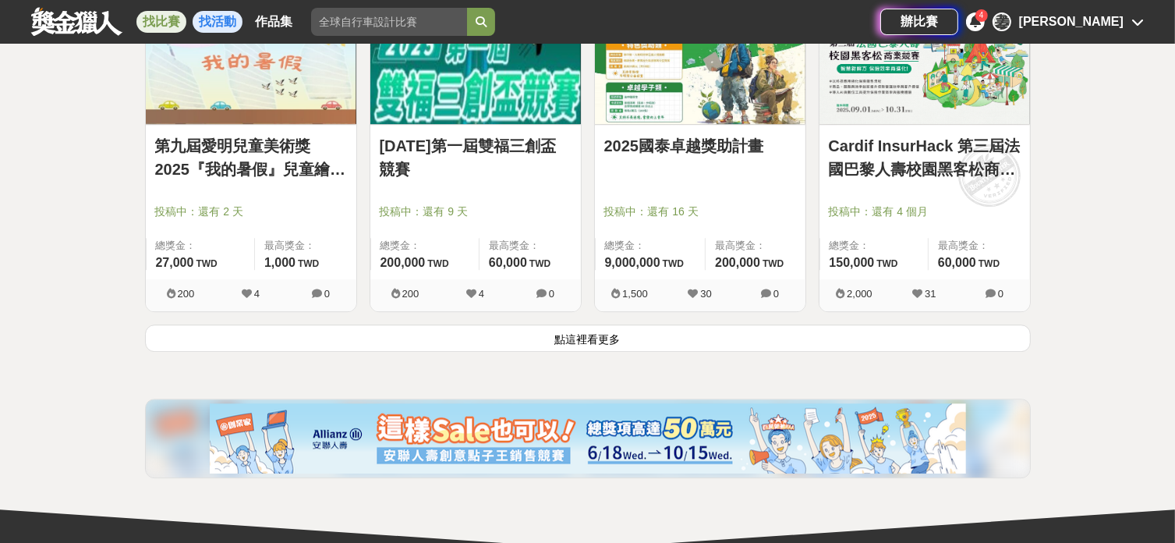
click at [225, 18] on link "找活動" at bounding box center [218, 22] width 50 height 22
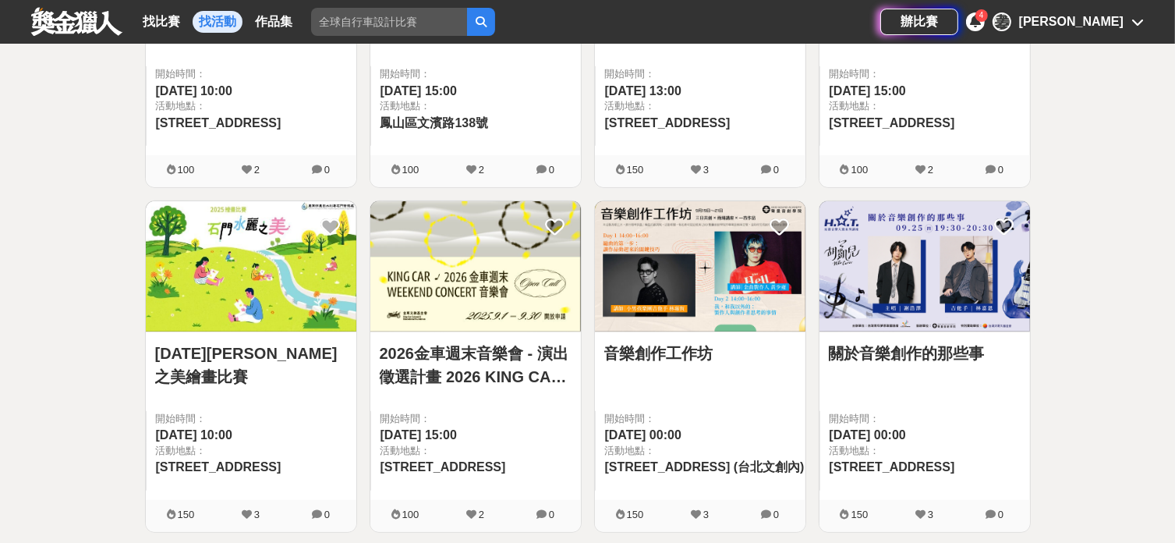
scroll to position [998, 0]
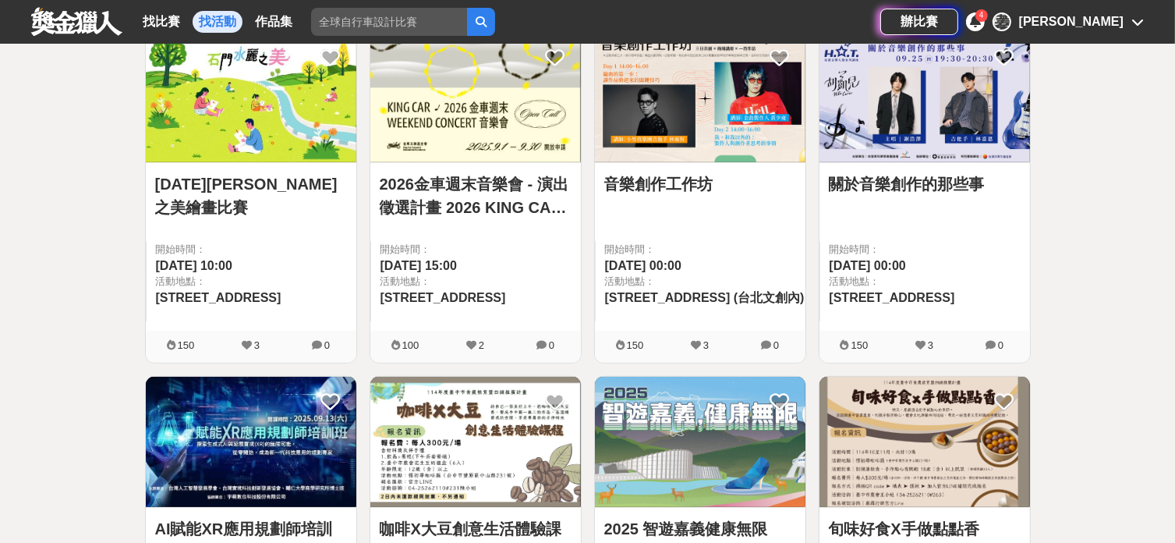
click at [1110, 21] on div "[PERSON_NAME]" at bounding box center [1071, 21] width 104 height 19
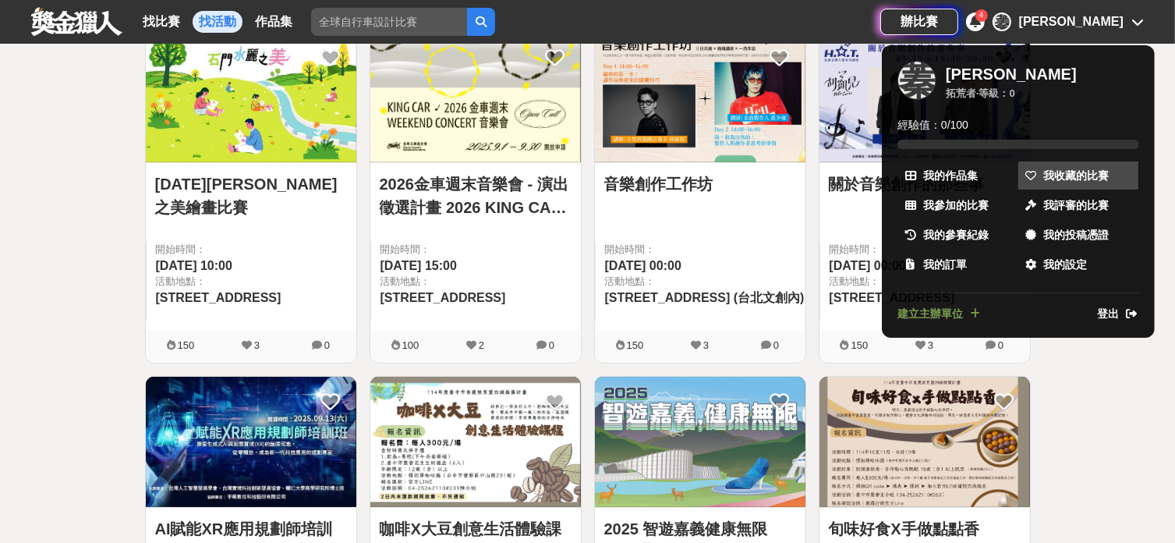
click at [1045, 165] on link "我收藏的比賽" at bounding box center [1078, 175] width 120 height 28
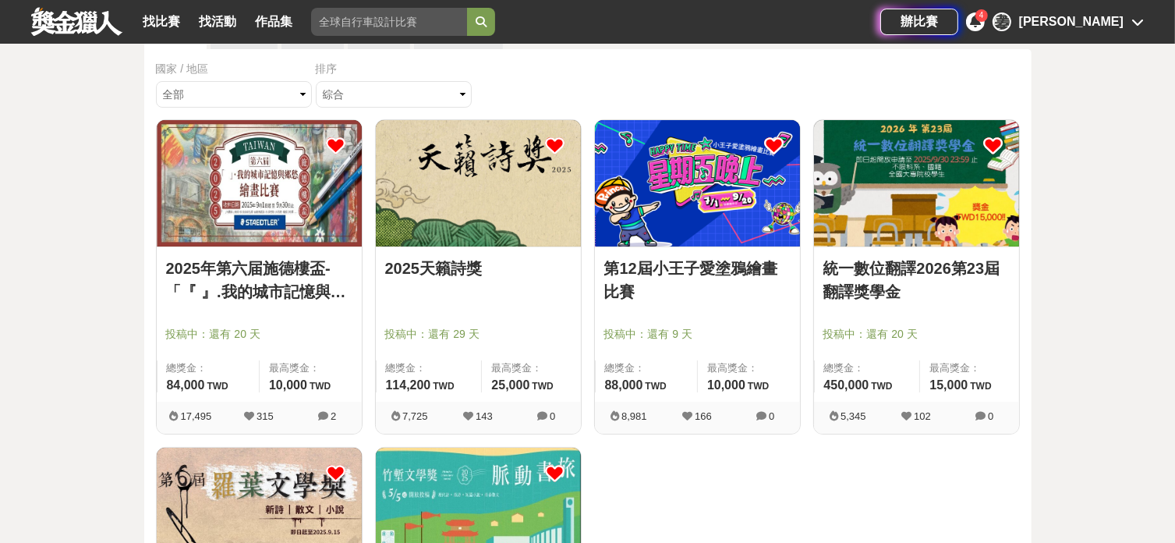
scroll to position [104, 0]
